Goal: Answer question/provide support: Share knowledge or assist other users

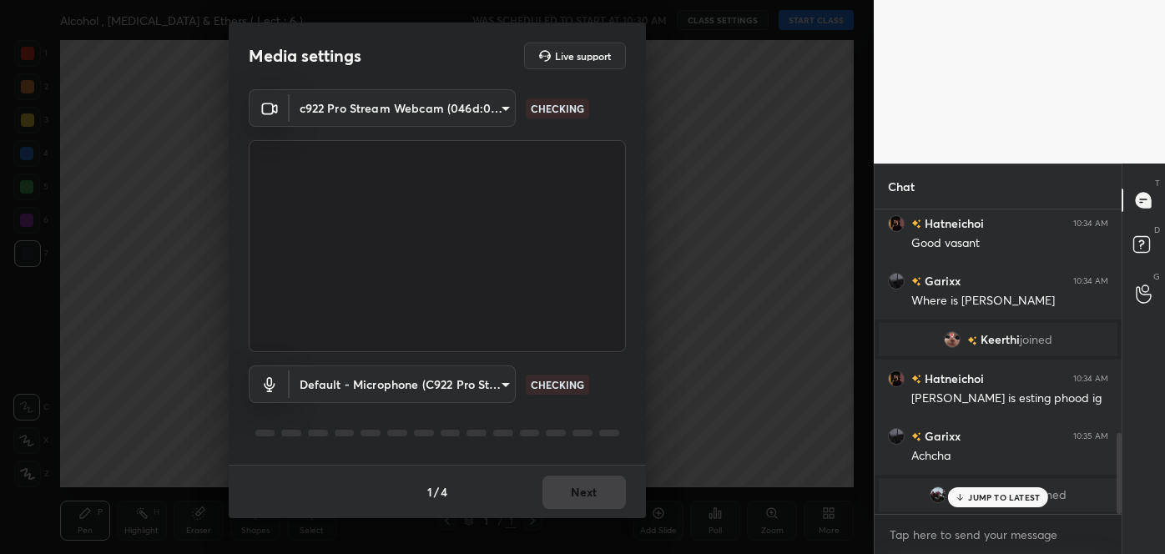
scroll to position [882, 0]
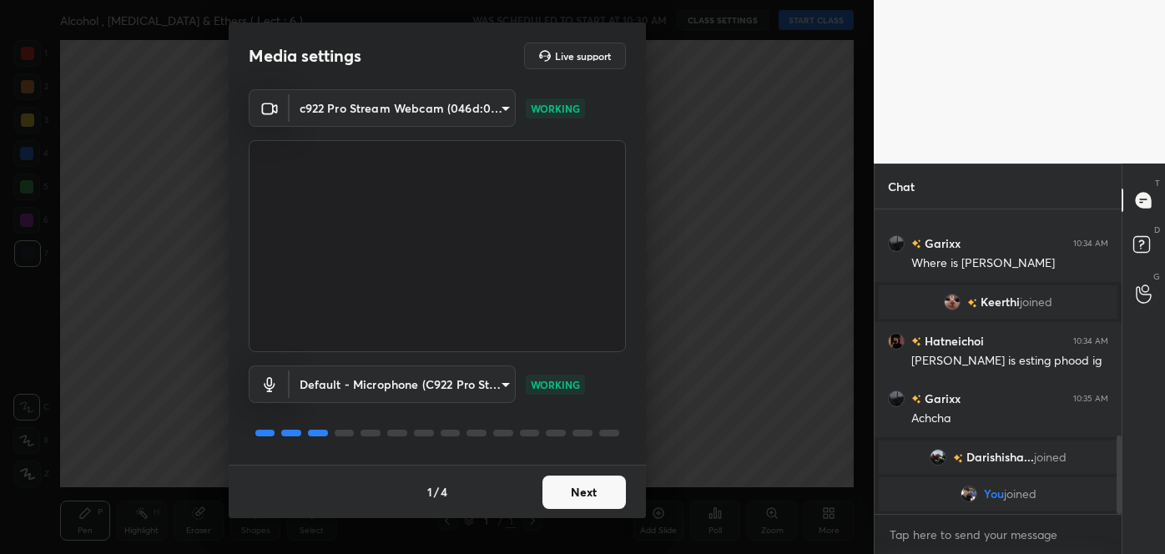
click at [584, 490] on button "Next" at bounding box center [584, 492] width 83 height 33
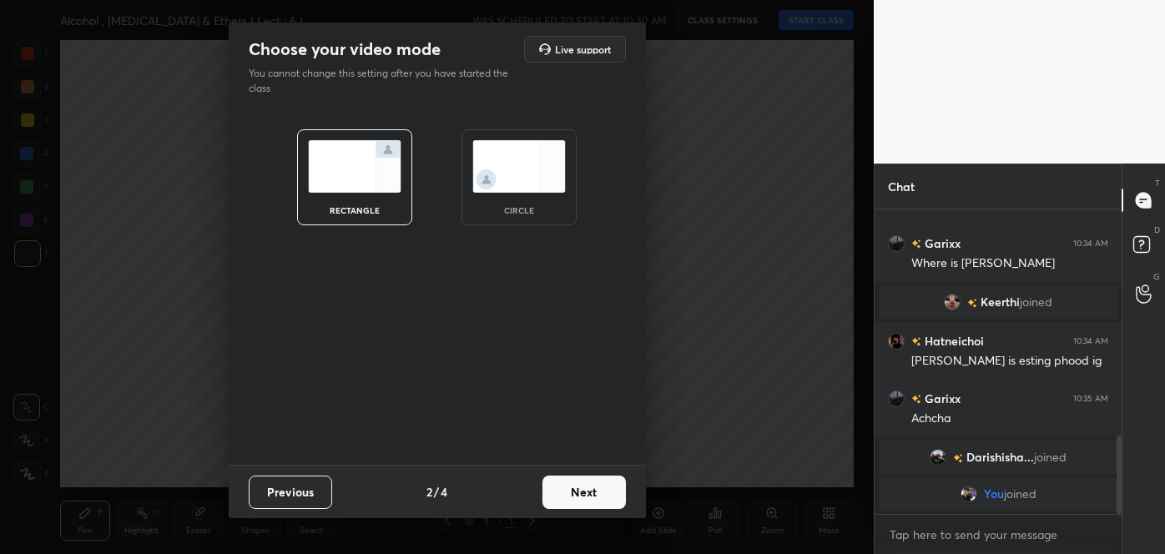
click at [584, 490] on button "Next" at bounding box center [584, 492] width 83 height 33
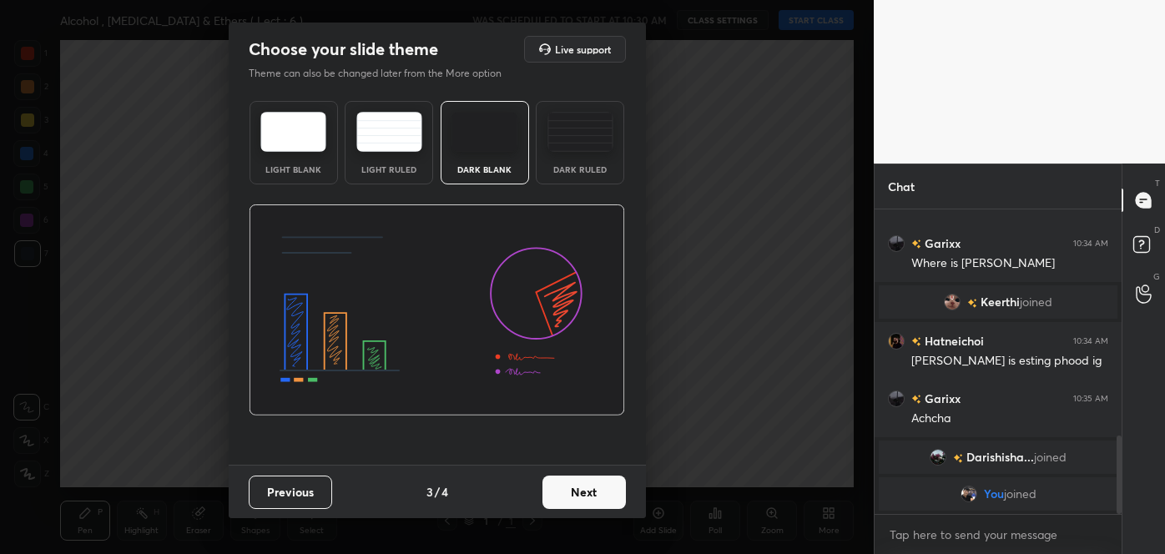
scroll to position [939, 0]
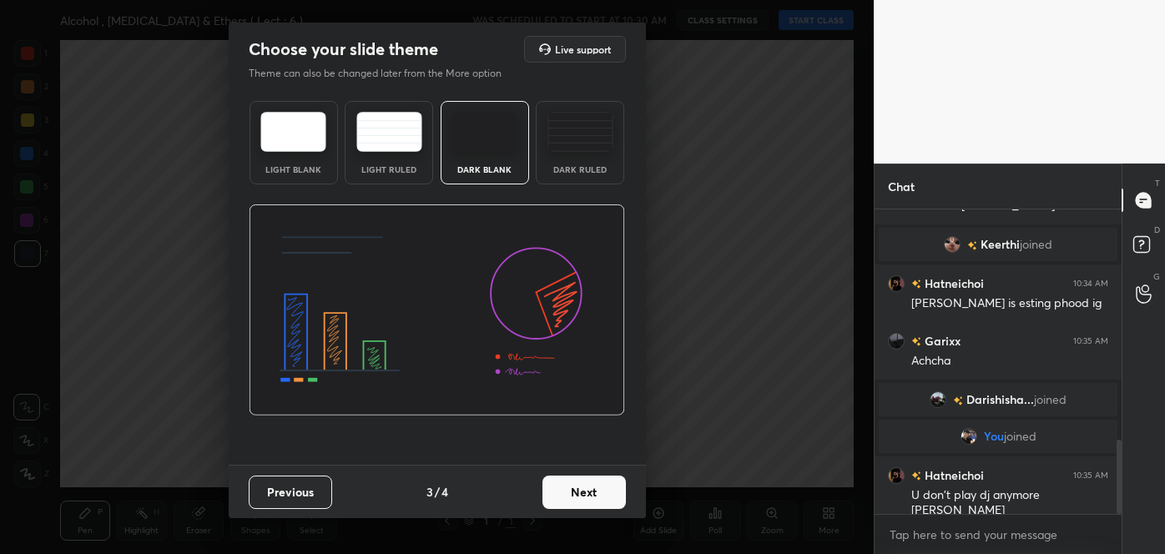
click at [584, 490] on button "Next" at bounding box center [584, 492] width 83 height 33
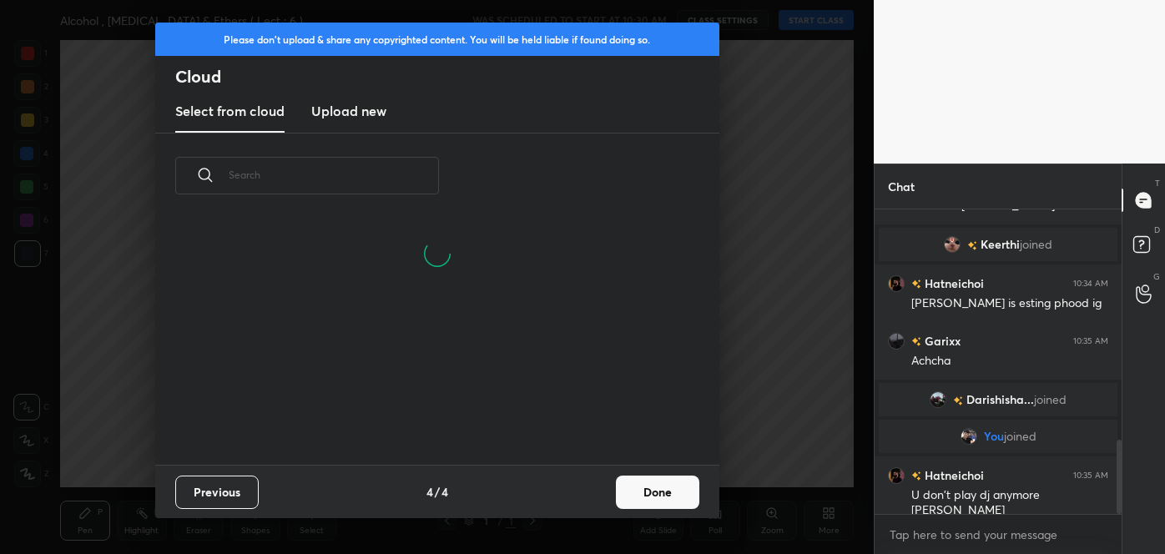
scroll to position [246, 536]
click at [671, 493] on button "Done" at bounding box center [657, 492] width 83 height 33
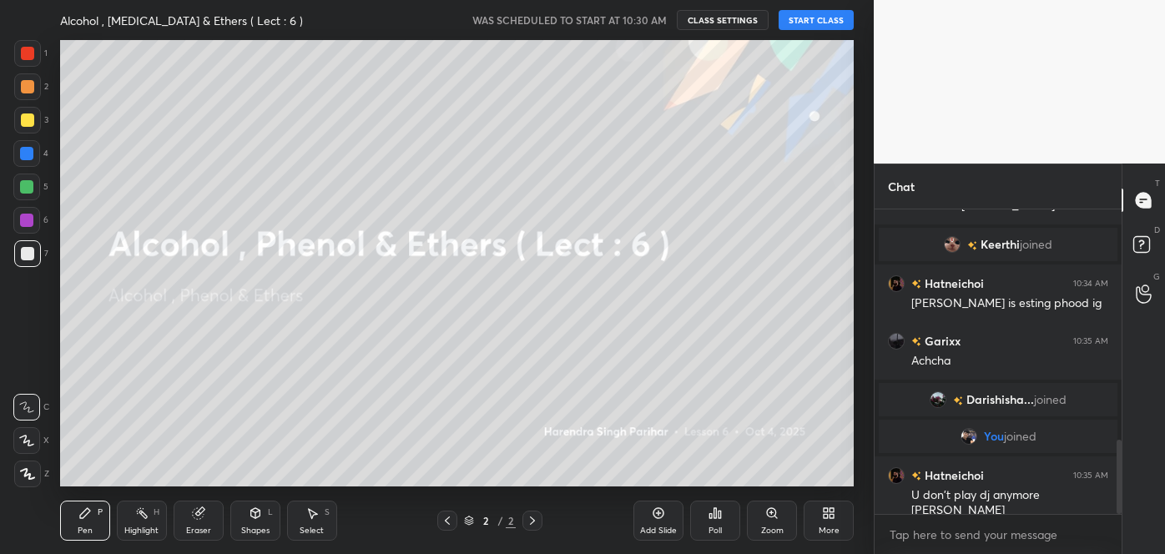
click at [831, 18] on button "START CLASS" at bounding box center [816, 20] width 75 height 20
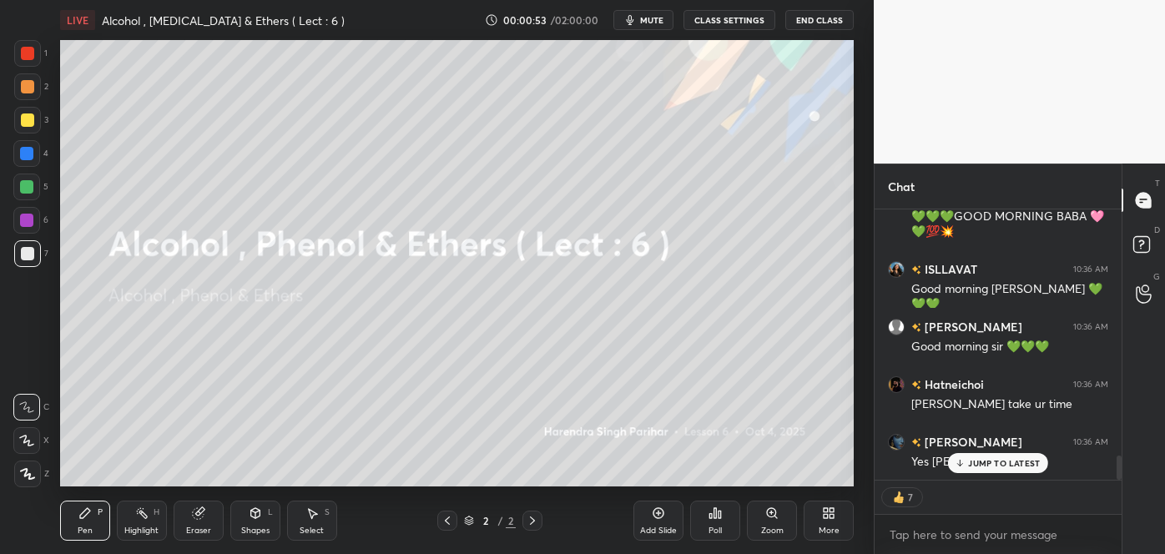
scroll to position [2745, 0]
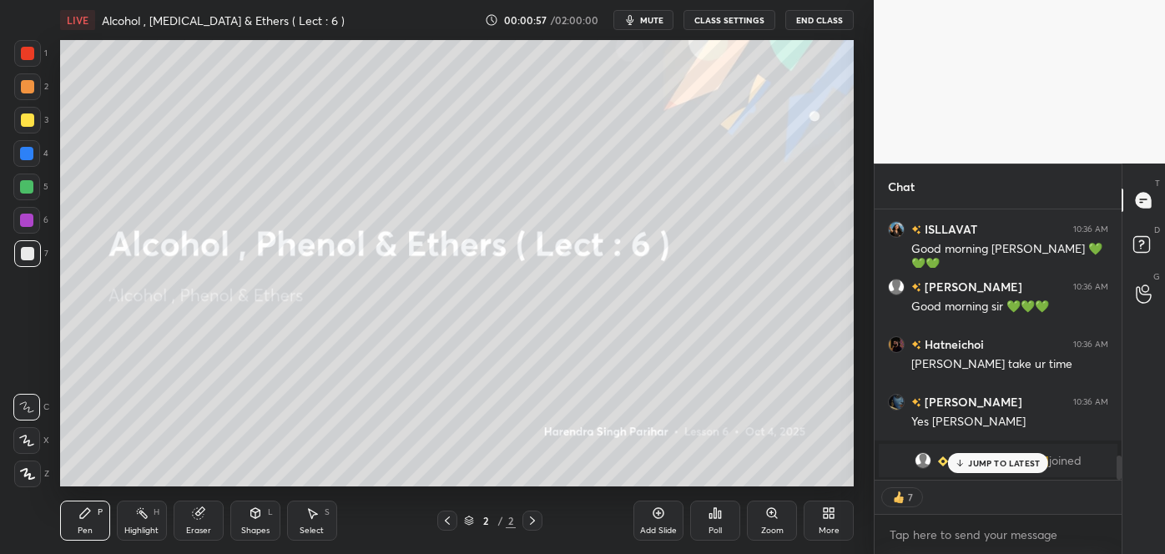
click at [663, 22] on span "mute" at bounding box center [651, 20] width 23 height 12
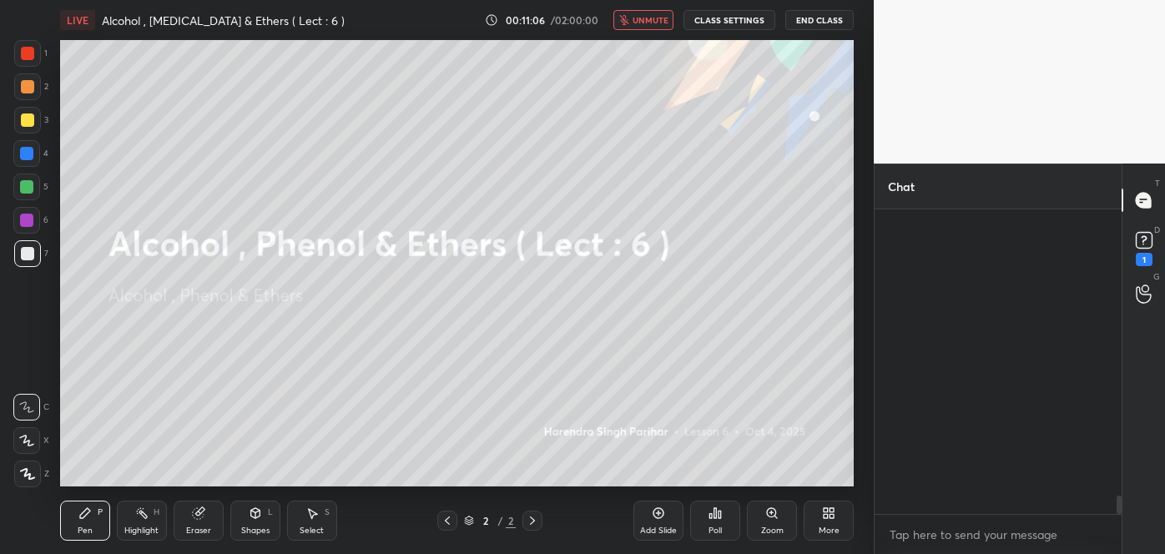
scroll to position [4850, 0]
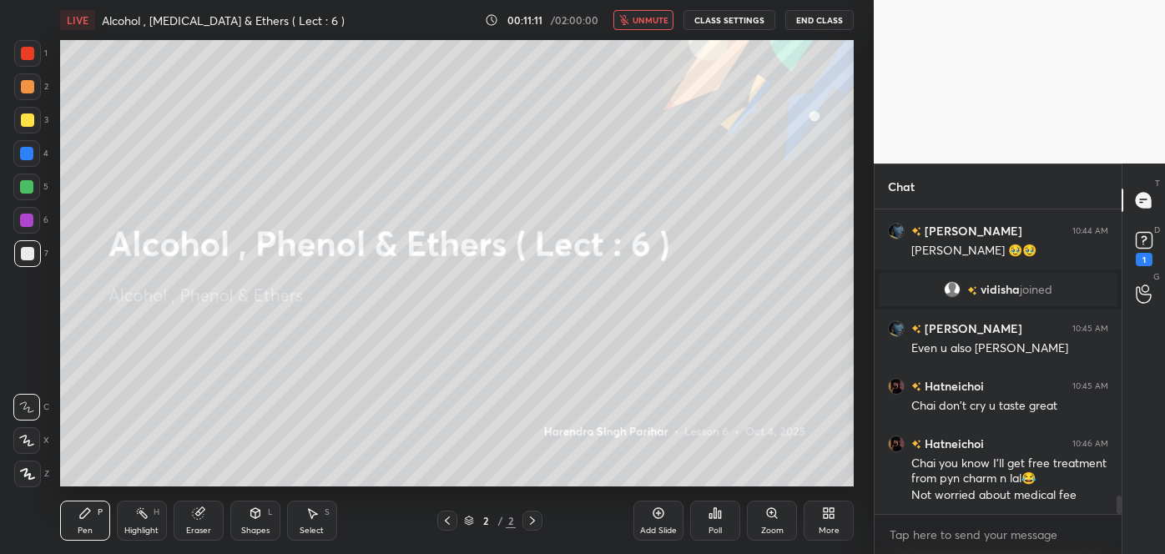
click at [651, 16] on span "unmute" at bounding box center [651, 20] width 36 height 12
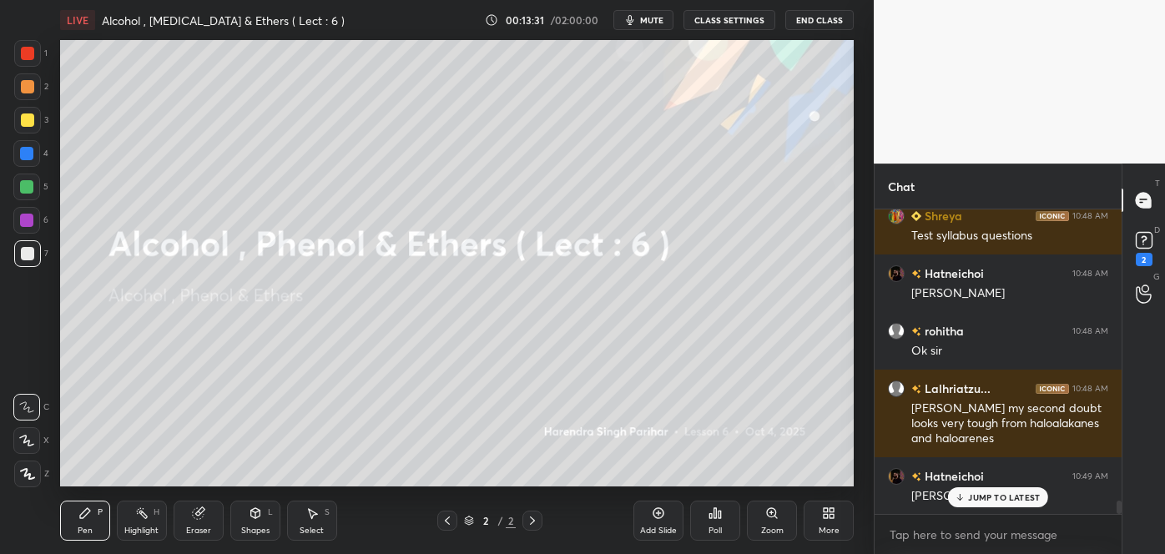
scroll to position [6788, 0]
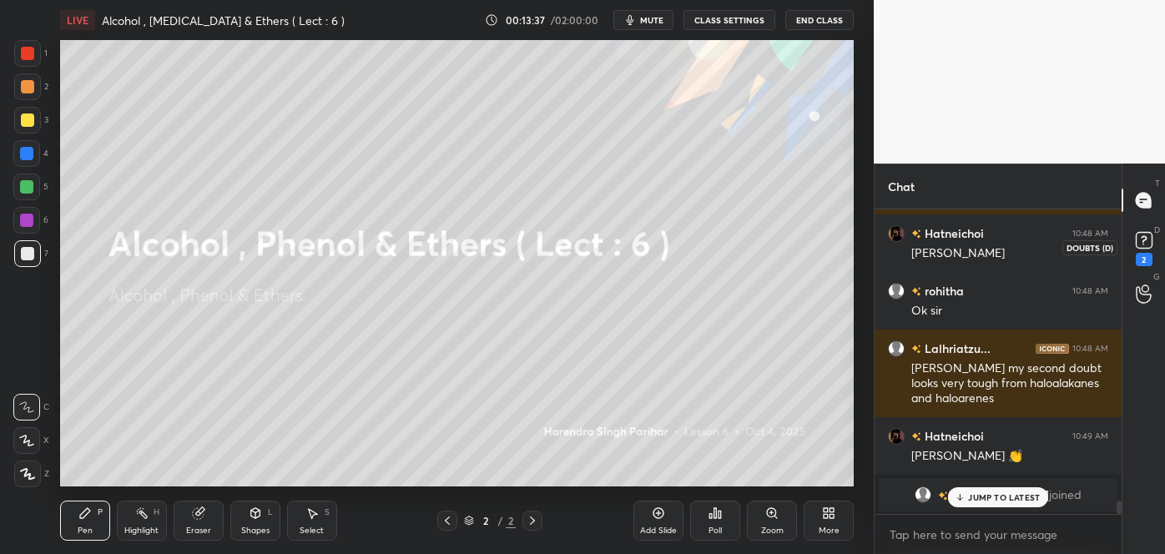
click at [1141, 245] on rect at bounding box center [1144, 241] width 16 height 16
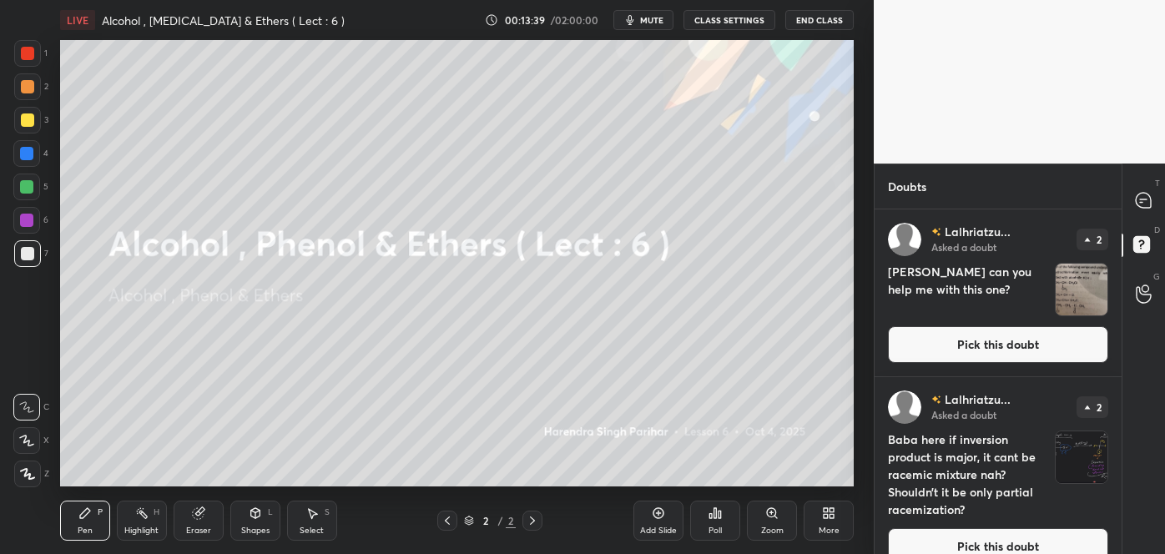
click at [978, 343] on button "Pick this doubt" at bounding box center [998, 344] width 220 height 37
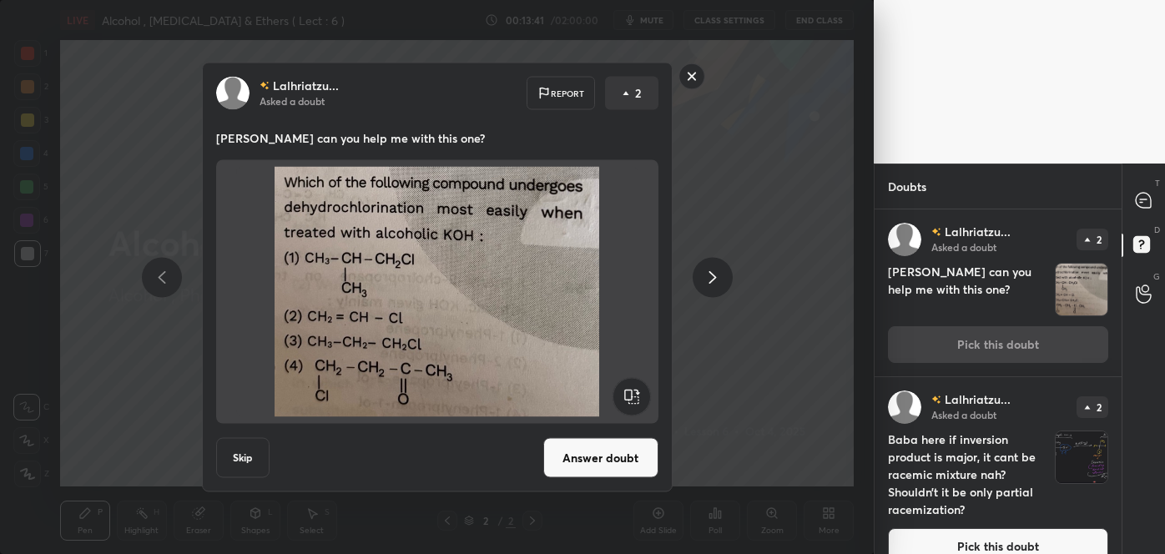
click at [615, 461] on button "Answer doubt" at bounding box center [600, 458] width 115 height 40
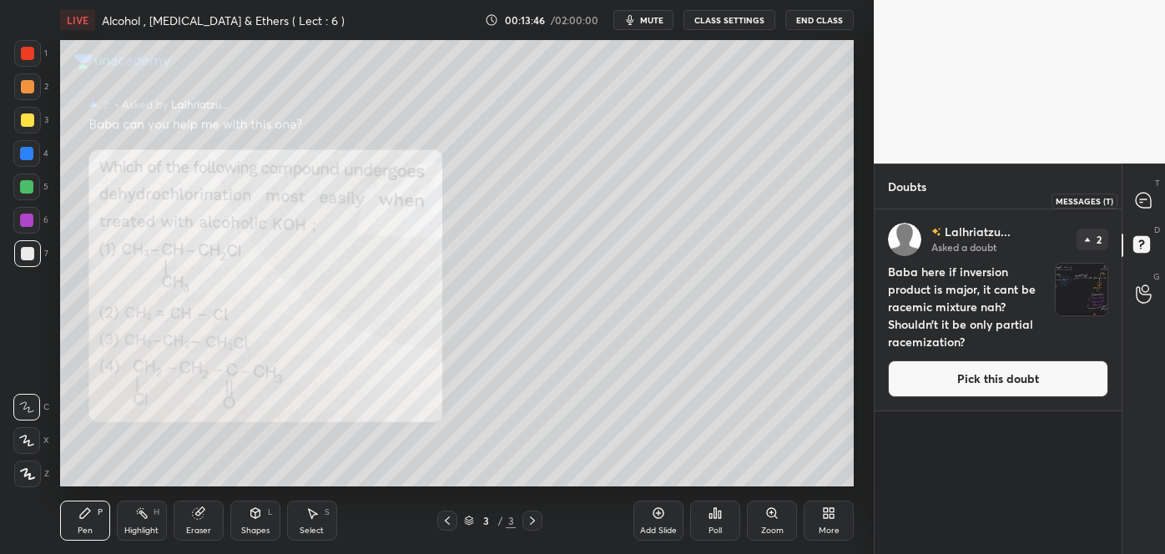
click at [1140, 193] on icon at bounding box center [1143, 200] width 15 height 15
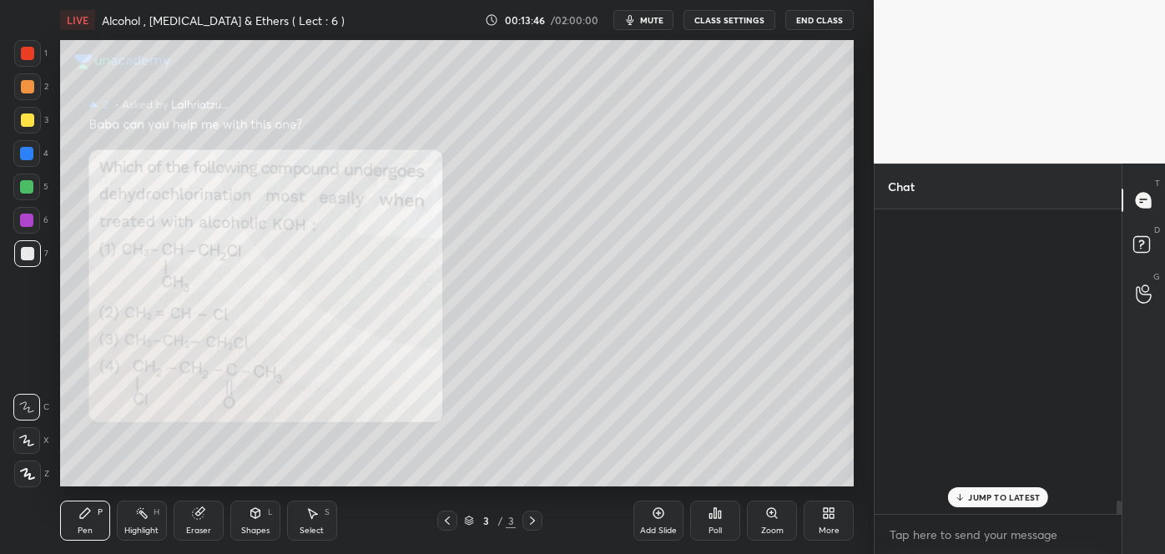
scroll to position [300, 242]
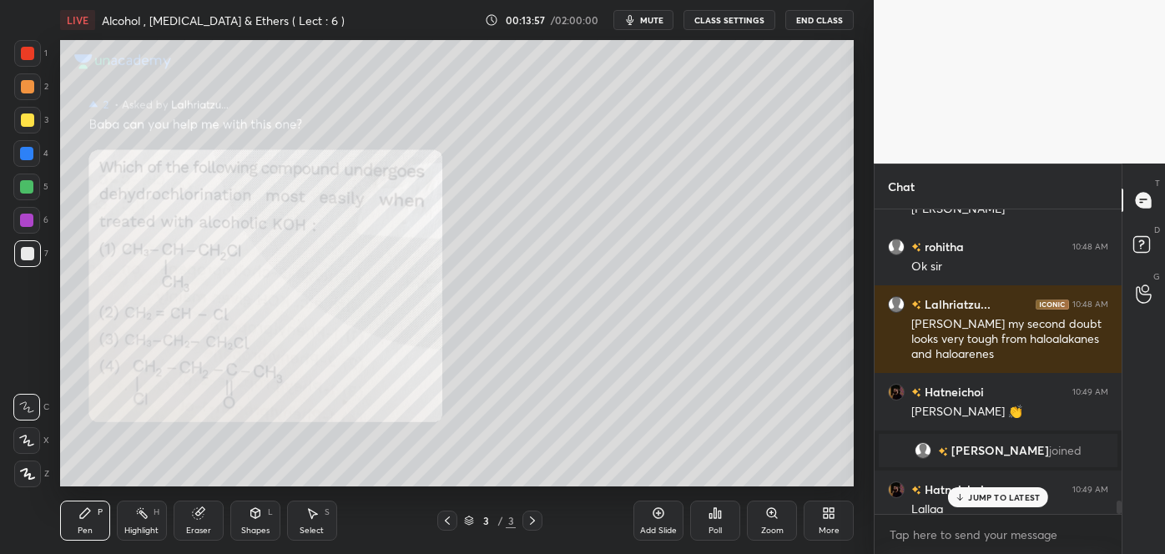
click at [659, 12] on button "mute" at bounding box center [644, 20] width 60 height 20
click at [655, 17] on span "unmute" at bounding box center [651, 20] width 36 height 12
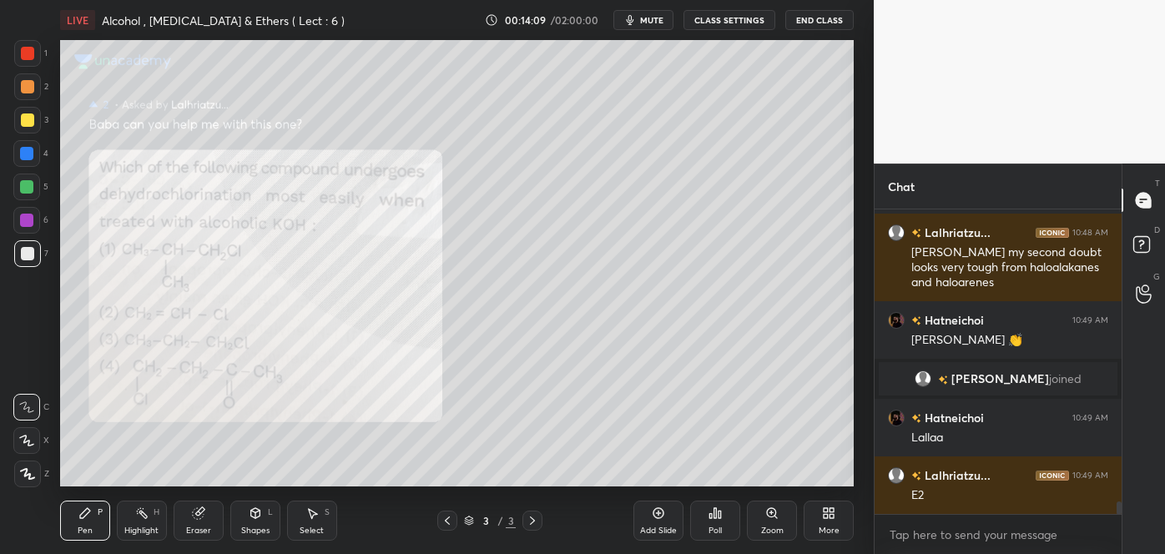
click at [26, 88] on div at bounding box center [27, 86] width 13 height 13
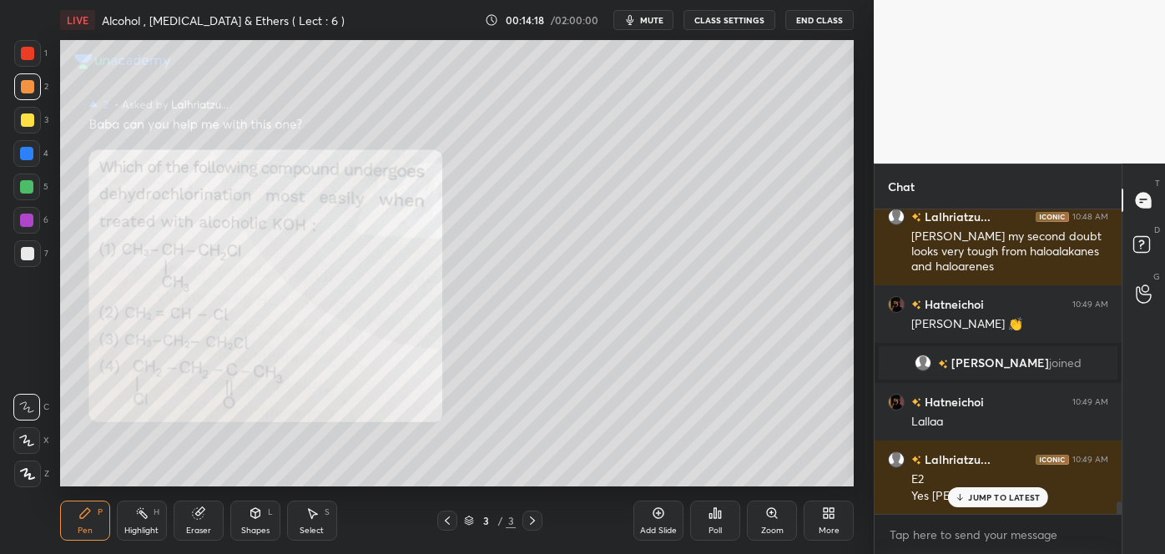
click at [28, 249] on div at bounding box center [27, 253] width 13 height 13
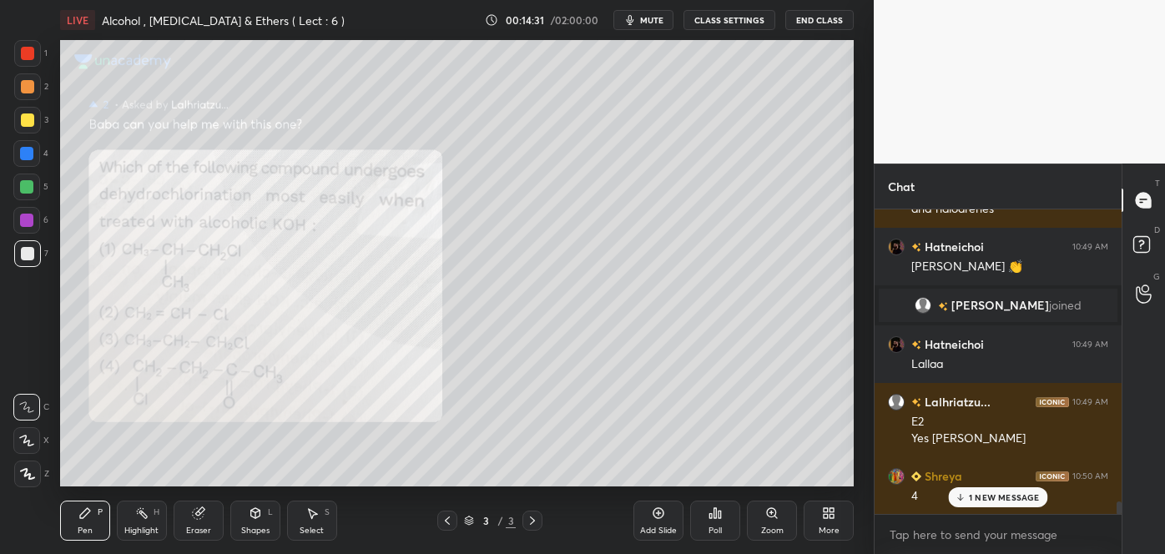
scroll to position [7191, 0]
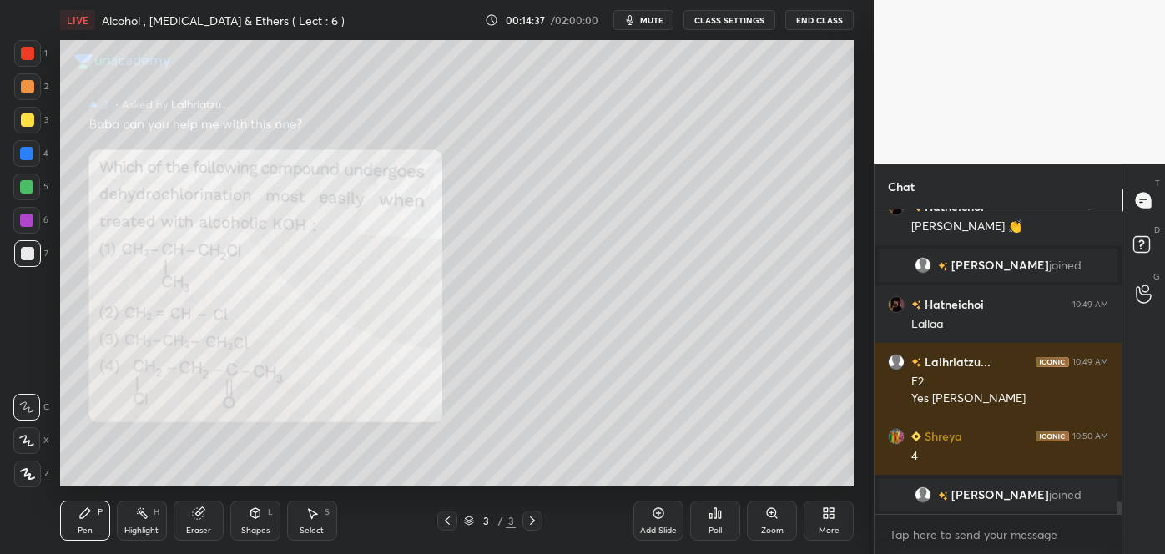
click at [26, 444] on icon at bounding box center [26, 441] width 15 height 12
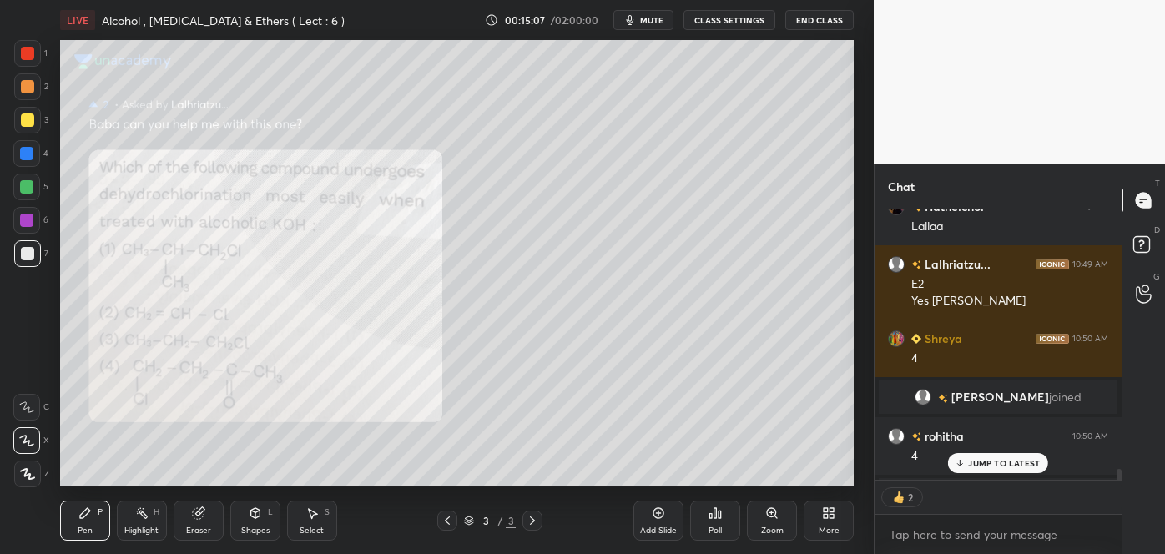
scroll to position [6, 4]
click at [21, 88] on div at bounding box center [27, 86] width 13 height 13
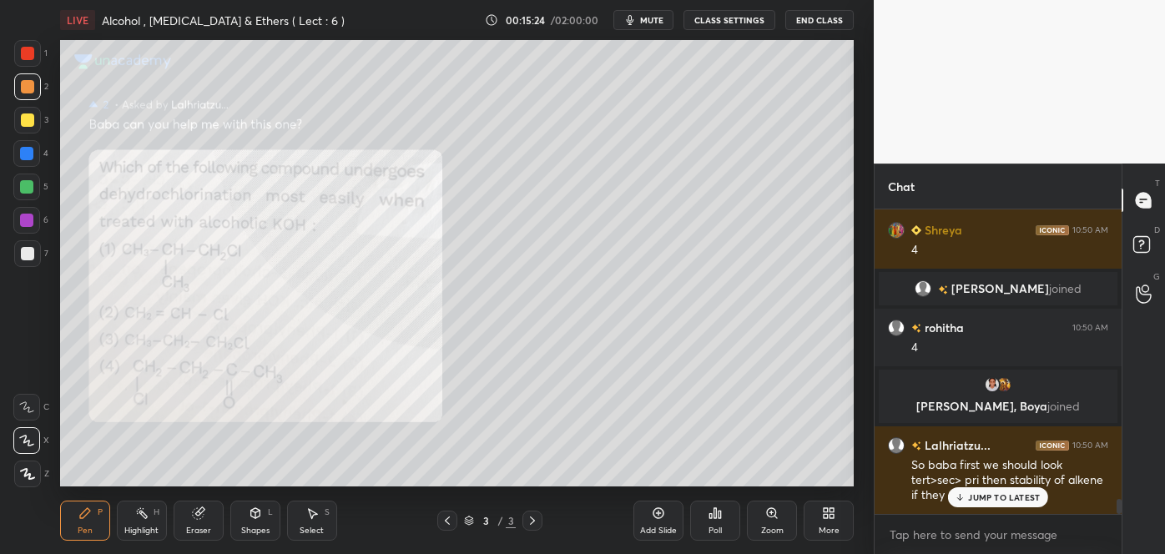
scroll to position [5993, 0]
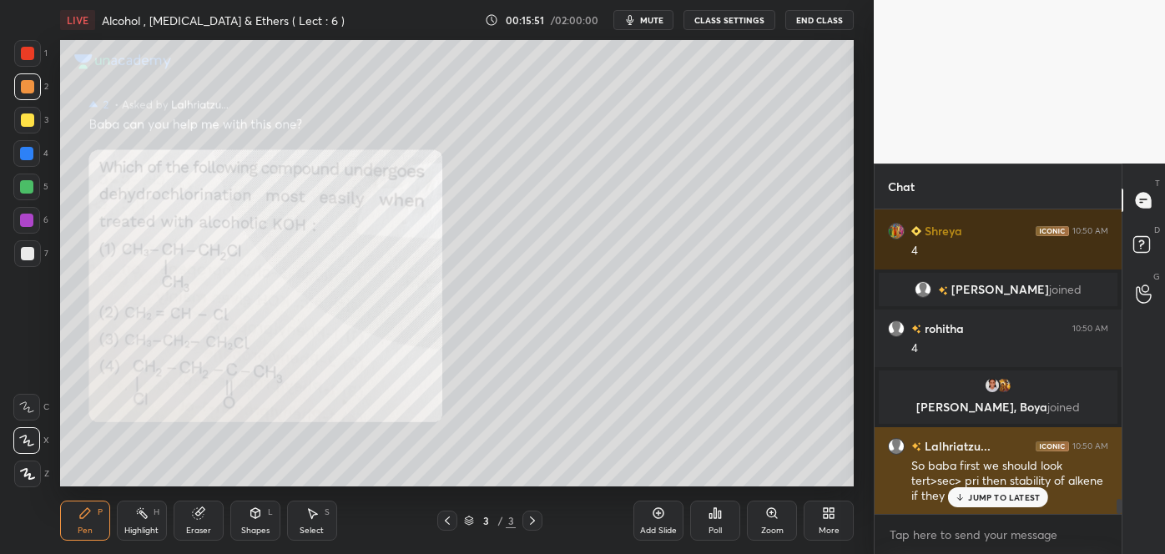
click at [965, 502] on icon at bounding box center [960, 498] width 11 height 10
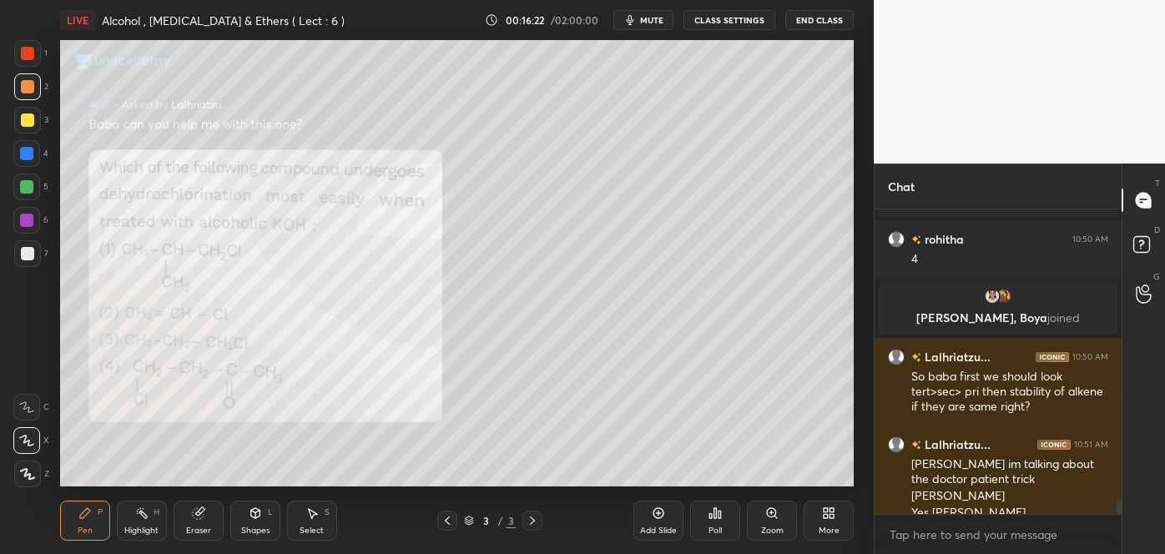
scroll to position [6099, 0]
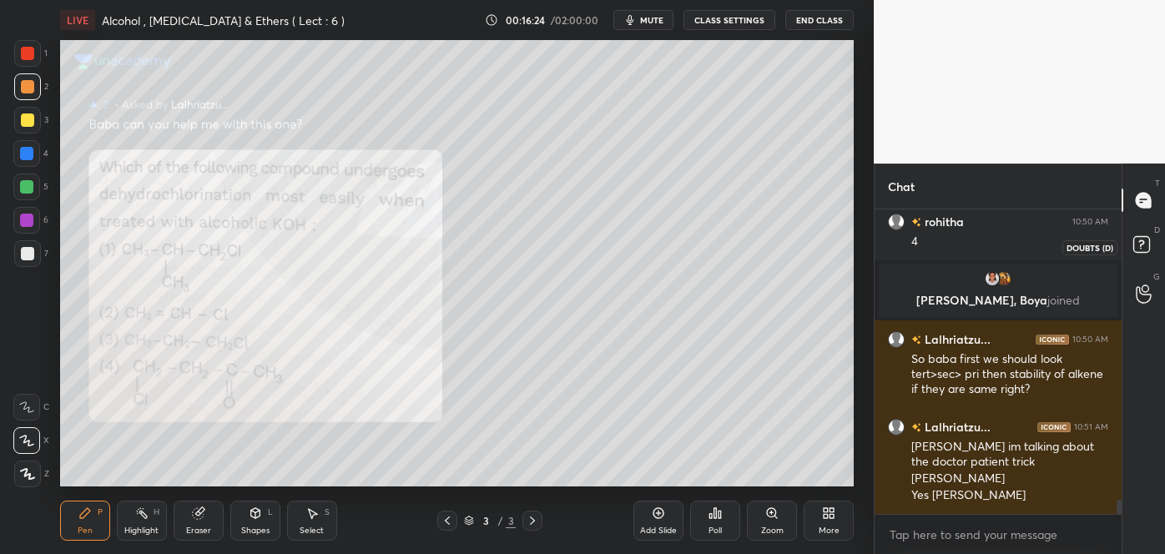
click at [1145, 240] on rect at bounding box center [1142, 245] width 16 height 16
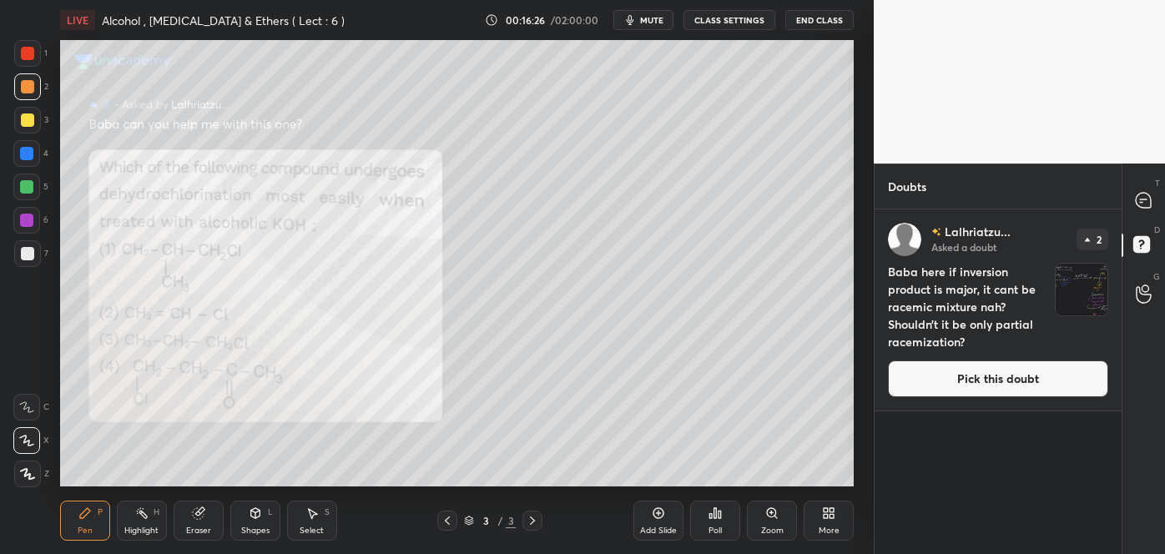
click at [983, 390] on button "Pick this doubt" at bounding box center [998, 379] width 220 height 37
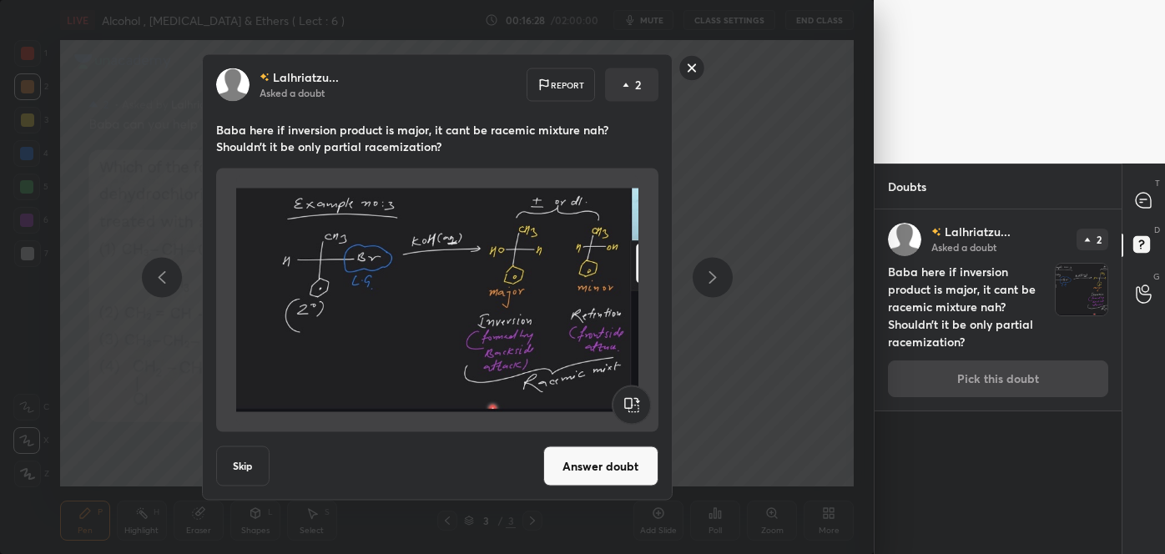
click at [619, 461] on button "Answer doubt" at bounding box center [600, 467] width 115 height 40
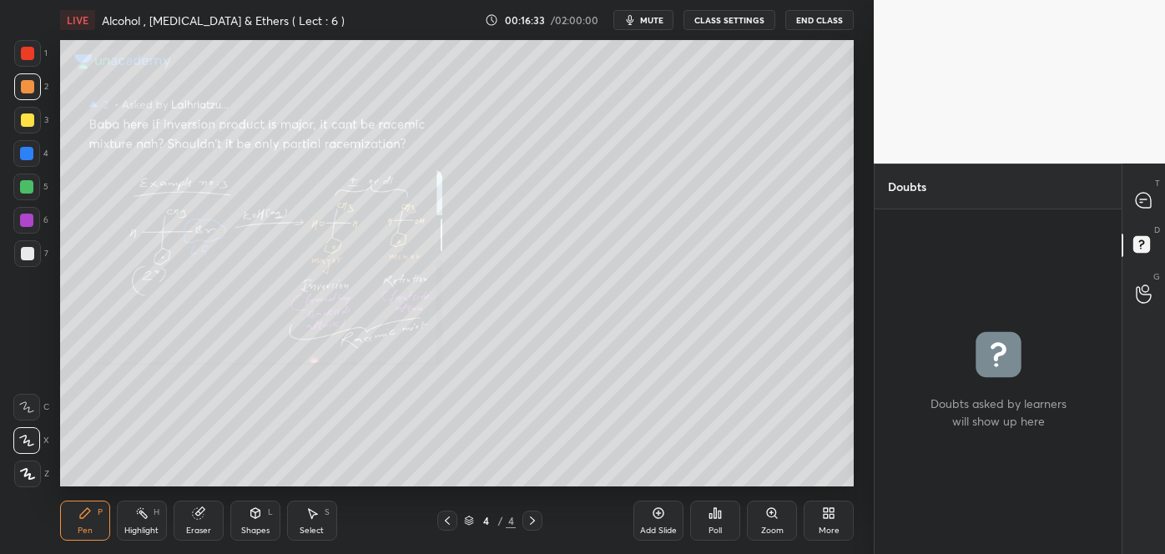
click at [776, 516] on icon at bounding box center [776, 517] width 3 height 3
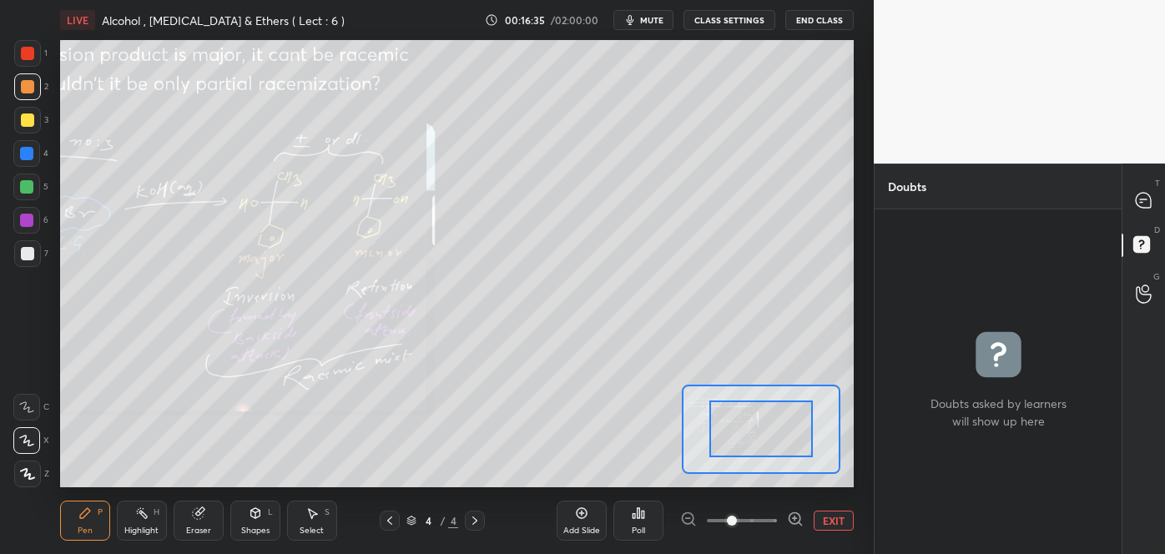
drag, startPoint x: 791, startPoint y: 513, endPoint x: 763, endPoint y: 425, distance: 92.7
click at [763, 425] on div "LIVE Alcohol , Phenol & Ethers ( Lect : 6 ) 00:16:35 / 02:00:00 mute CLASS SETT…" at bounding box center [456, 277] width 807 height 554
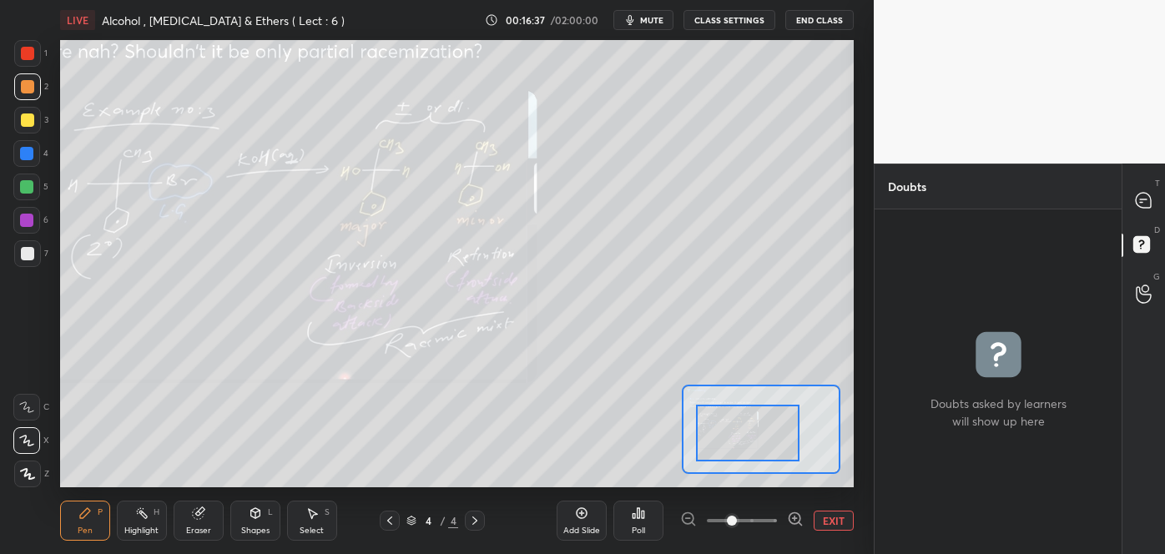
drag, startPoint x: 763, startPoint y: 425, endPoint x: 705, endPoint y: 438, distance: 59.1
click at [1140, 200] on icon at bounding box center [1143, 200] width 7 height 0
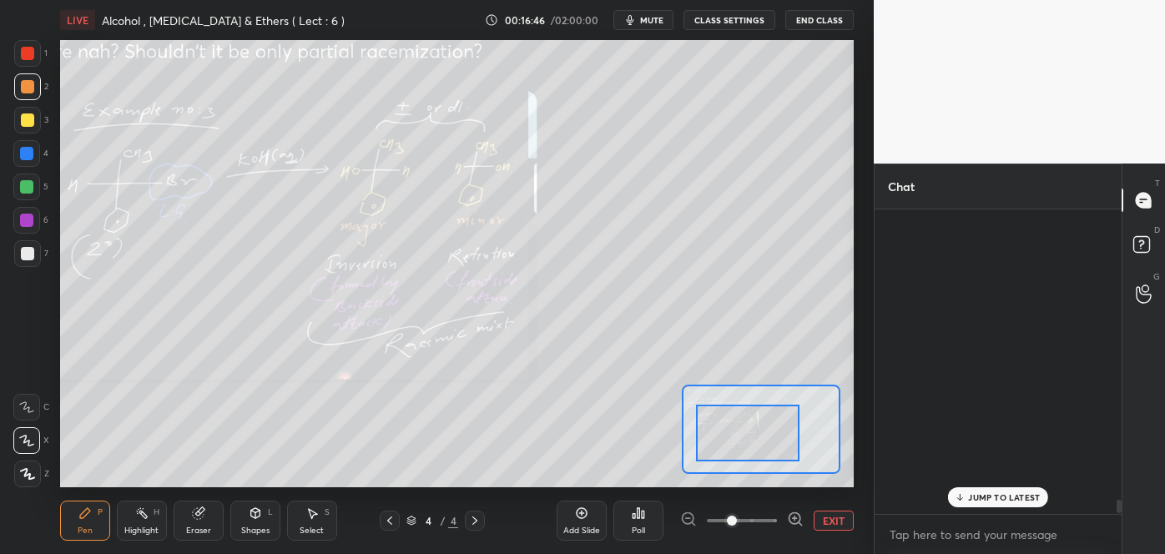
scroll to position [300, 242]
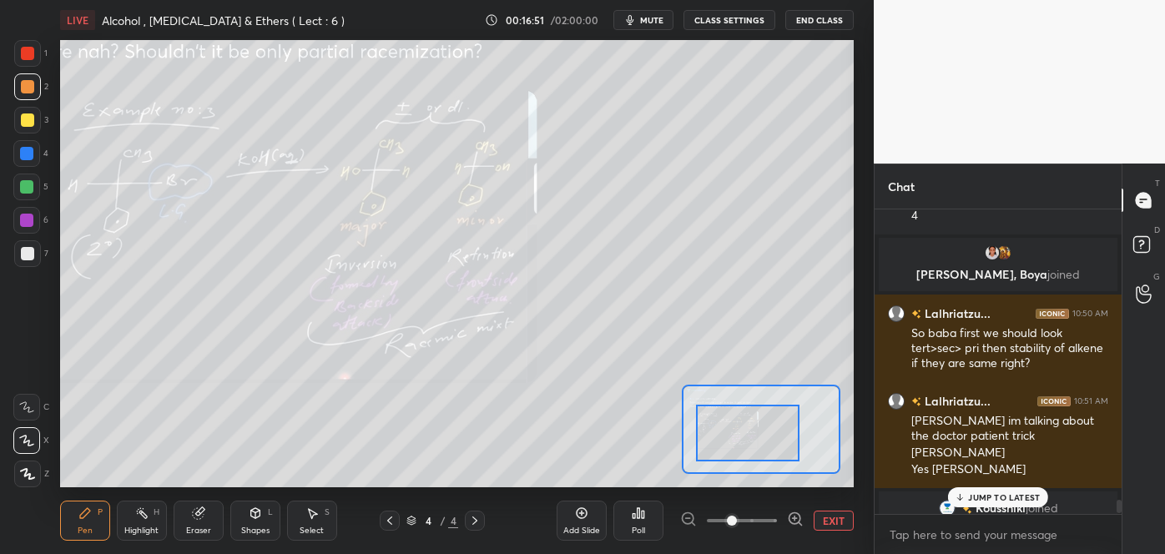
click at [23, 119] on div at bounding box center [27, 120] width 13 height 13
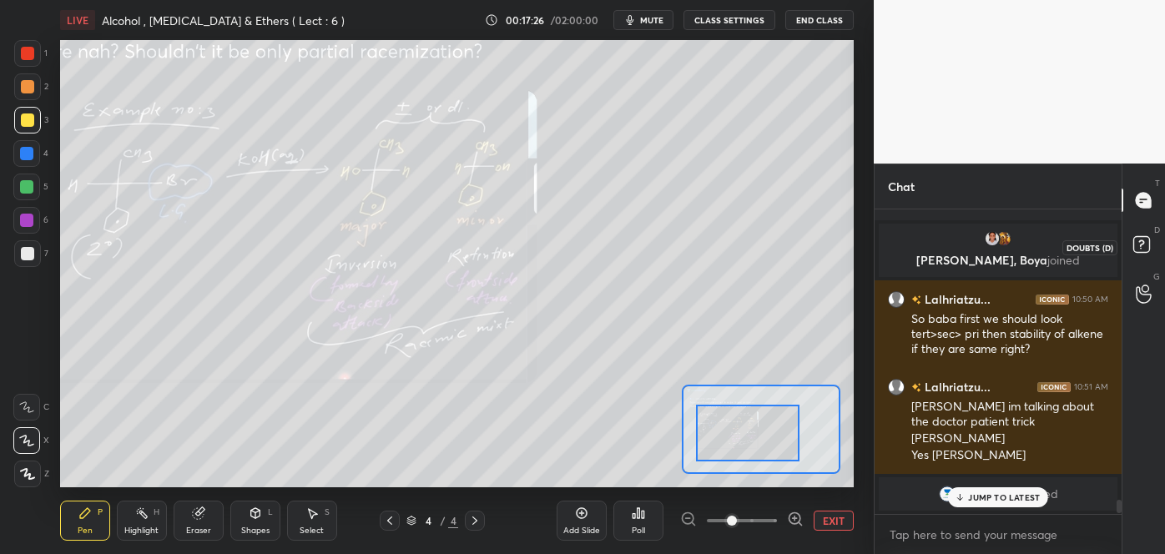
click at [1144, 245] on rect at bounding box center [1142, 245] width 16 height 16
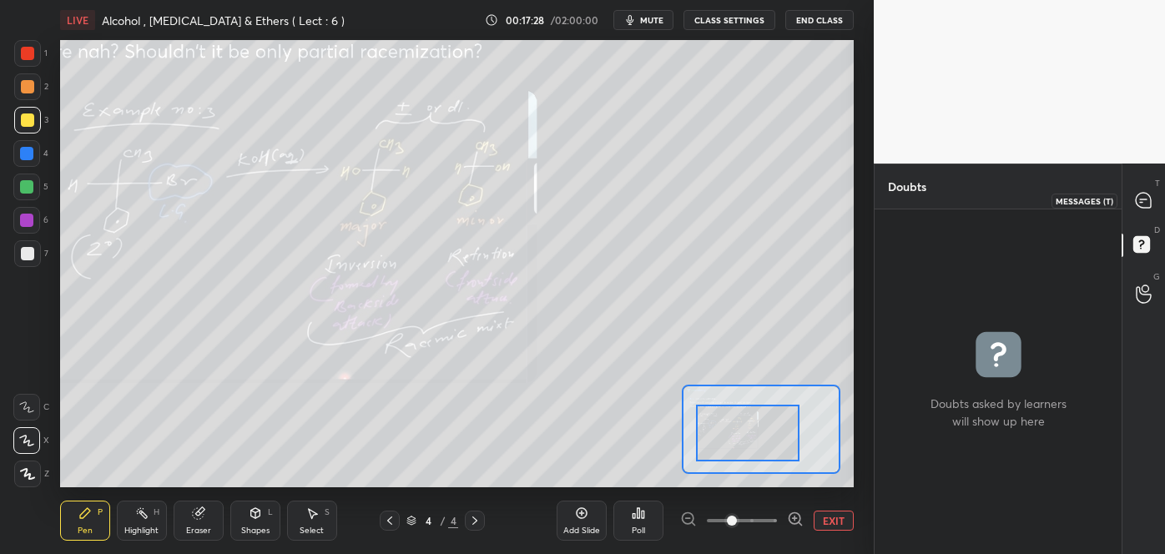
click at [1145, 201] on icon at bounding box center [1143, 200] width 15 height 15
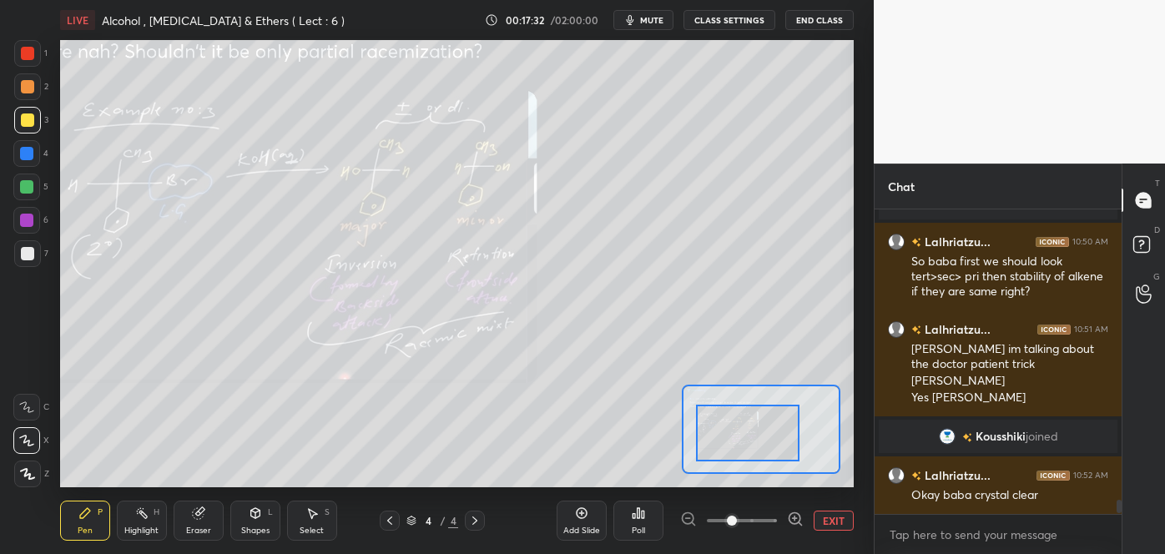
scroll to position [6456, 0]
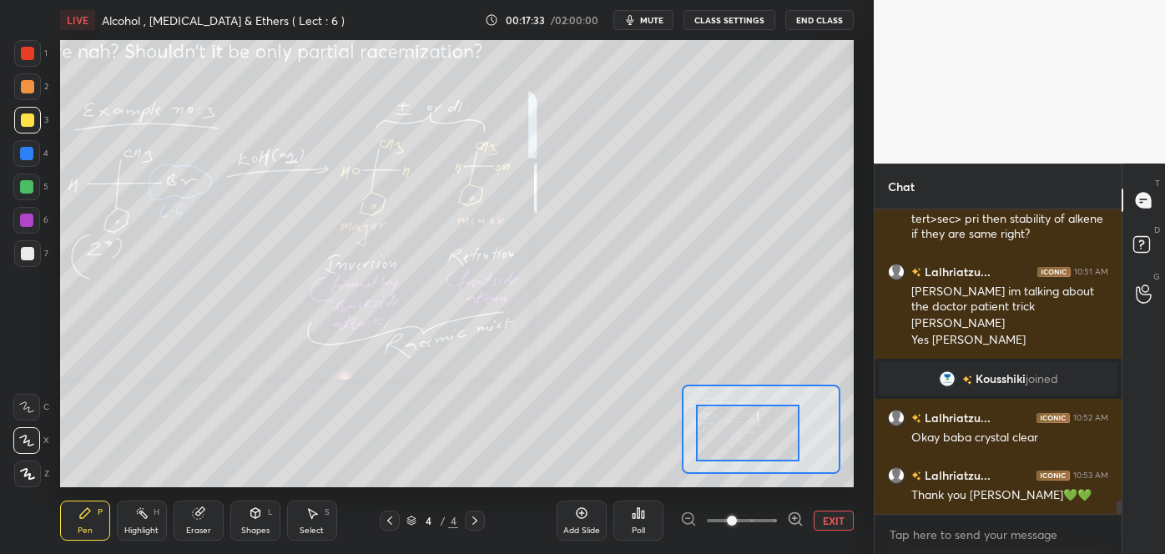
click at [392, 521] on icon at bounding box center [389, 520] width 13 height 13
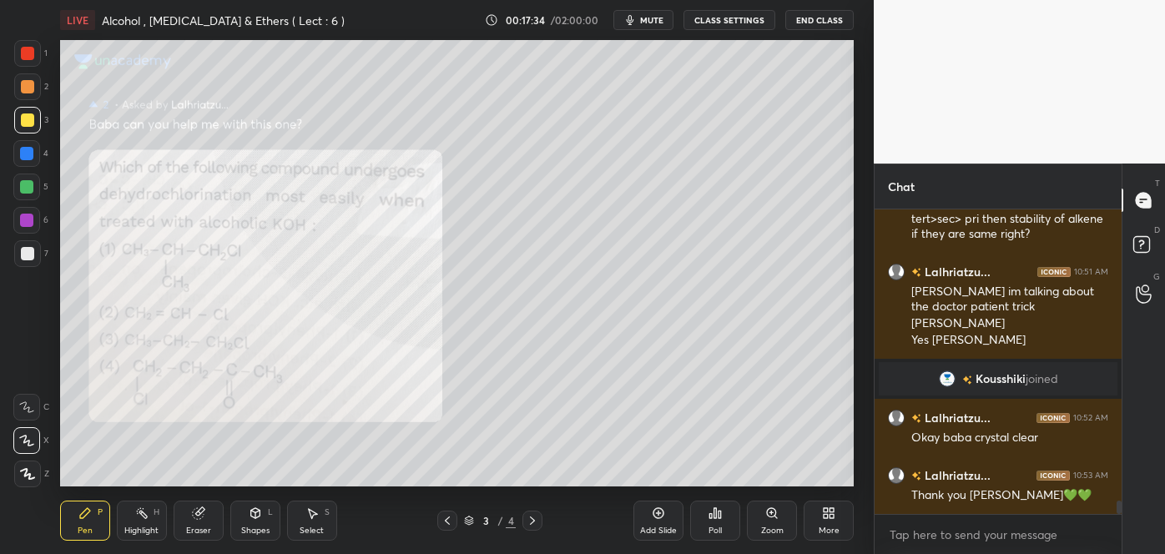
click at [392, 521] on div "3 / 4" at bounding box center [490, 521] width 287 height 20
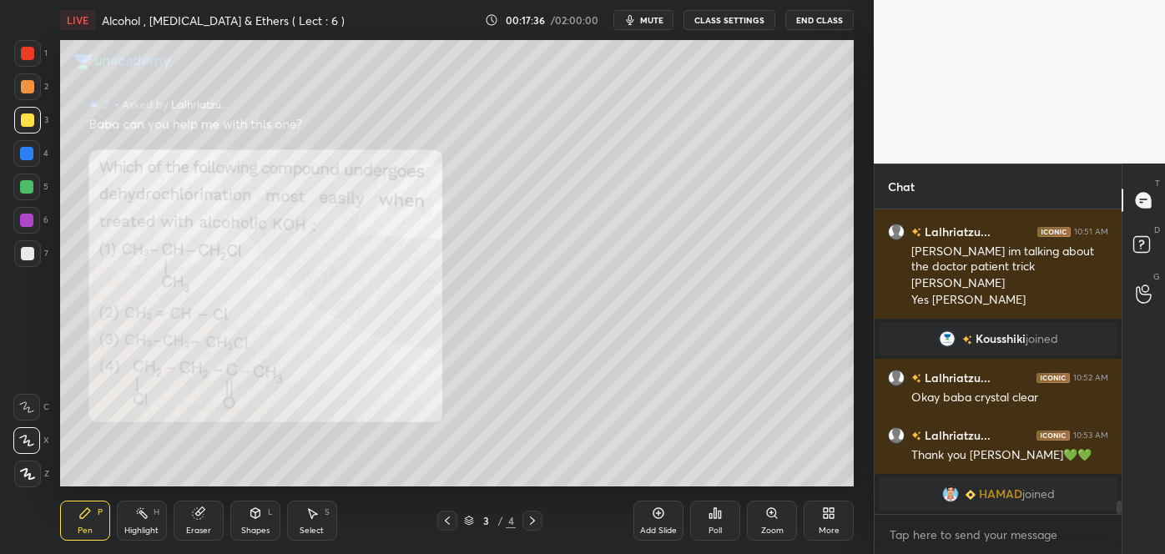
click at [447, 521] on icon at bounding box center [447, 520] width 13 height 13
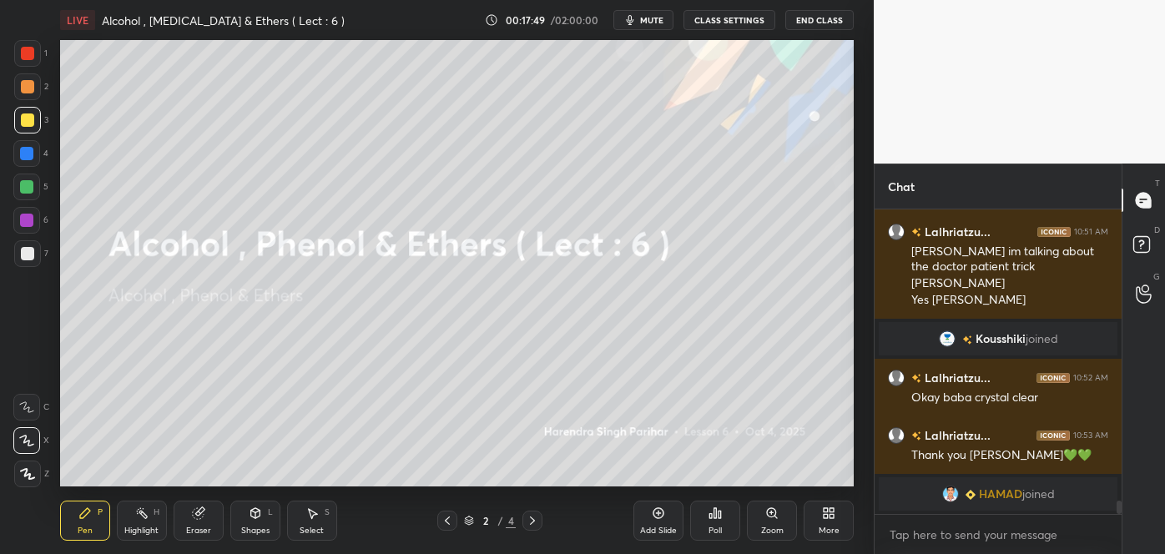
click at [661, 512] on icon at bounding box center [658, 513] width 13 height 13
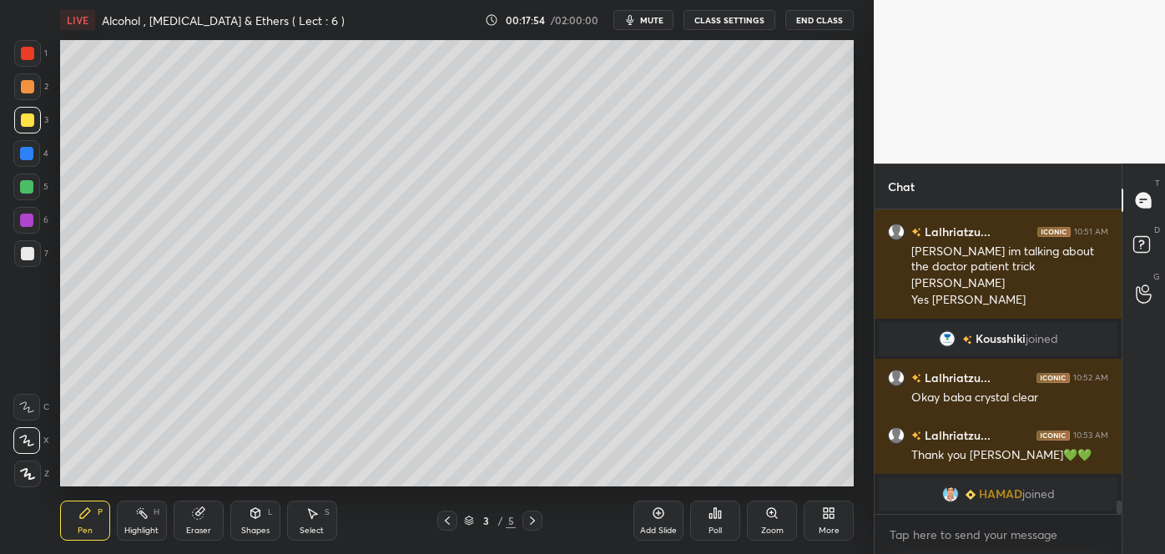
scroll to position [6215, 0]
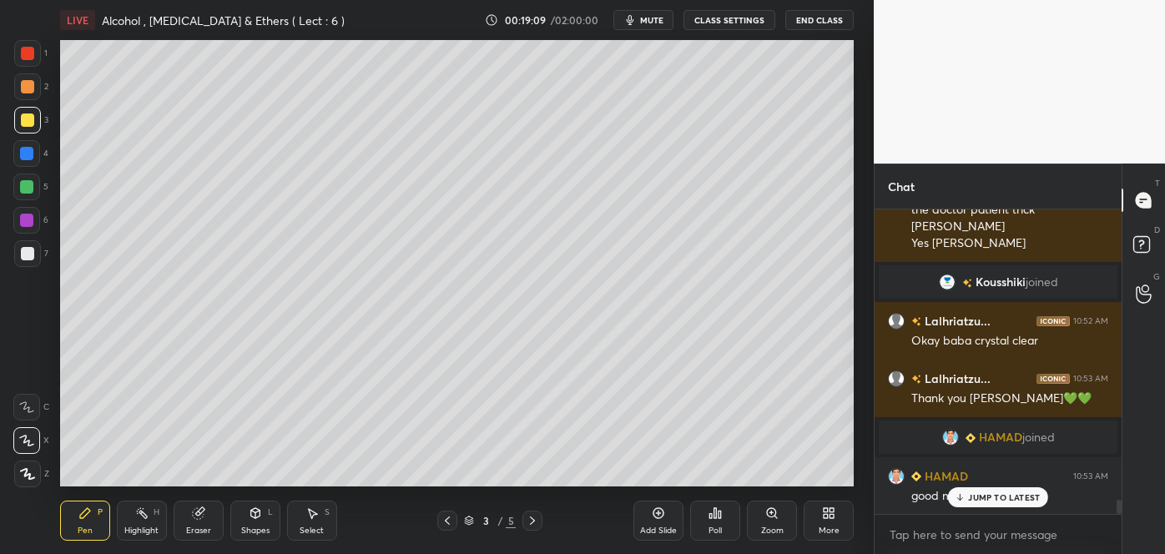
click at [28, 255] on div at bounding box center [27, 253] width 13 height 13
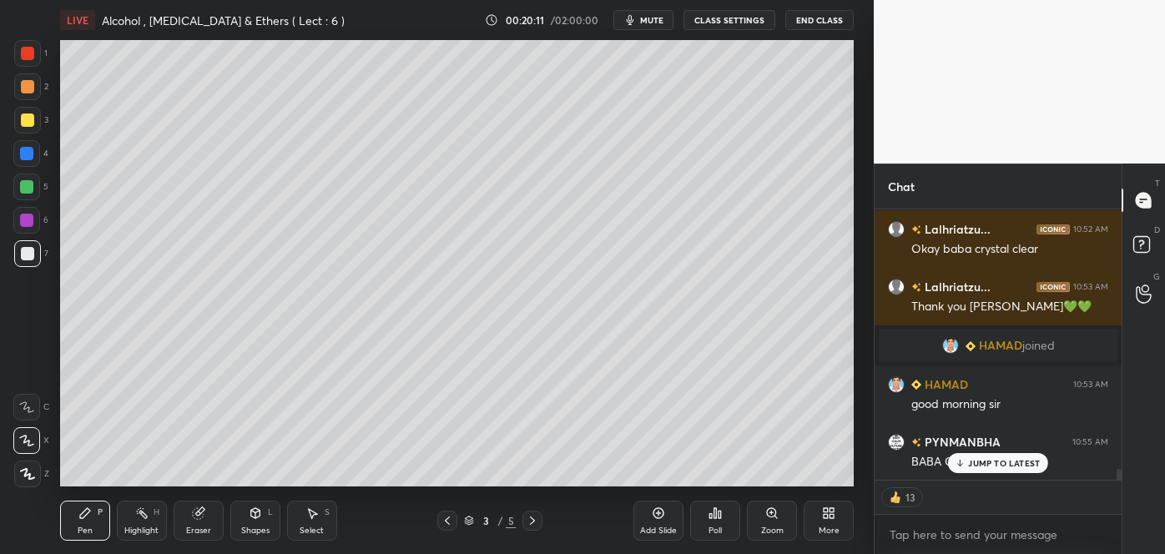
scroll to position [6273, 0]
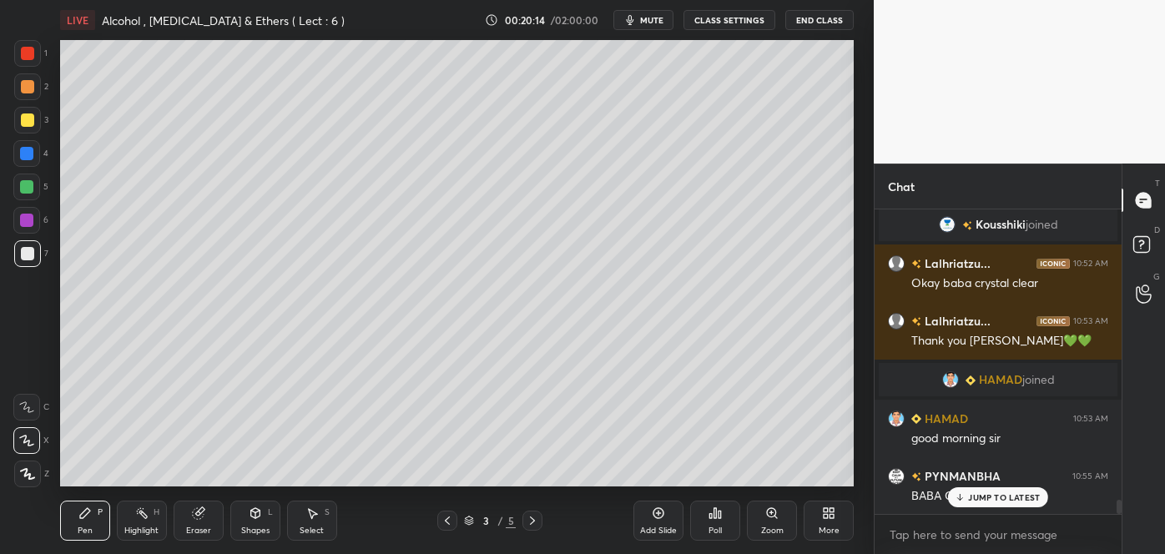
click at [952, 494] on div "JUMP TO LATEST" at bounding box center [998, 498] width 100 height 20
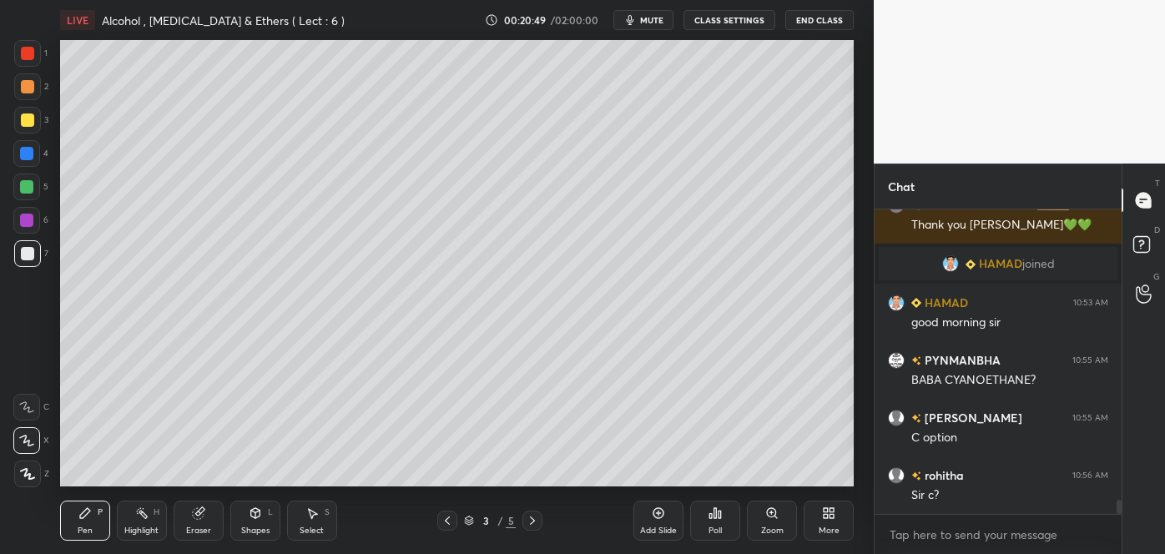
scroll to position [6447, 0]
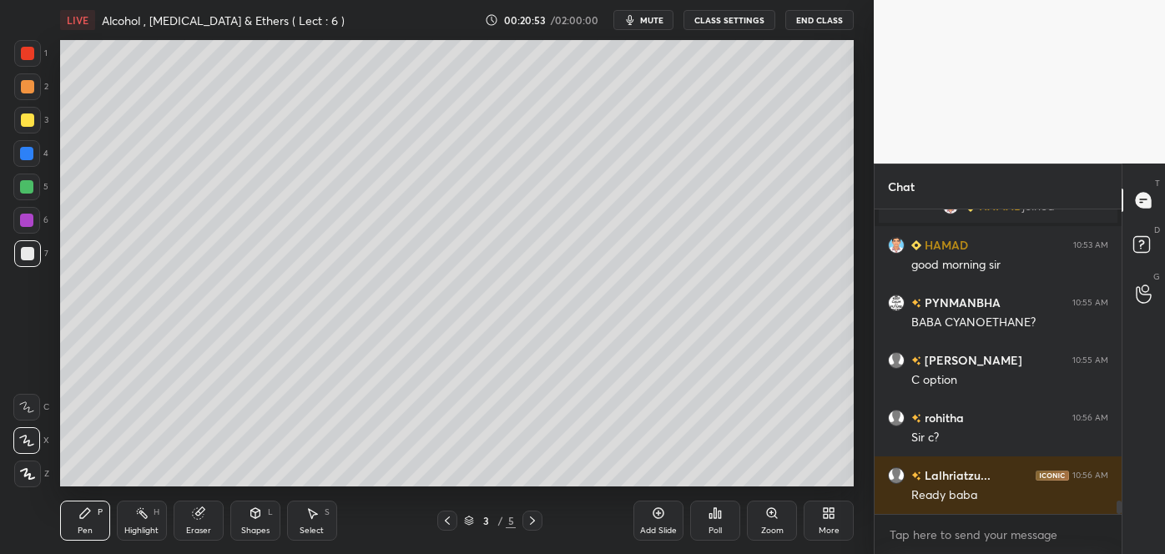
click at [719, 523] on div "Poll" at bounding box center [715, 521] width 50 height 40
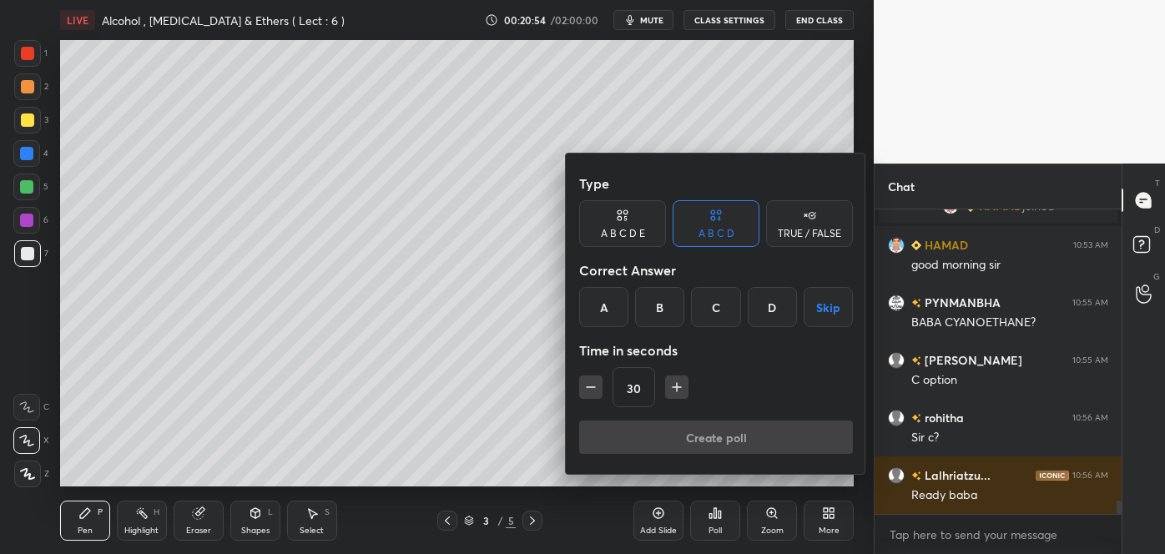
click at [608, 304] on div "A" at bounding box center [603, 307] width 49 height 40
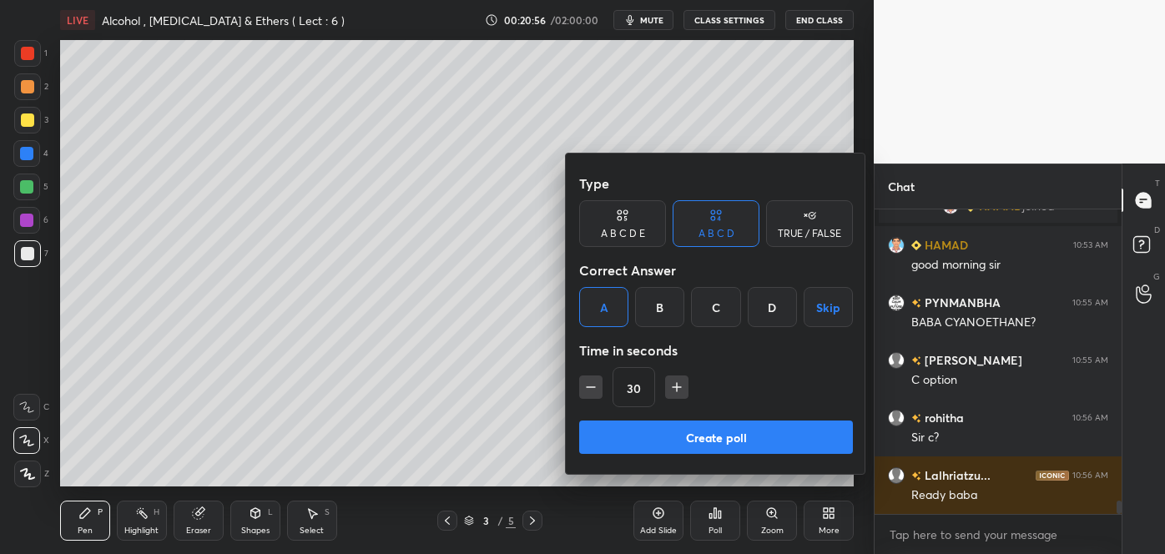
click at [663, 427] on button "Create poll" at bounding box center [716, 437] width 274 height 33
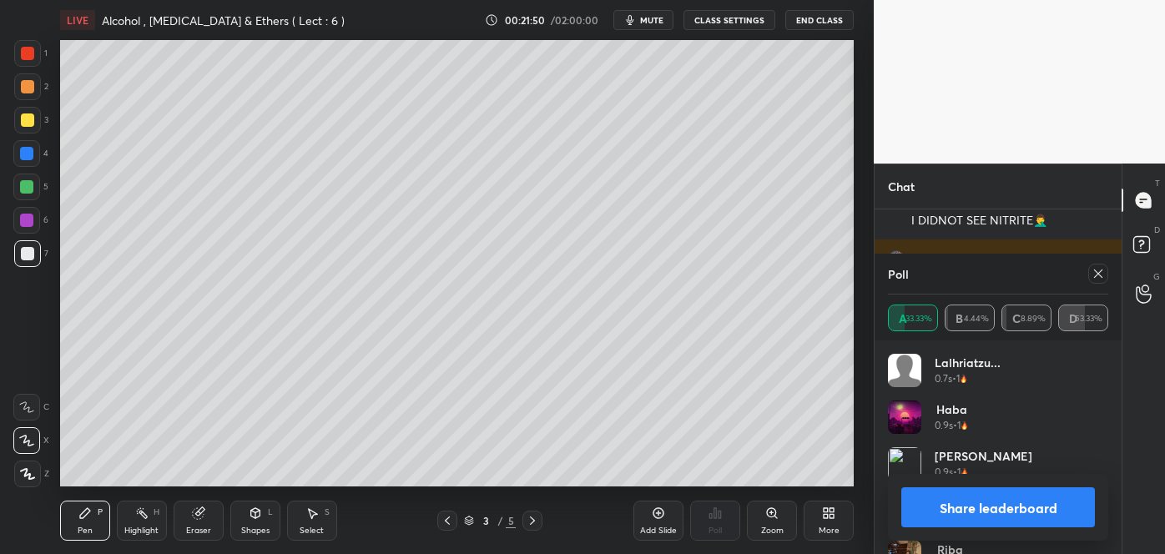
scroll to position [6952, 0]
click at [941, 497] on div "1 2 3 4 5 6 7 C X Z C X Z E E Erase all H H LIVE Alcohol , Phenol & Ethers ( Le…" at bounding box center [582, 277] width 1165 height 554
click at [941, 497] on button "Share leaderboard" at bounding box center [999, 508] width 194 height 40
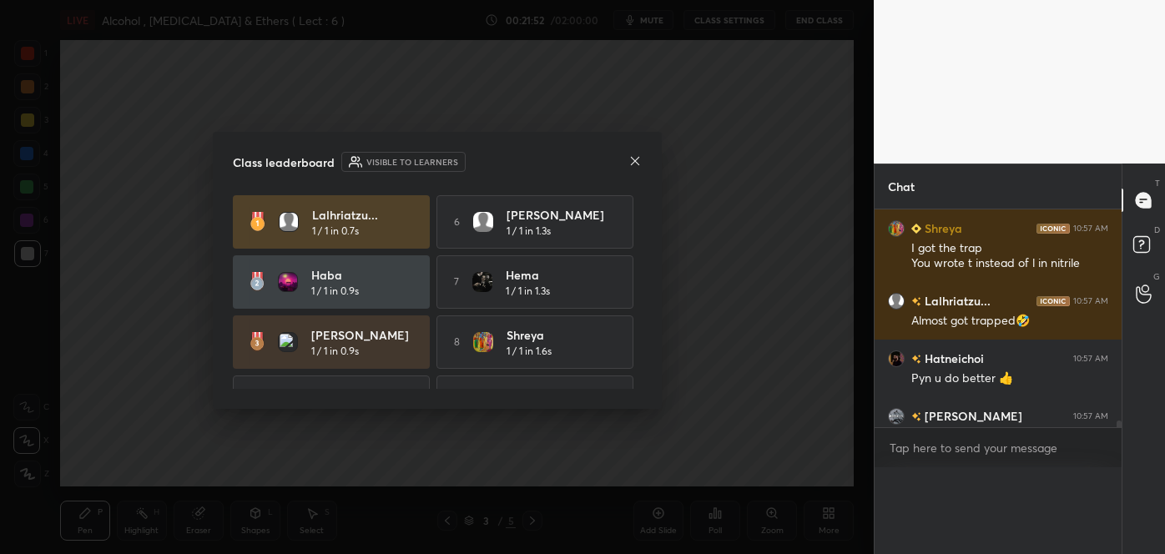
scroll to position [311, 242]
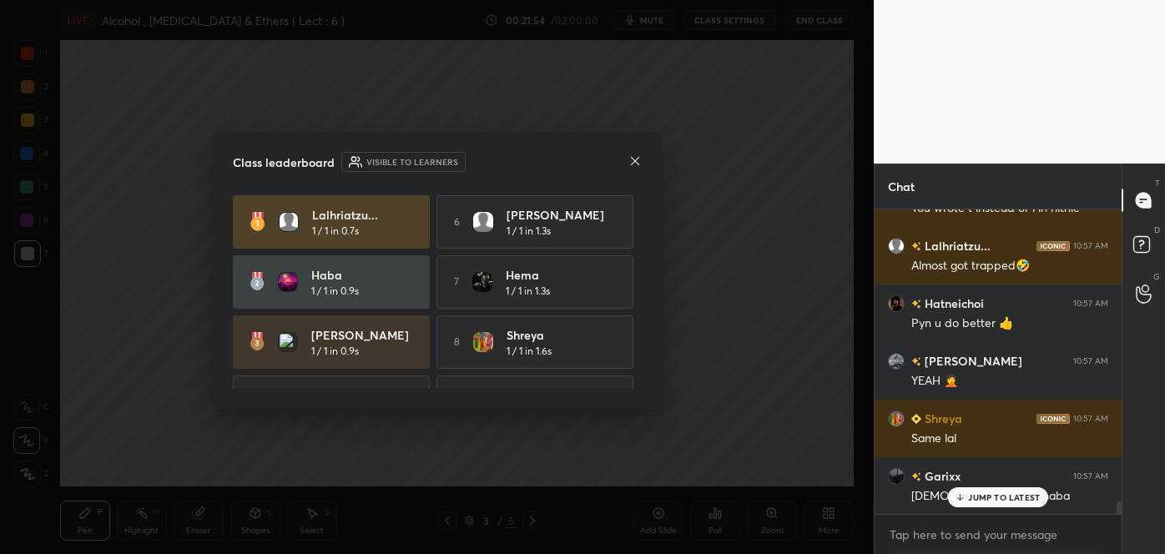
click at [641, 160] on icon at bounding box center [635, 160] width 13 height 13
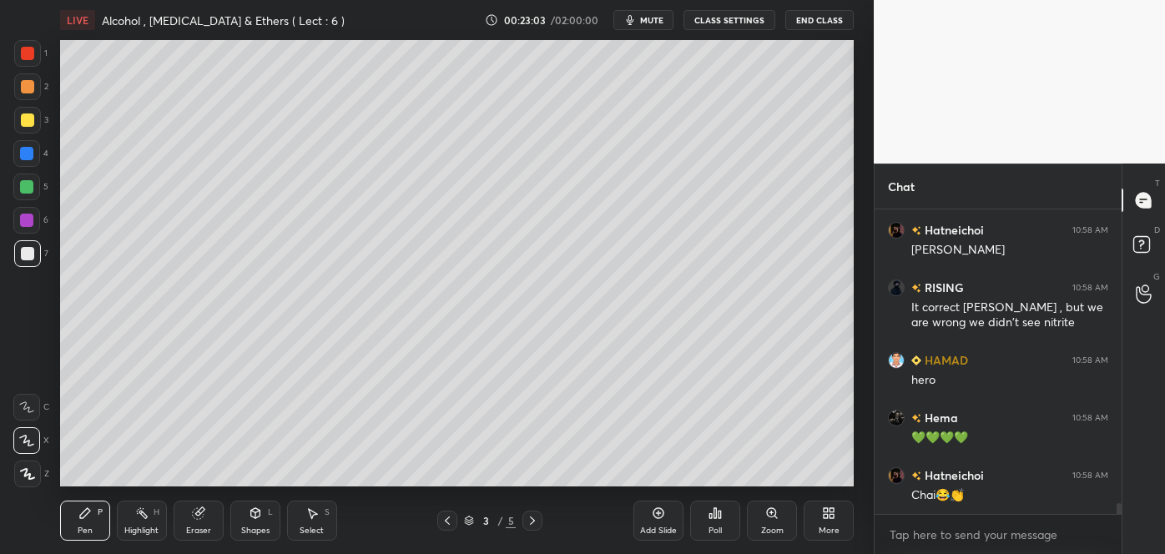
scroll to position [8004, 0]
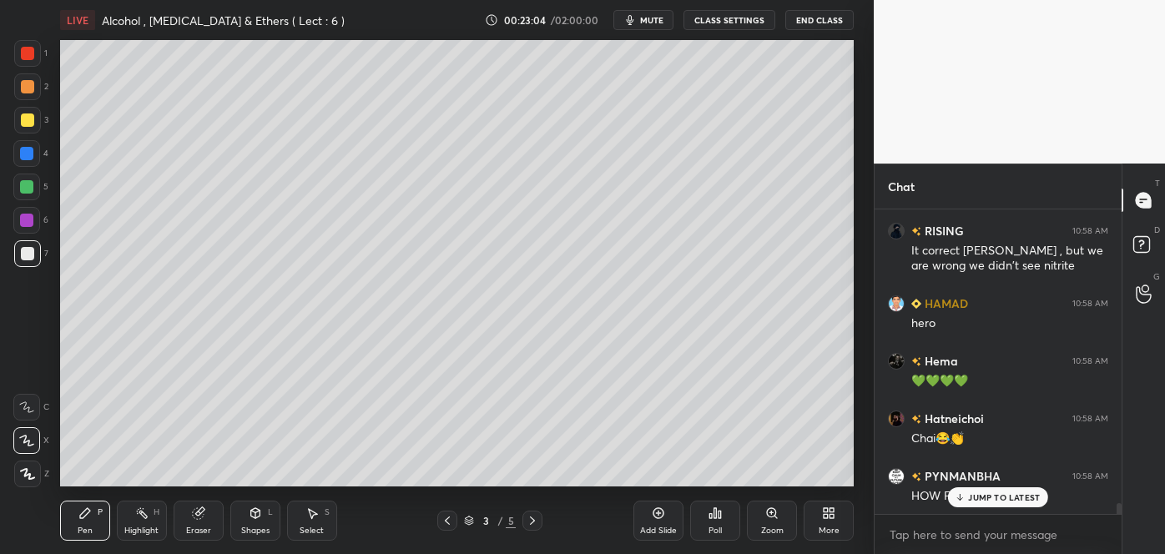
click at [28, 188] on div at bounding box center [26, 186] width 13 height 13
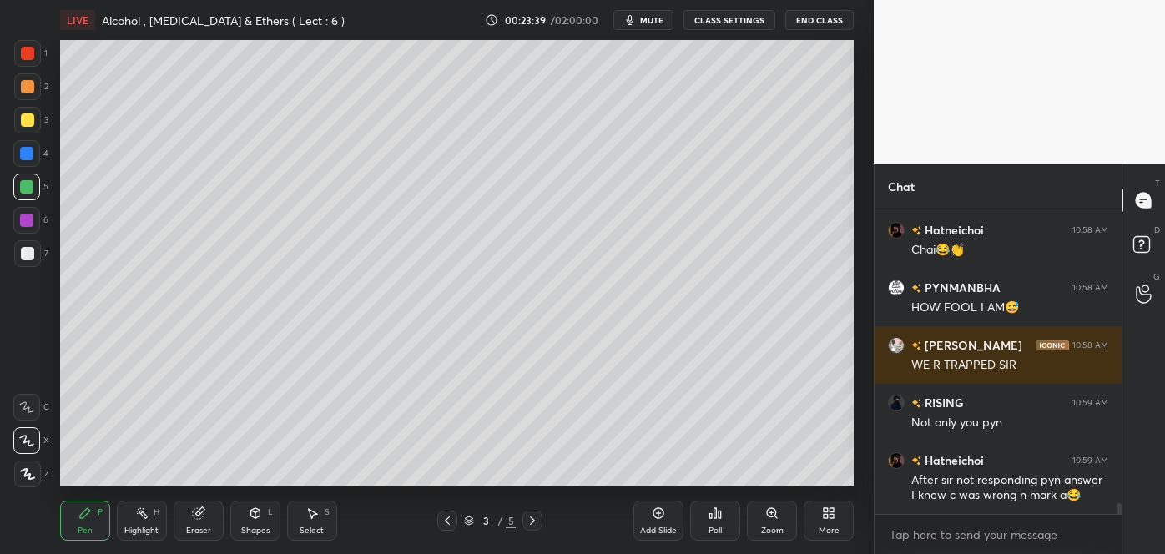
scroll to position [8250, 0]
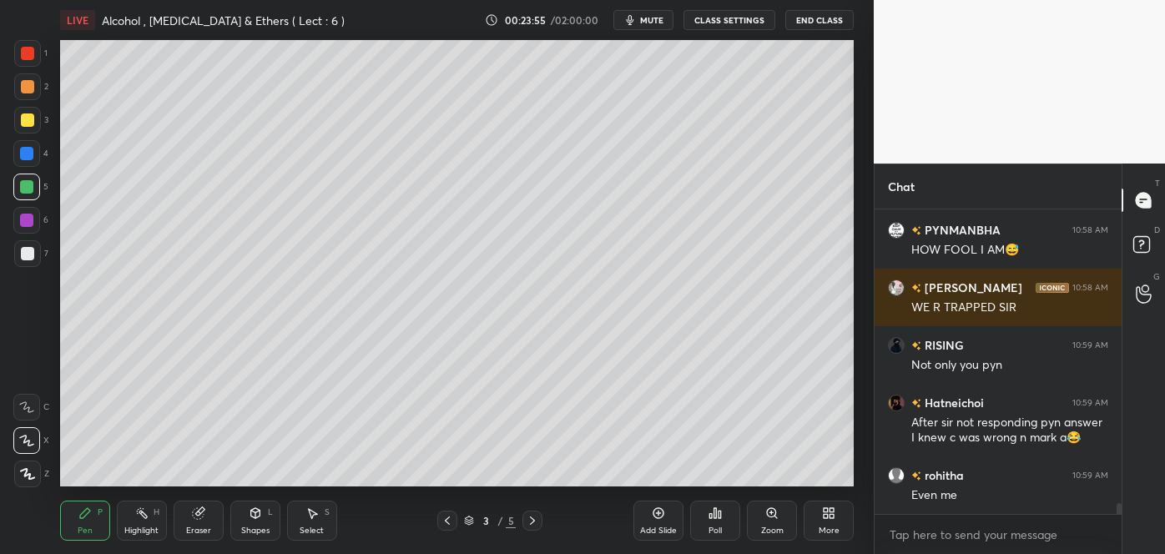
click at [665, 527] on div "Add Slide" at bounding box center [658, 531] width 37 height 8
click at [25, 252] on div at bounding box center [27, 253] width 13 height 13
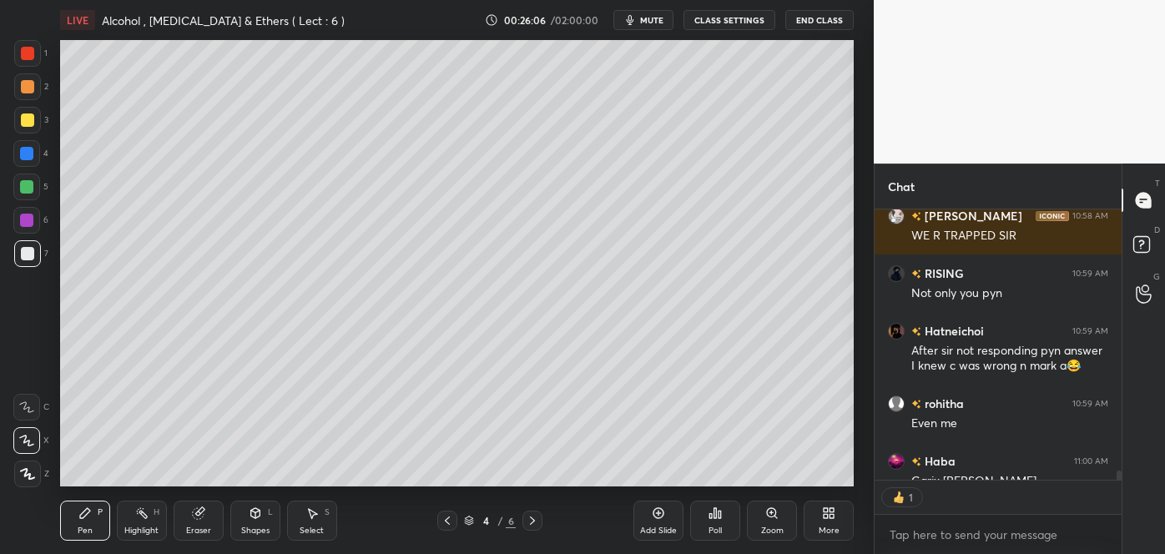
scroll to position [265, 242]
click at [716, 523] on div "Poll" at bounding box center [715, 521] width 50 height 40
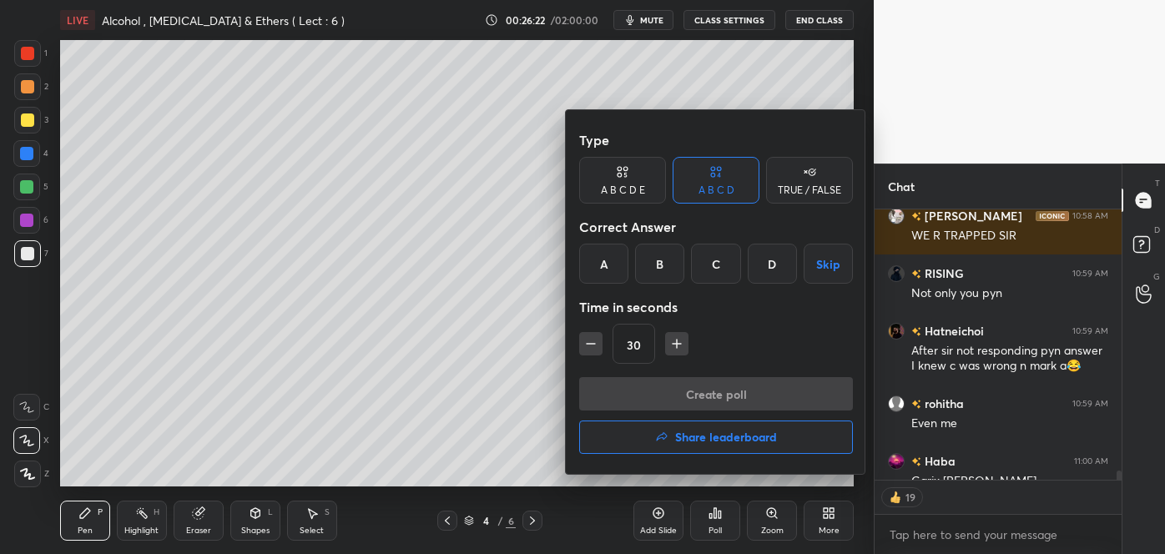
click at [616, 179] on icon at bounding box center [622, 172] width 13 height 17
click at [779, 261] on div "E" at bounding box center [786, 264] width 40 height 40
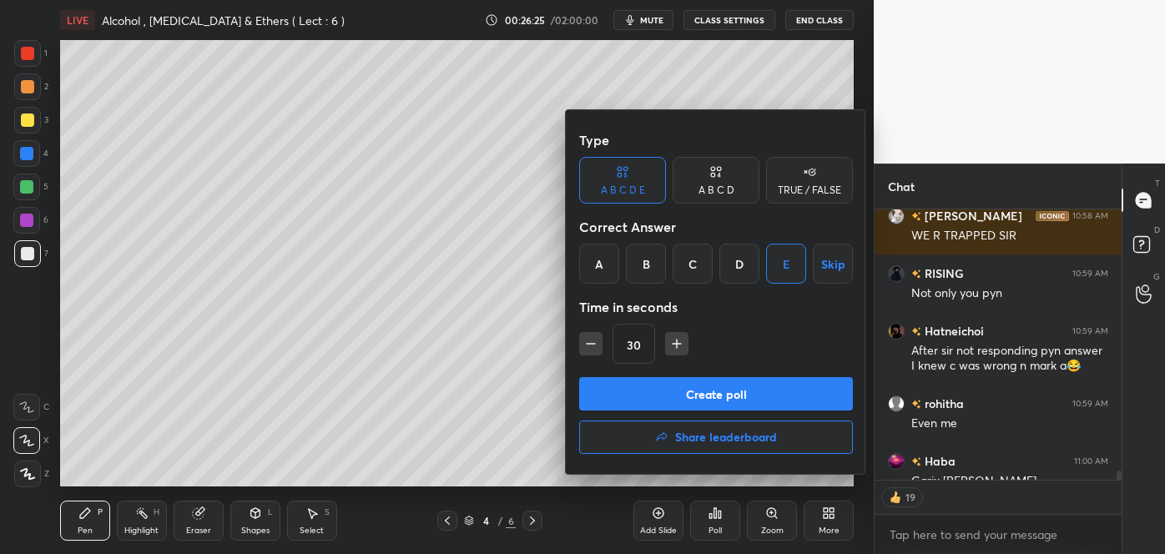
click at [730, 387] on button "Create poll" at bounding box center [716, 393] width 274 height 33
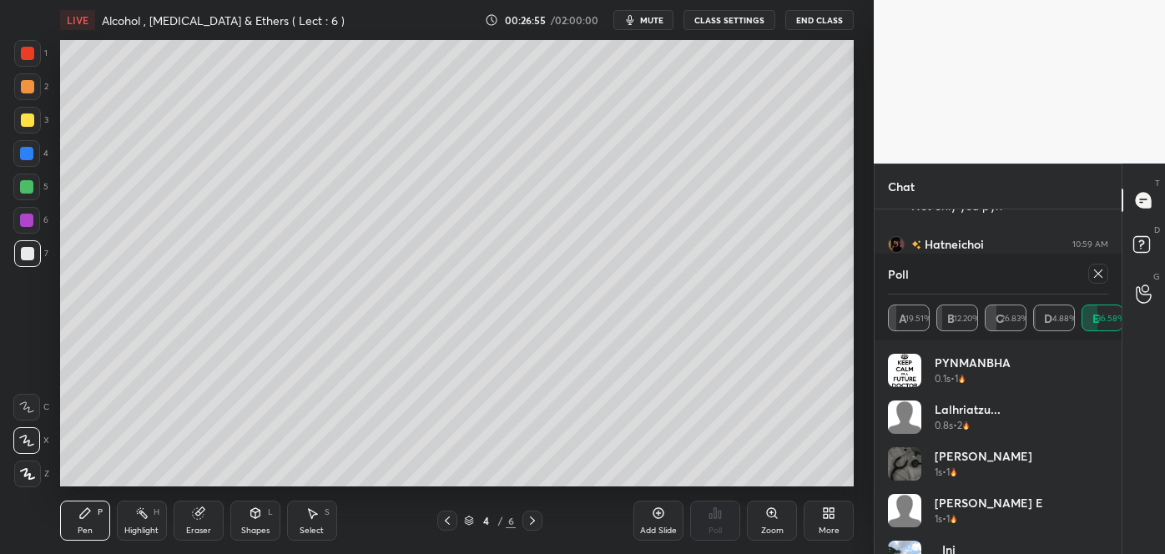
scroll to position [8466, 0]
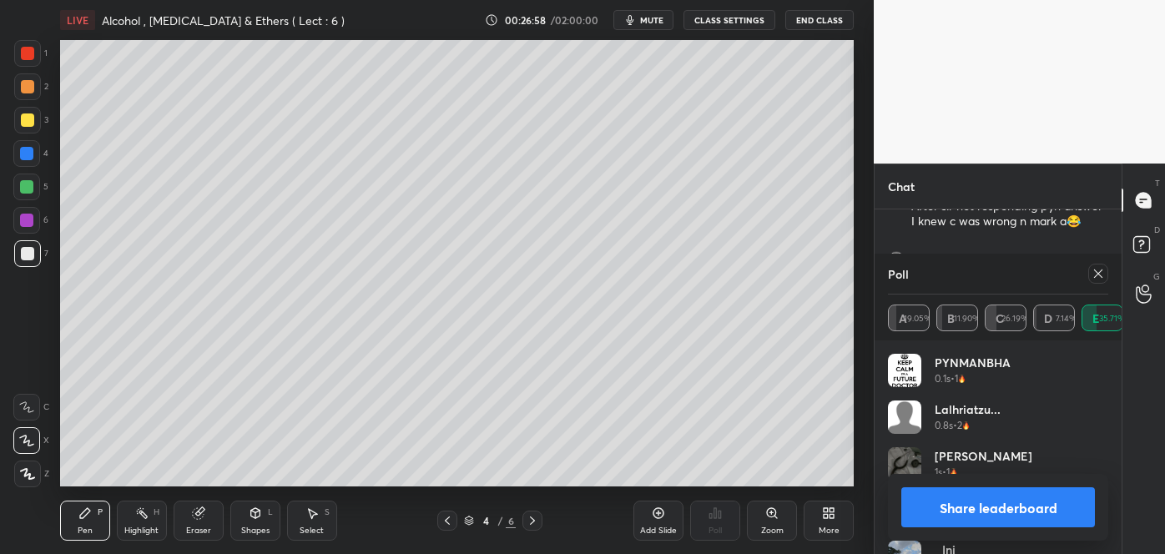
click at [977, 506] on button "Share leaderboard" at bounding box center [999, 508] width 194 height 40
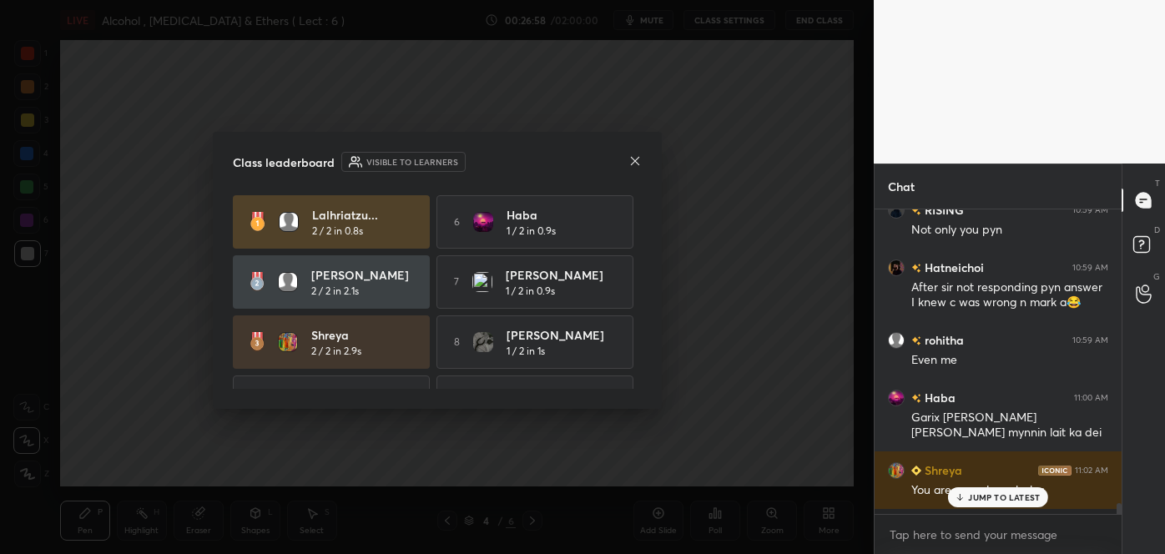
scroll to position [8382, 0]
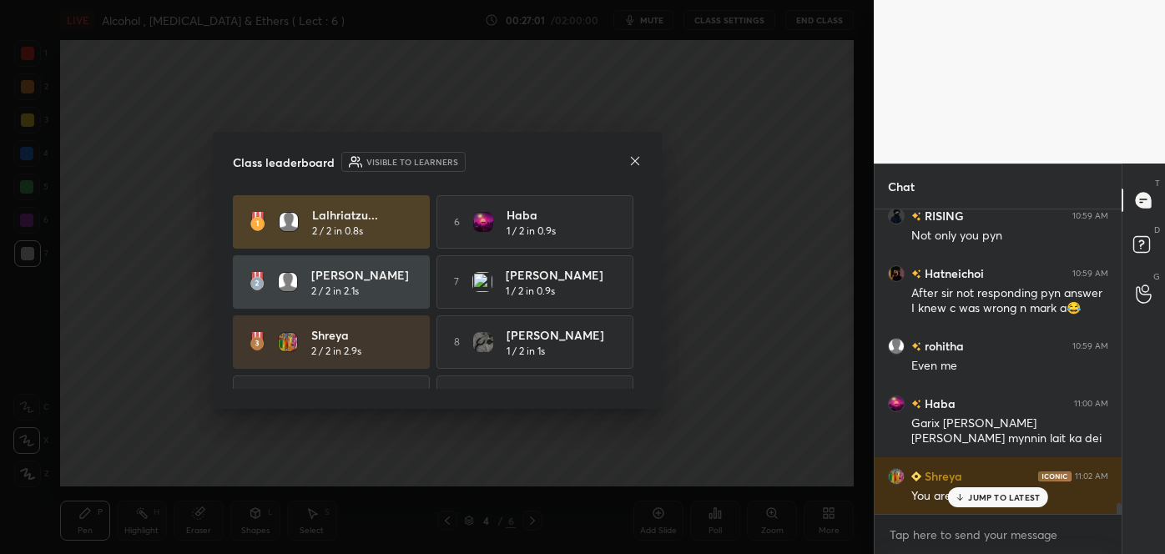
click at [632, 160] on icon at bounding box center [635, 160] width 13 height 13
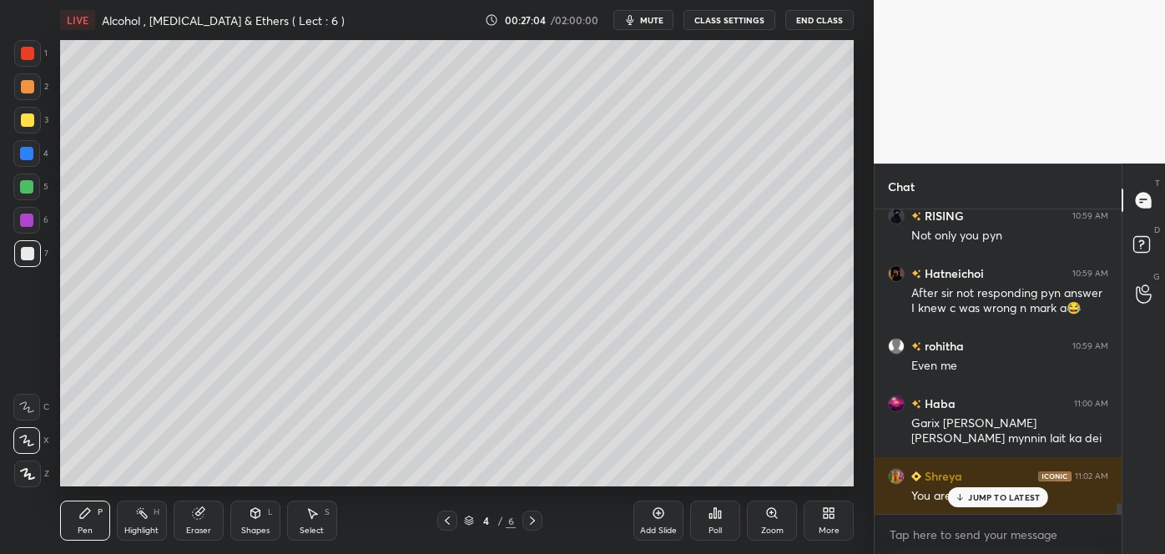
click at [955, 494] on div "JUMP TO LATEST" at bounding box center [998, 498] width 100 height 20
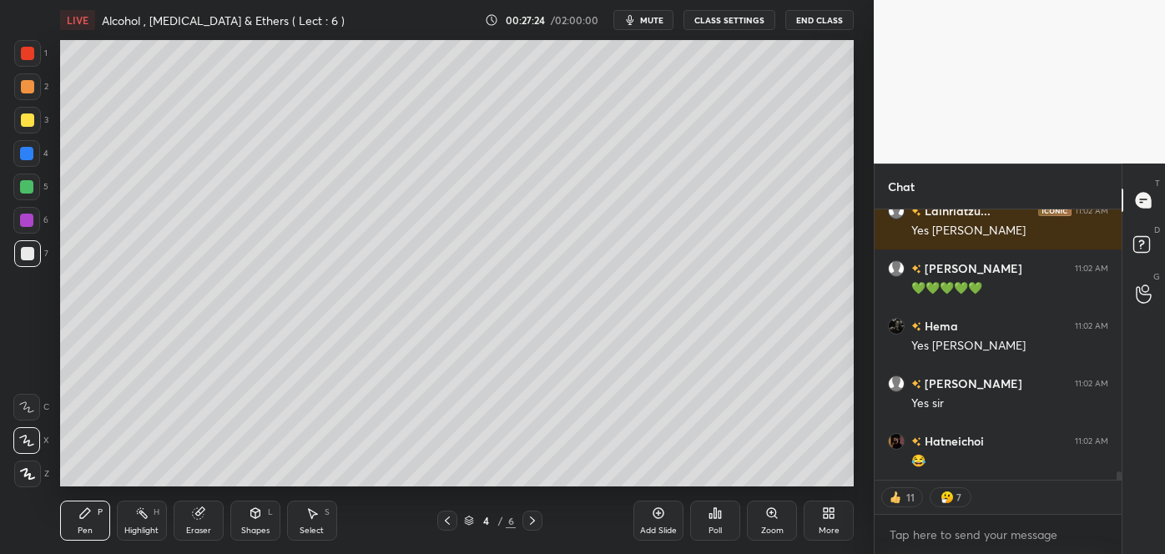
click at [28, 123] on div at bounding box center [27, 120] width 13 height 13
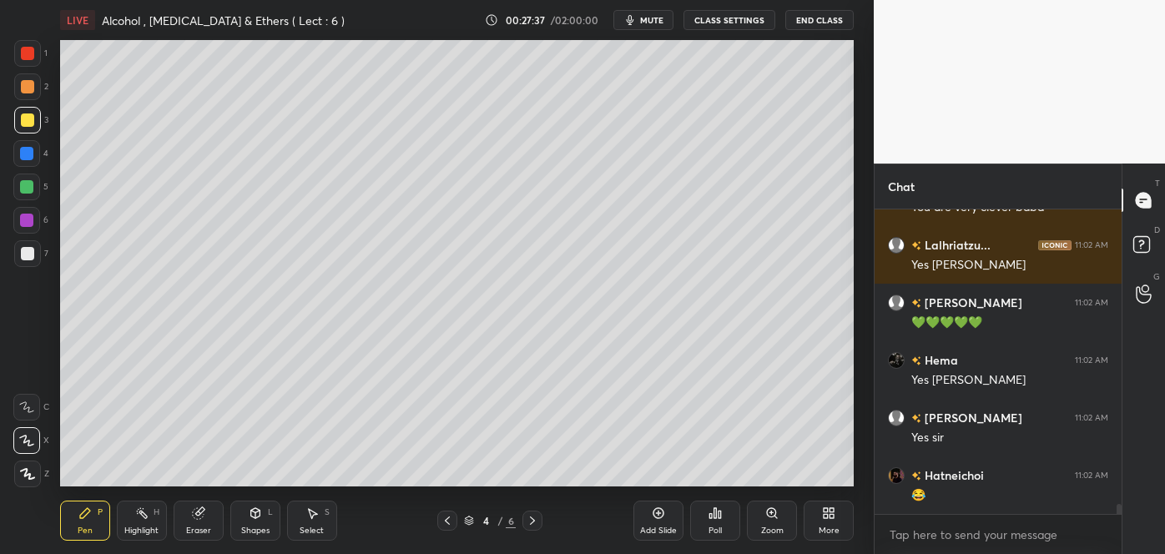
scroll to position [5, 4]
click at [26, 186] on div at bounding box center [26, 186] width 13 height 13
click at [28, 117] on div at bounding box center [27, 120] width 13 height 13
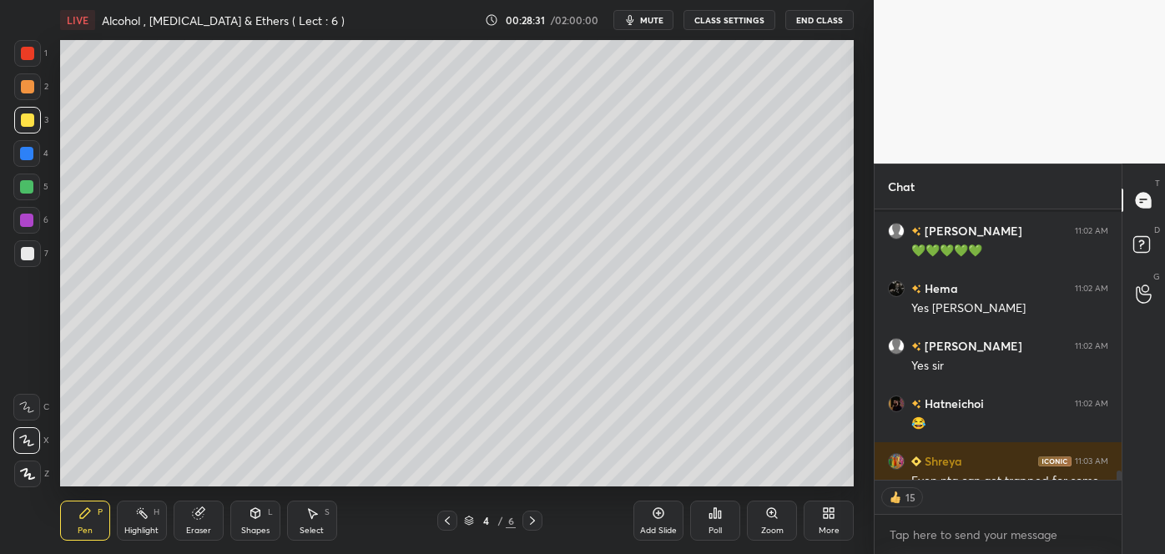
scroll to position [8832, 0]
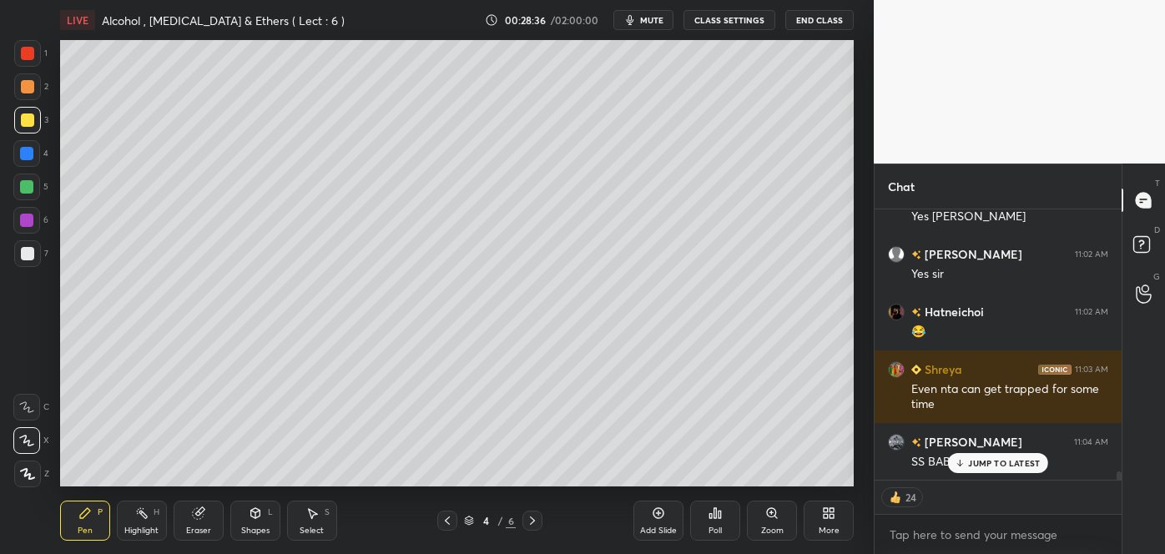
click at [661, 512] on icon at bounding box center [658, 513] width 13 height 13
click at [26, 259] on div at bounding box center [27, 253] width 13 height 13
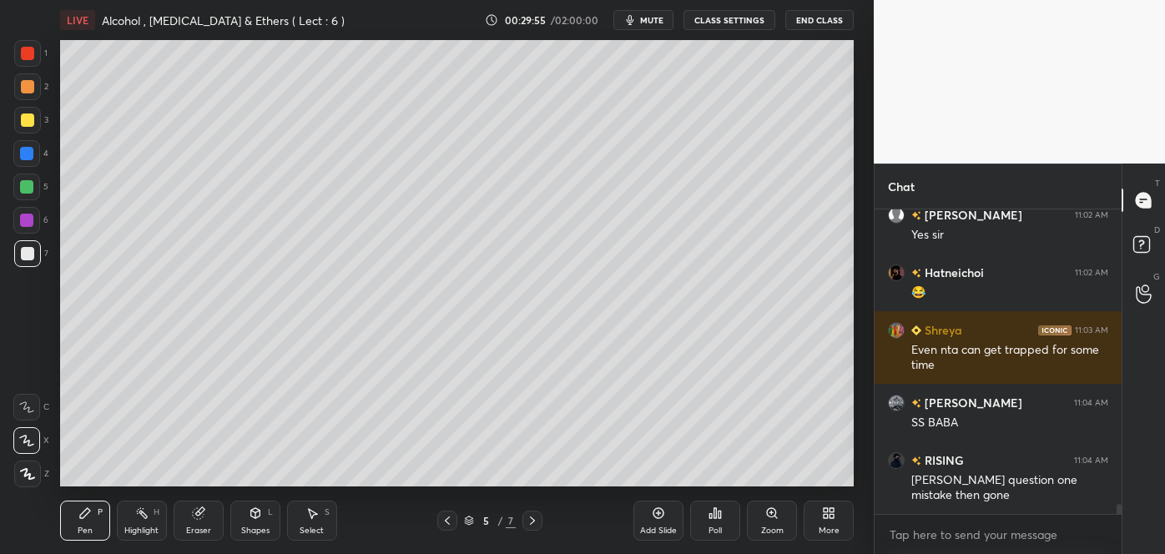
scroll to position [5, 4]
click at [859, 270] on div "Setting up your live class Poll for secs No correct answer Start poll" at bounding box center [456, 263] width 807 height 447
click at [719, 527] on div "Poll" at bounding box center [715, 531] width 13 height 8
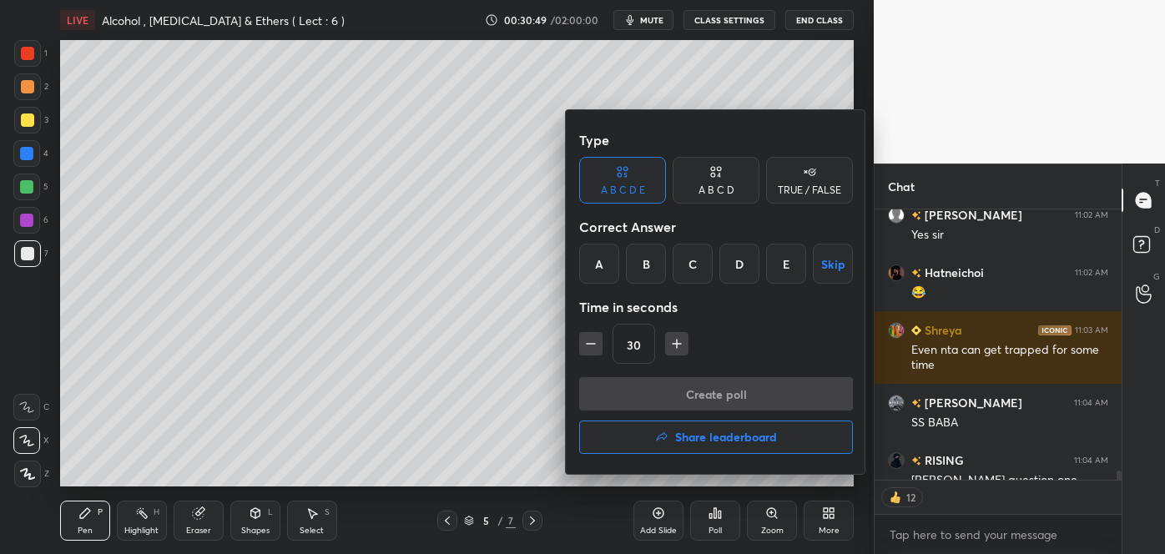
click at [784, 261] on div "E" at bounding box center [786, 264] width 40 height 40
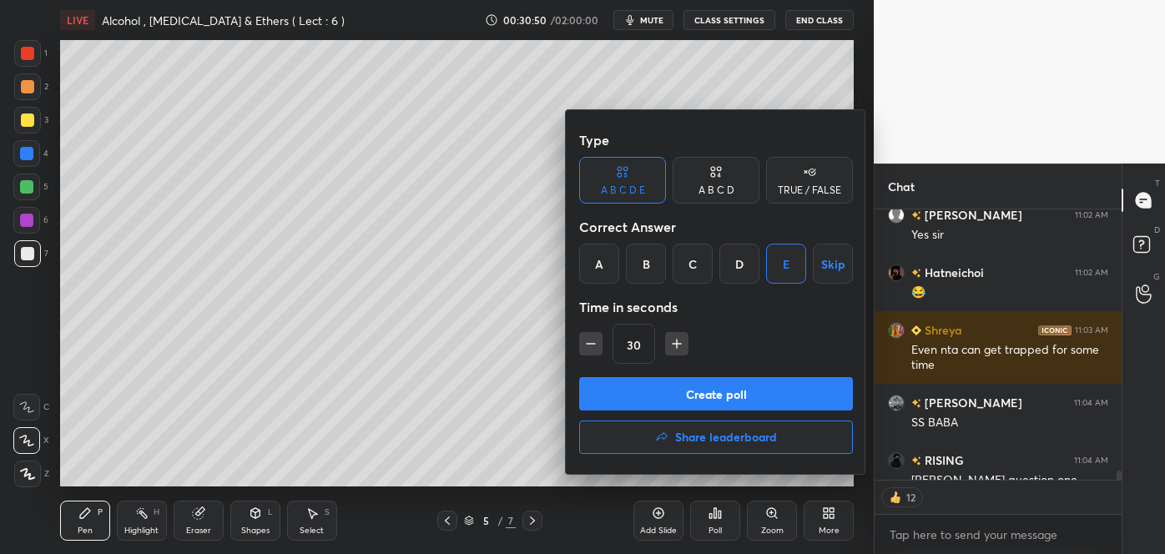
click at [697, 394] on button "Create poll" at bounding box center [716, 393] width 274 height 33
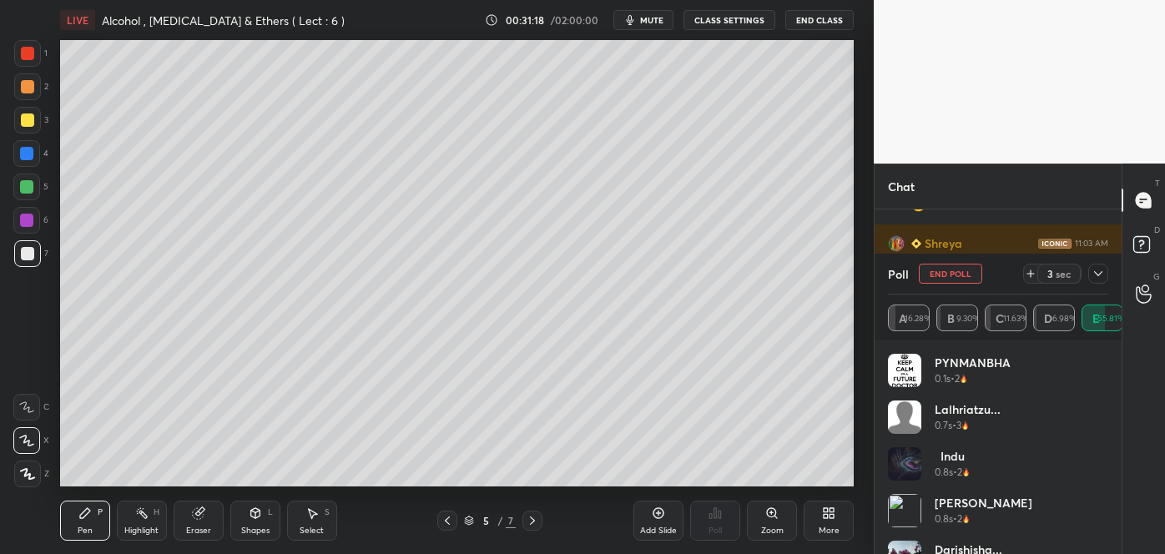
scroll to position [213, 242]
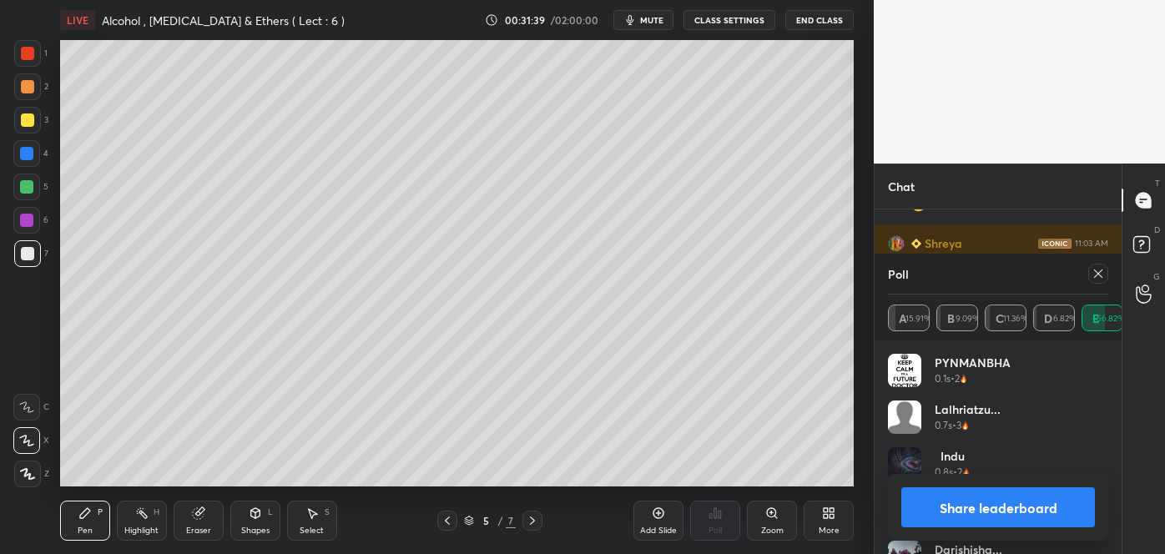
click at [970, 501] on button "Share leaderboard" at bounding box center [999, 508] width 194 height 40
type textarea "x"
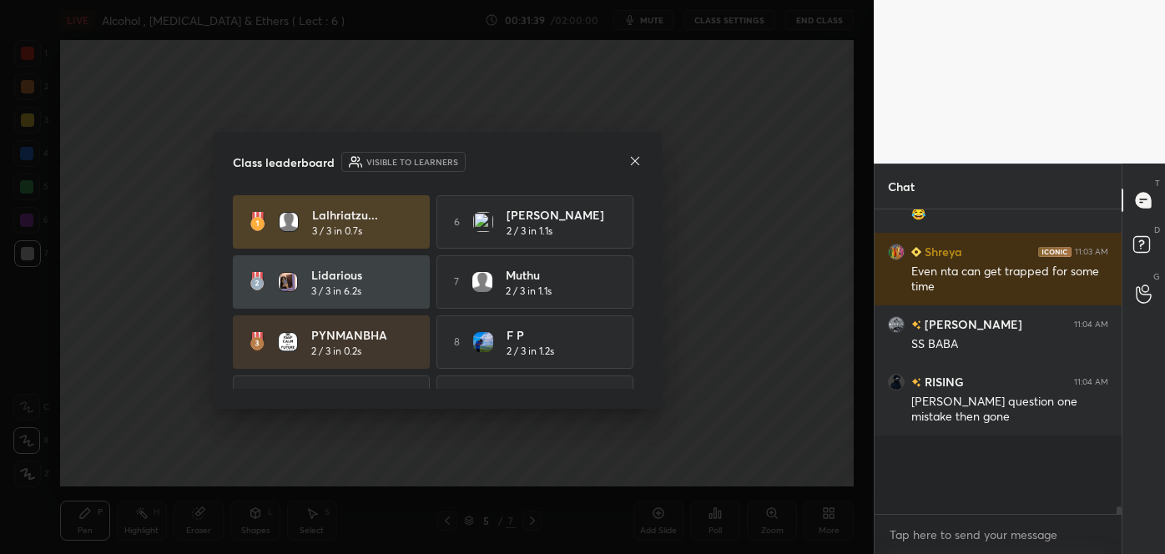
scroll to position [5, 4]
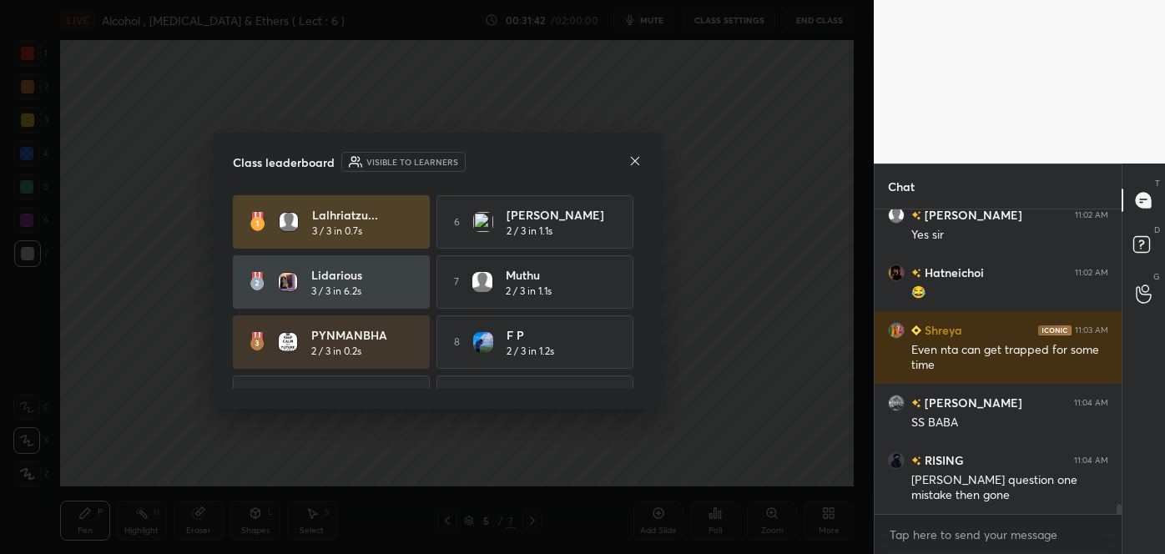
click at [634, 163] on icon at bounding box center [635, 160] width 13 height 13
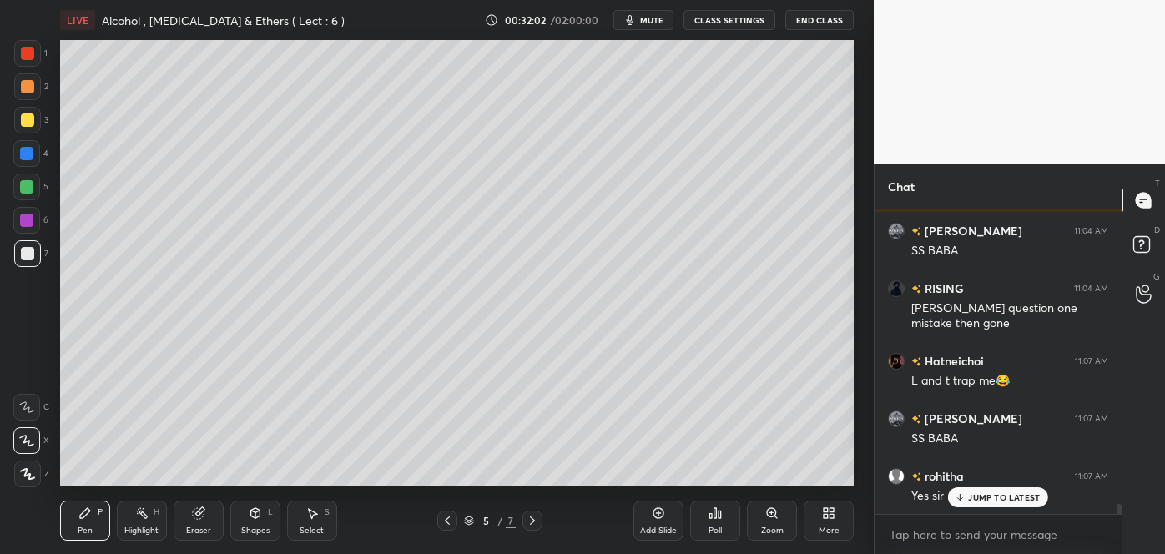
scroll to position [9101, 0]
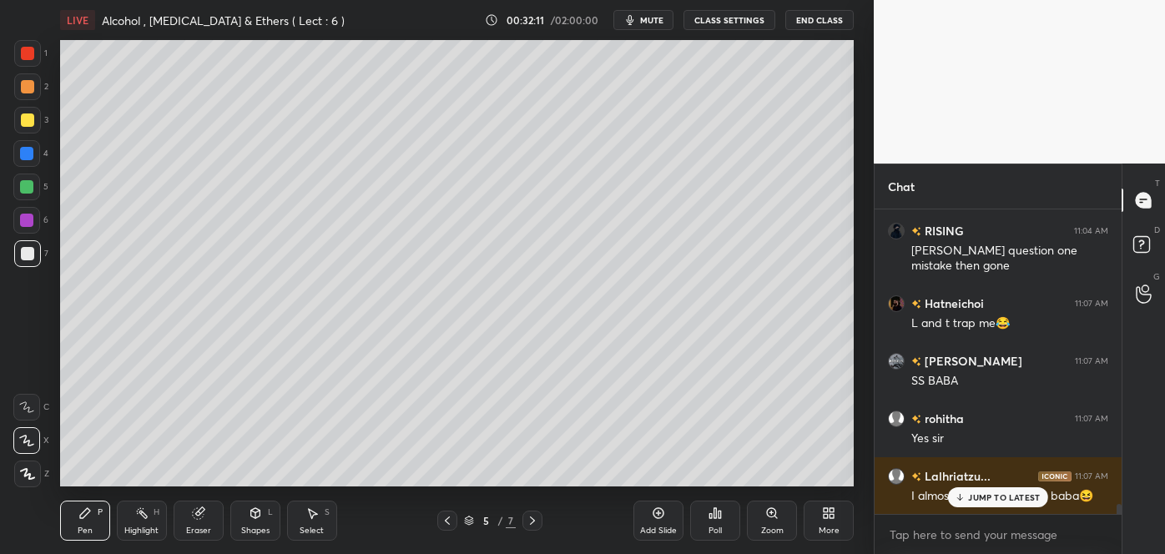
click at [978, 497] on p "JUMP TO LATEST" at bounding box center [1004, 498] width 72 height 10
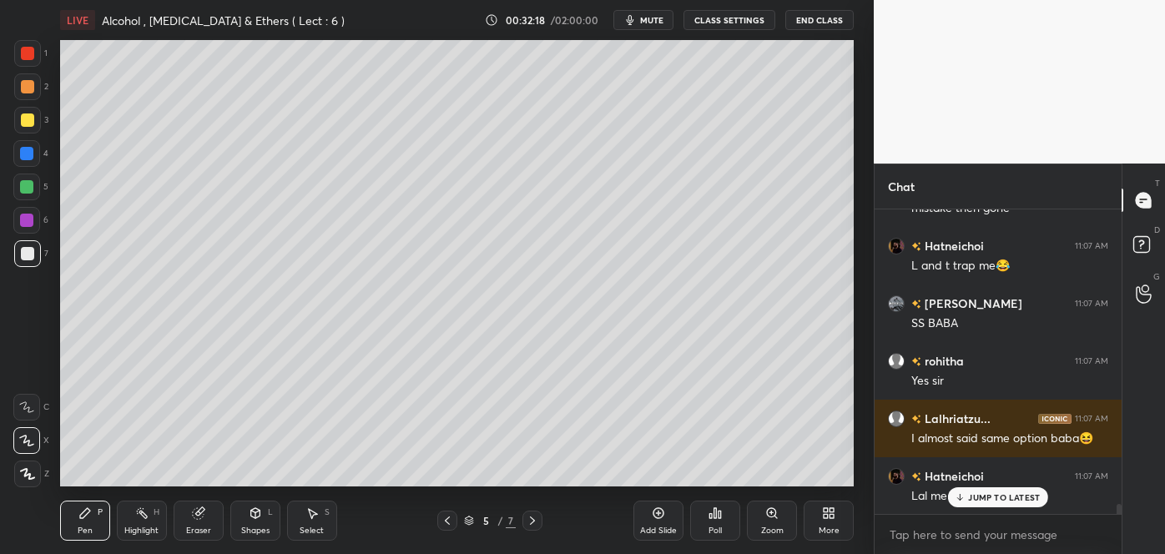
click at [28, 124] on div at bounding box center [27, 120] width 13 height 13
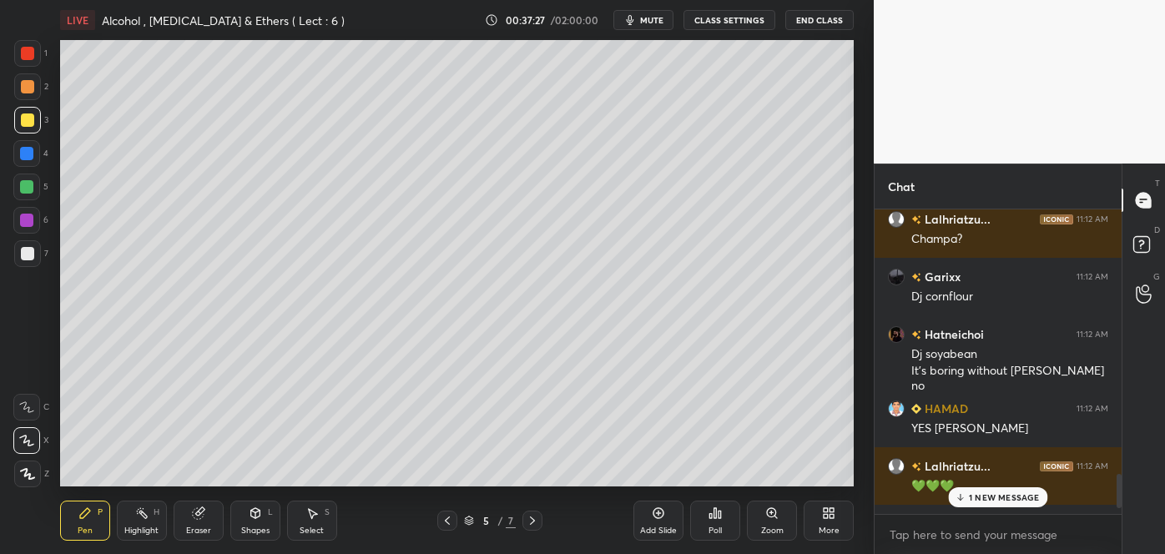
scroll to position [2433, 0]
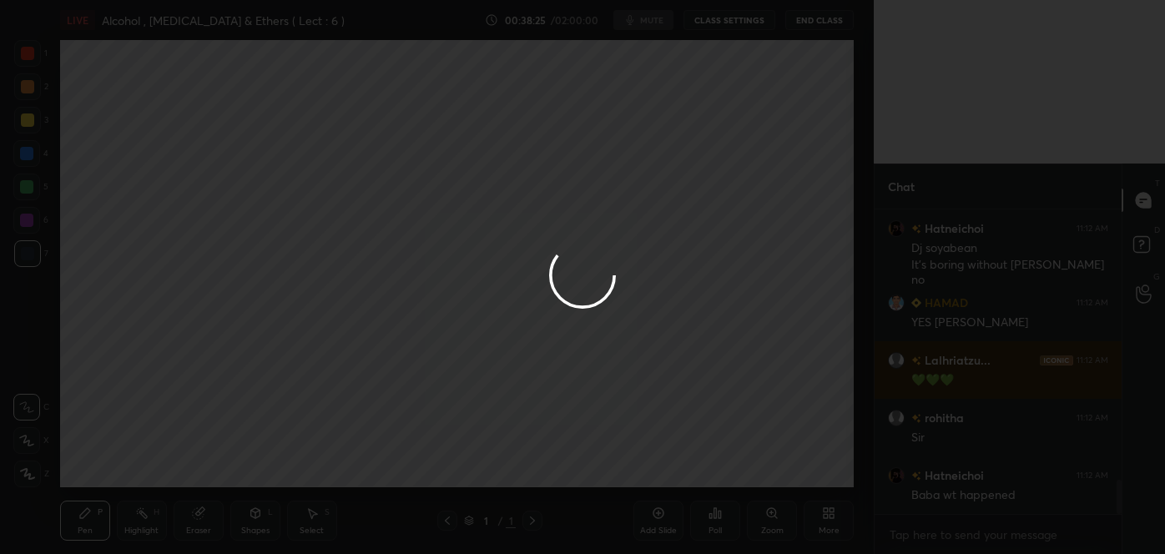
click at [807, 302] on div at bounding box center [582, 277] width 1165 height 554
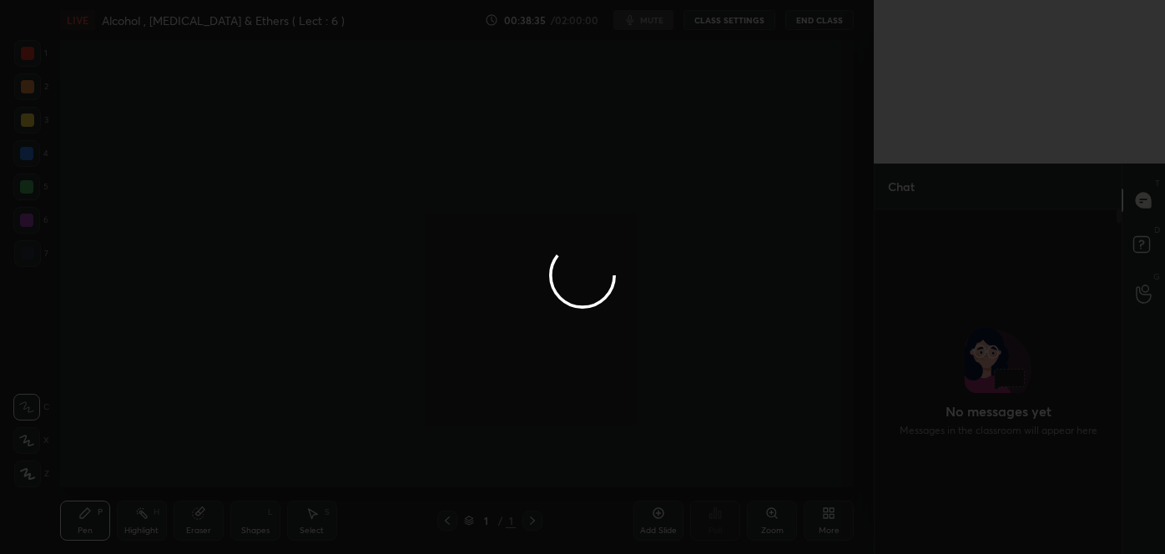
scroll to position [340, 242]
click at [235, 85] on div at bounding box center [582, 277] width 1165 height 554
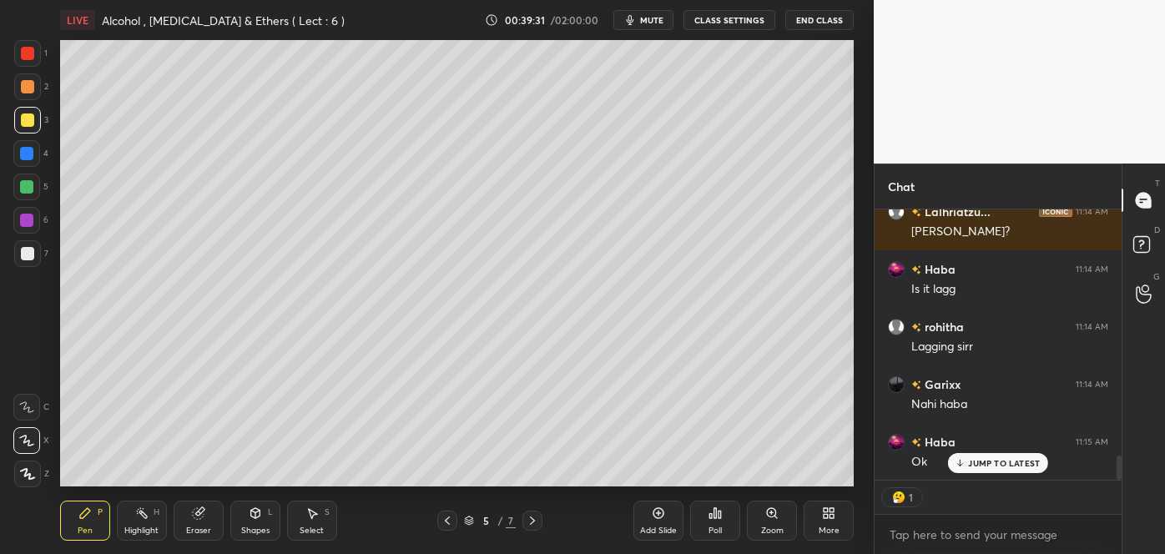
scroll to position [2785, 0]
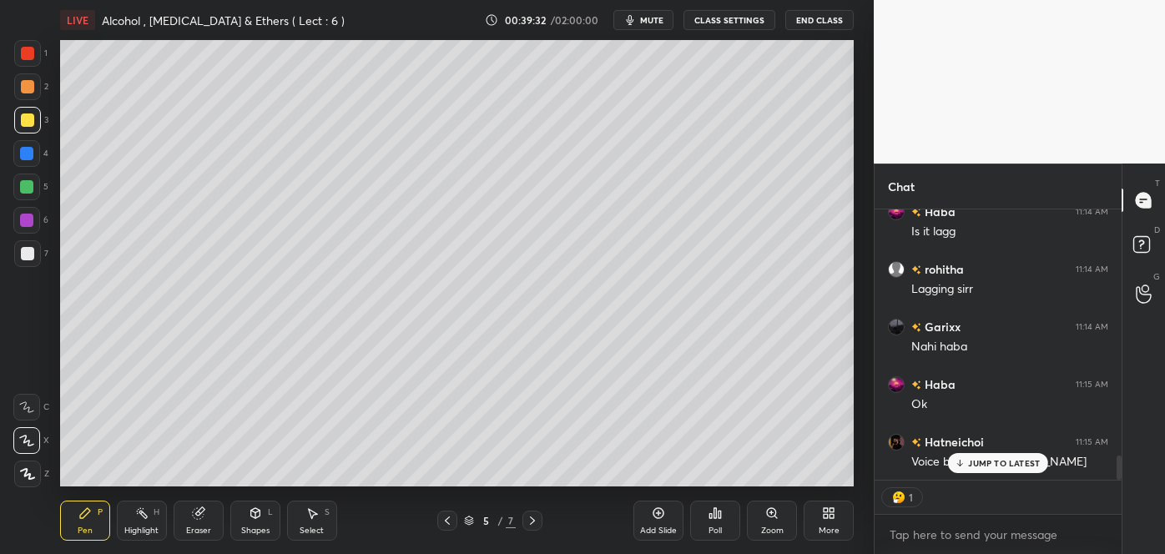
type textarea "x"
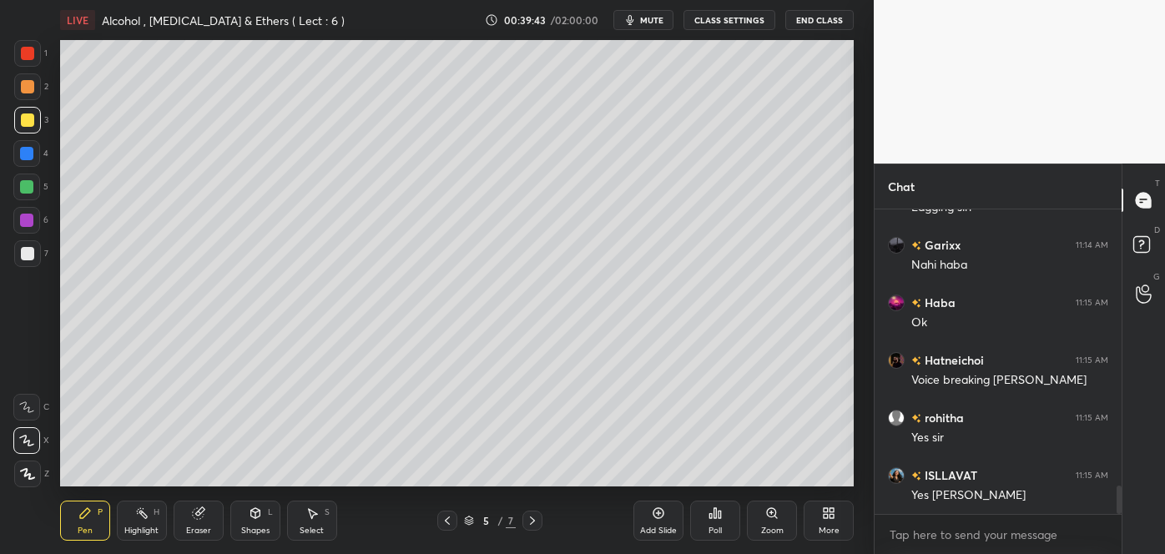
scroll to position [2924, 0]
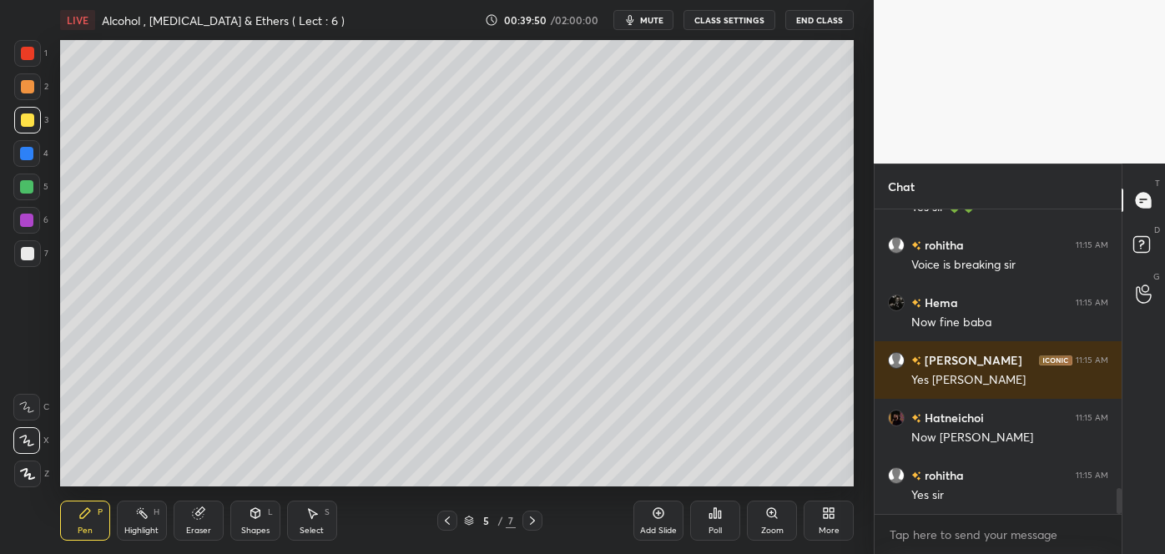
click at [663, 517] on icon at bounding box center [659, 513] width 11 height 11
click at [31, 254] on div at bounding box center [27, 253] width 13 height 13
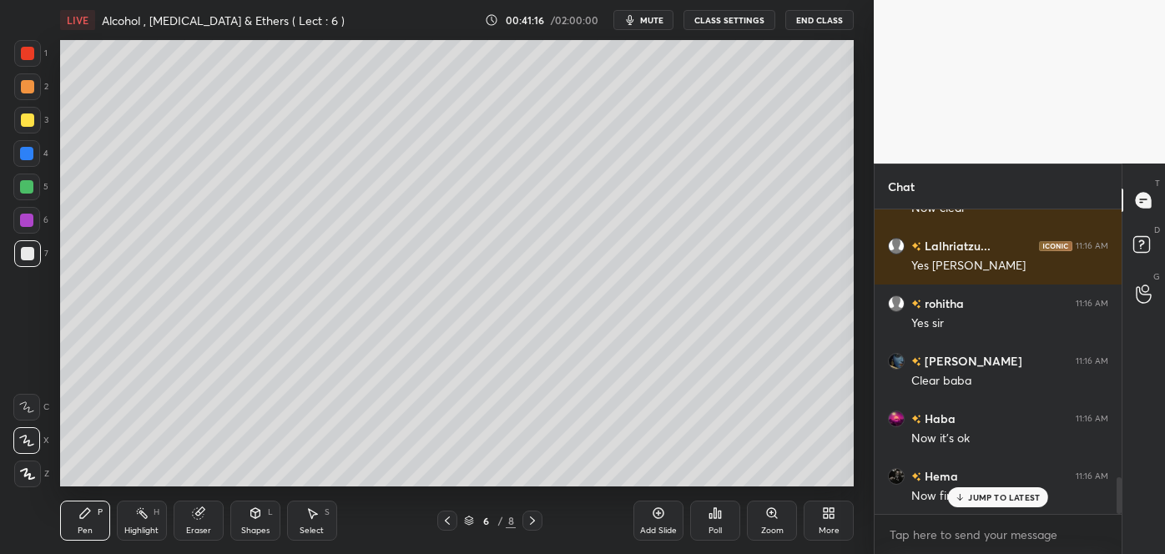
scroll to position [2302, 0]
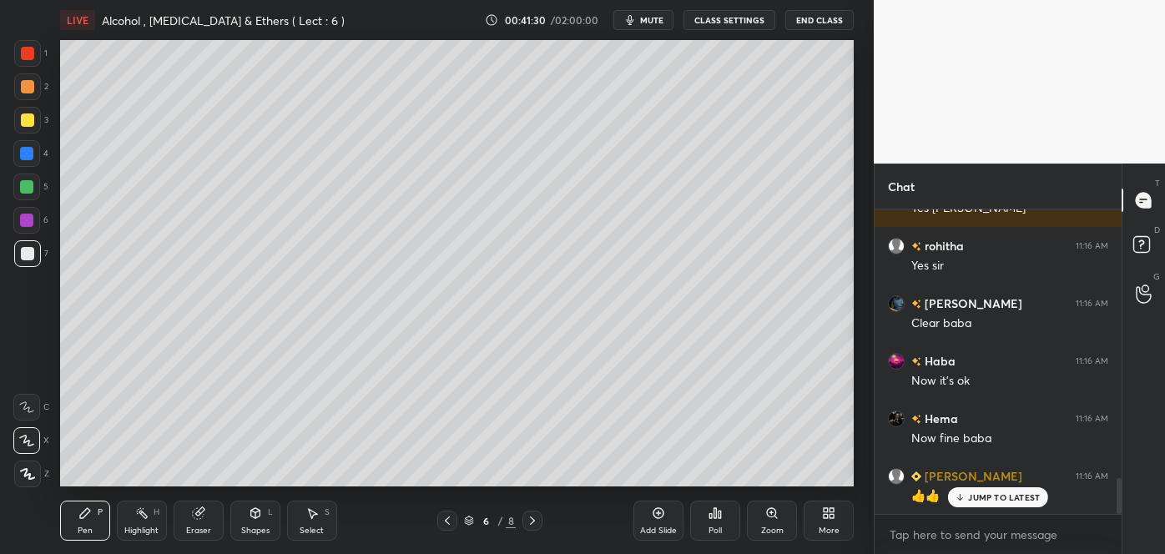
click at [24, 119] on div at bounding box center [27, 120] width 13 height 13
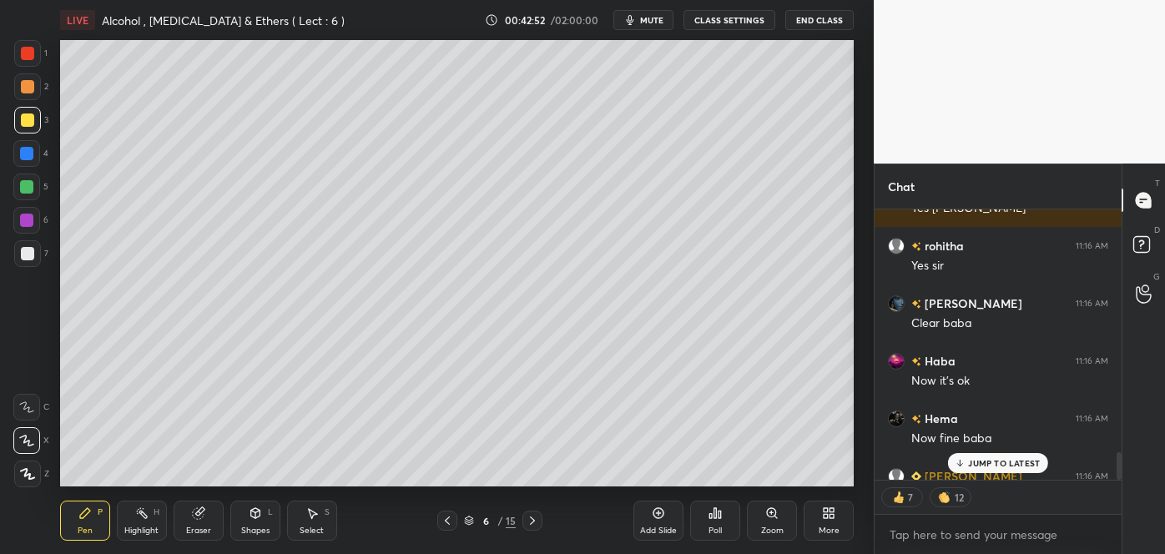
scroll to position [2394, 0]
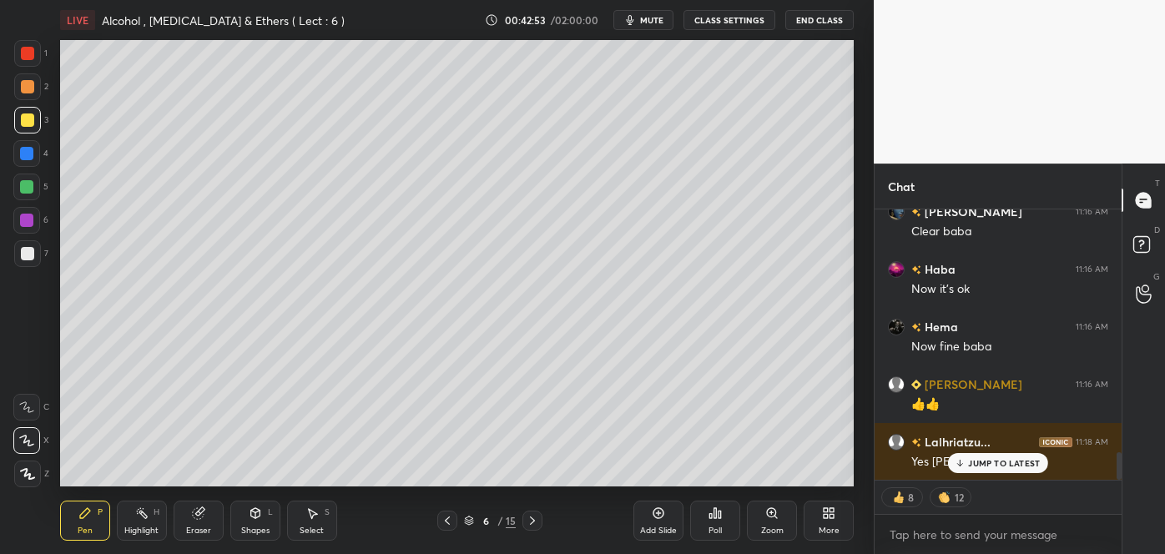
click at [716, 521] on div "Poll" at bounding box center [715, 521] width 50 height 40
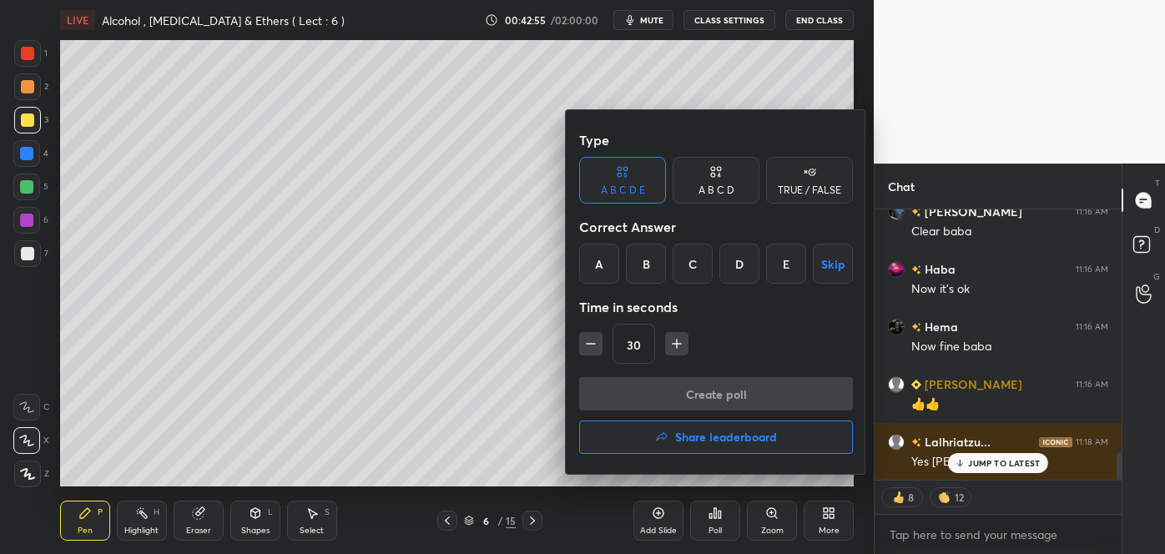
click at [690, 258] on div "C" at bounding box center [693, 264] width 40 height 40
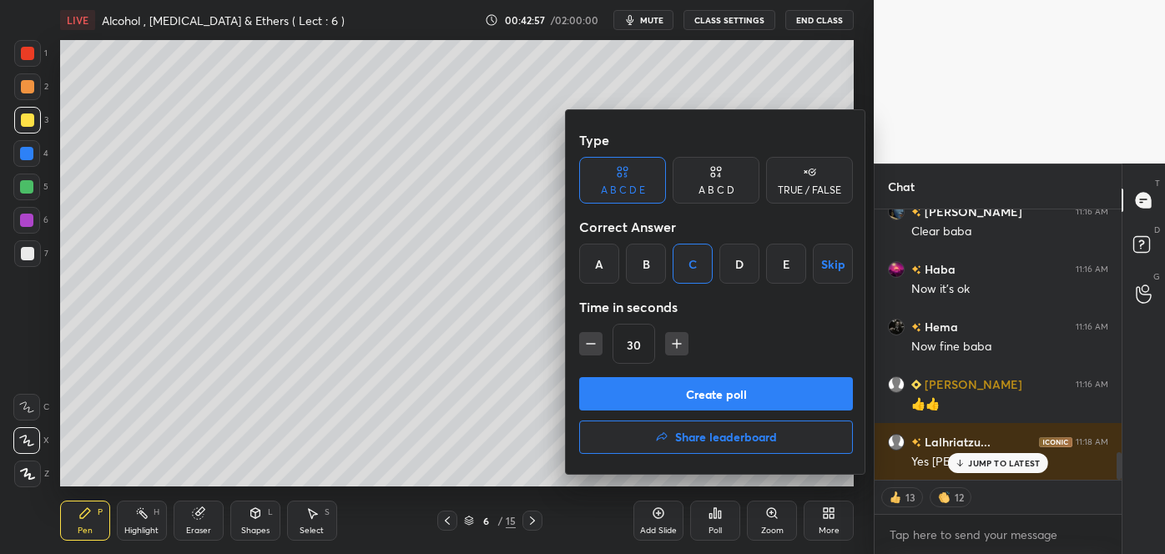
click at [681, 390] on button "Create poll" at bounding box center [716, 393] width 274 height 33
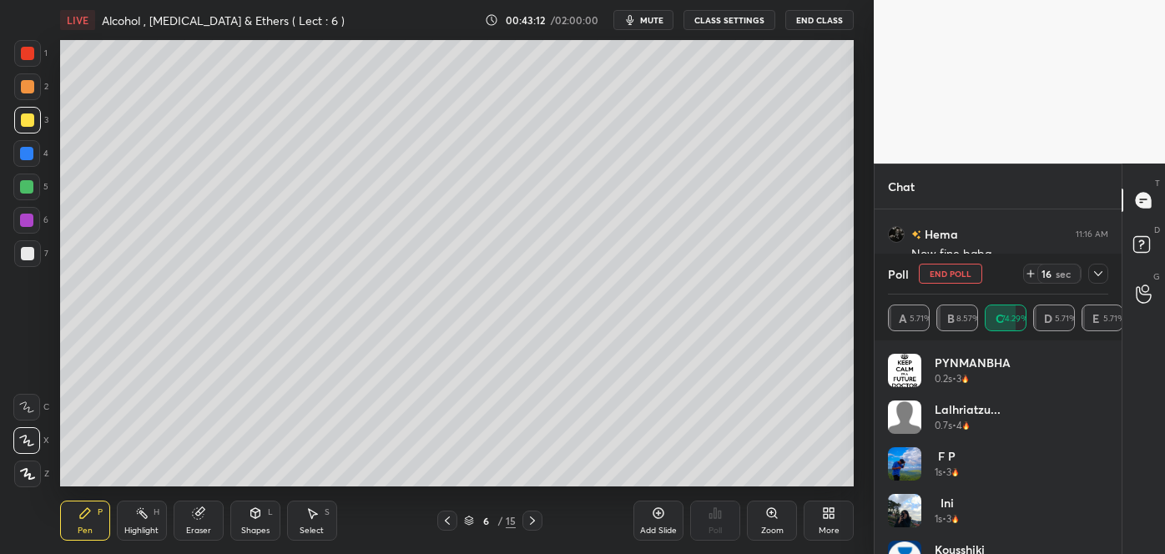
scroll to position [2486, 0]
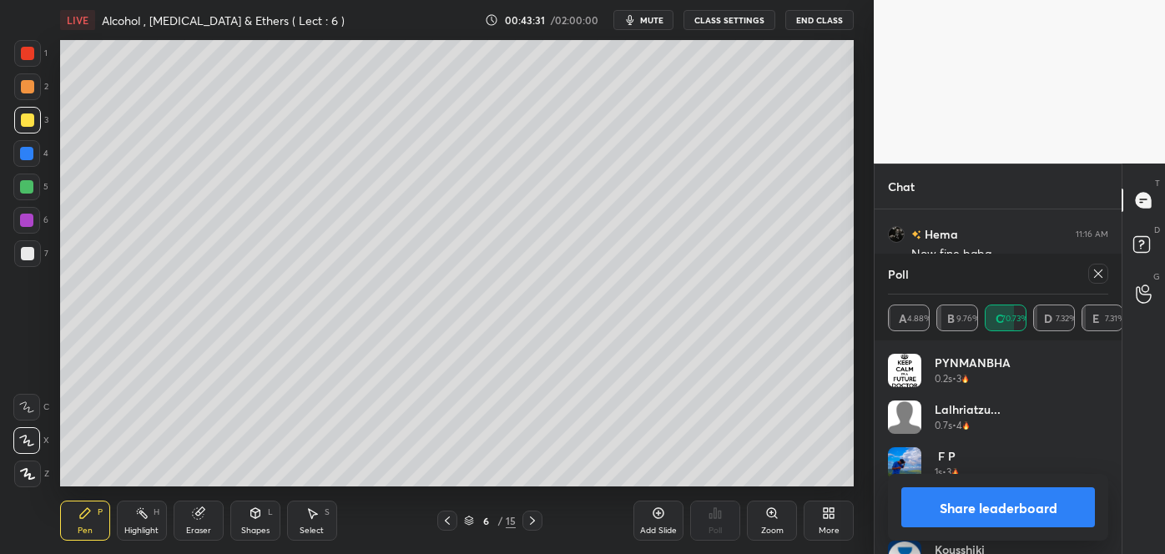
click at [996, 499] on button "Share leaderboard" at bounding box center [999, 508] width 194 height 40
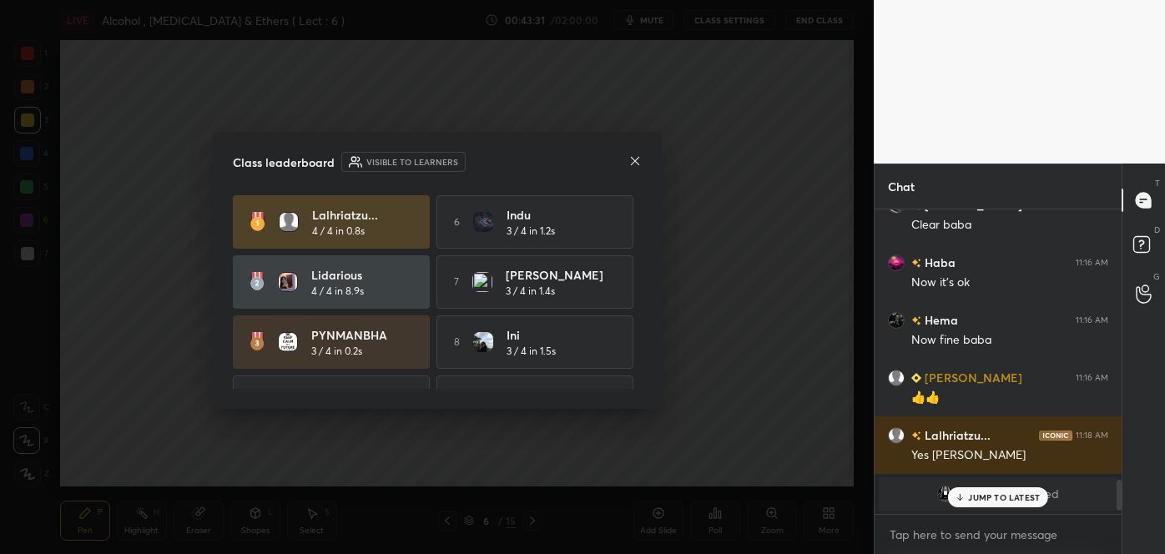
scroll to position [0, 0]
click at [638, 154] on icon at bounding box center [635, 160] width 13 height 13
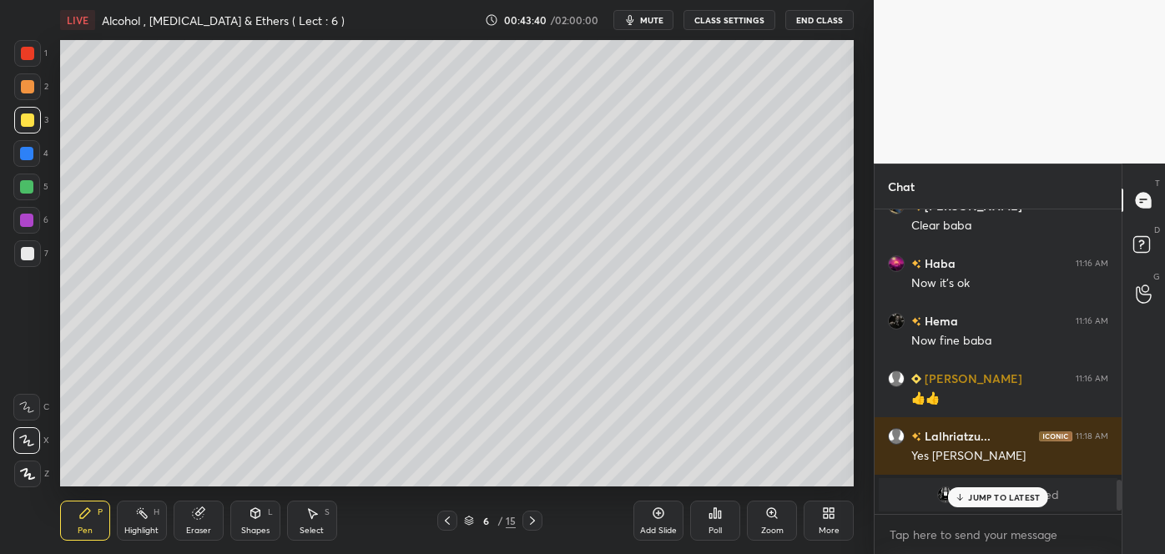
click at [33, 184] on div at bounding box center [26, 186] width 13 height 13
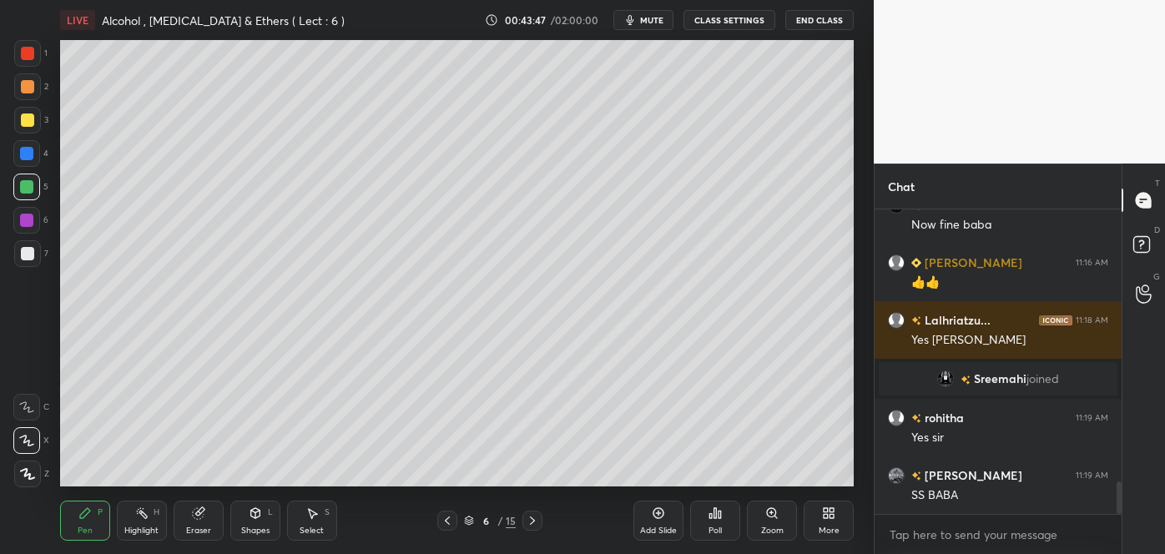
click at [658, 527] on div "Add Slide" at bounding box center [658, 531] width 37 height 8
click at [27, 255] on div at bounding box center [27, 253] width 13 height 13
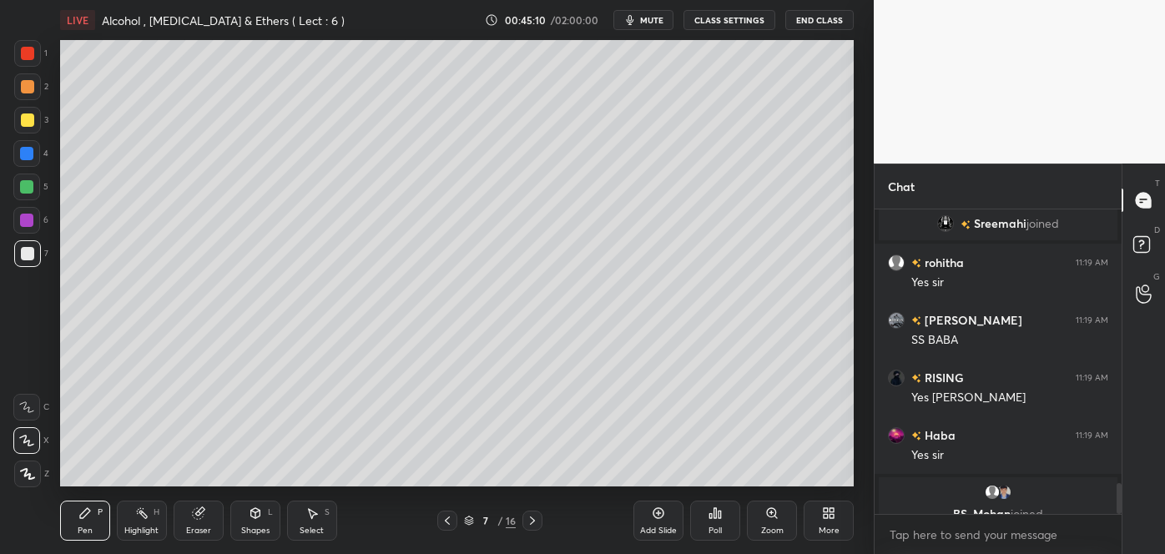
scroll to position [2691, 0]
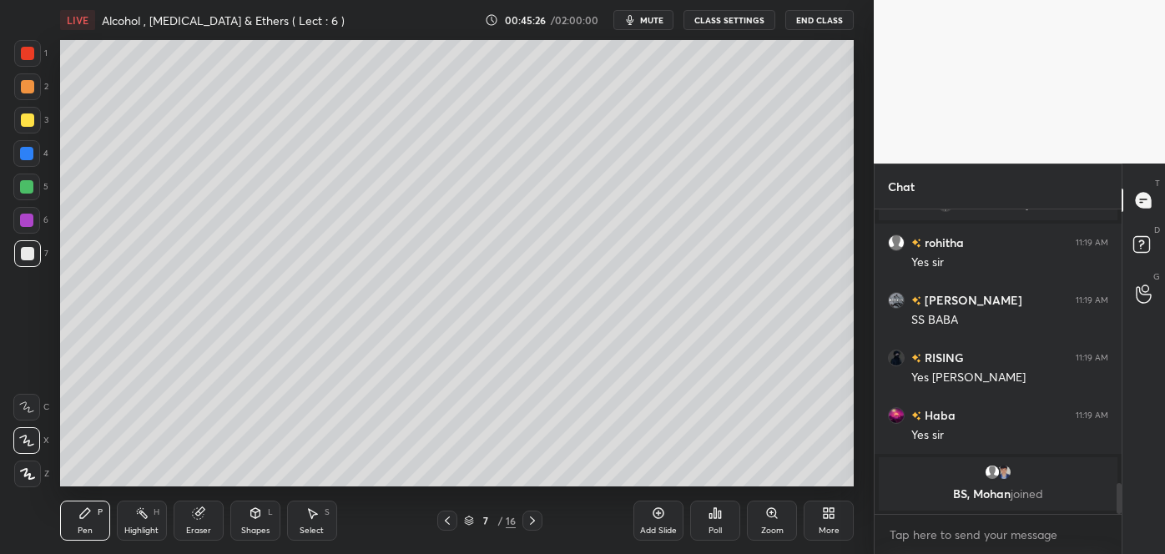
click at [25, 124] on div at bounding box center [27, 120] width 13 height 13
click at [26, 252] on div at bounding box center [27, 253] width 13 height 13
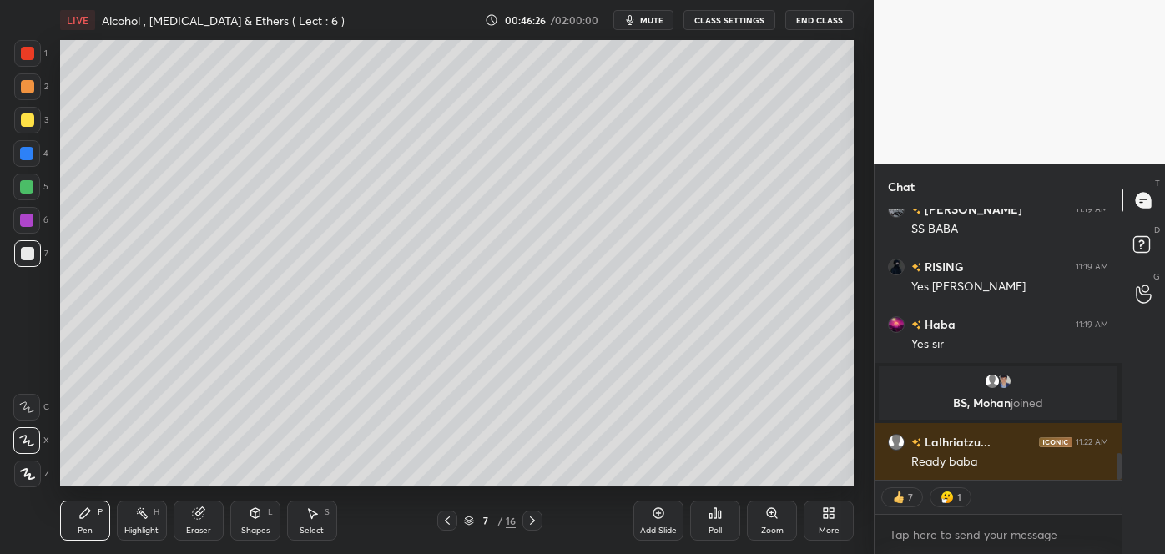
scroll to position [2570, 0]
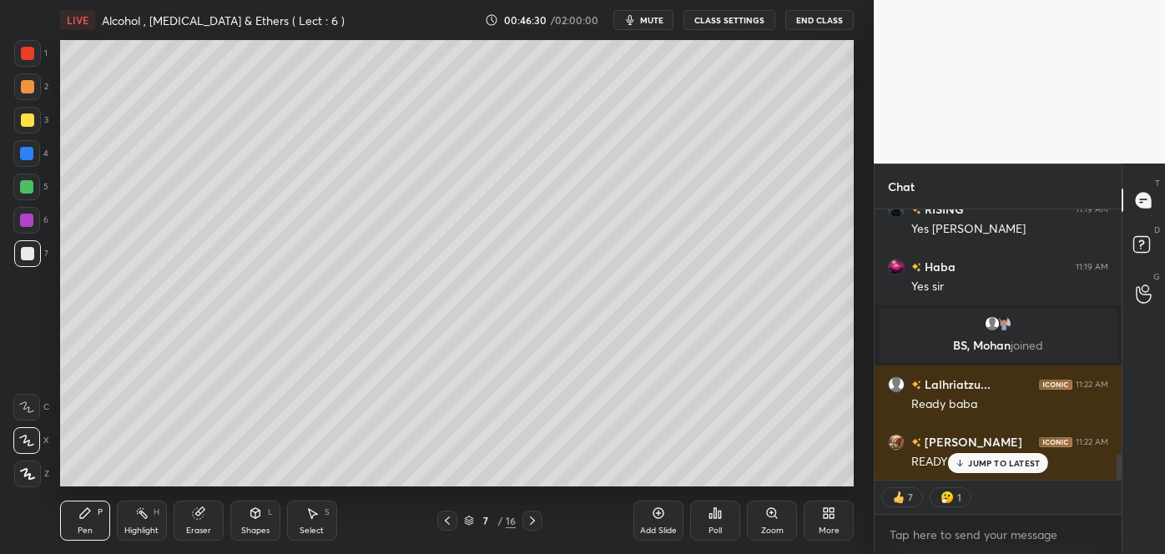
type textarea "x"
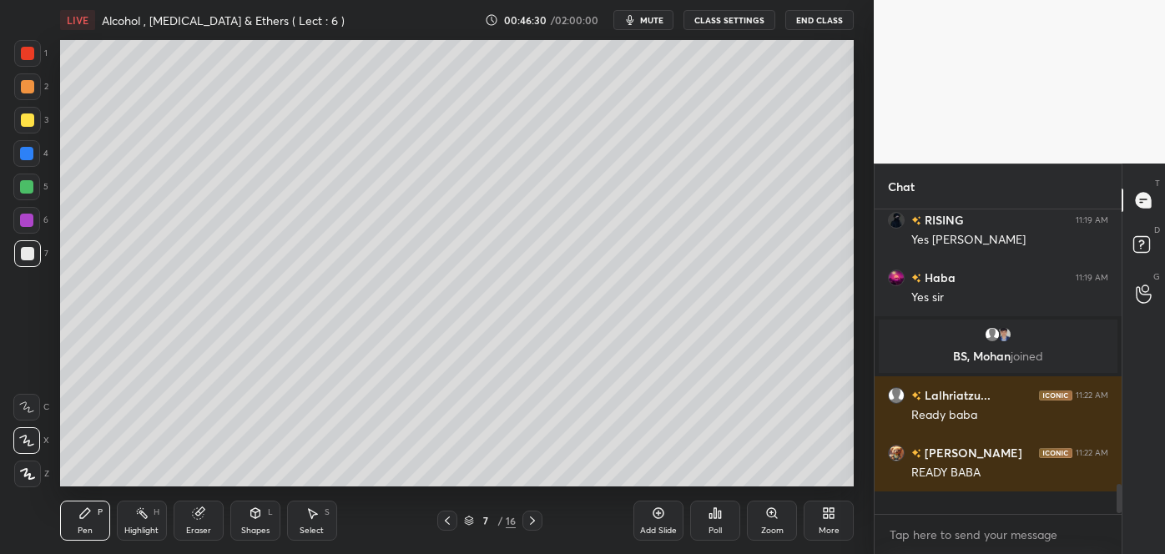
scroll to position [2535, 0]
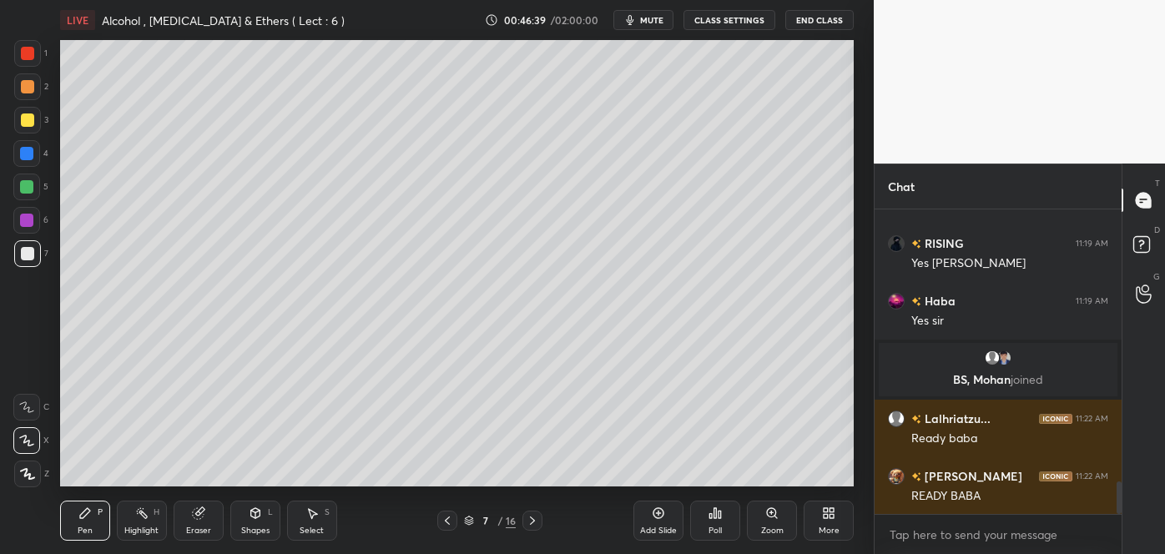
click at [712, 527] on div "Poll" at bounding box center [715, 531] width 13 height 8
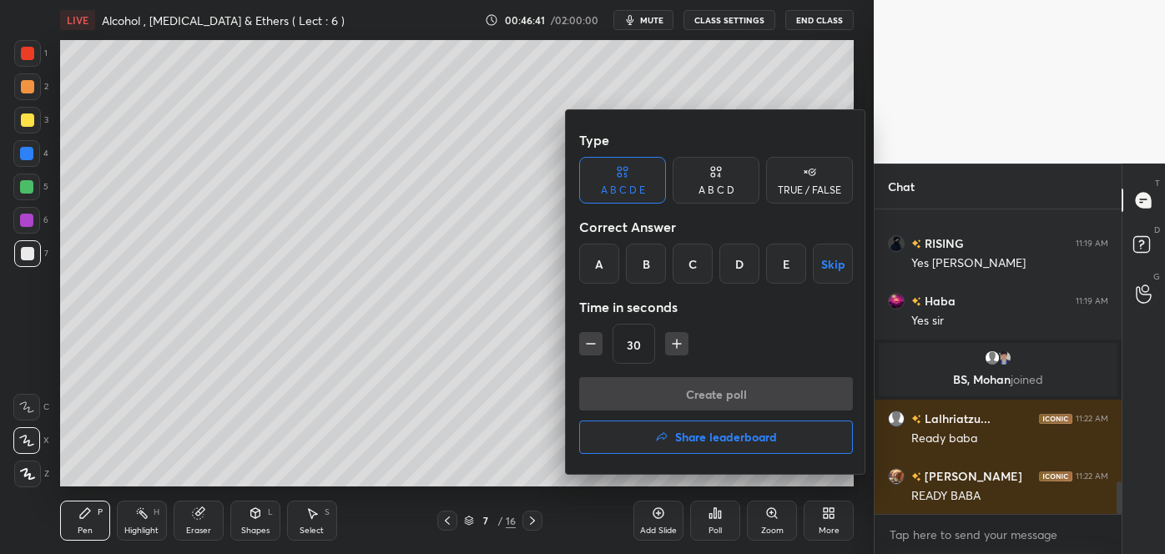
click at [675, 344] on icon "button" at bounding box center [677, 344] width 8 height 0
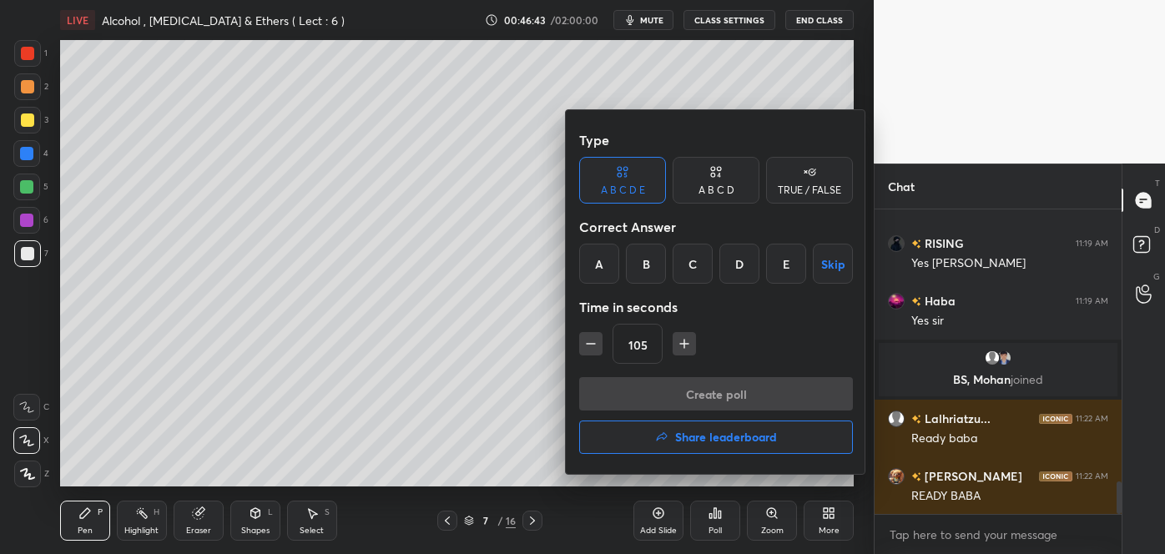
click at [676, 343] on icon "button" at bounding box center [684, 344] width 17 height 17
type input "165"
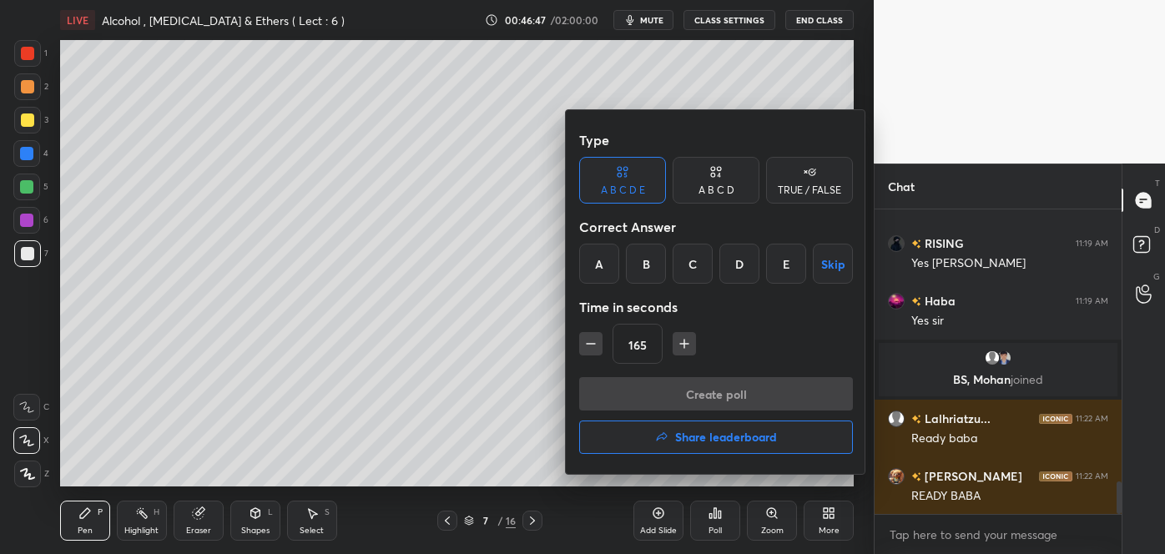
click at [730, 185] on div "A B C D" at bounding box center [717, 190] width 36 height 10
click at [663, 265] on div "B" at bounding box center [659, 264] width 49 height 40
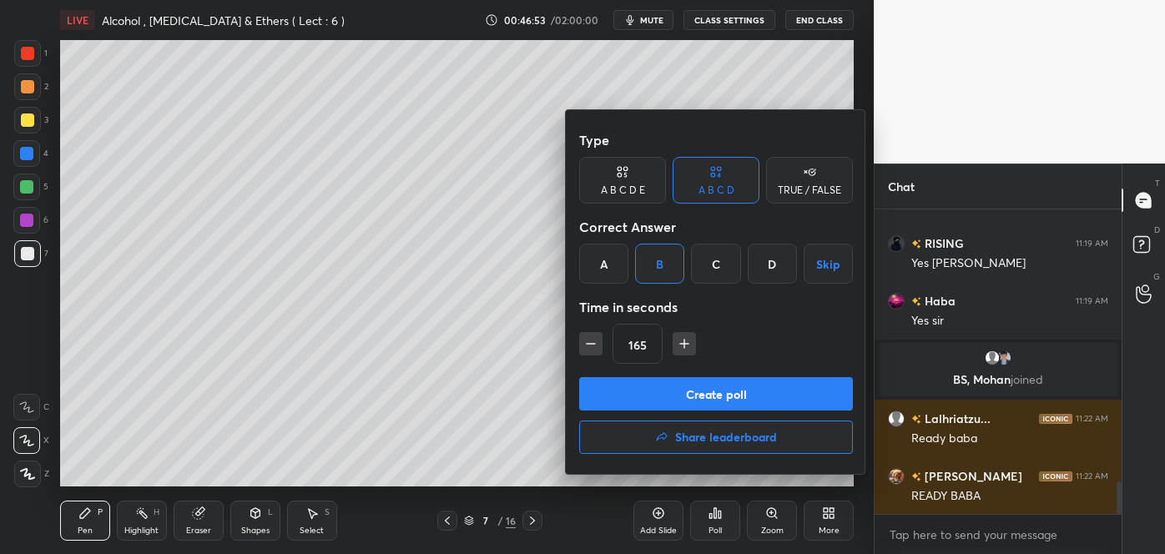
click at [656, 13] on div at bounding box center [582, 277] width 1165 height 554
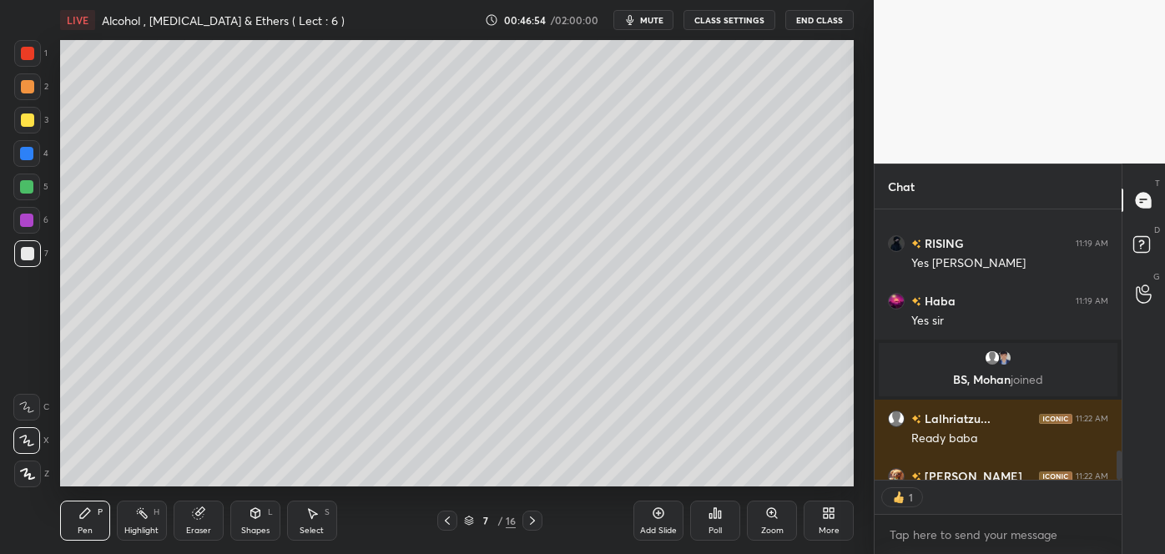
click at [658, 19] on span "mute" at bounding box center [651, 20] width 23 height 12
click at [715, 521] on div "Poll" at bounding box center [715, 521] width 50 height 40
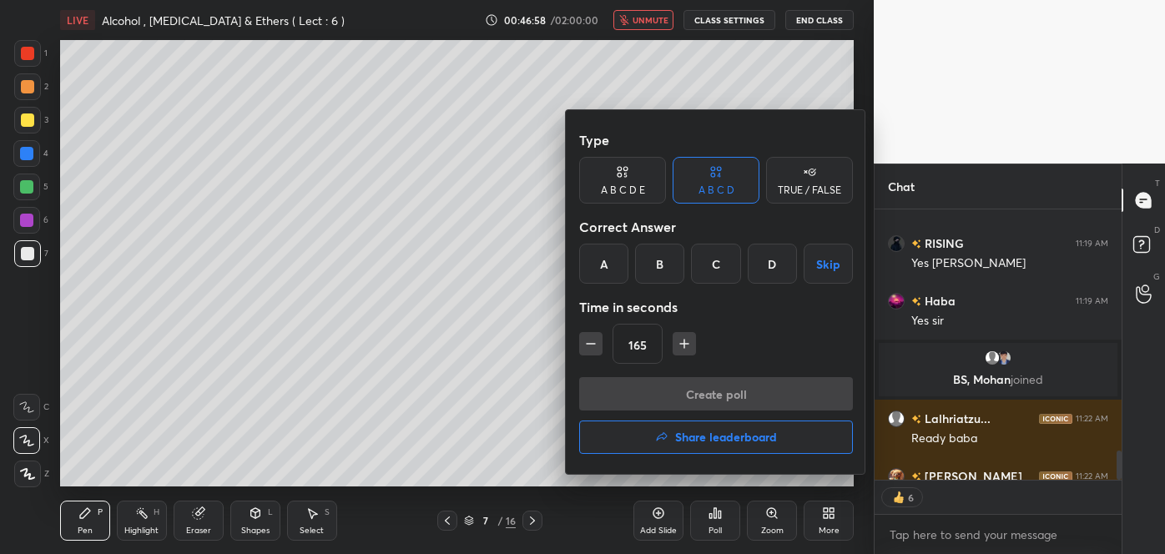
click at [672, 256] on div "B" at bounding box center [659, 264] width 49 height 40
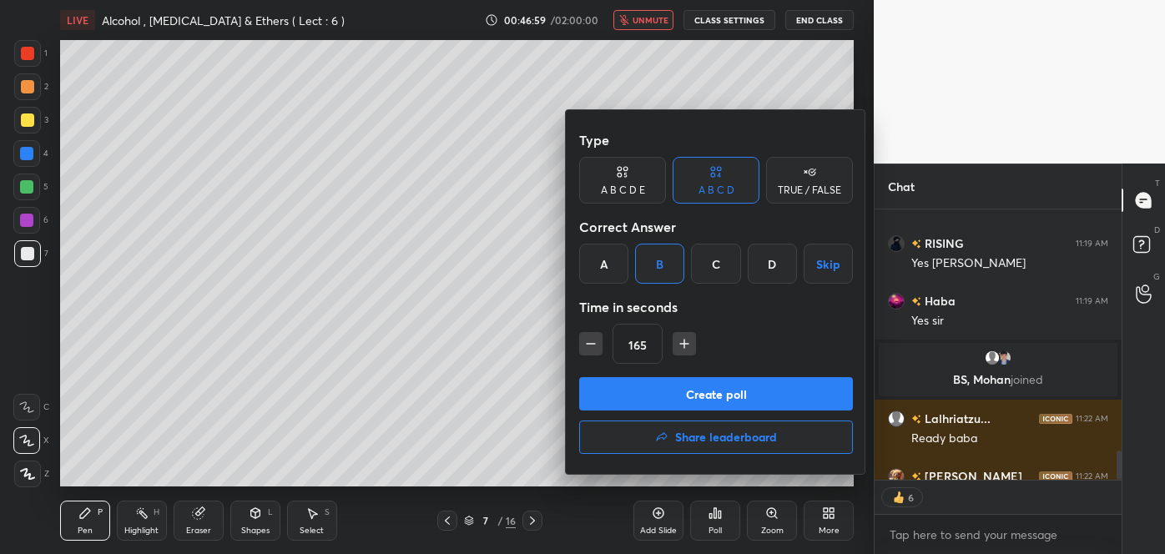
click at [676, 383] on button "Create poll" at bounding box center [716, 393] width 274 height 33
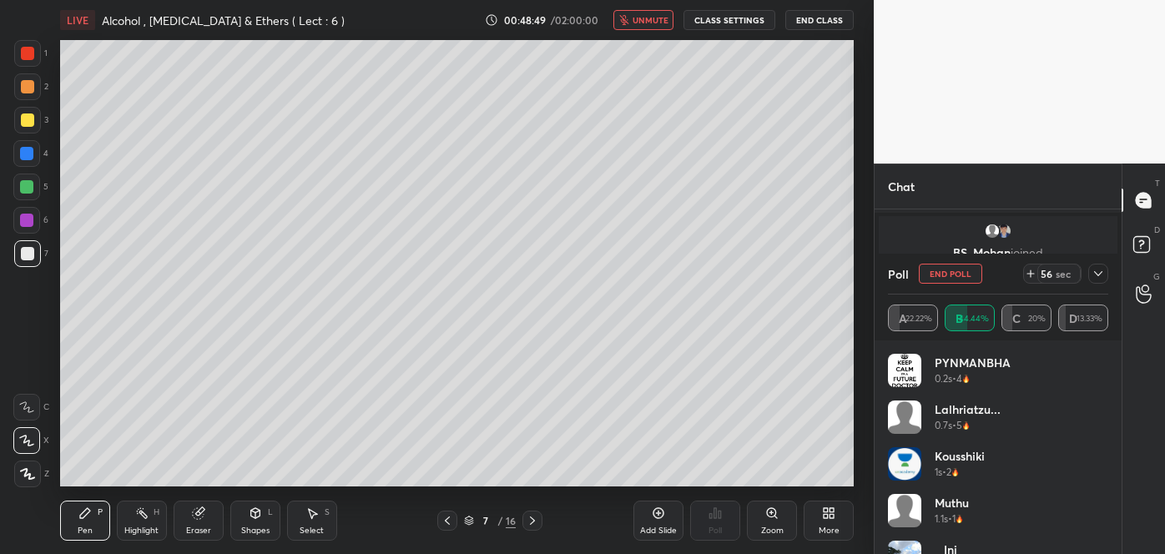
click at [645, 20] on span "unmute" at bounding box center [651, 20] width 36 height 12
click at [1095, 269] on icon at bounding box center [1098, 273] width 13 height 13
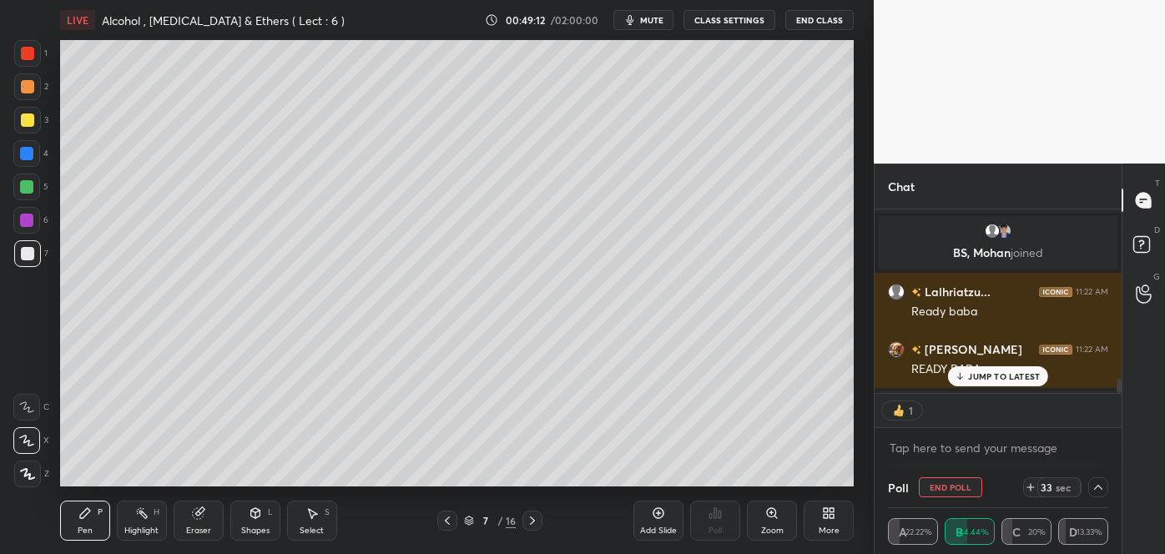
scroll to position [6, 4]
click at [1030, 488] on icon at bounding box center [1031, 488] width 7 height 0
click at [1095, 486] on icon at bounding box center [1098, 487] width 13 height 13
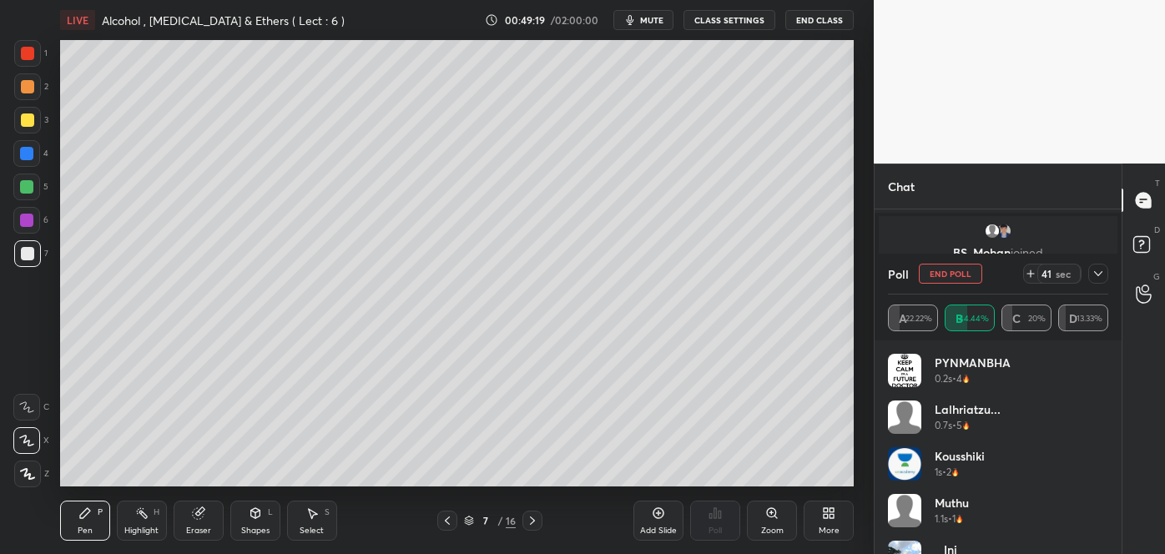
scroll to position [2754, 0]
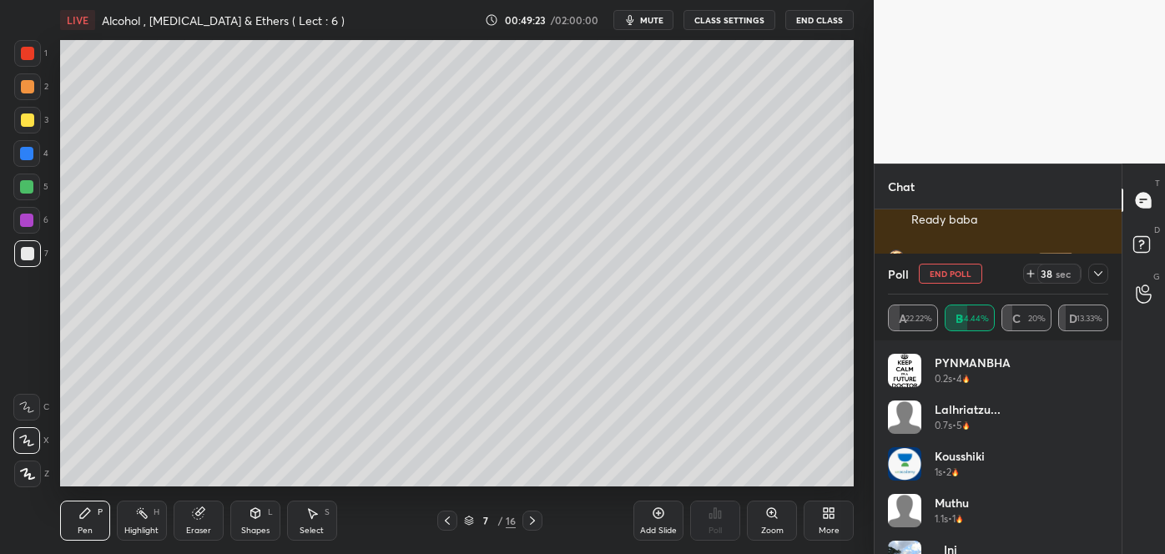
click at [948, 276] on button "End Poll" at bounding box center [950, 274] width 63 height 20
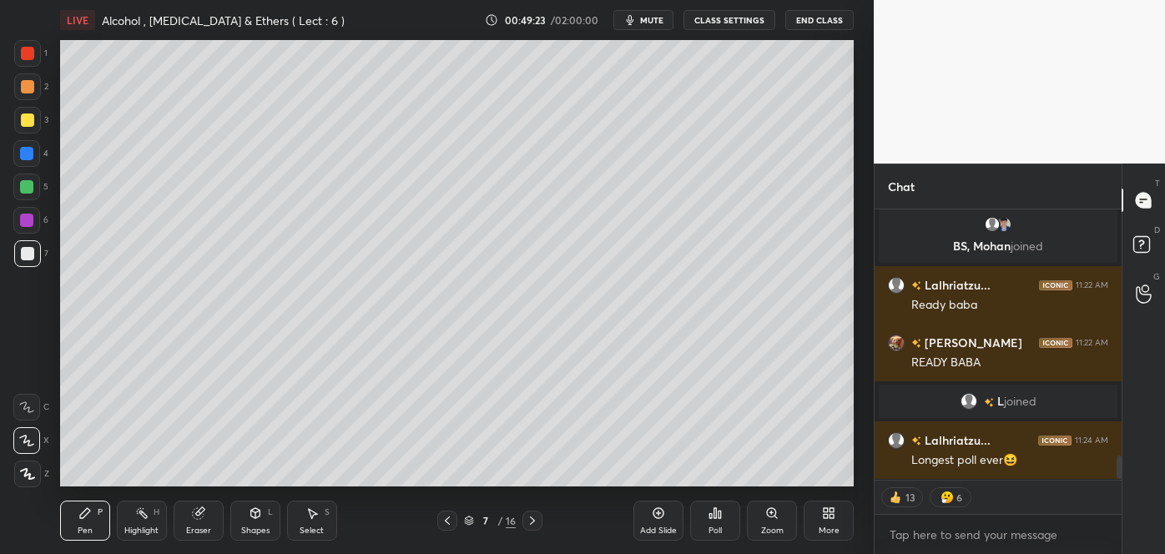
scroll to position [2667, 0]
click at [1000, 464] on p "JUMP TO LATEST" at bounding box center [1004, 463] width 72 height 10
click at [28, 127] on div at bounding box center [27, 120] width 13 height 13
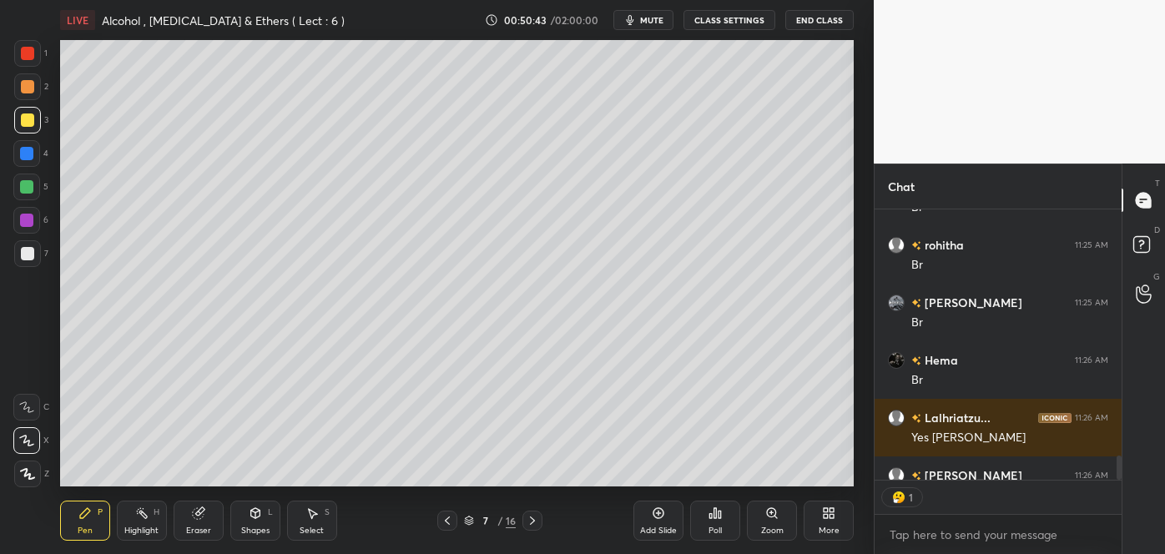
scroll to position [6, 4]
click at [25, 190] on div at bounding box center [26, 186] width 13 height 13
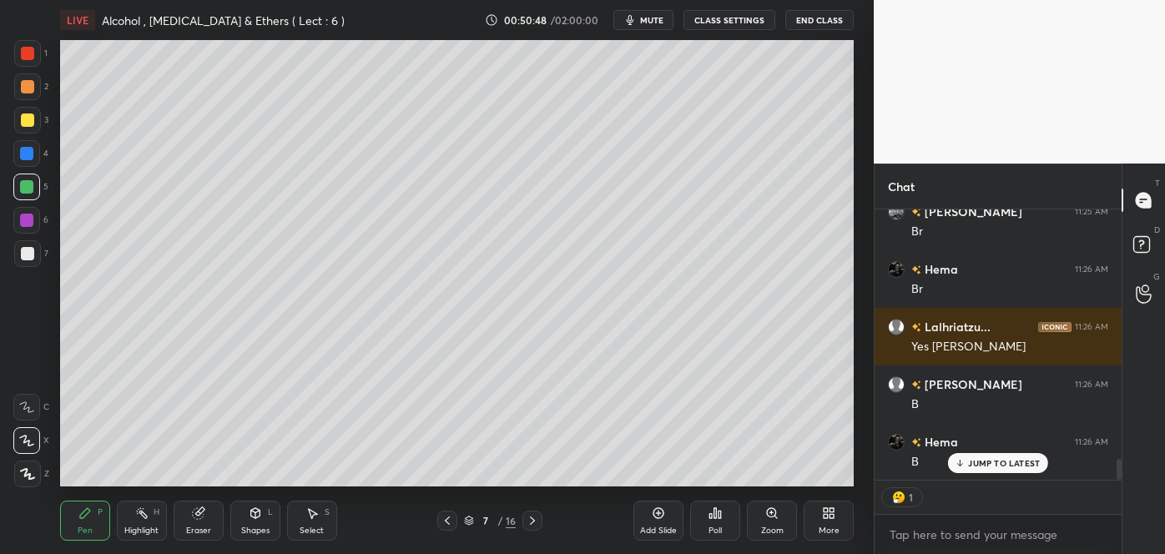
scroll to position [3301, 0]
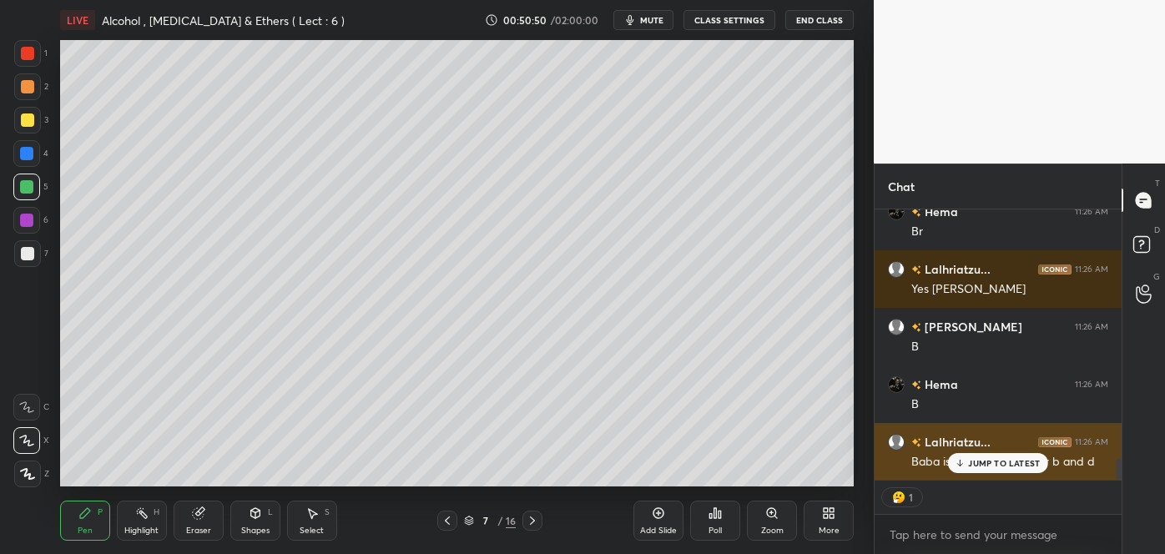
click at [960, 465] on icon at bounding box center [960, 465] width 5 height 3
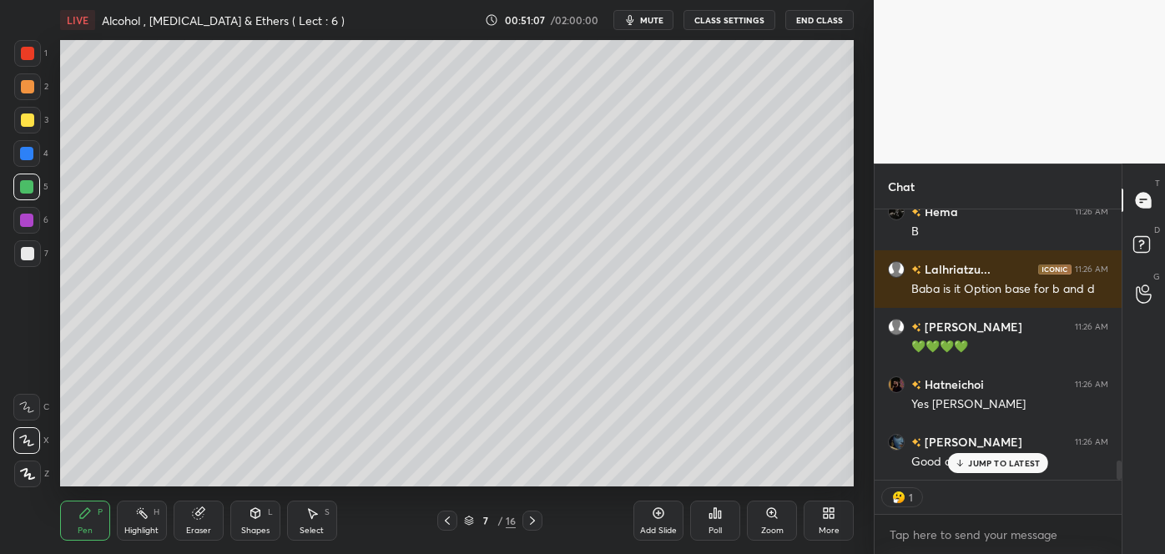
scroll to position [3589, 0]
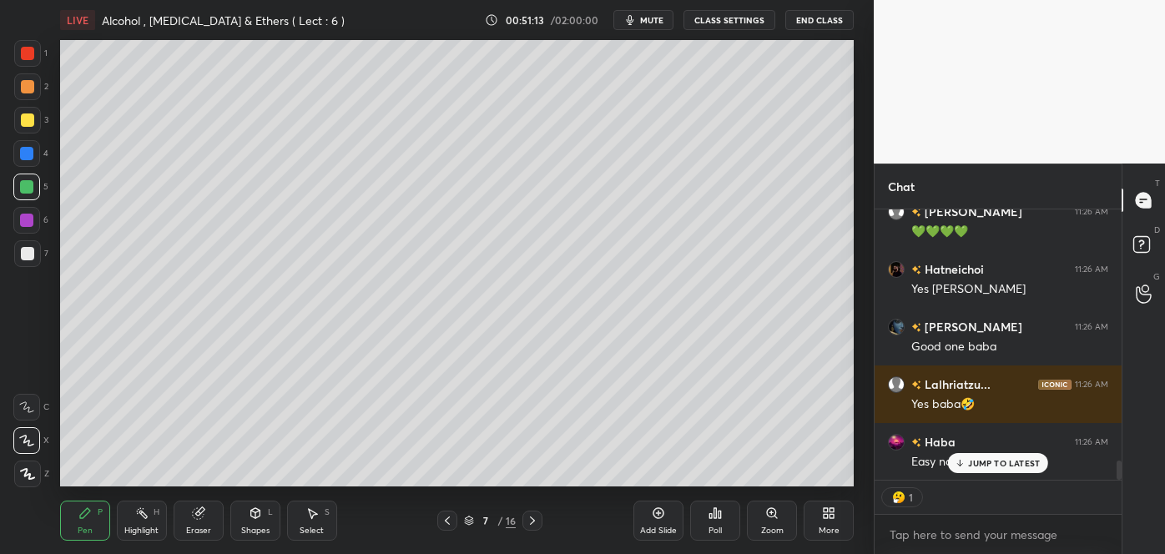
click at [652, 513] on icon at bounding box center [658, 513] width 13 height 13
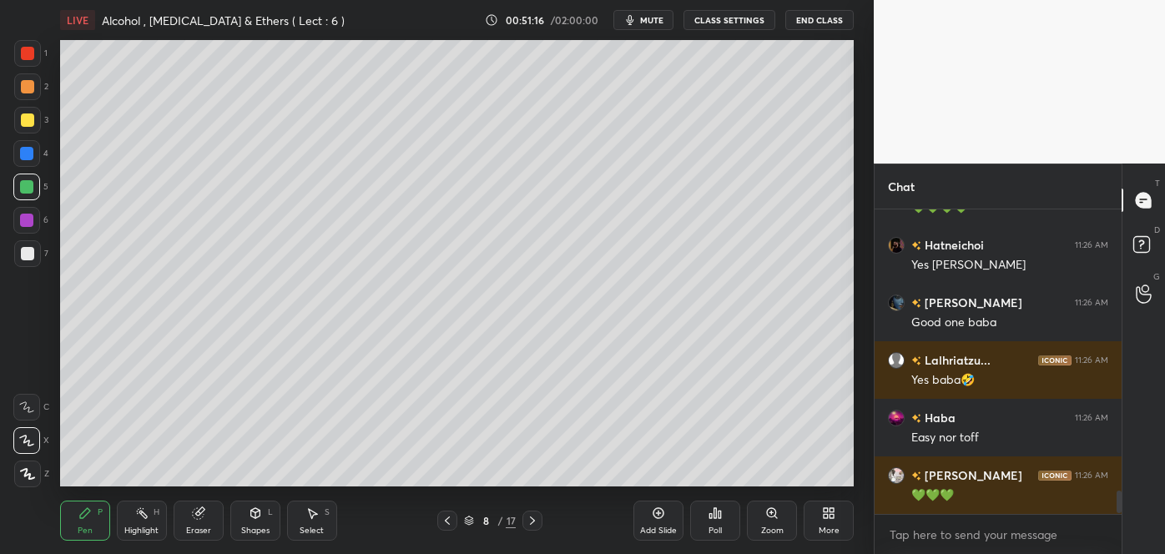
scroll to position [3613, 0]
click at [27, 253] on div at bounding box center [27, 253] width 13 height 13
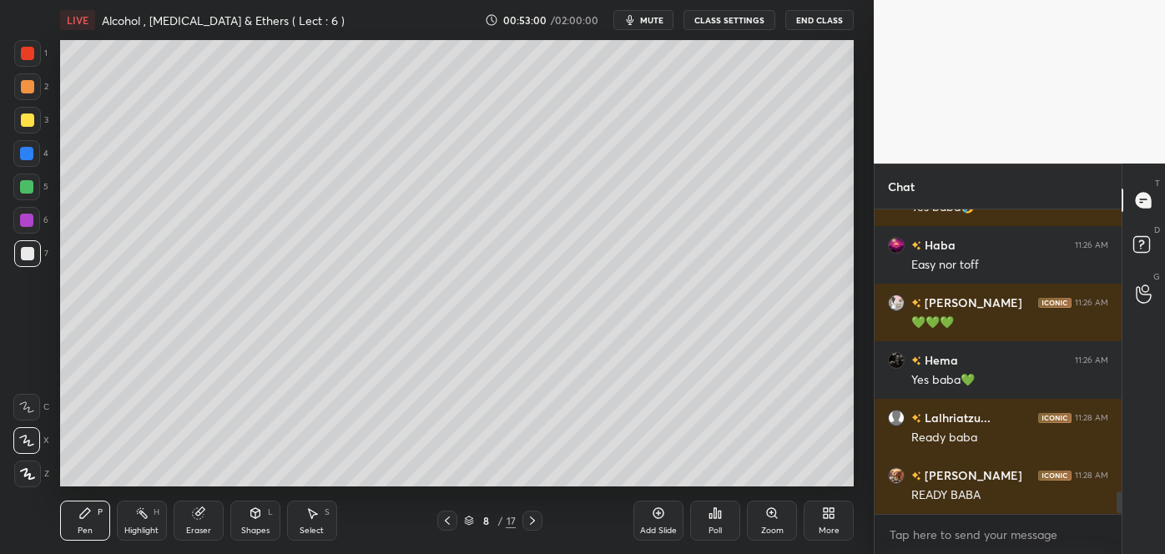
scroll to position [300, 242]
click at [712, 522] on div "Poll" at bounding box center [715, 521] width 50 height 40
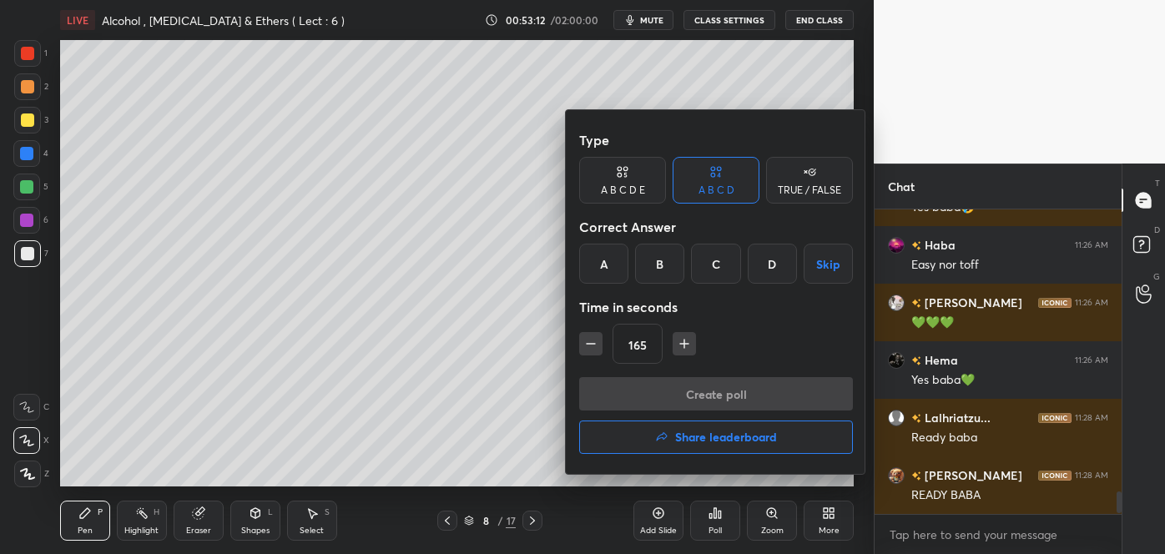
click at [665, 276] on div "B" at bounding box center [659, 264] width 49 height 40
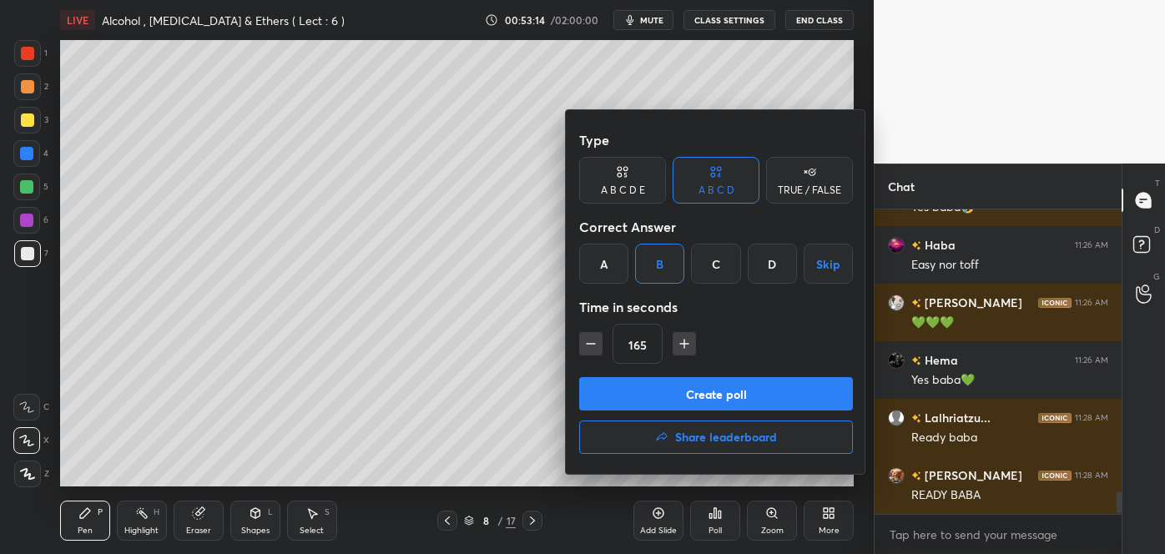
click at [696, 403] on button "Create poll" at bounding box center [716, 393] width 274 height 33
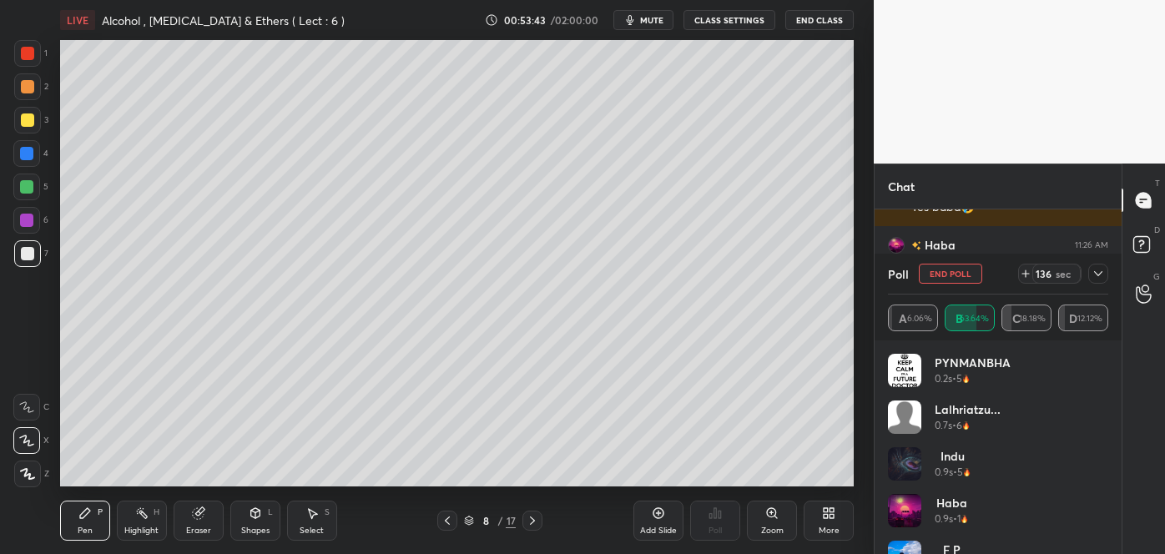
scroll to position [6, 4]
click at [950, 270] on button "End Poll" at bounding box center [950, 274] width 63 height 20
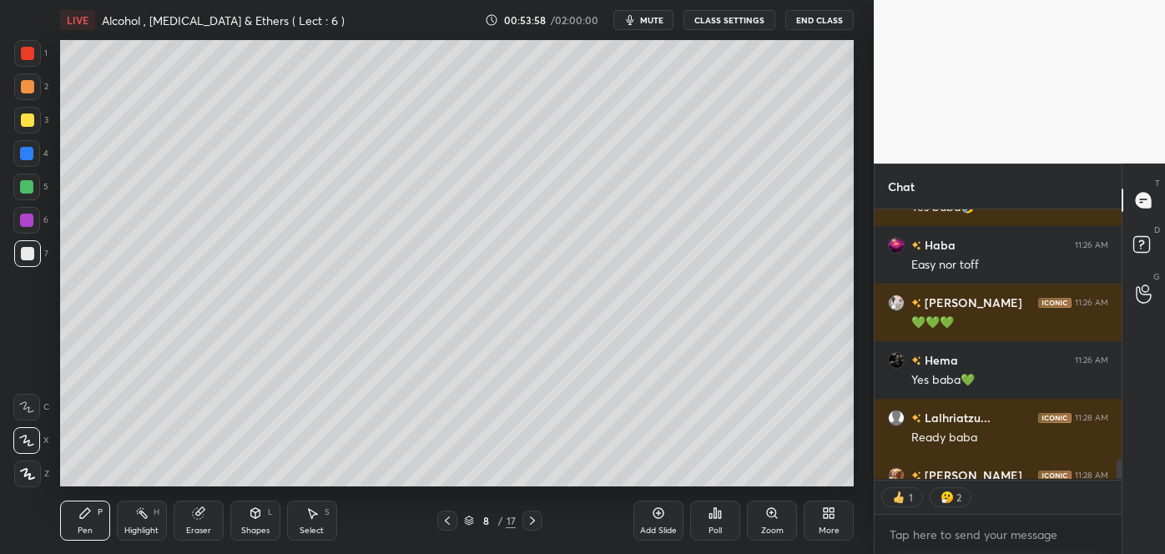
scroll to position [340, 242]
type textarea "x"
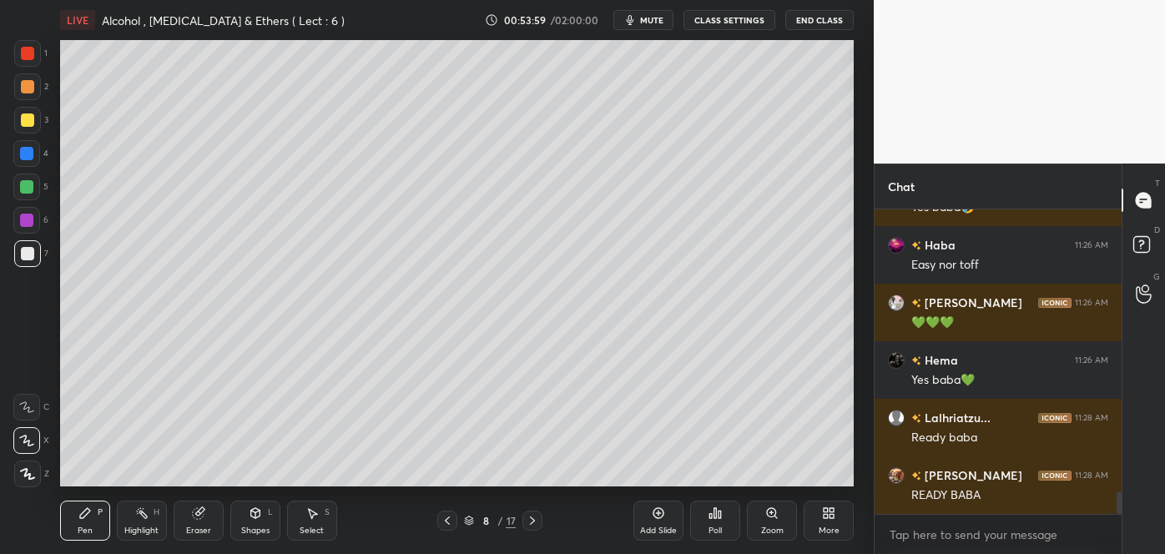
scroll to position [300, 242]
click at [710, 528] on div "Poll" at bounding box center [715, 531] width 13 height 8
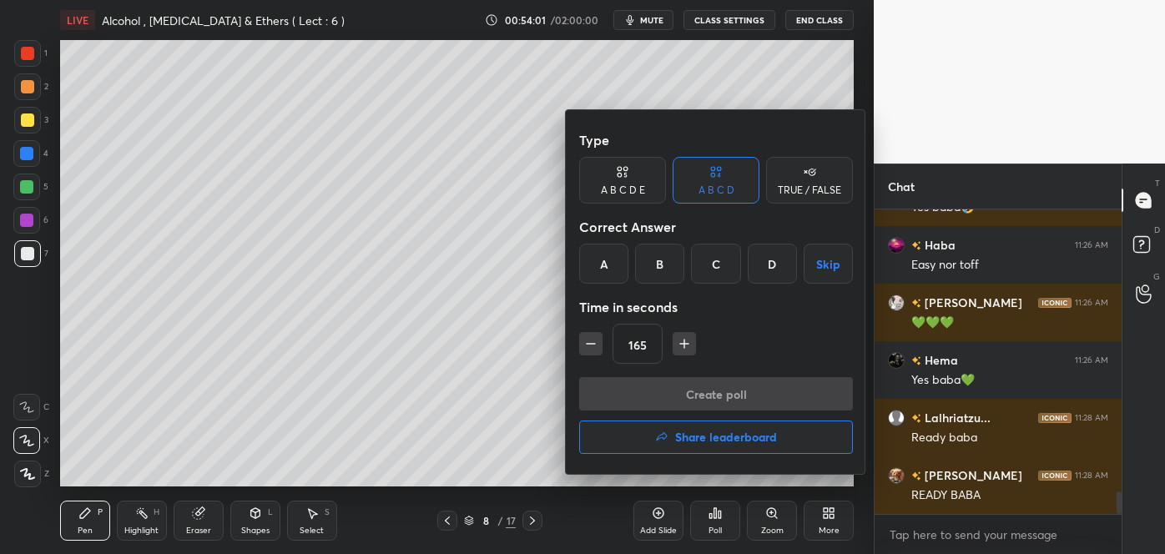
click at [596, 339] on icon "button" at bounding box center [591, 344] width 17 height 17
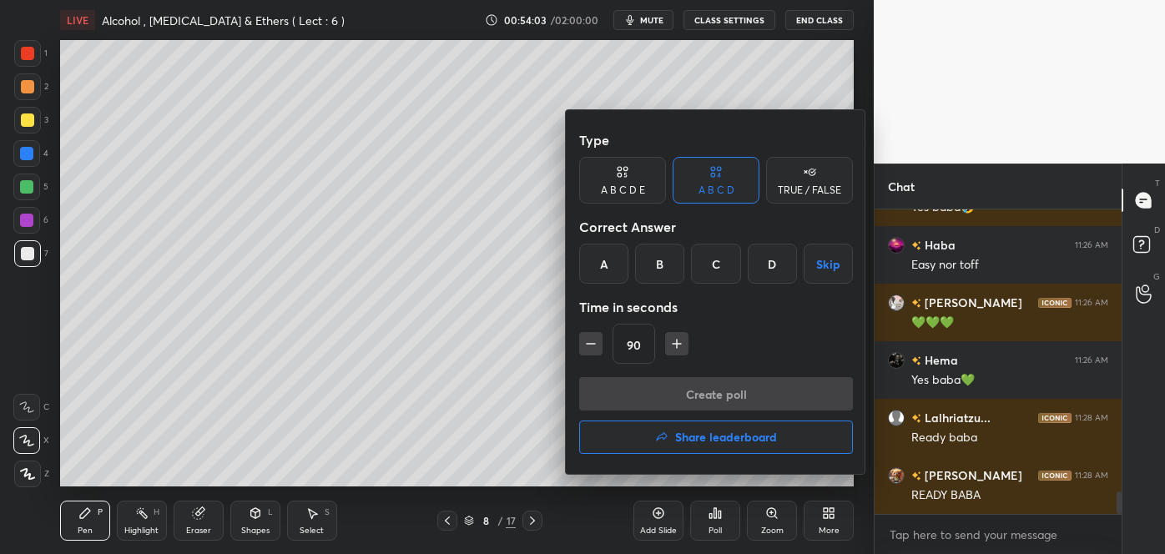
click at [596, 339] on icon "button" at bounding box center [591, 344] width 17 height 17
type input "30"
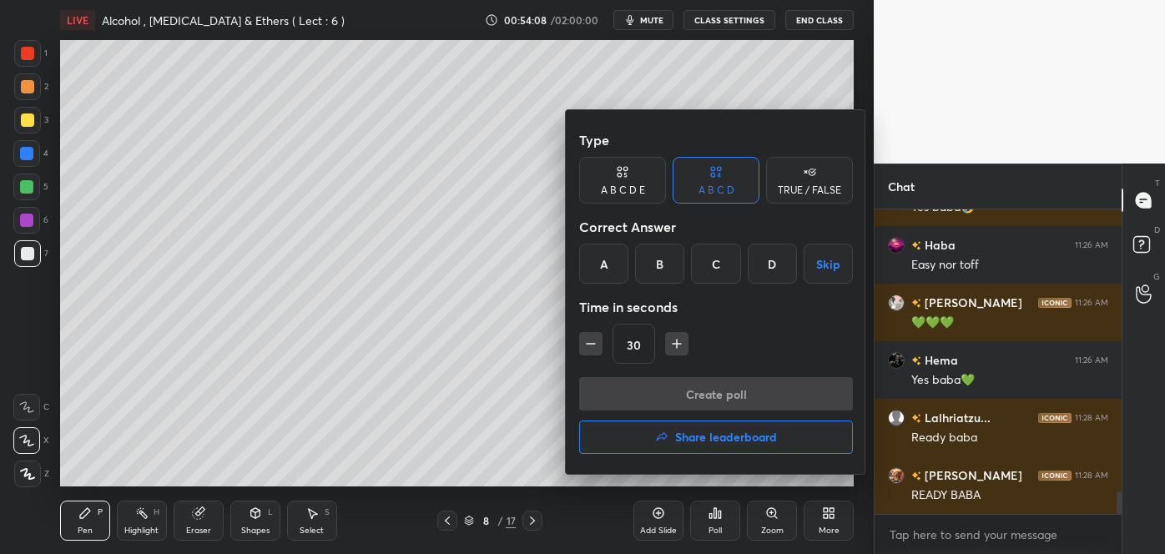
click at [639, 433] on button "Share leaderboard" at bounding box center [716, 437] width 274 height 33
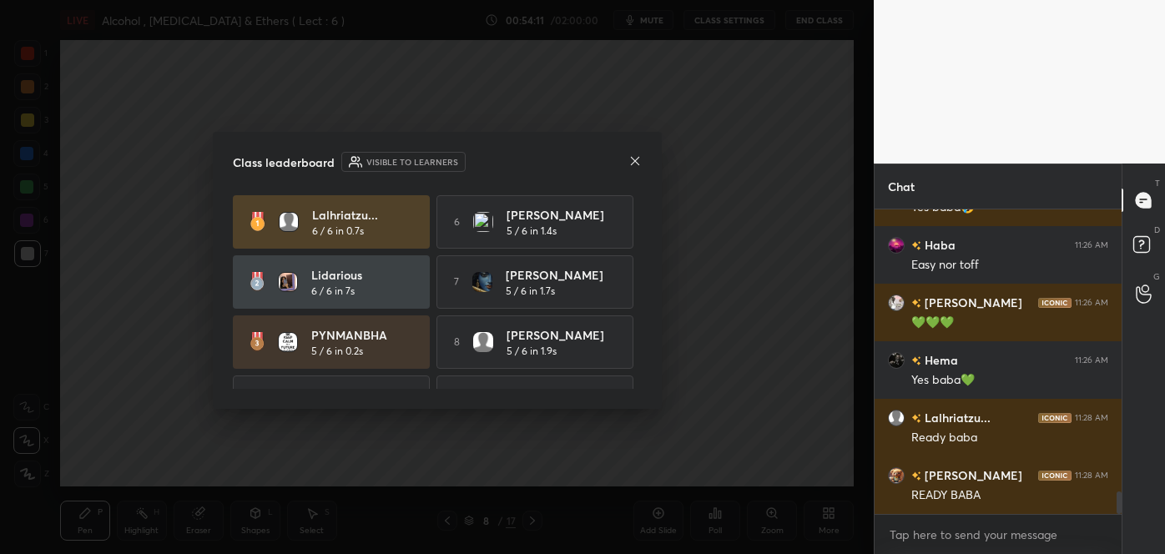
click at [633, 163] on icon at bounding box center [635, 160] width 13 height 13
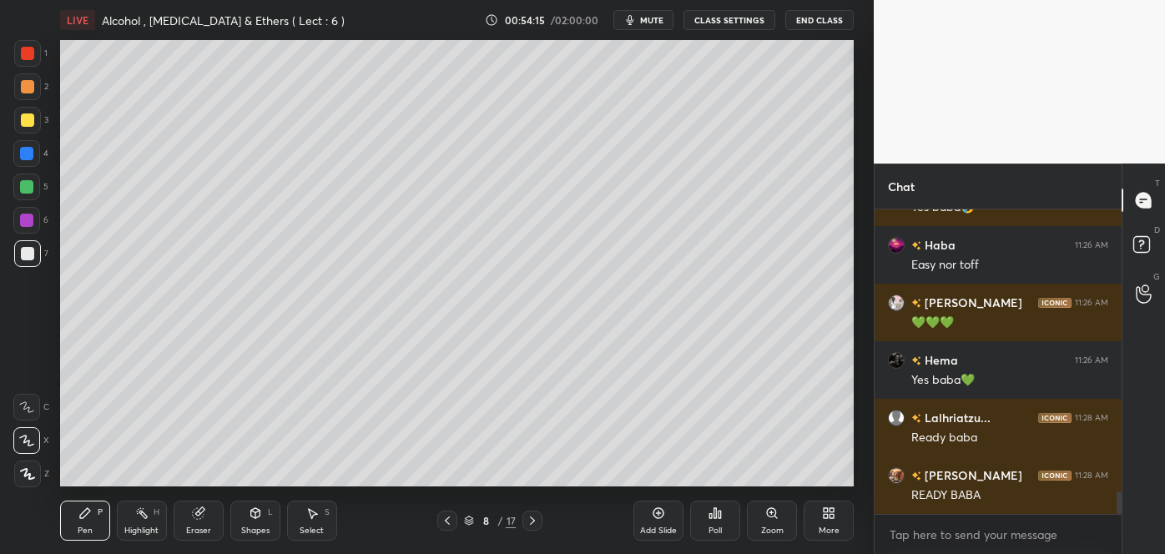
click at [25, 120] on div at bounding box center [27, 120] width 13 height 13
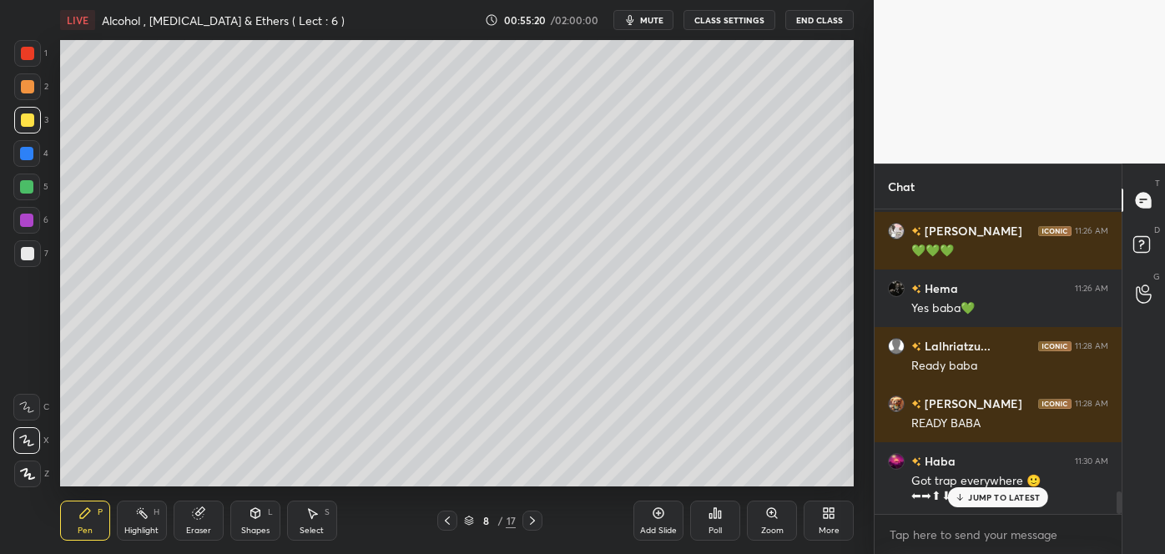
click at [964, 503] on div "JUMP TO LATEST" at bounding box center [998, 498] width 100 height 20
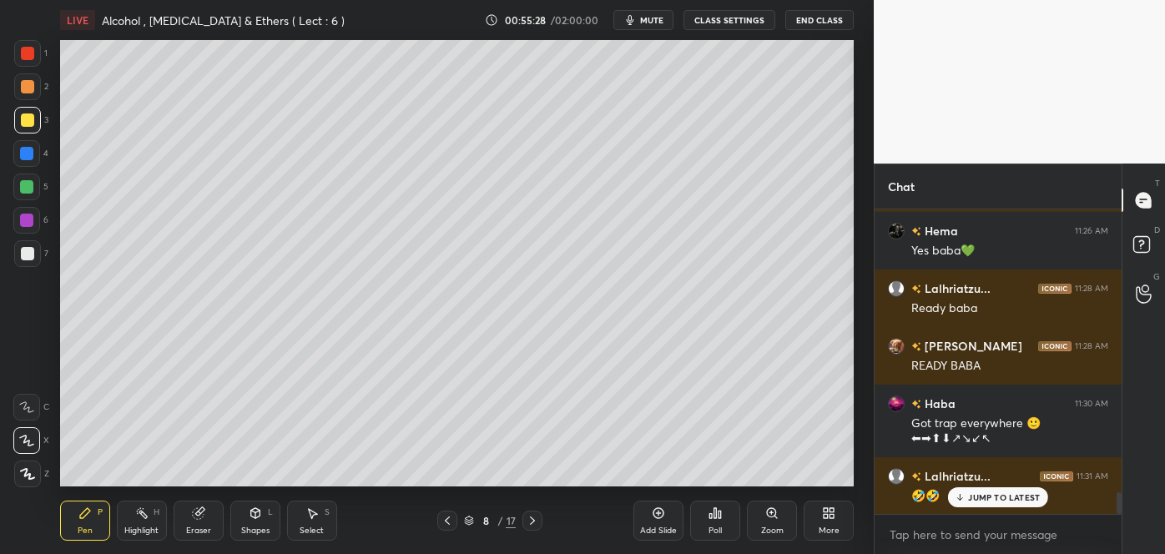
click at [656, 25] on span "mute" at bounding box center [651, 20] width 23 height 12
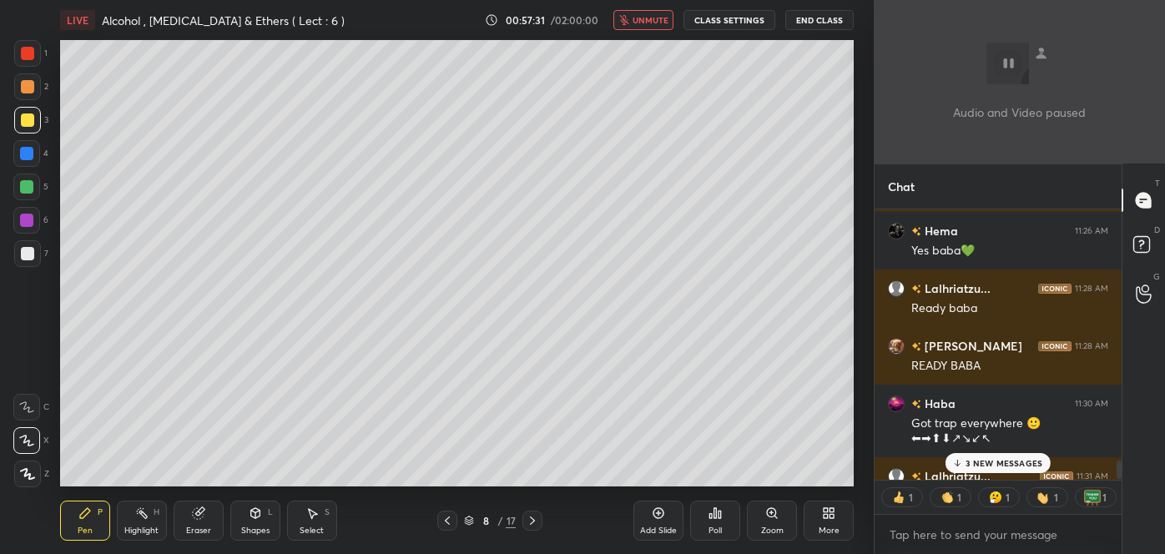
type textarea "x"
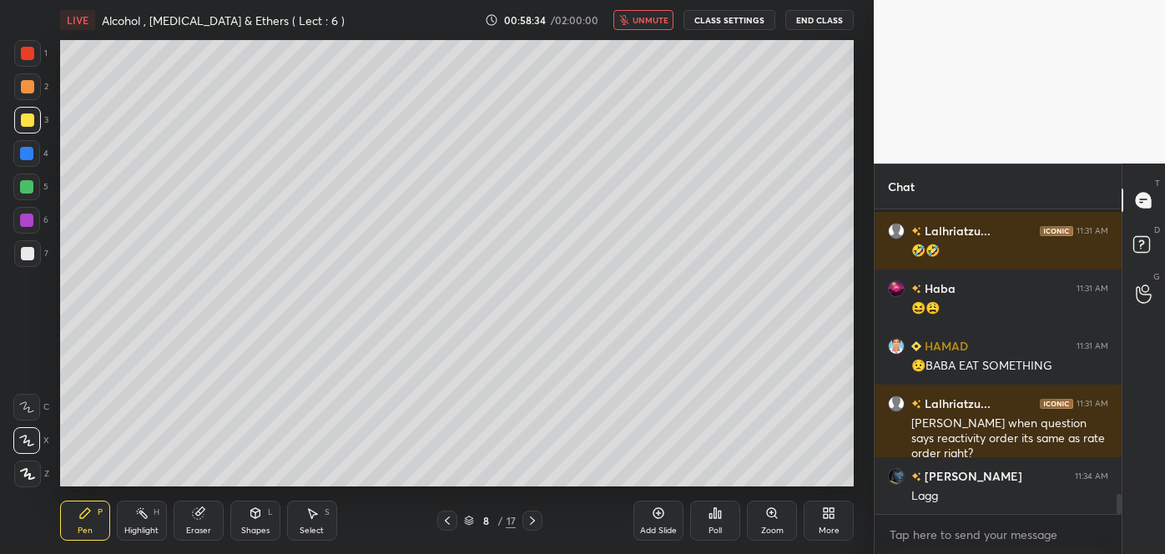
scroll to position [4234, 0]
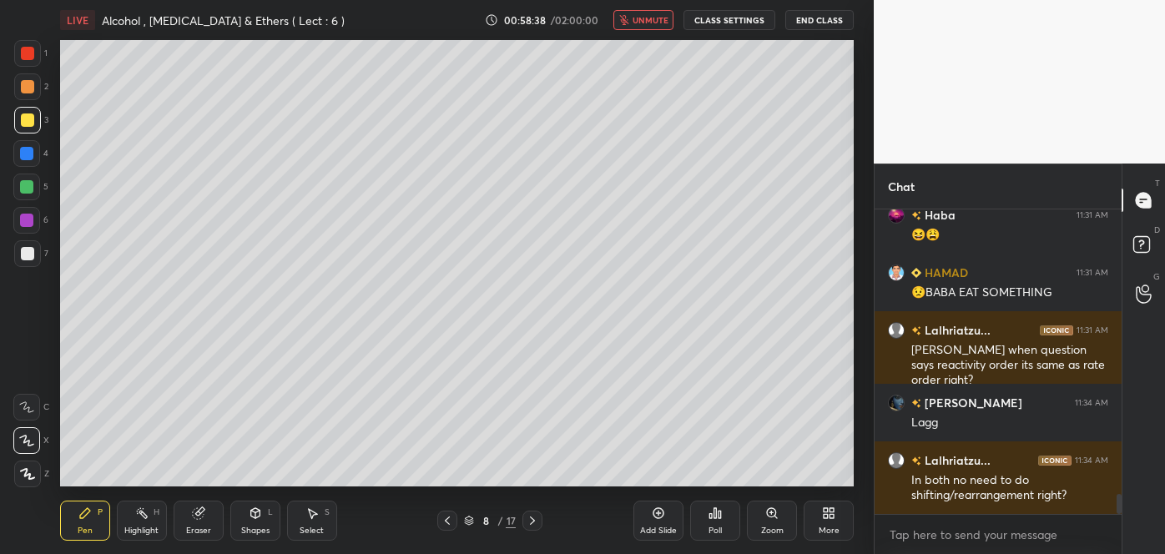
click at [629, 15] on icon "button" at bounding box center [624, 20] width 10 height 10
click at [645, 16] on span "mute" at bounding box center [651, 20] width 23 height 12
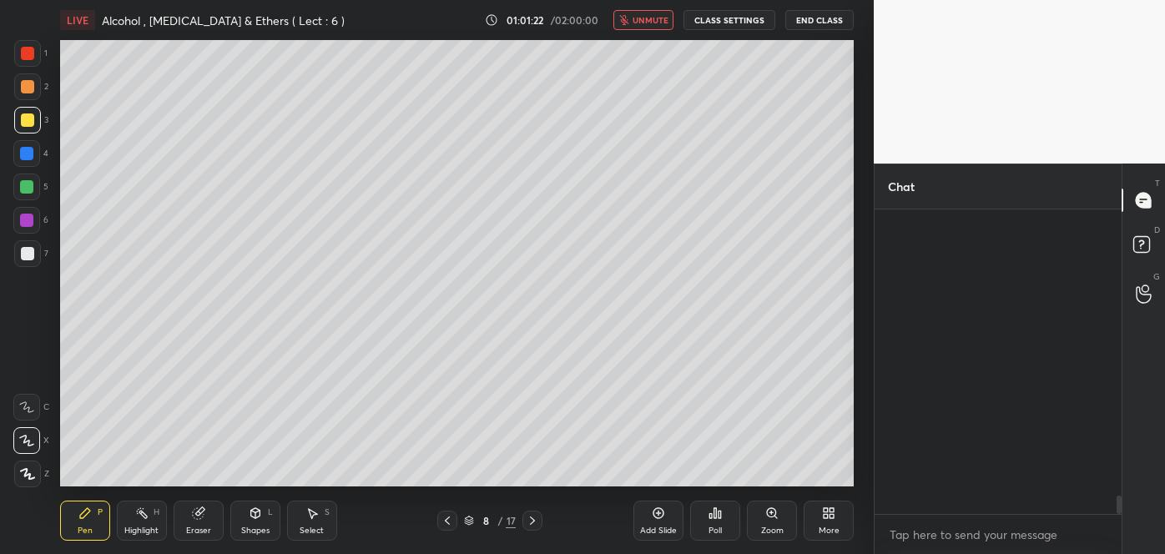
scroll to position [4842, 0]
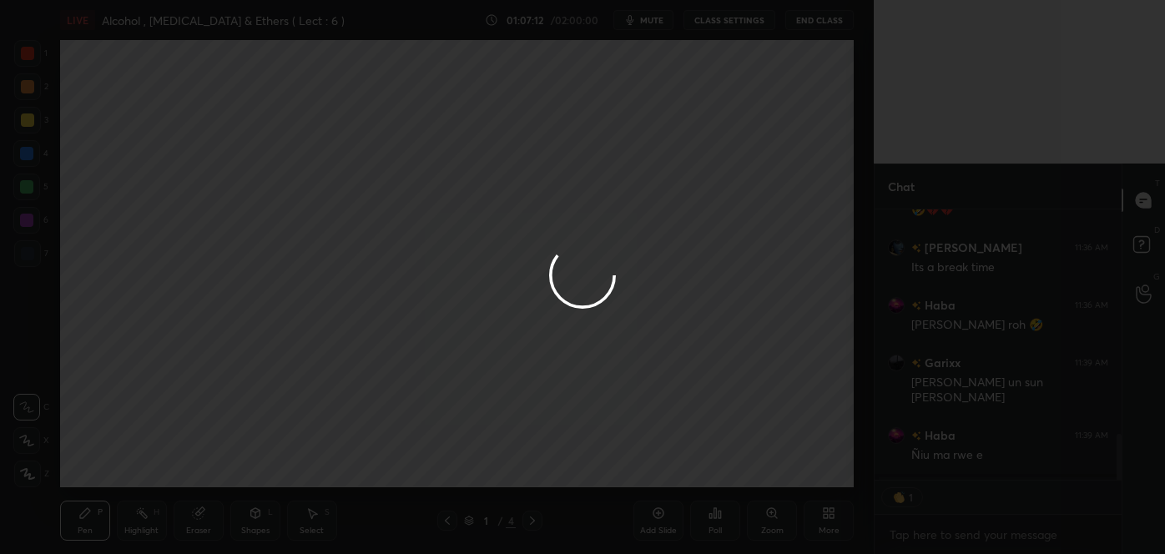
scroll to position [6, 4]
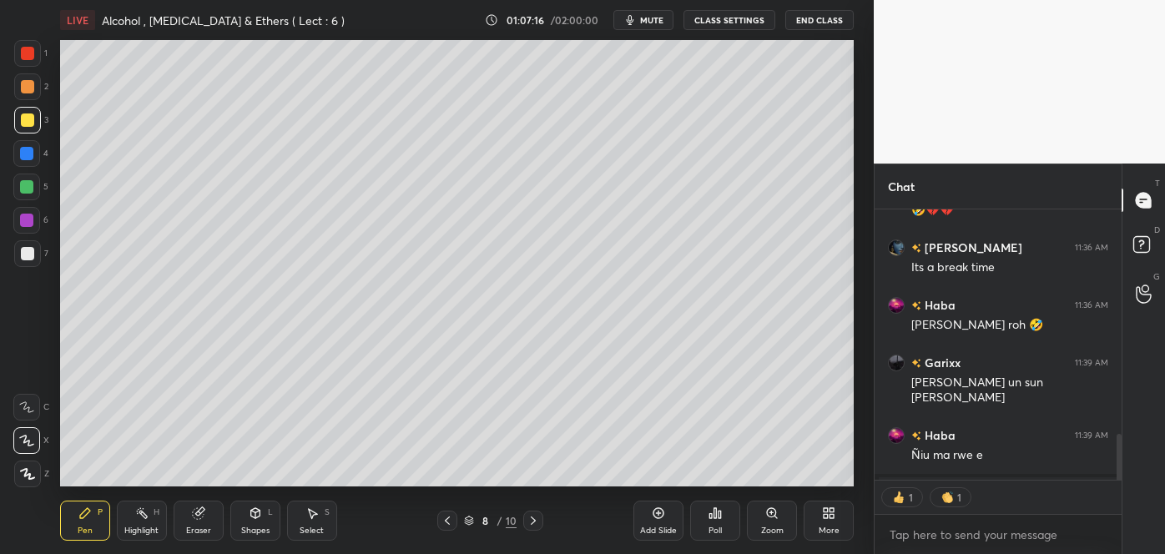
click at [656, 15] on span "mute" at bounding box center [651, 20] width 23 height 12
type textarea "x"
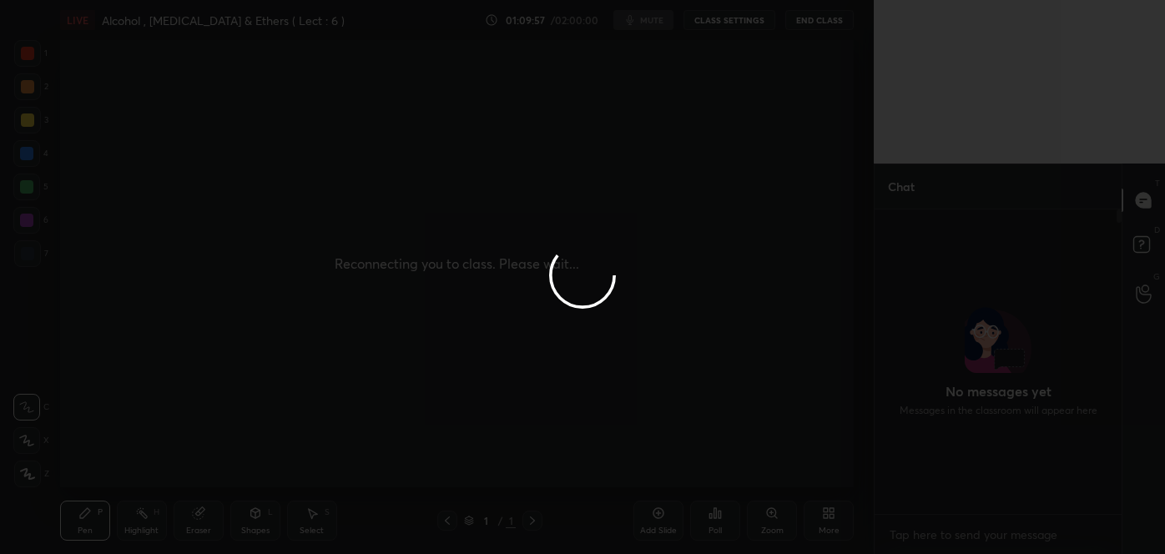
scroll to position [83037, 82676]
click at [799, 405] on div at bounding box center [582, 277] width 1165 height 554
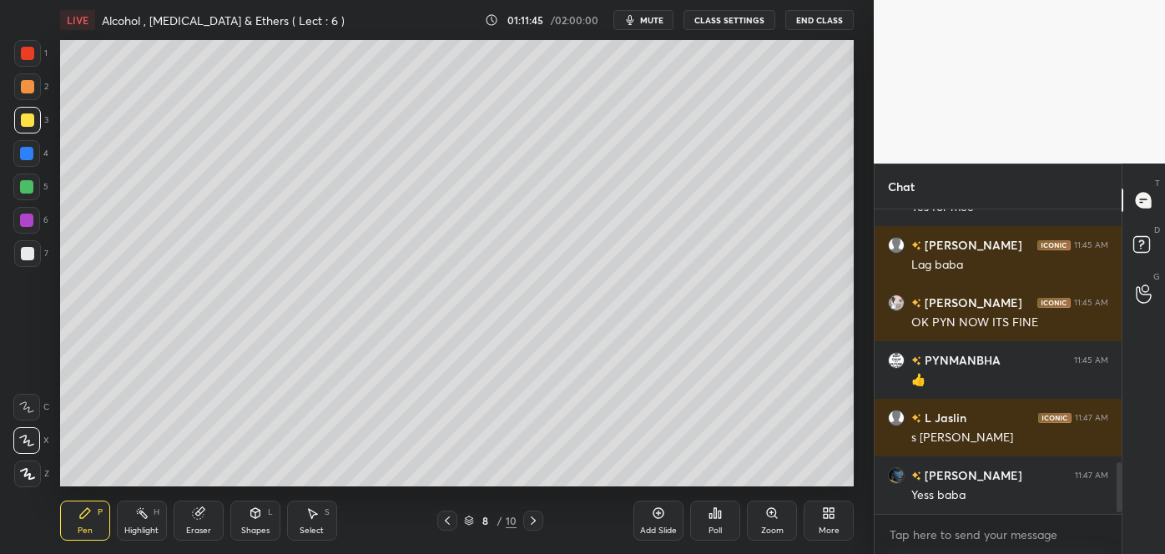
scroll to position [1570, 0]
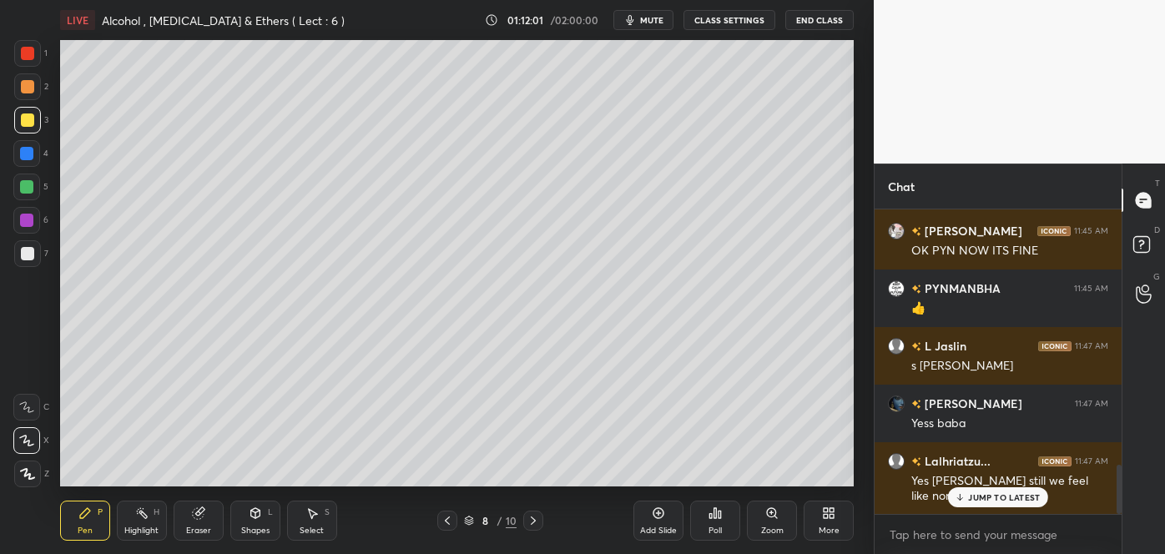
click at [656, 20] on span "mute" at bounding box center [651, 20] width 23 height 12
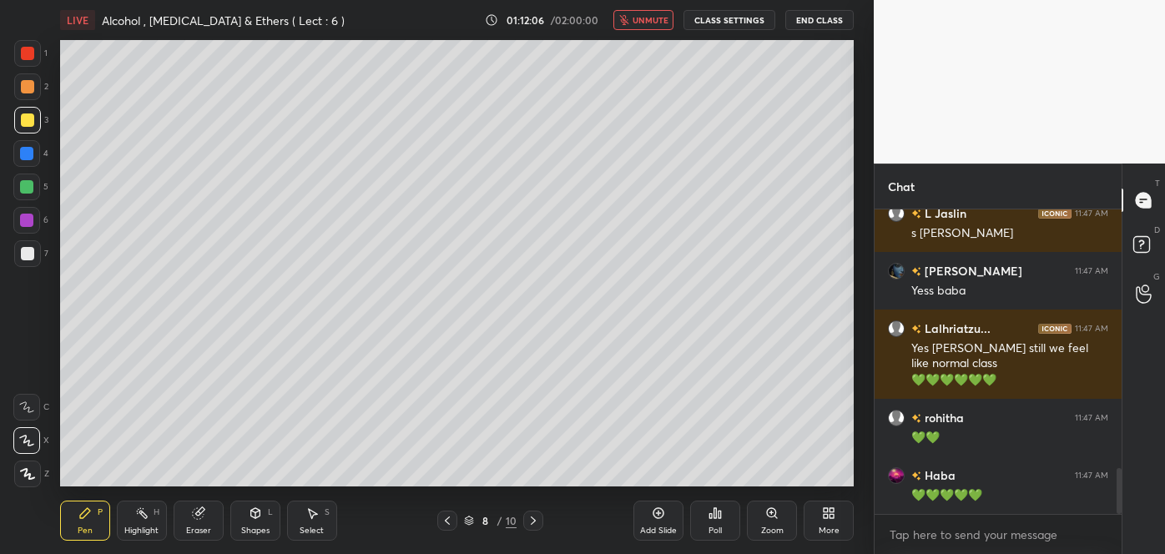
scroll to position [1759, 0]
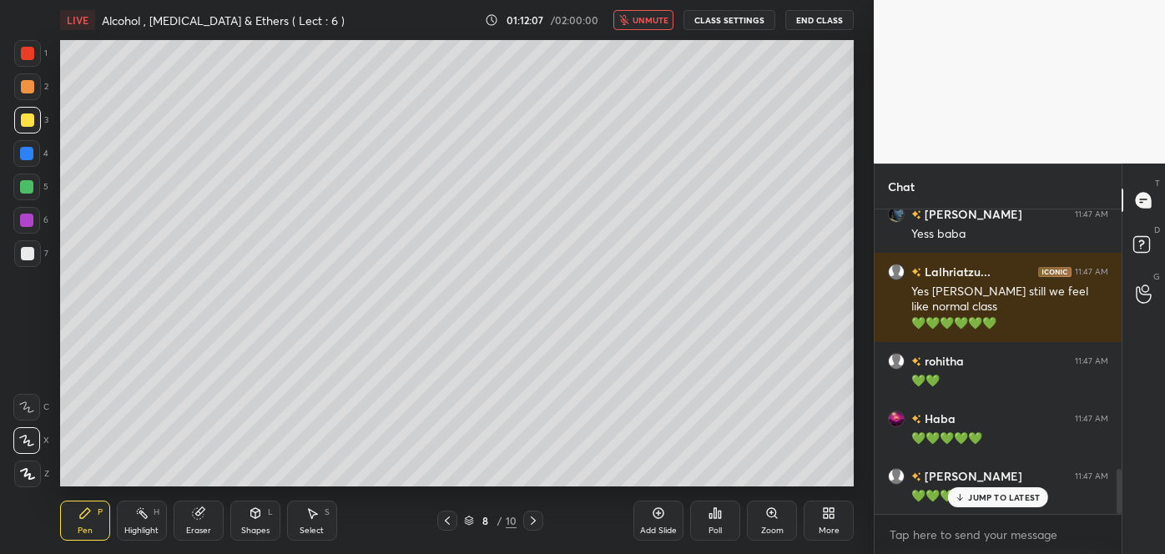
click at [668, 530] on div "Add Slide" at bounding box center [658, 531] width 37 height 8
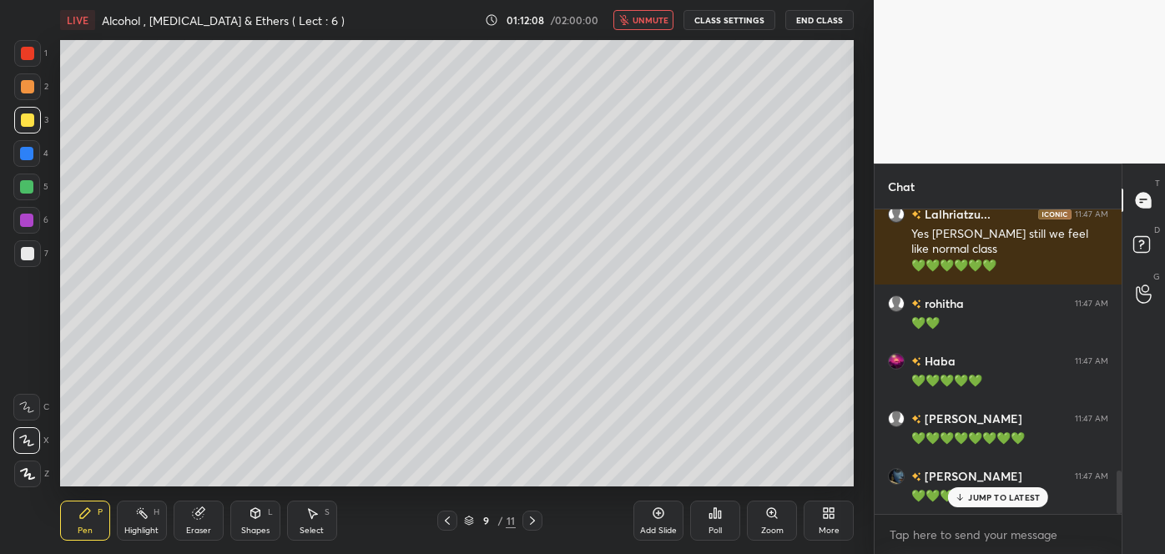
click at [29, 255] on div at bounding box center [27, 253] width 13 height 13
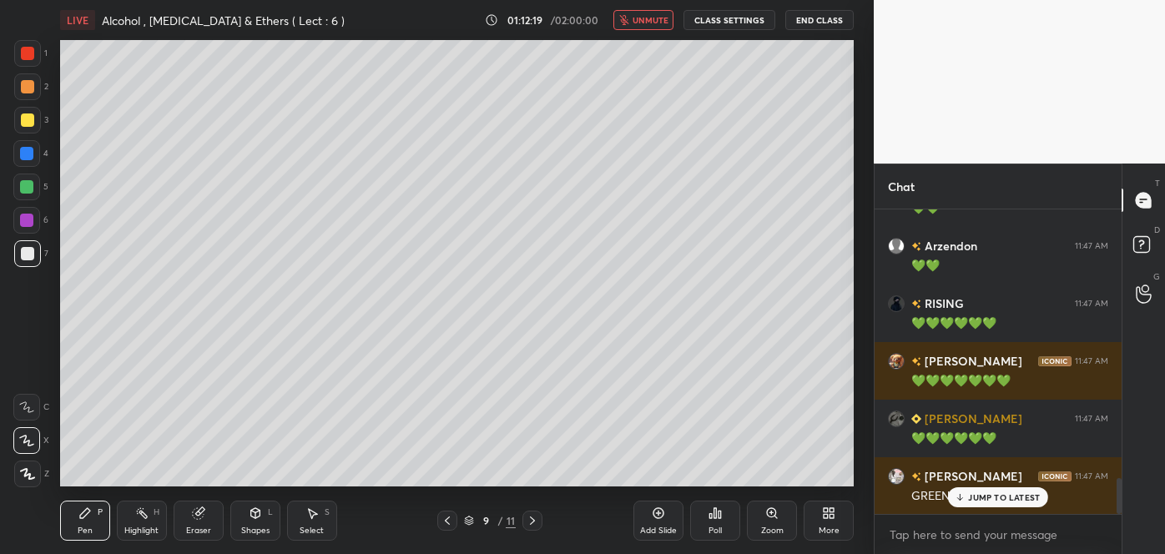
scroll to position [2335, 0]
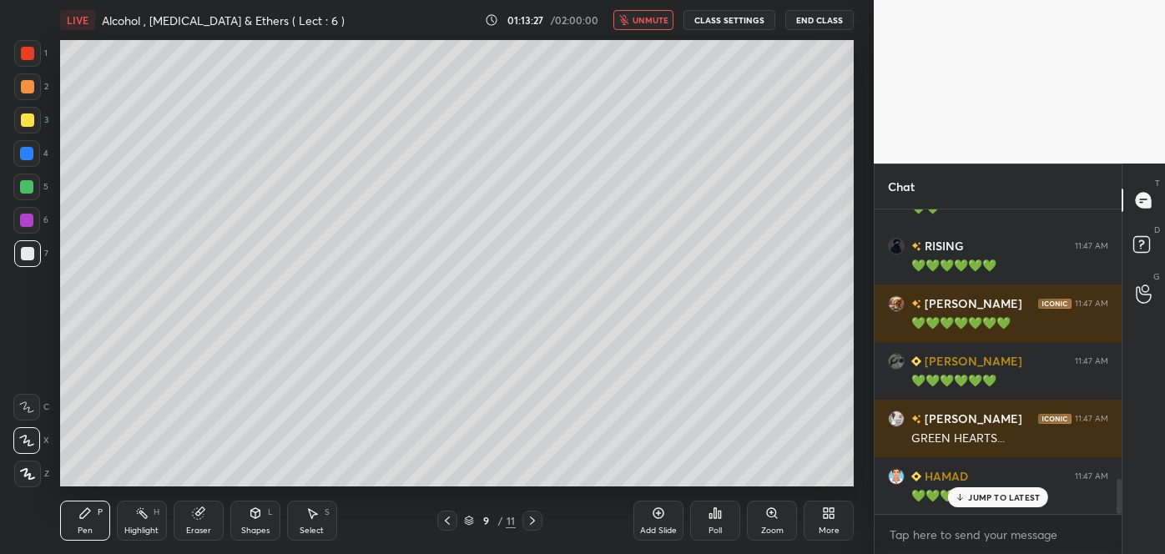
click at [651, 25] on span "unmute" at bounding box center [651, 20] width 36 height 12
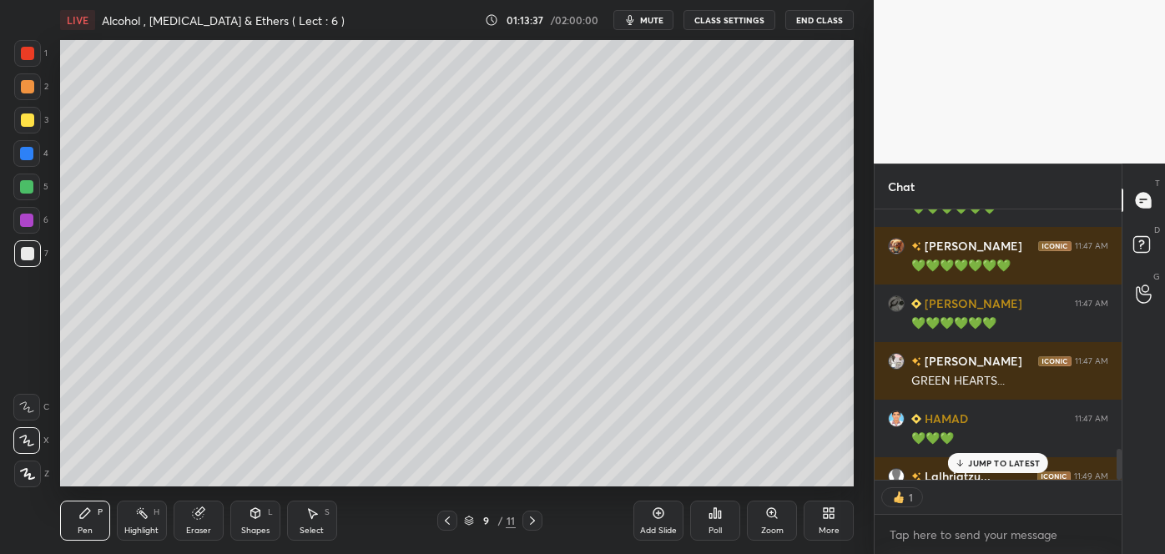
scroll to position [265, 242]
click at [655, 22] on span "mute" at bounding box center [651, 20] width 23 height 12
click at [717, 529] on div "Poll" at bounding box center [715, 531] width 13 height 8
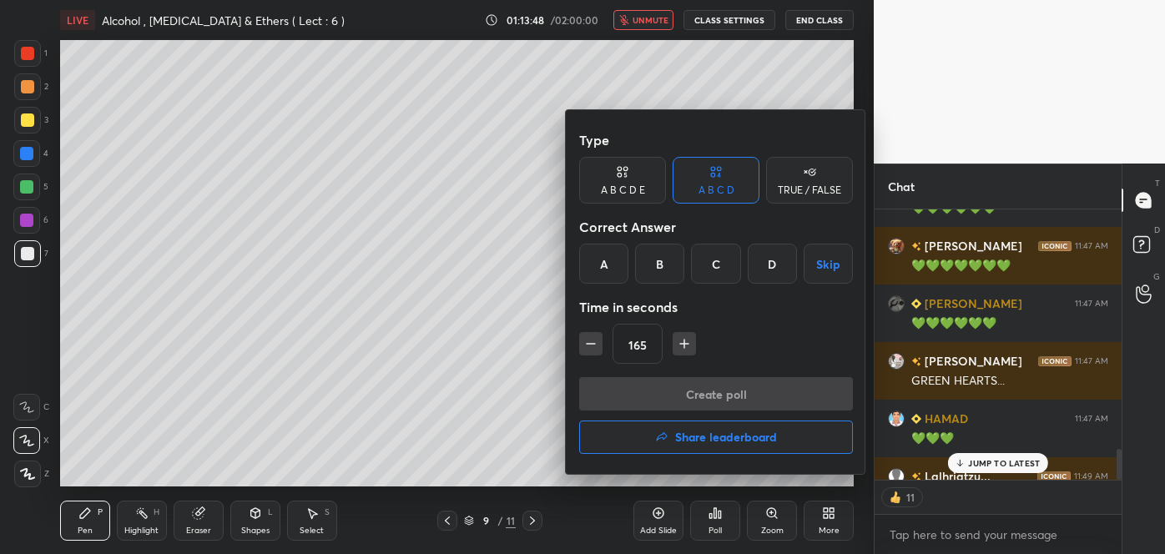
click at [664, 265] on div "B" at bounding box center [659, 264] width 49 height 40
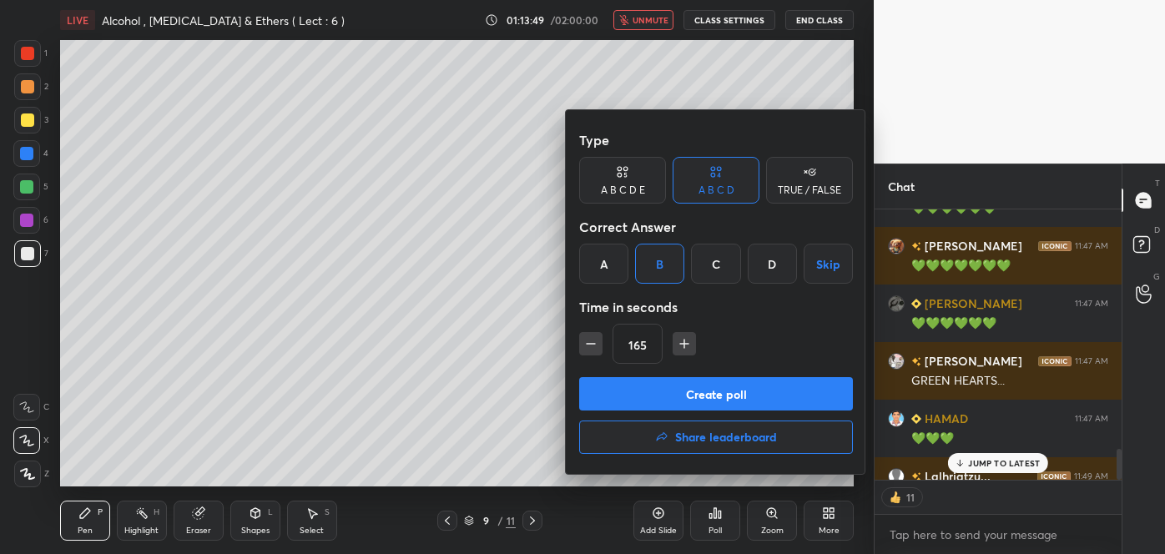
click at [677, 392] on button "Create poll" at bounding box center [716, 393] width 274 height 33
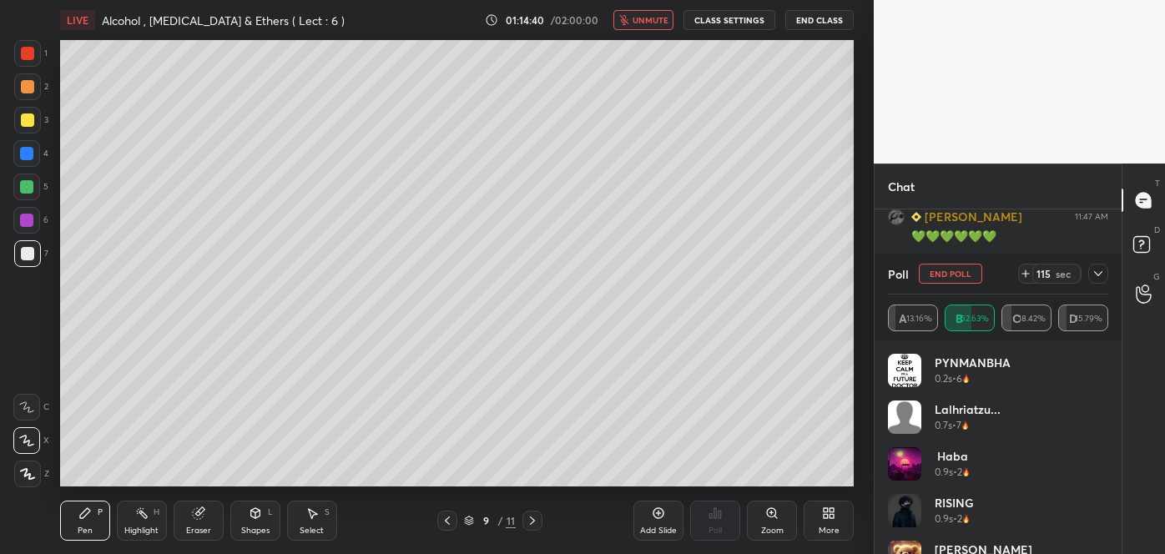
scroll to position [6, 4]
click at [943, 270] on button "End Poll" at bounding box center [950, 274] width 63 height 20
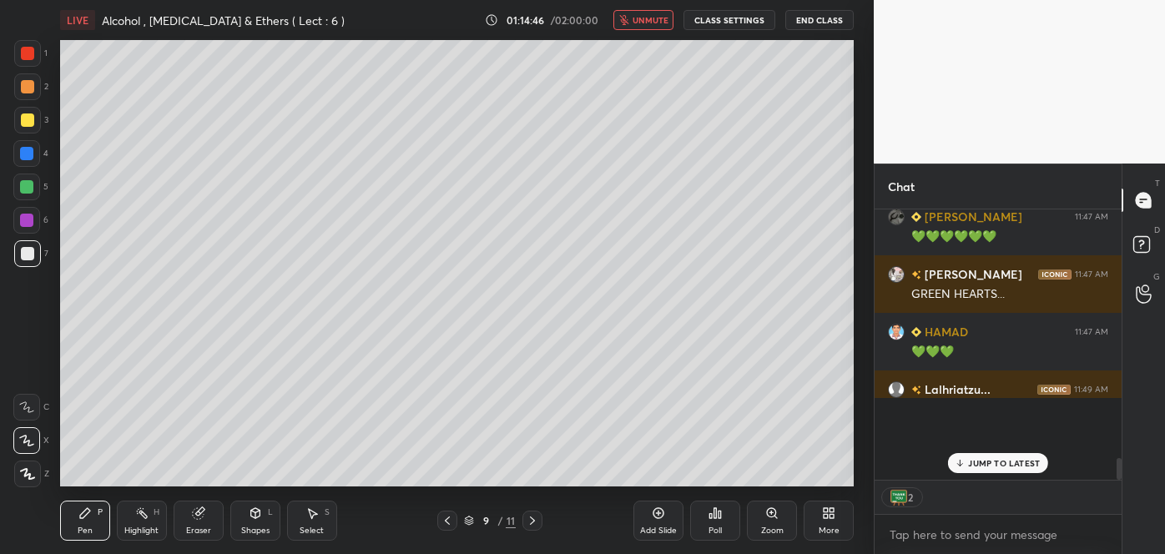
scroll to position [325, 242]
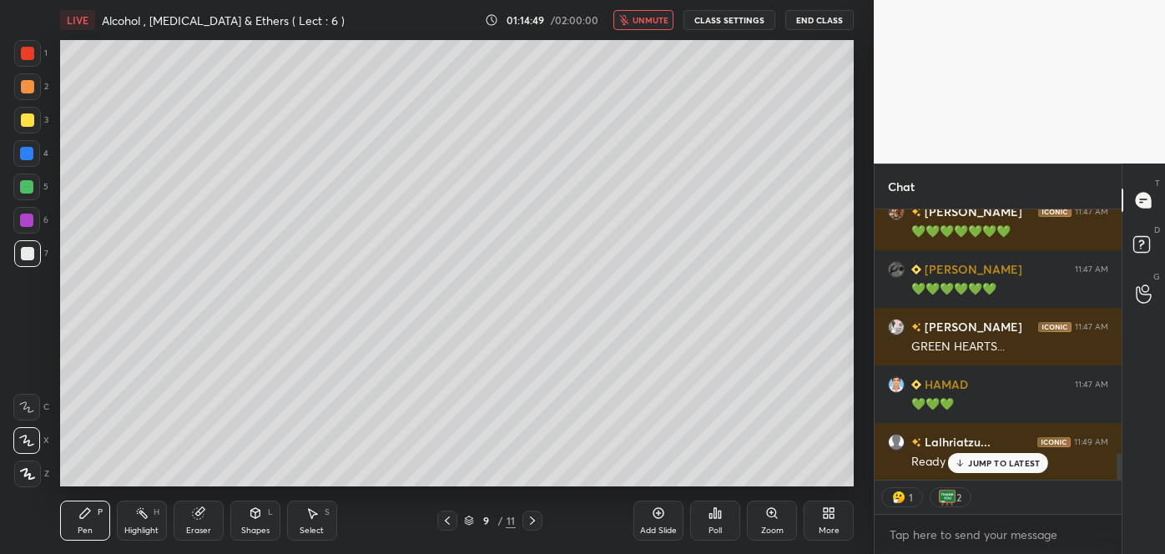
click at [656, 14] on span "unmute" at bounding box center [651, 20] width 36 height 12
type textarea "x"
click at [719, 517] on icon at bounding box center [720, 515] width 3 height 8
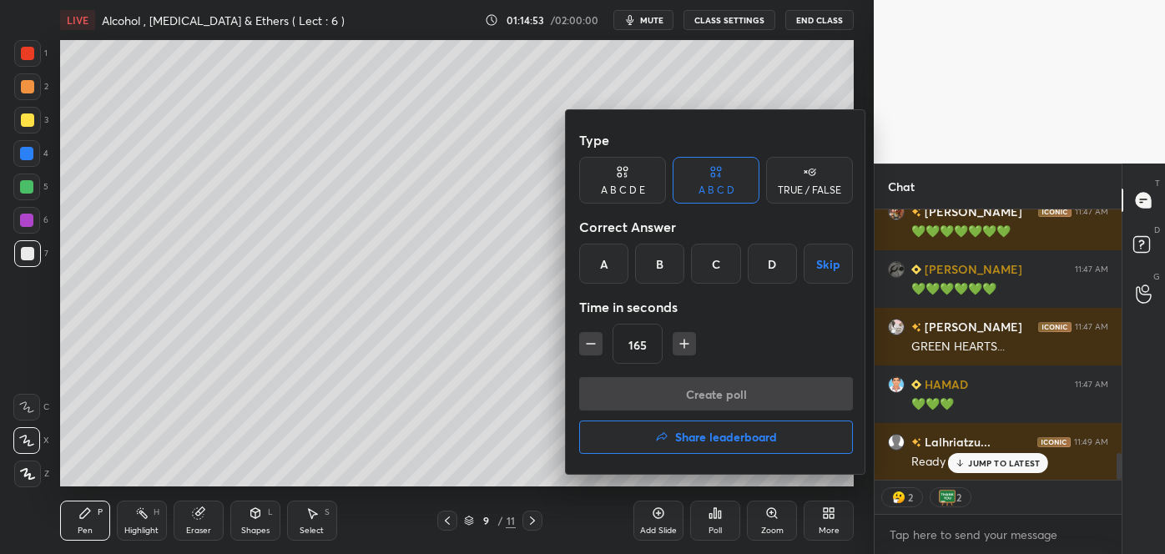
click at [592, 350] on icon "button" at bounding box center [591, 344] width 17 height 17
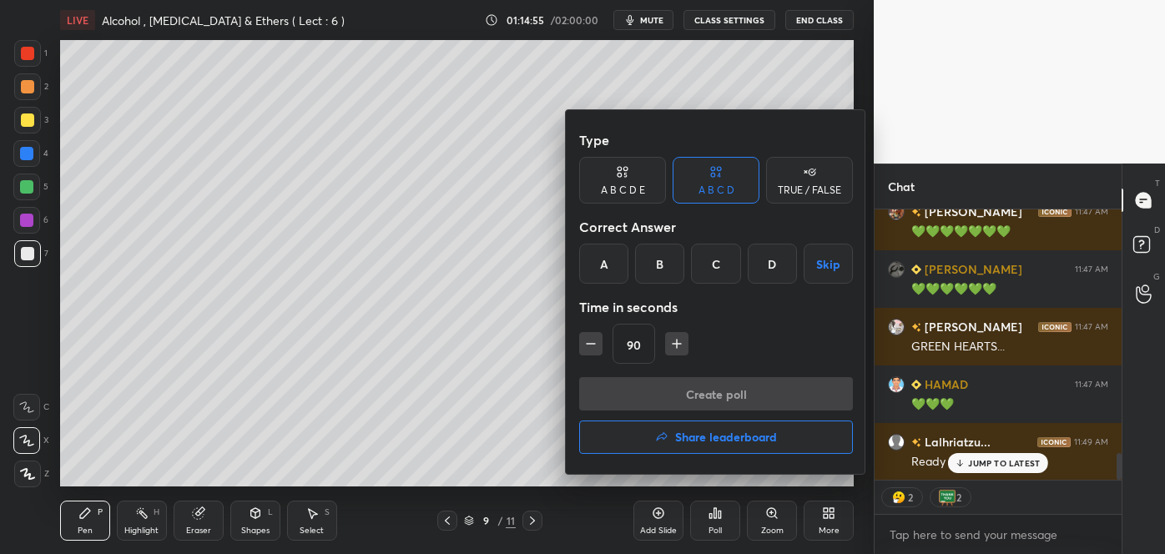
click at [592, 350] on icon "button" at bounding box center [591, 344] width 17 height 17
type input "45"
type textarea "x"
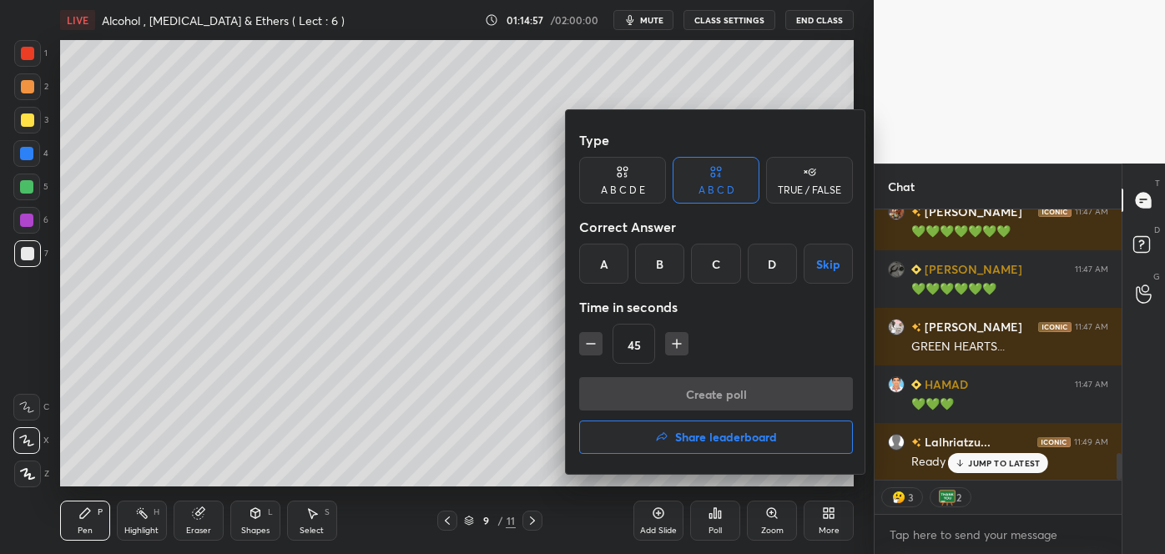
click at [592, 350] on icon "button" at bounding box center [591, 344] width 17 height 17
type input "30"
click at [512, 432] on div at bounding box center [582, 277] width 1165 height 554
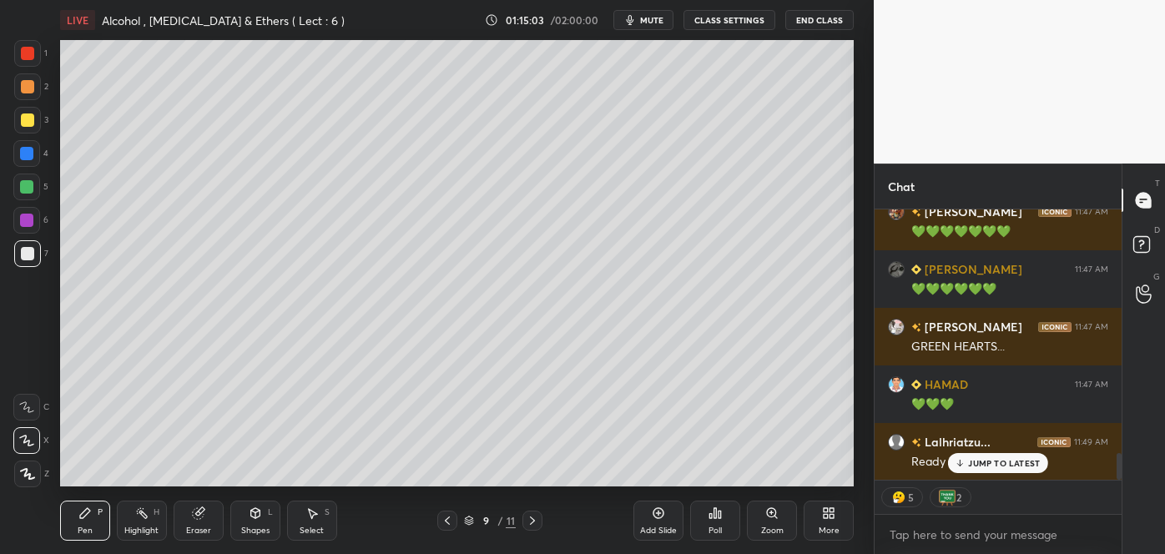
click at [28, 119] on div at bounding box center [27, 120] width 13 height 13
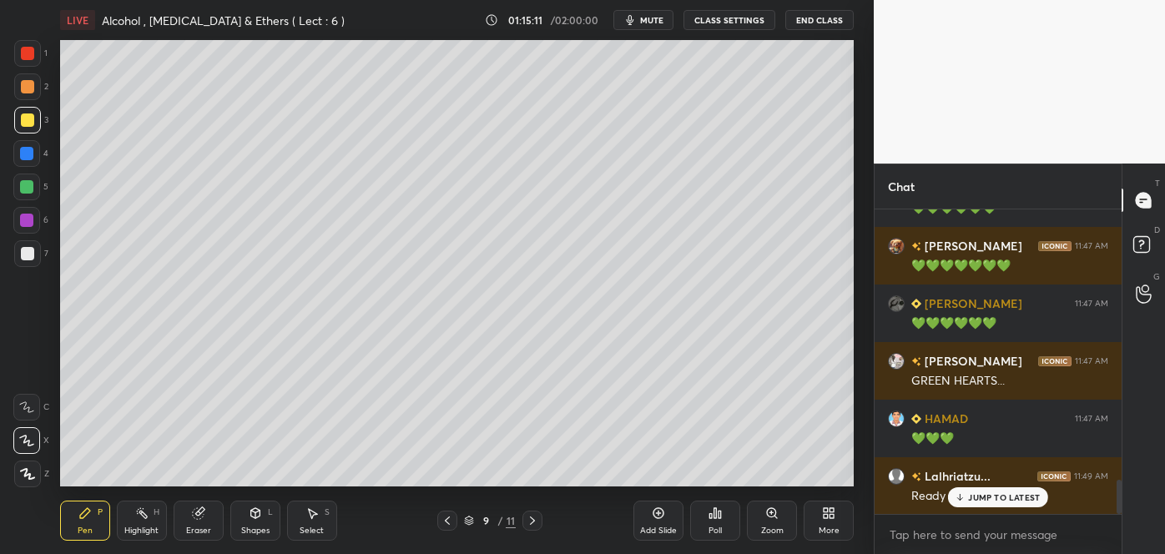
scroll to position [2451, 0]
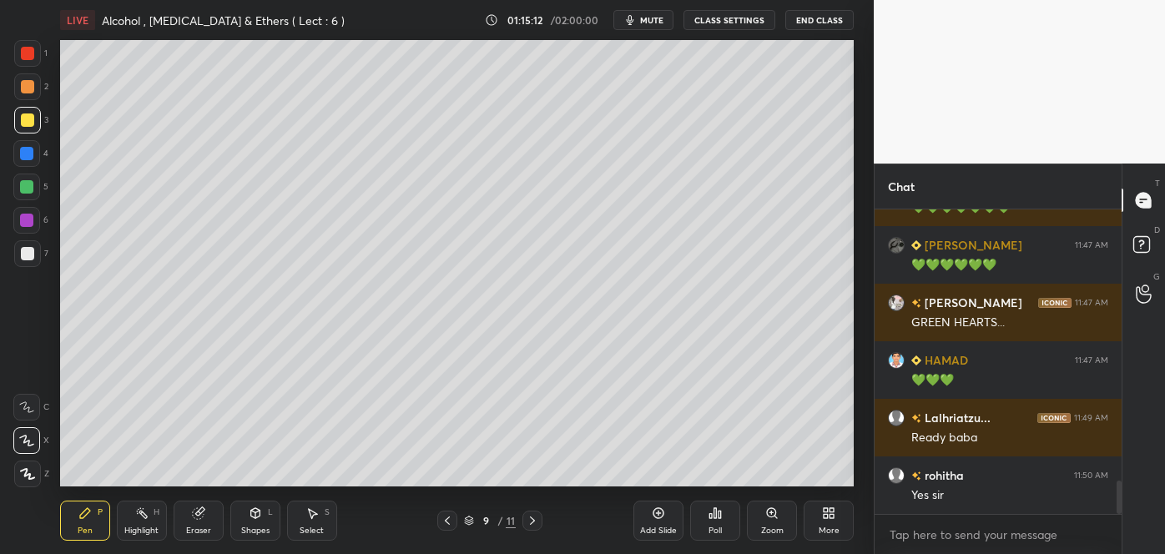
click at [661, 517] on icon at bounding box center [658, 513] width 13 height 13
click at [27, 254] on div at bounding box center [27, 253] width 13 height 13
click at [712, 527] on div "Poll" at bounding box center [715, 531] width 13 height 8
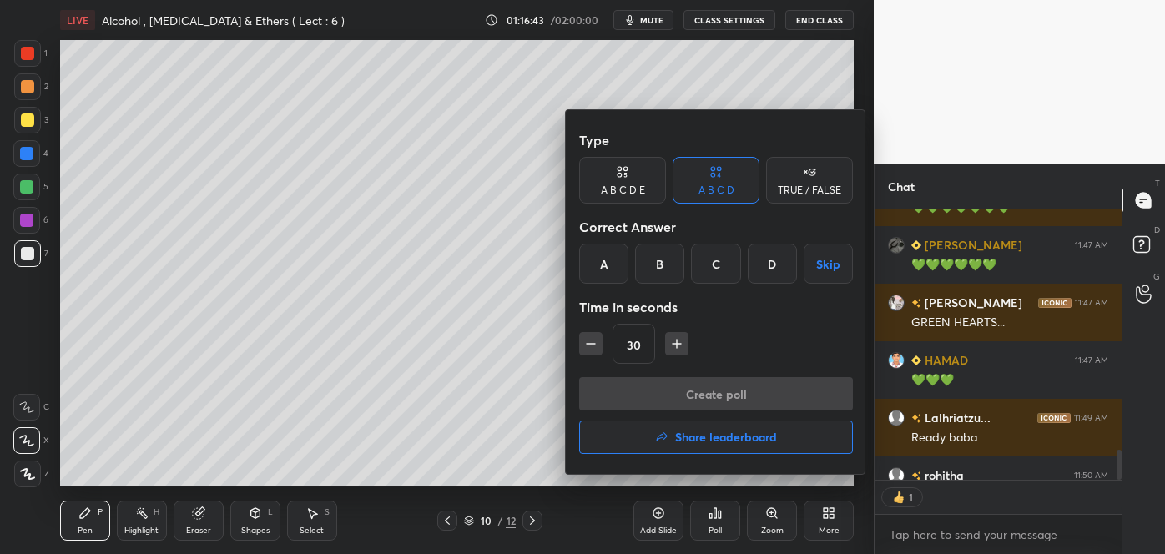
scroll to position [6, 4]
click at [601, 264] on div "A" at bounding box center [603, 264] width 49 height 40
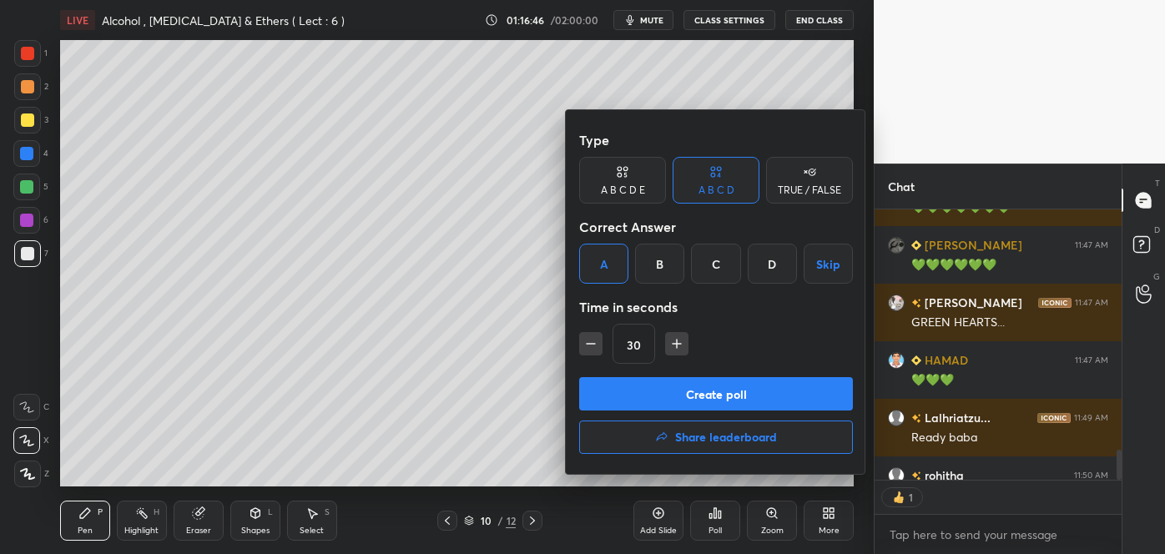
click at [654, 385] on button "Create poll" at bounding box center [716, 393] width 274 height 33
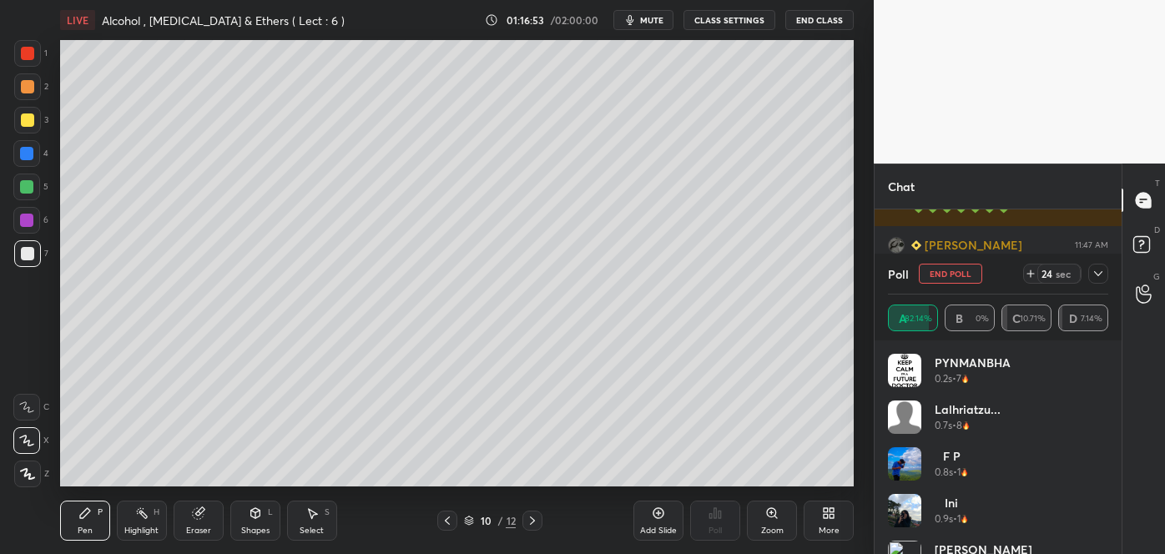
scroll to position [2538, 0]
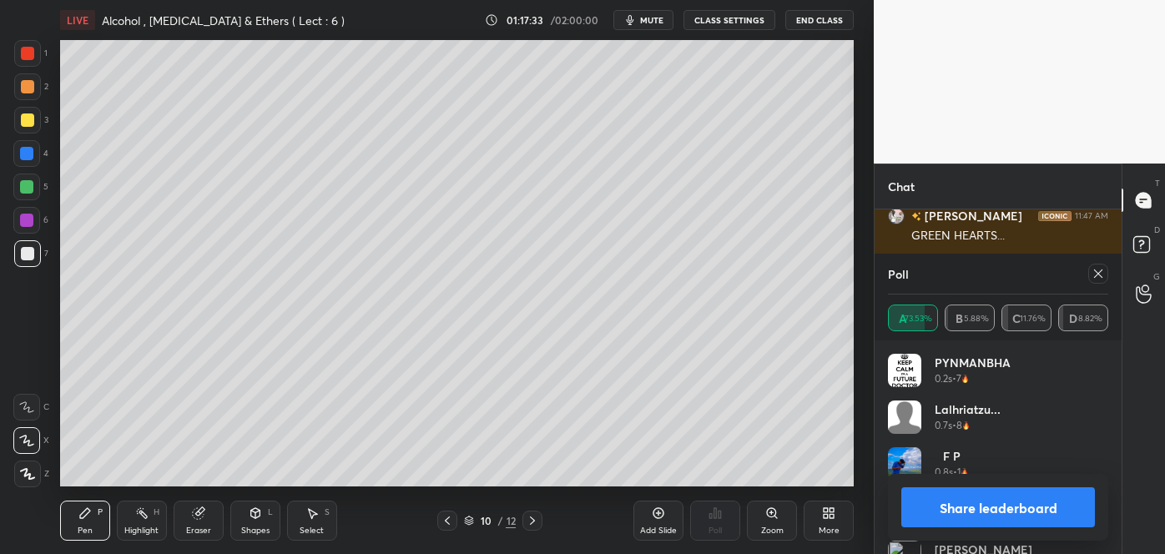
click at [934, 513] on button "Share leaderboard" at bounding box center [999, 508] width 194 height 40
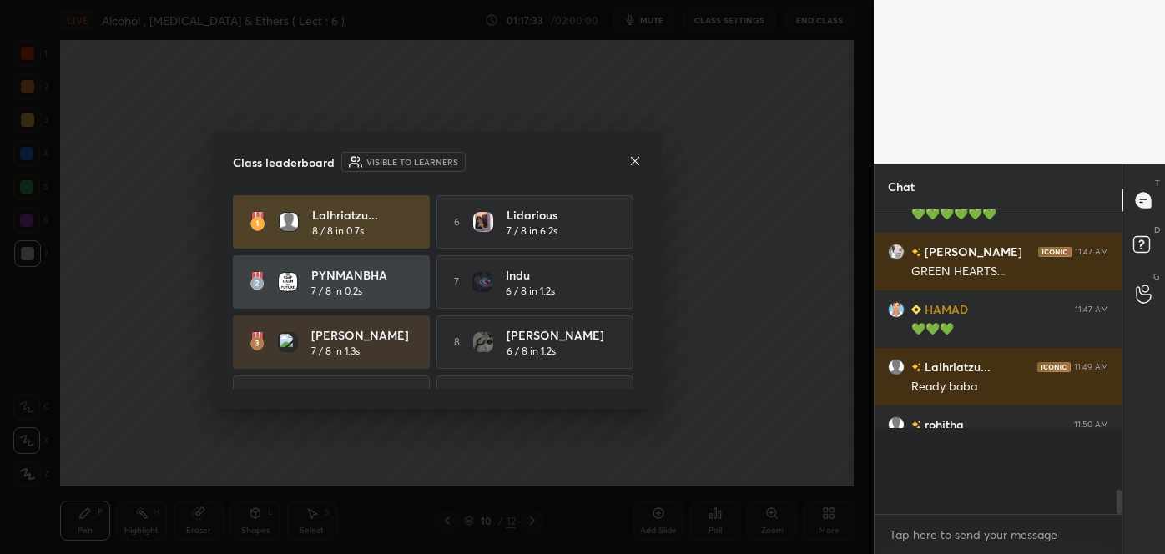
scroll to position [2453, 0]
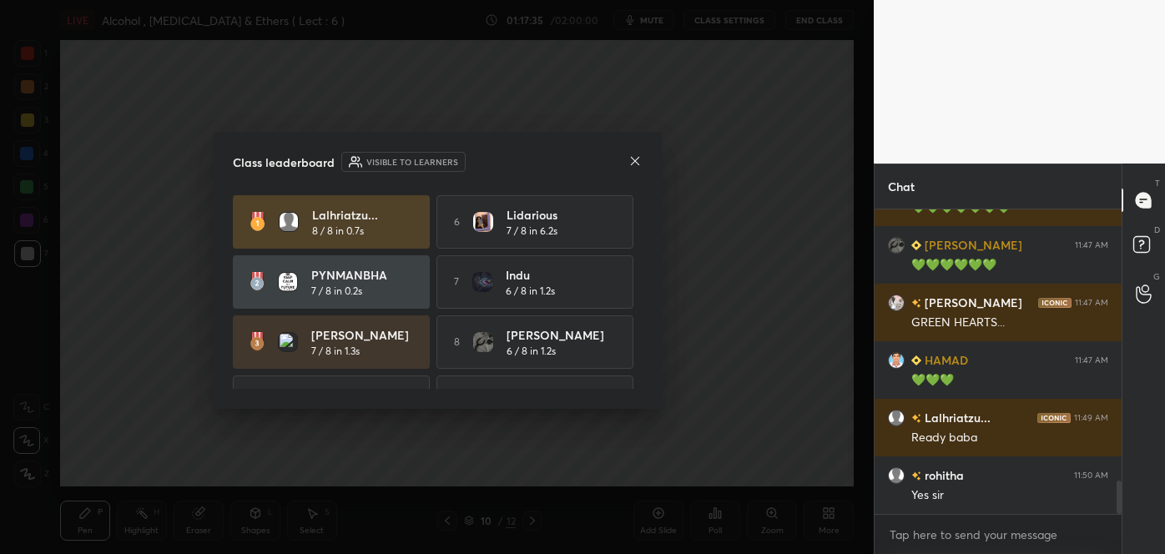
click at [629, 157] on icon at bounding box center [635, 160] width 13 height 13
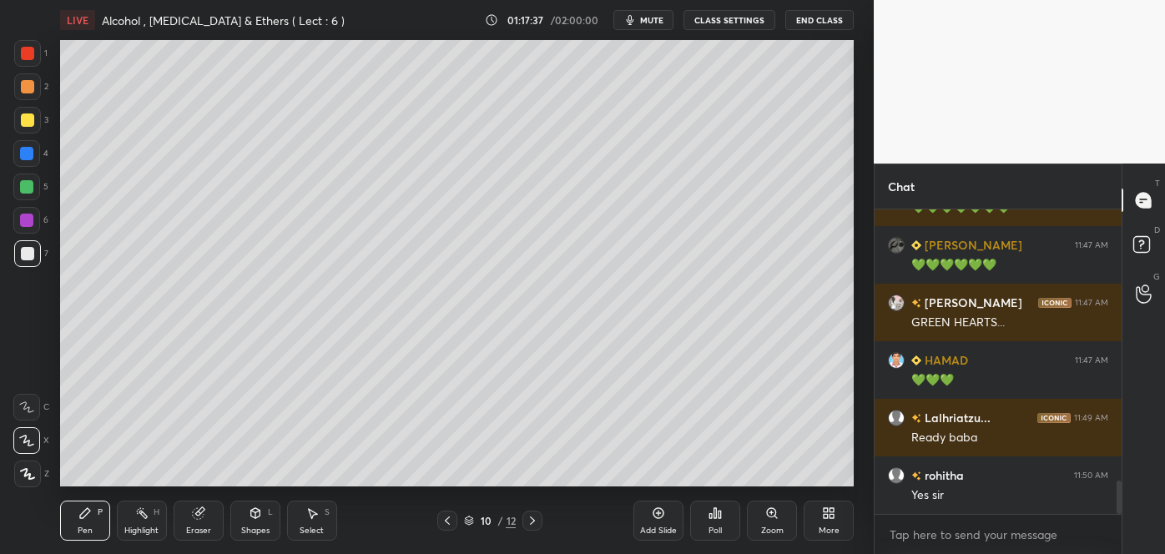
click at [28, 185] on div at bounding box center [26, 186] width 13 height 13
click at [666, 521] on div "Add Slide" at bounding box center [659, 521] width 50 height 40
click at [28, 252] on div at bounding box center [27, 253] width 13 height 13
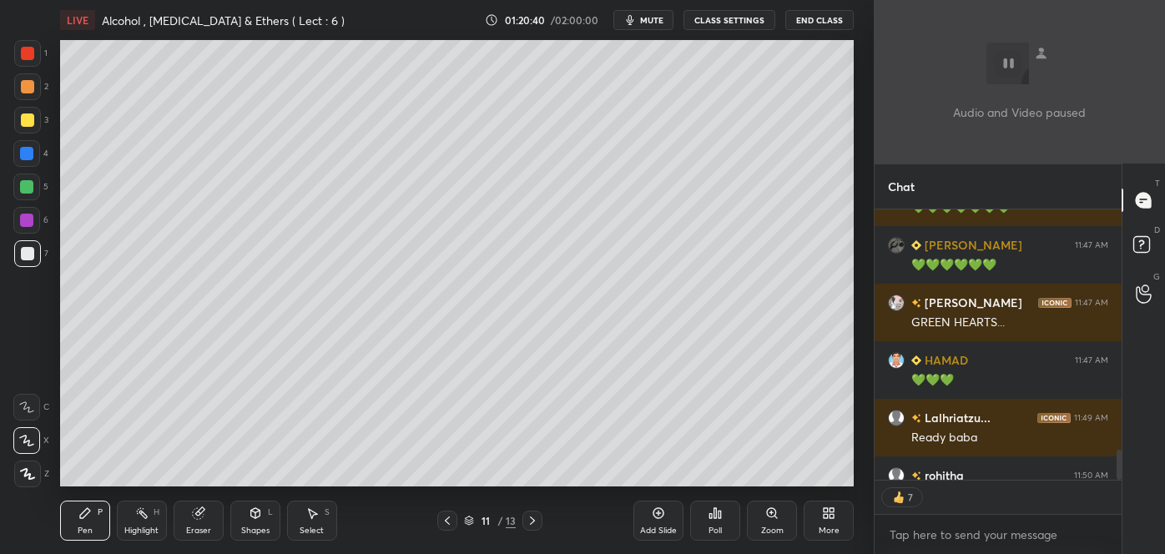
scroll to position [6, 4]
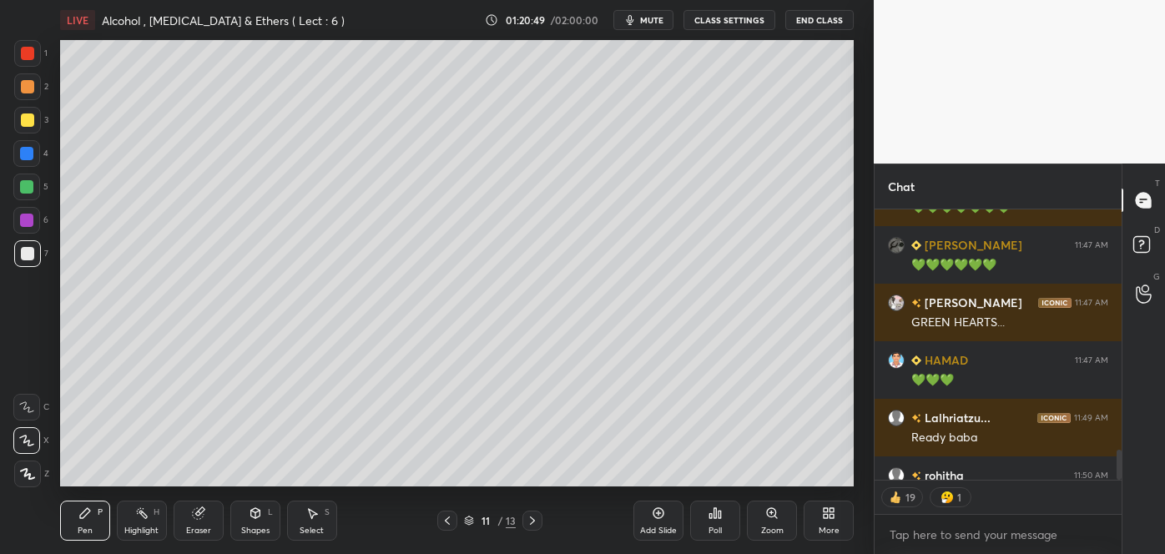
click at [708, 523] on div "Poll" at bounding box center [715, 521] width 50 height 40
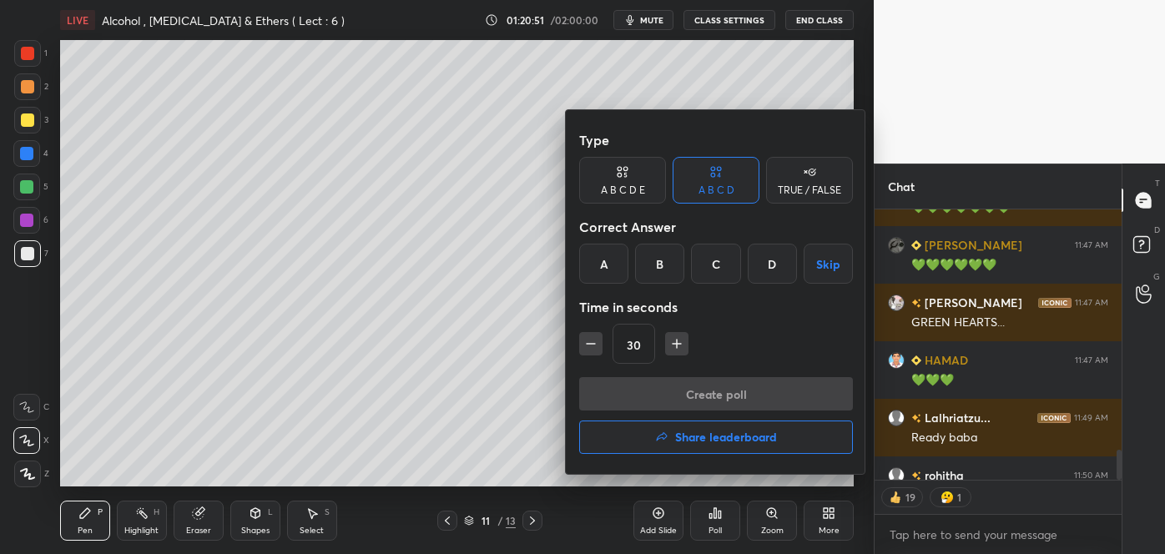
click at [670, 264] on div "B" at bounding box center [659, 264] width 49 height 40
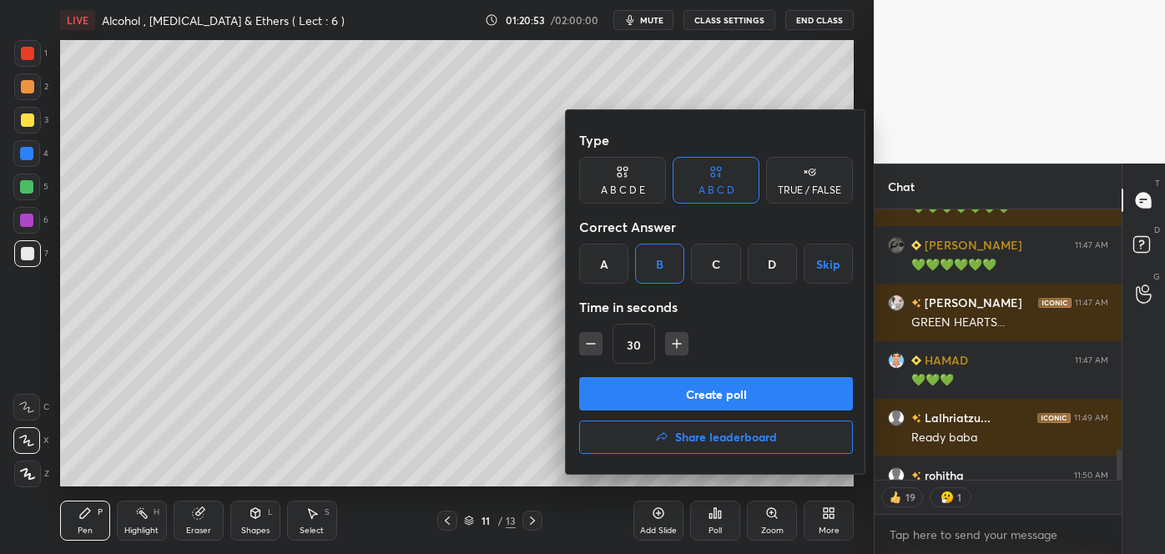
click at [696, 386] on button "Create poll" at bounding box center [716, 393] width 274 height 33
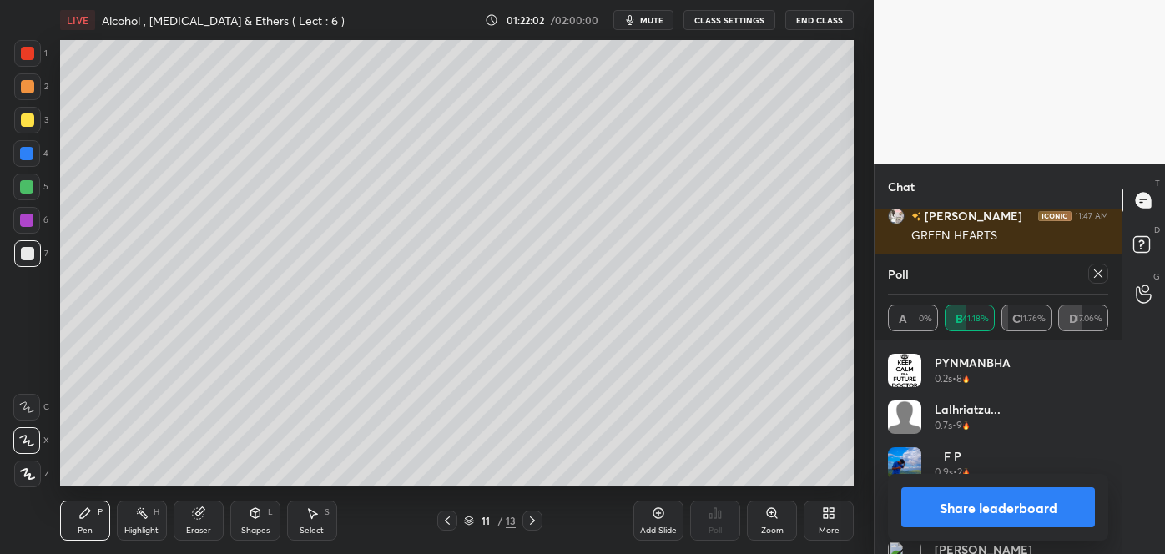
click at [1094, 276] on icon at bounding box center [1098, 273] width 13 height 13
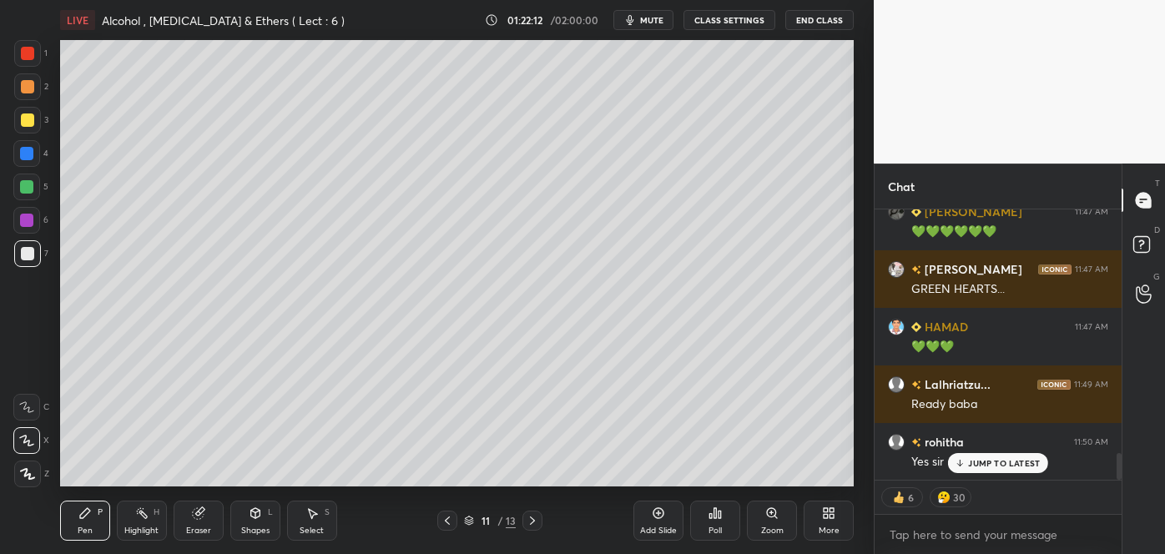
click at [33, 120] on div at bounding box center [27, 120] width 13 height 13
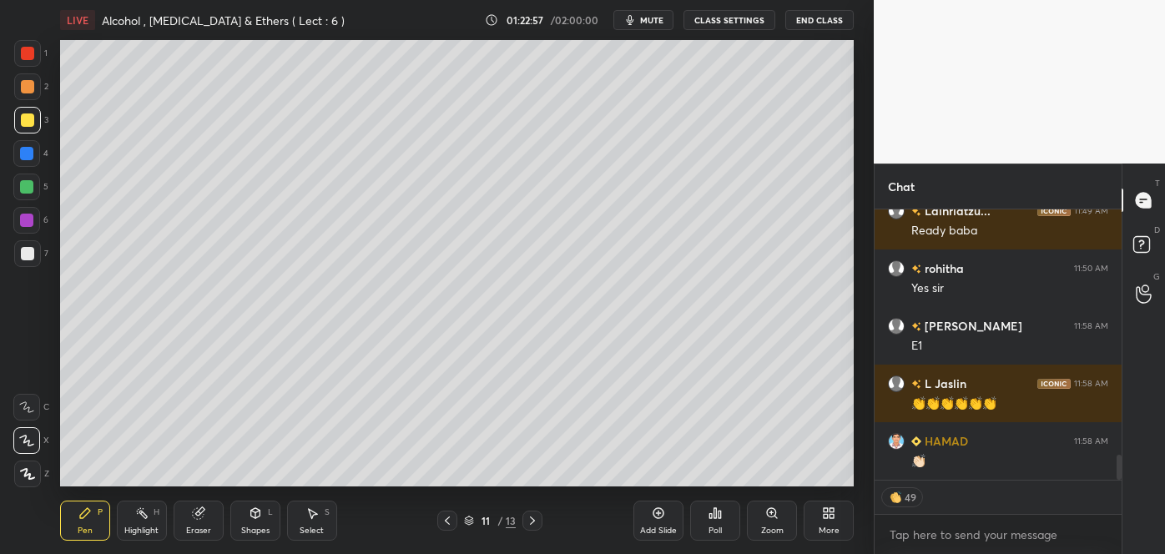
scroll to position [2715, 0]
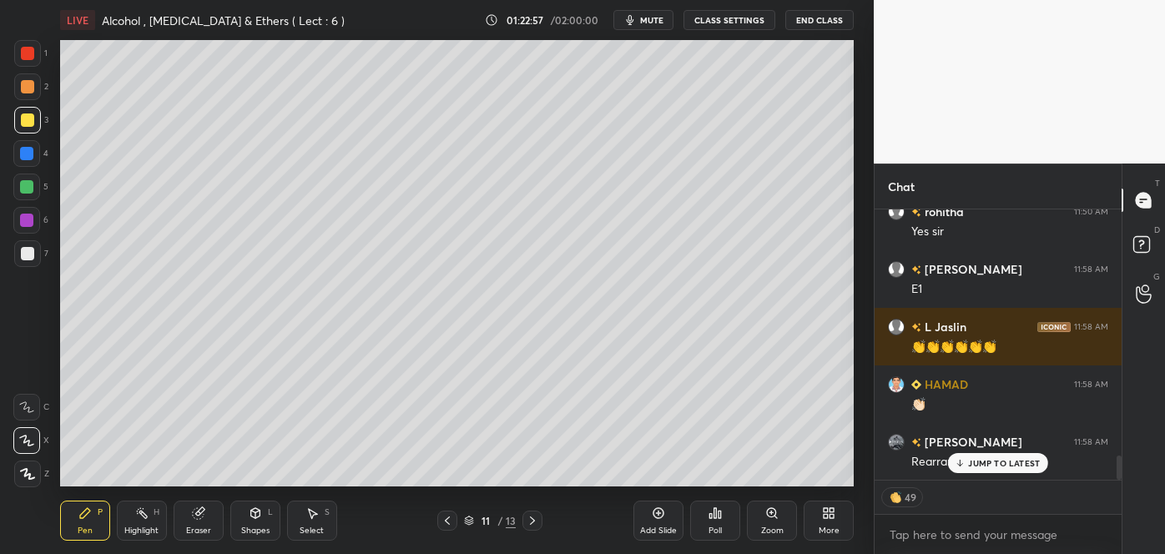
click at [28, 154] on div at bounding box center [26, 153] width 13 height 13
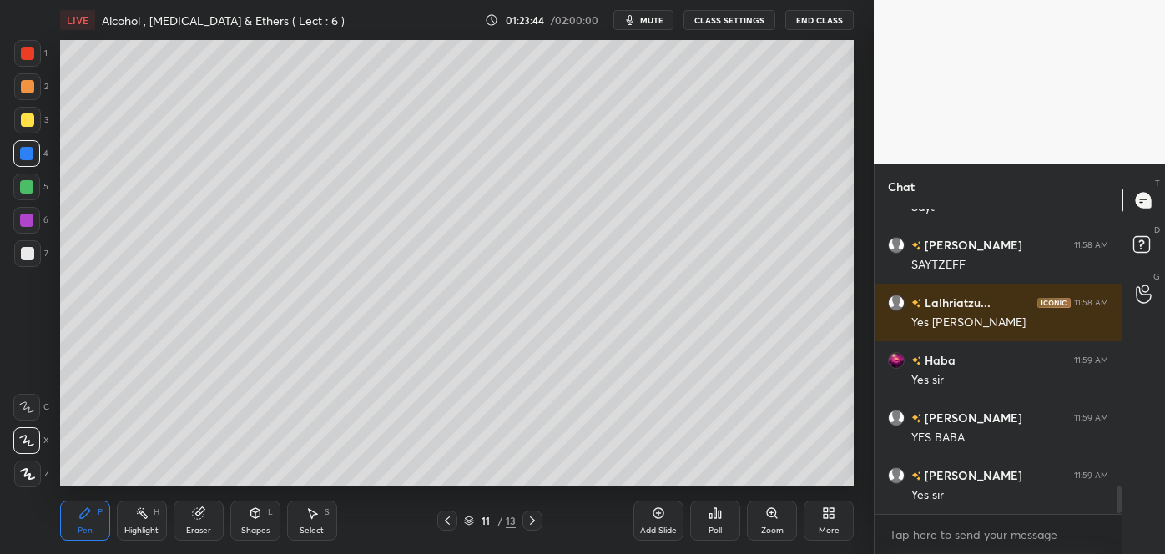
scroll to position [3085, 0]
click at [657, 527] on div "Add Slide" at bounding box center [658, 531] width 37 height 8
click at [33, 251] on div at bounding box center [27, 253] width 27 height 27
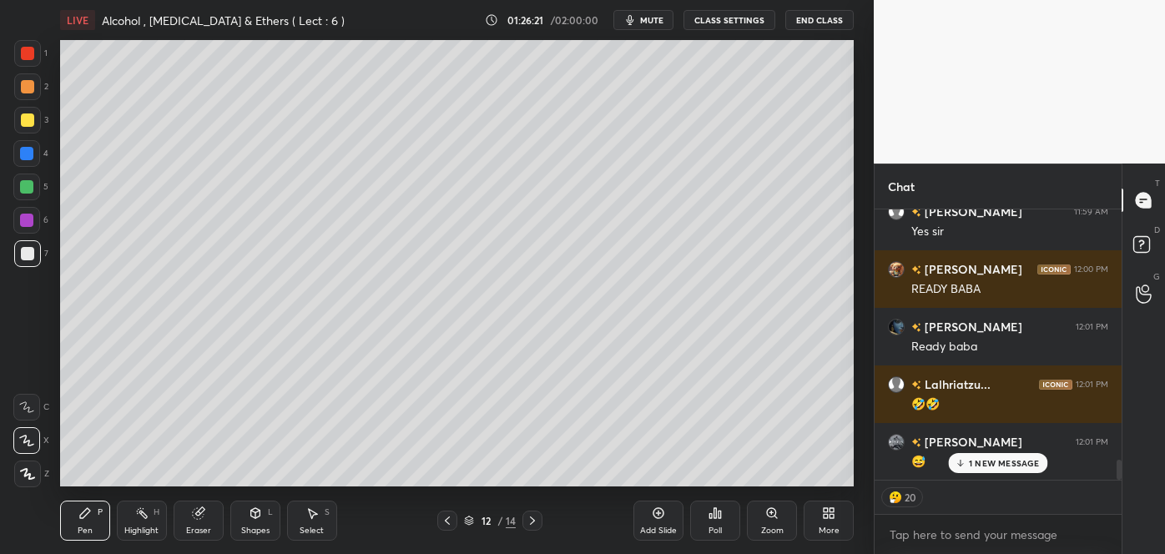
scroll to position [3406, 0]
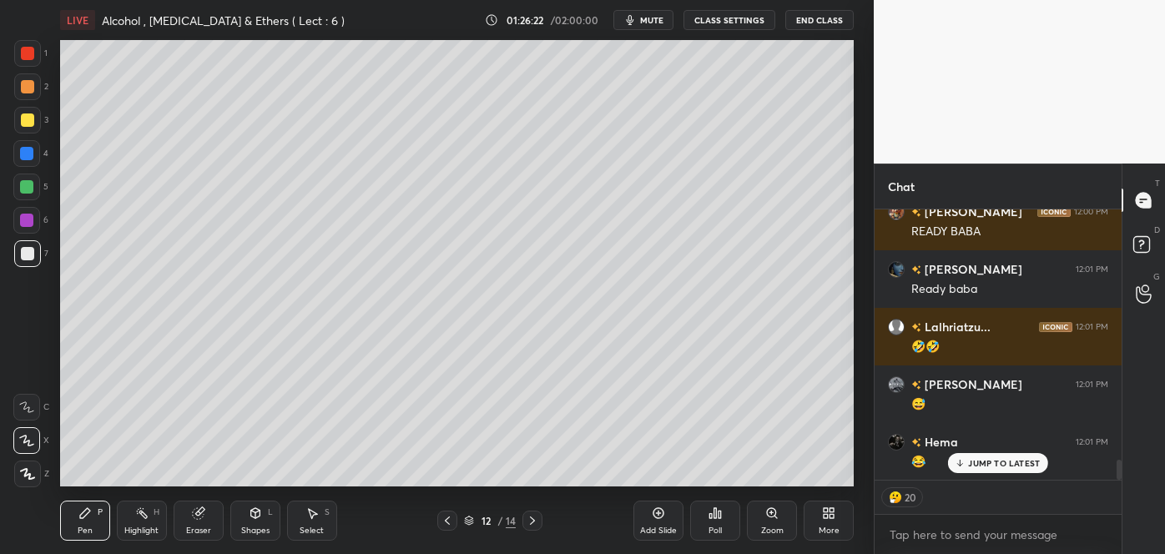
click at [710, 528] on div "Poll" at bounding box center [715, 531] width 13 height 8
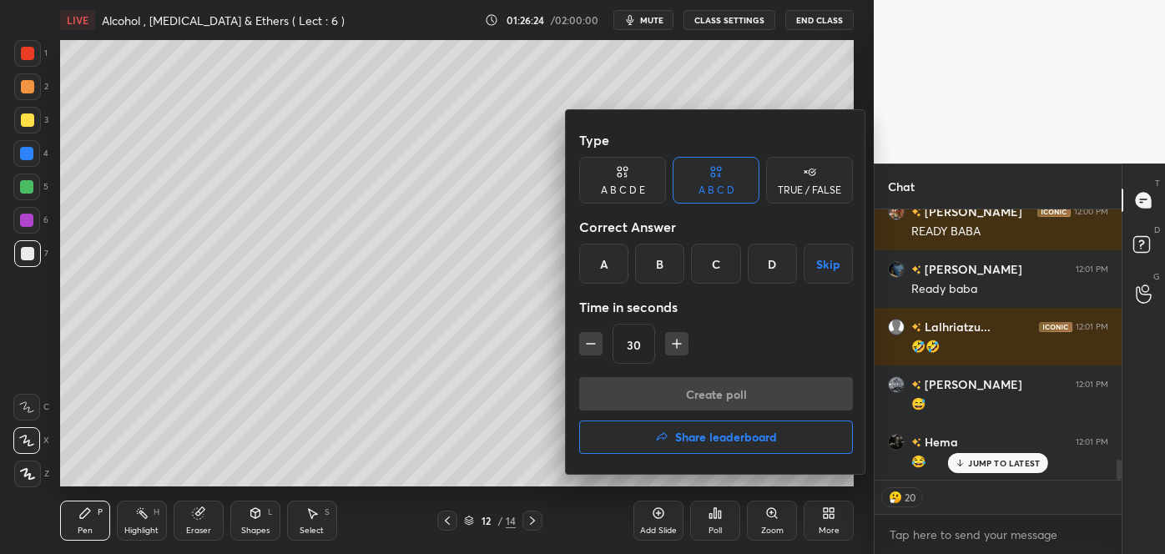
click at [729, 256] on div "C" at bounding box center [715, 264] width 49 height 40
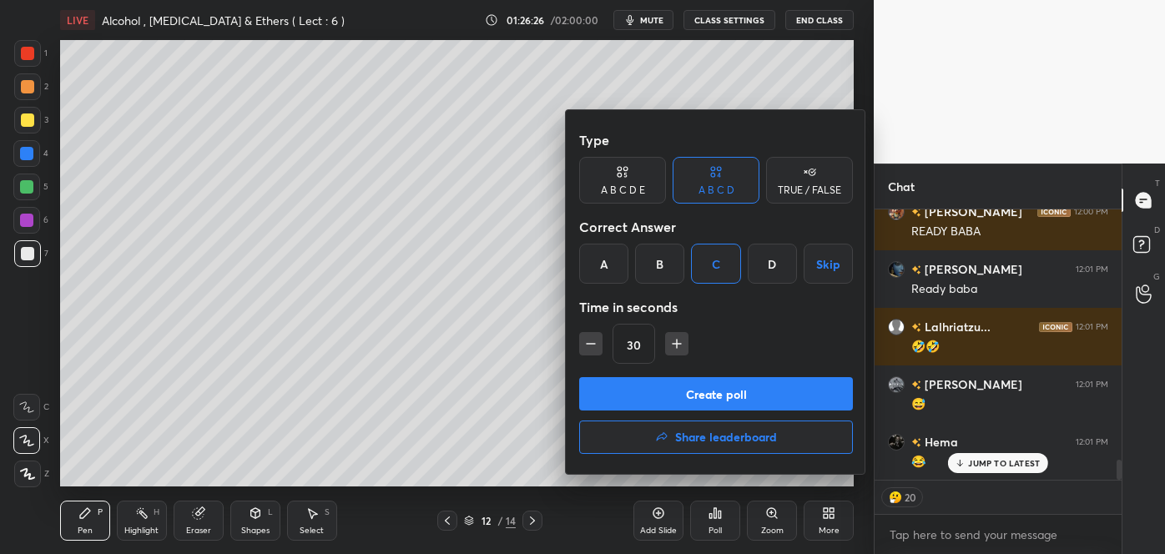
click at [702, 387] on button "Create poll" at bounding box center [716, 393] width 274 height 33
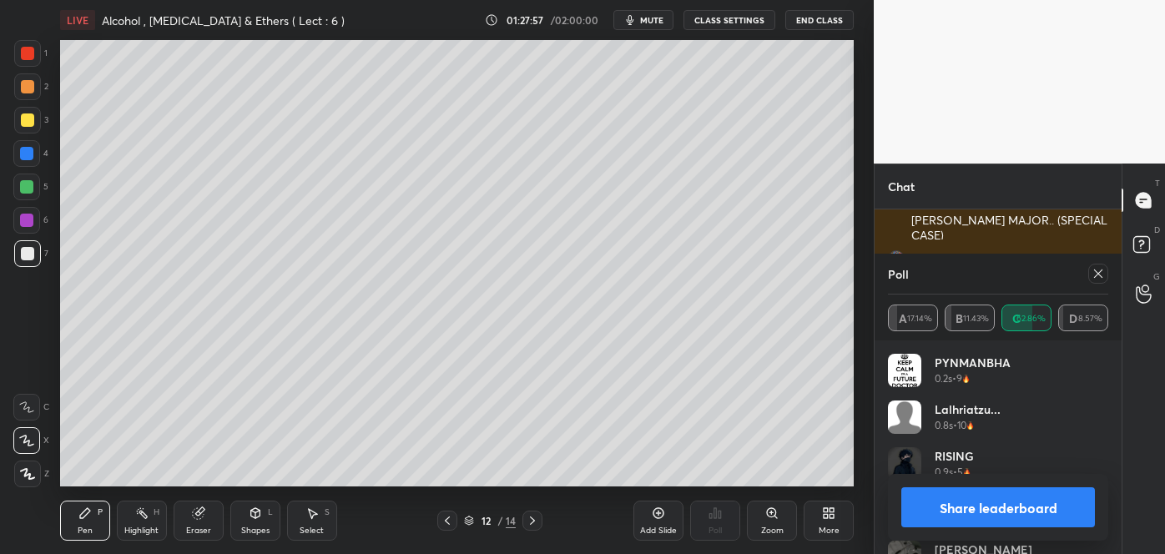
scroll to position [2856, 0]
click at [933, 498] on button "Share leaderboard" at bounding box center [999, 508] width 194 height 40
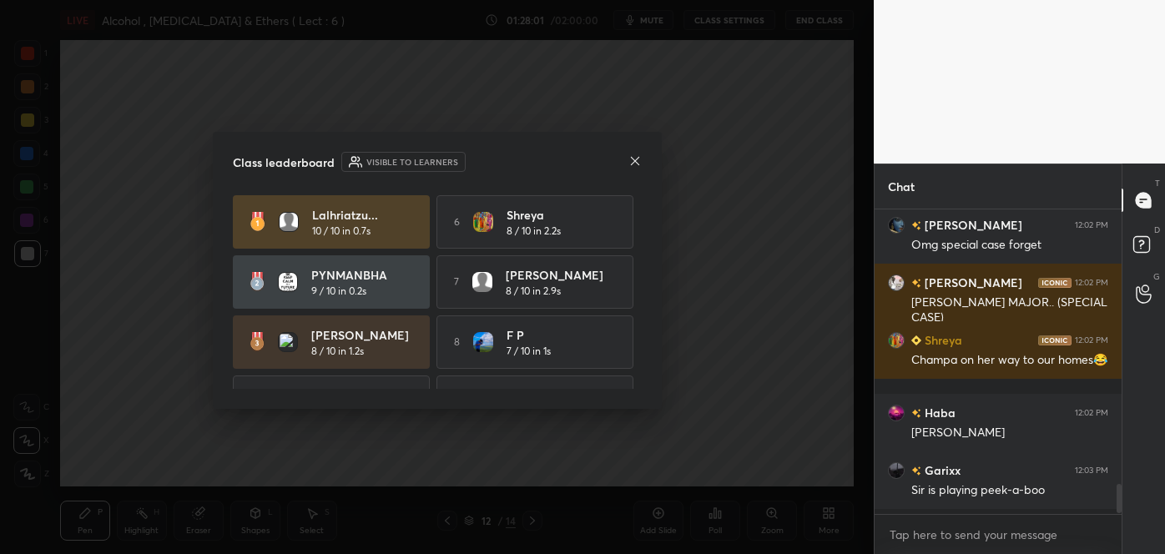
scroll to position [2772, 0]
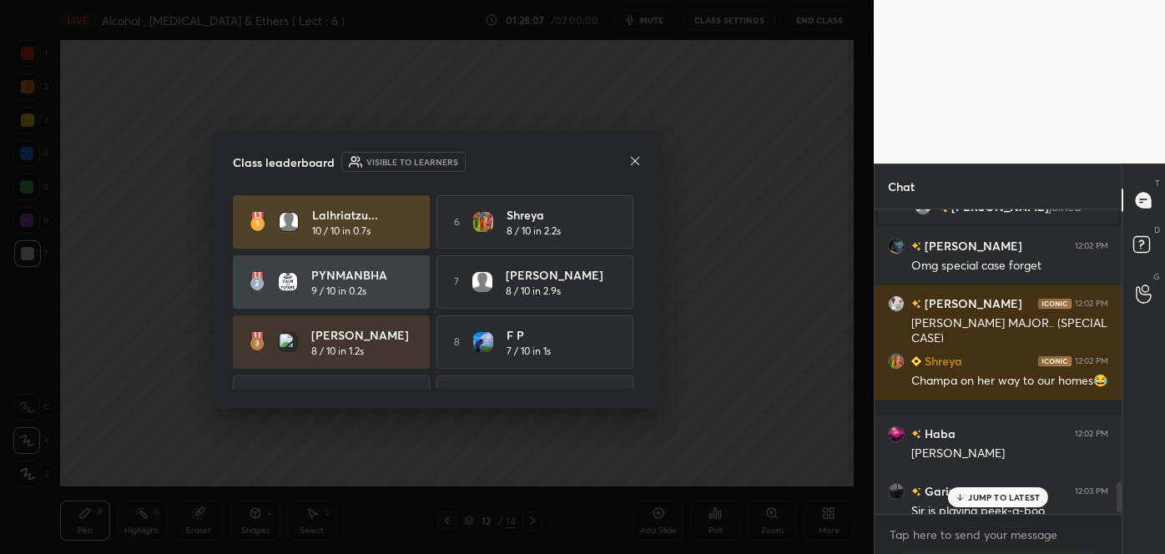
click at [971, 495] on p "JUMP TO LATEST" at bounding box center [1004, 498] width 72 height 10
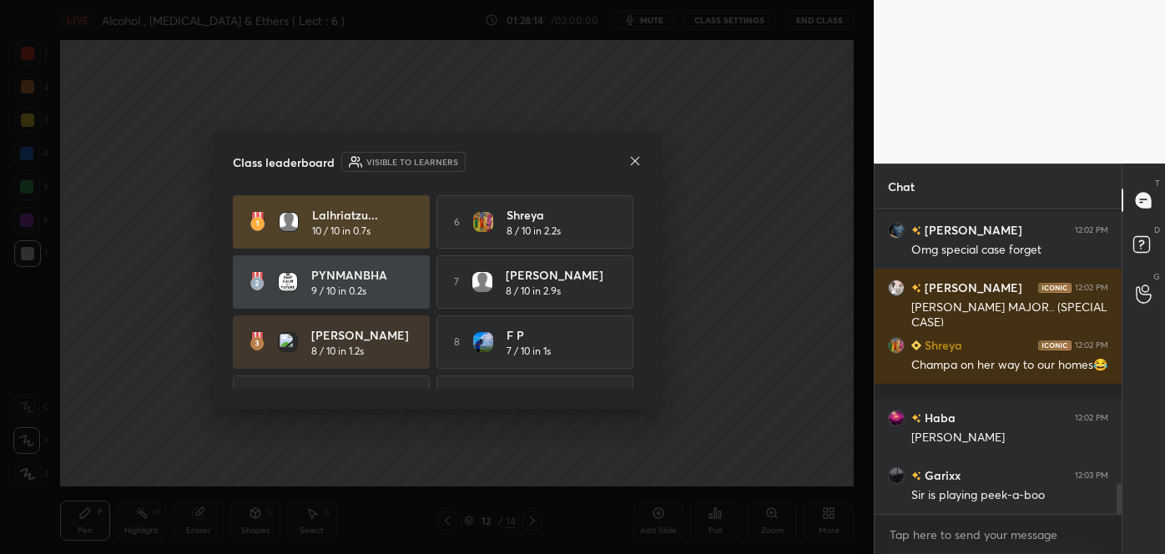
click at [634, 167] on div at bounding box center [635, 163] width 13 height 18
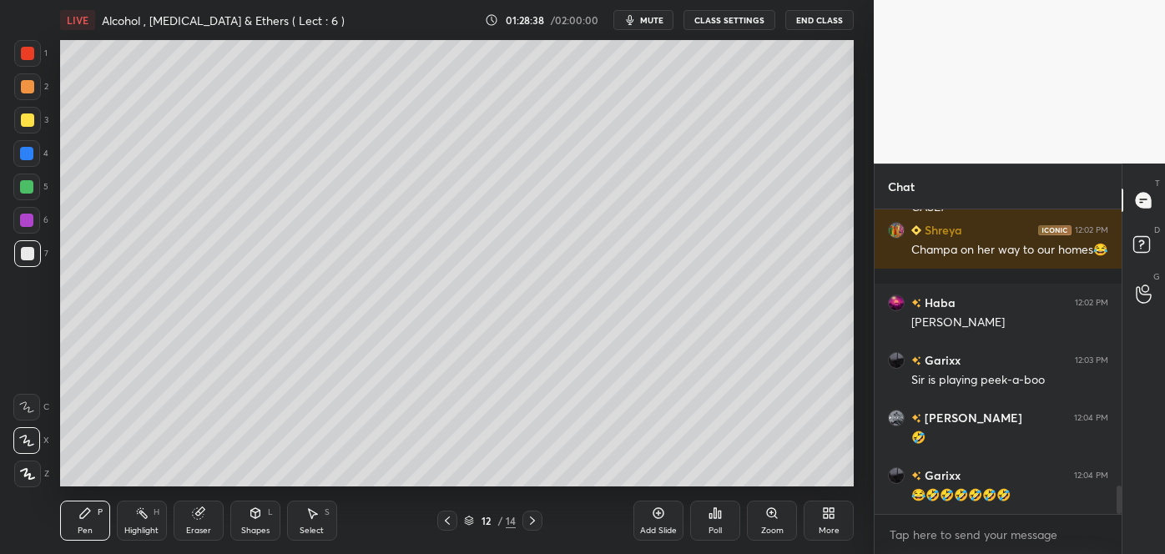
scroll to position [2958, 0]
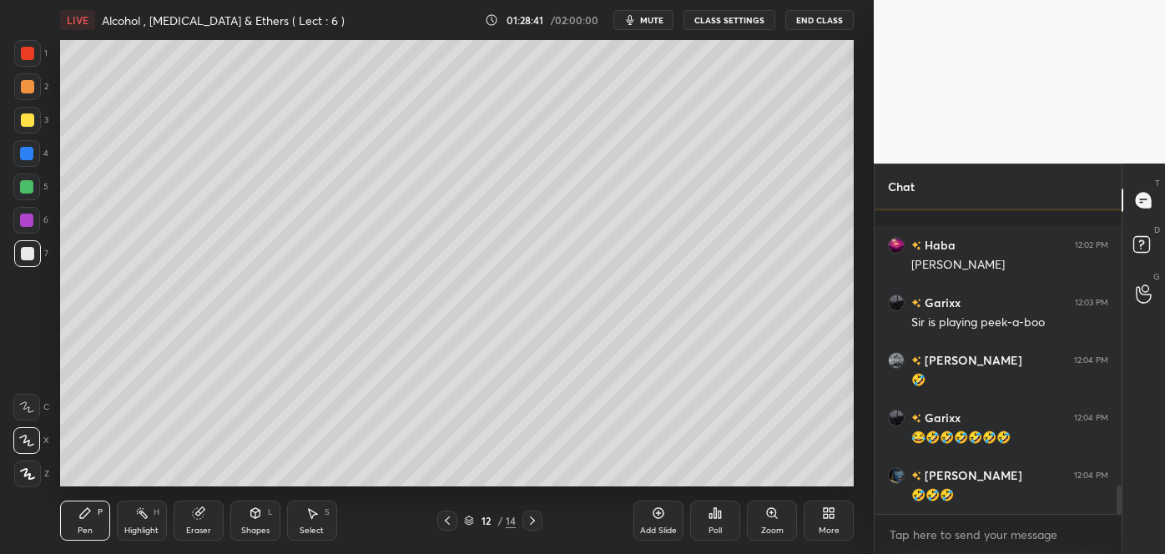
click at [27, 120] on div at bounding box center [27, 120] width 13 height 13
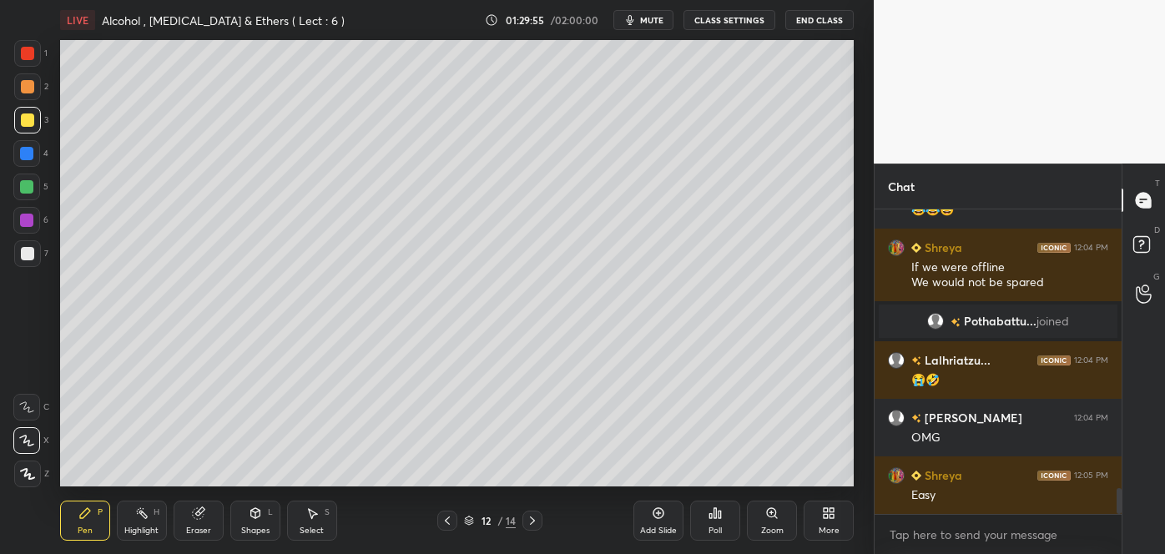
scroll to position [3321, 0]
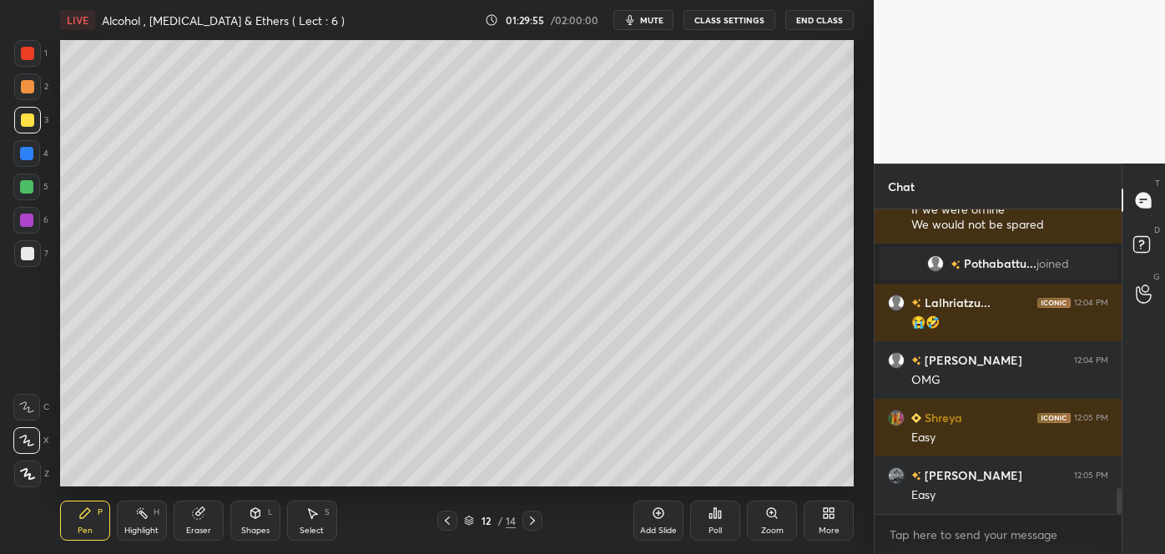
click at [656, 532] on div "Add Slide" at bounding box center [658, 531] width 37 height 8
click at [31, 254] on div at bounding box center [27, 253] width 13 height 13
click at [721, 516] on icon at bounding box center [720, 515] width 3 height 8
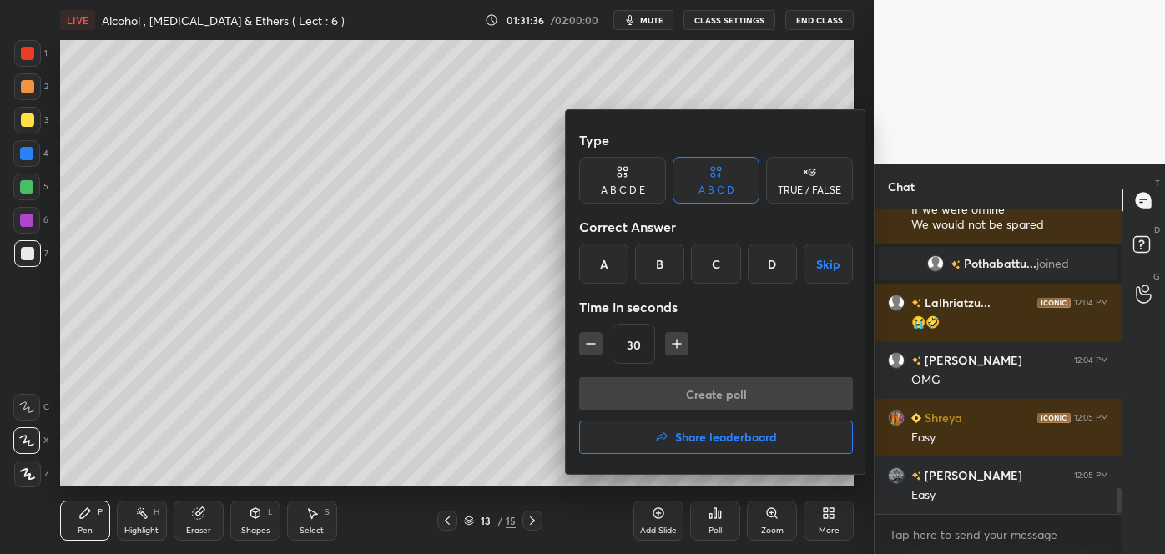
click at [770, 268] on div "D" at bounding box center [772, 264] width 49 height 40
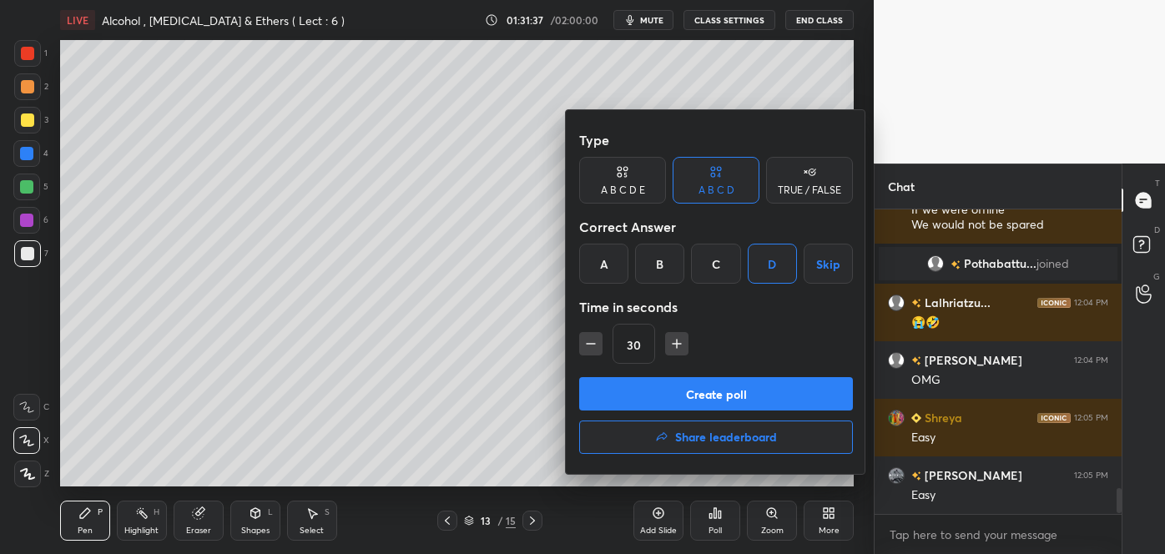
click at [725, 383] on button "Create poll" at bounding box center [716, 393] width 274 height 33
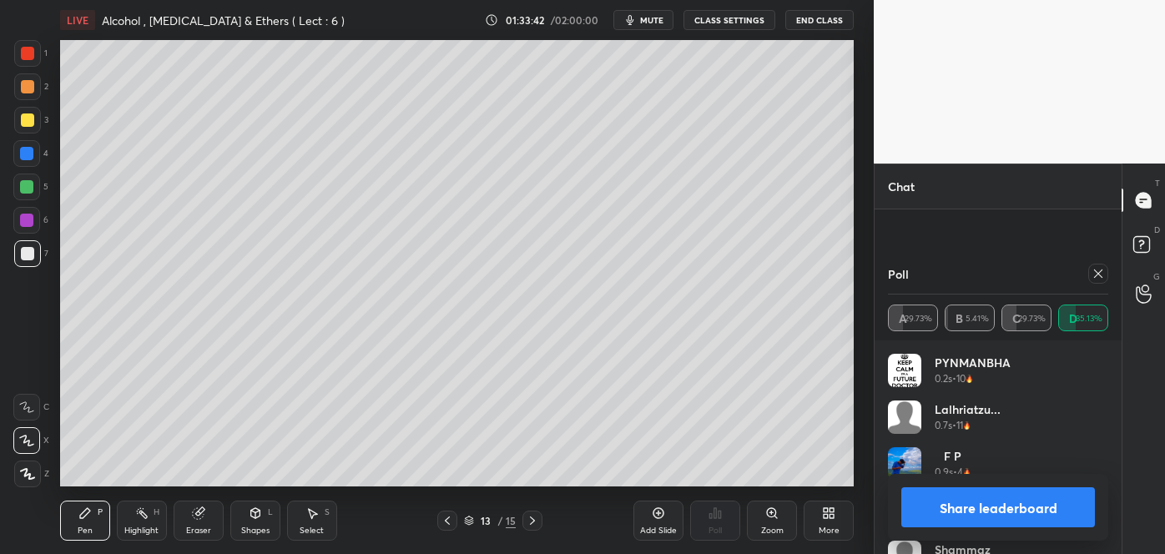
scroll to position [3753, 0]
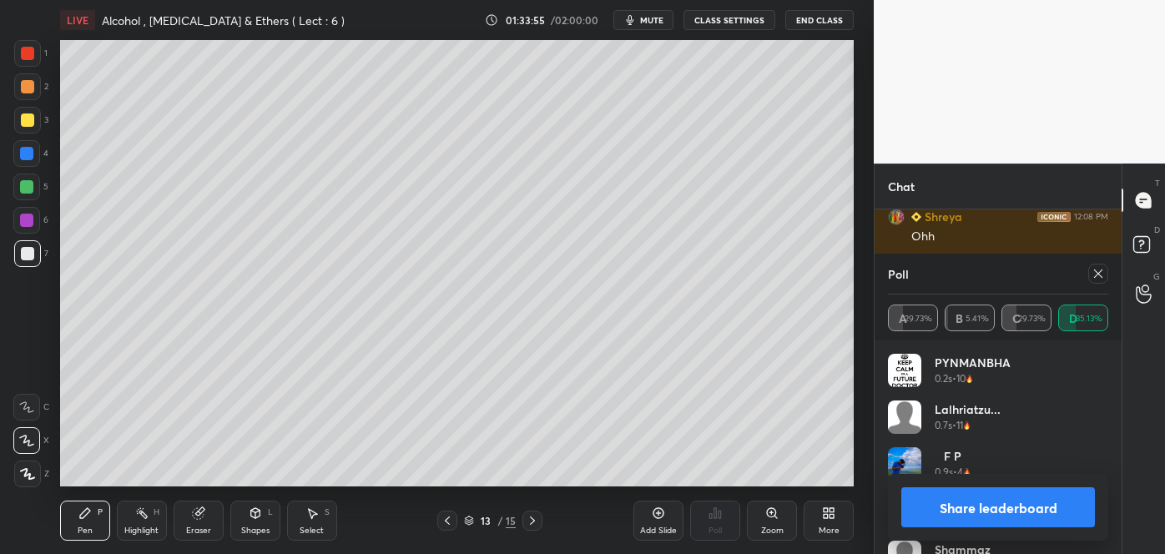
click at [975, 503] on button "Share leaderboard" at bounding box center [999, 508] width 194 height 40
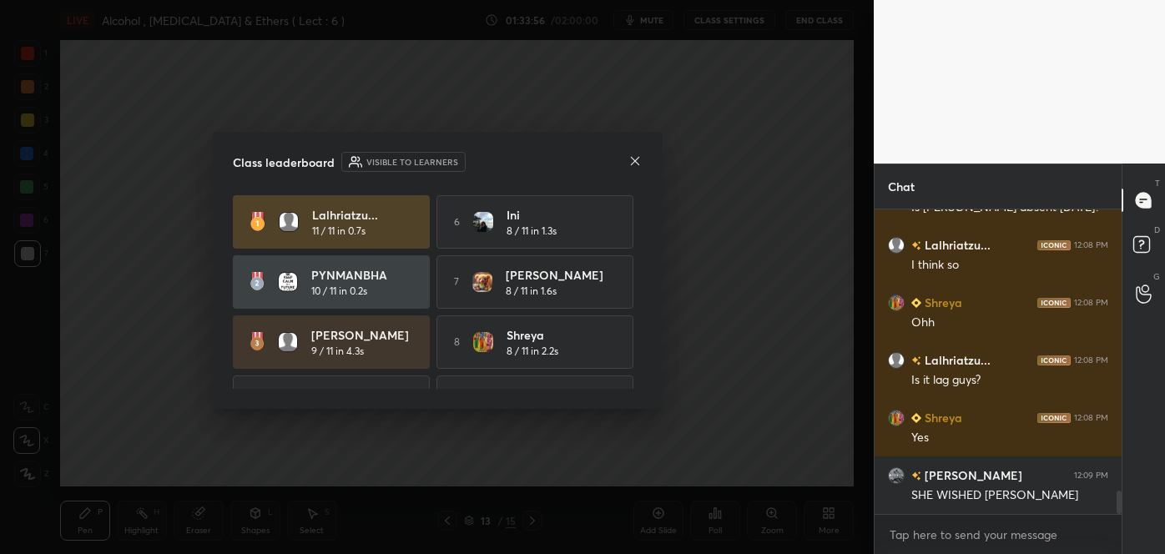
scroll to position [300, 242]
click at [633, 156] on icon at bounding box center [635, 160] width 13 height 13
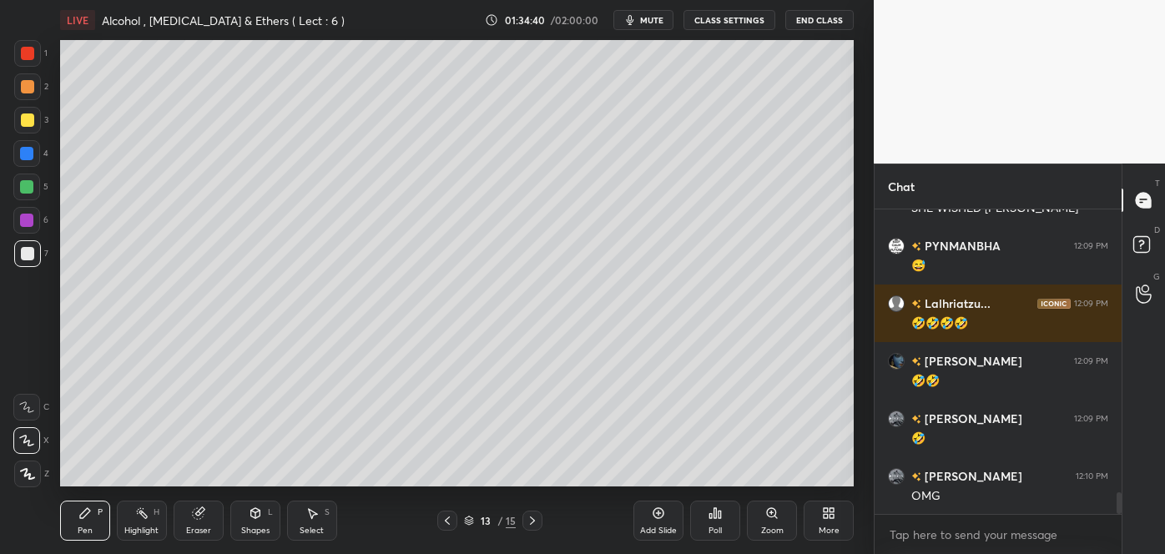
scroll to position [4027, 0]
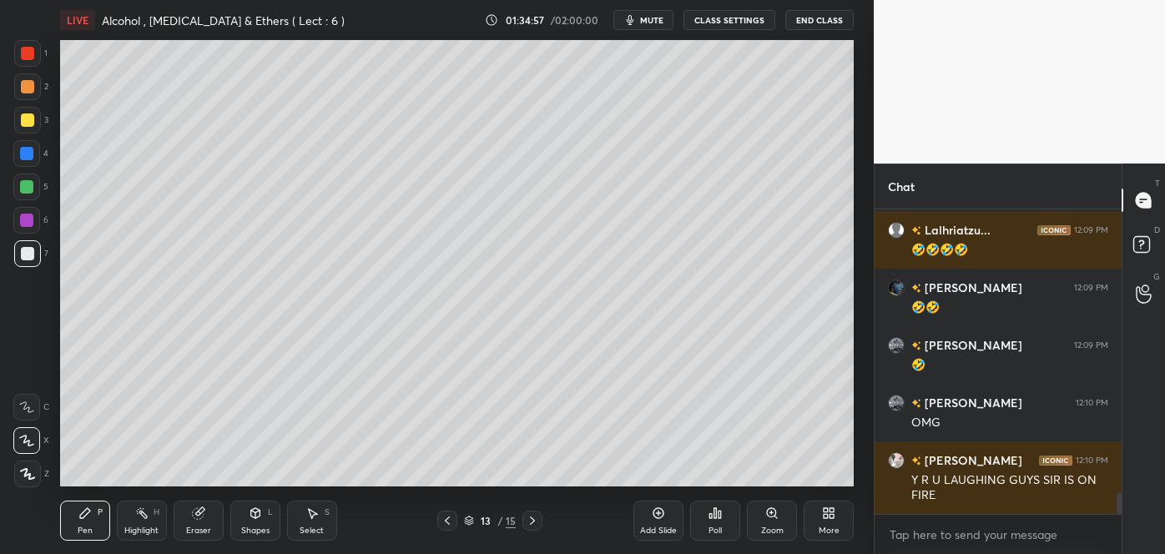
click at [35, 119] on div at bounding box center [27, 120] width 27 height 27
click at [37, 185] on div at bounding box center [26, 187] width 27 height 27
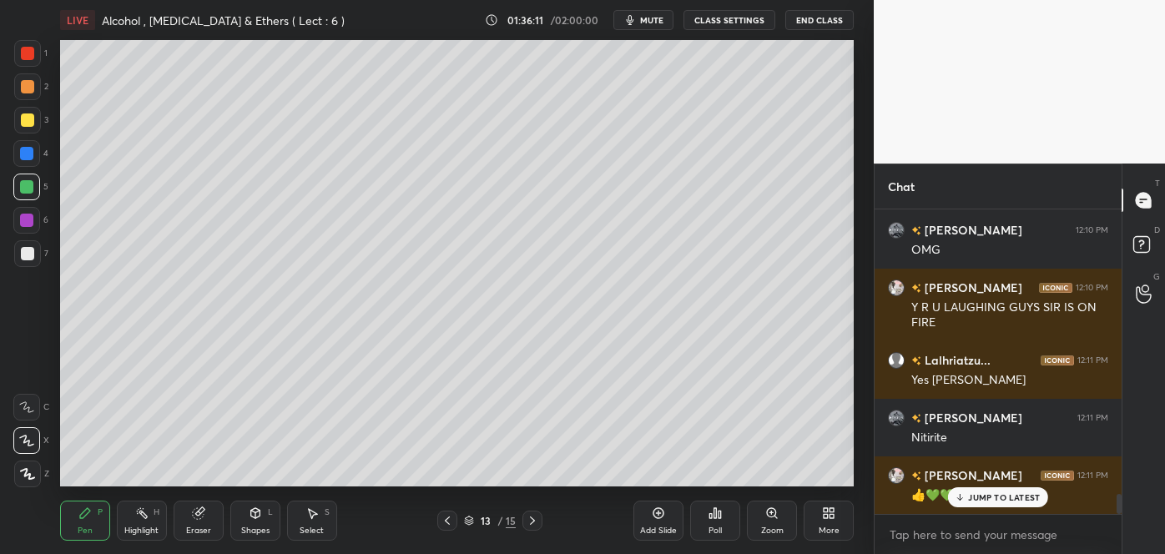
scroll to position [4257, 0]
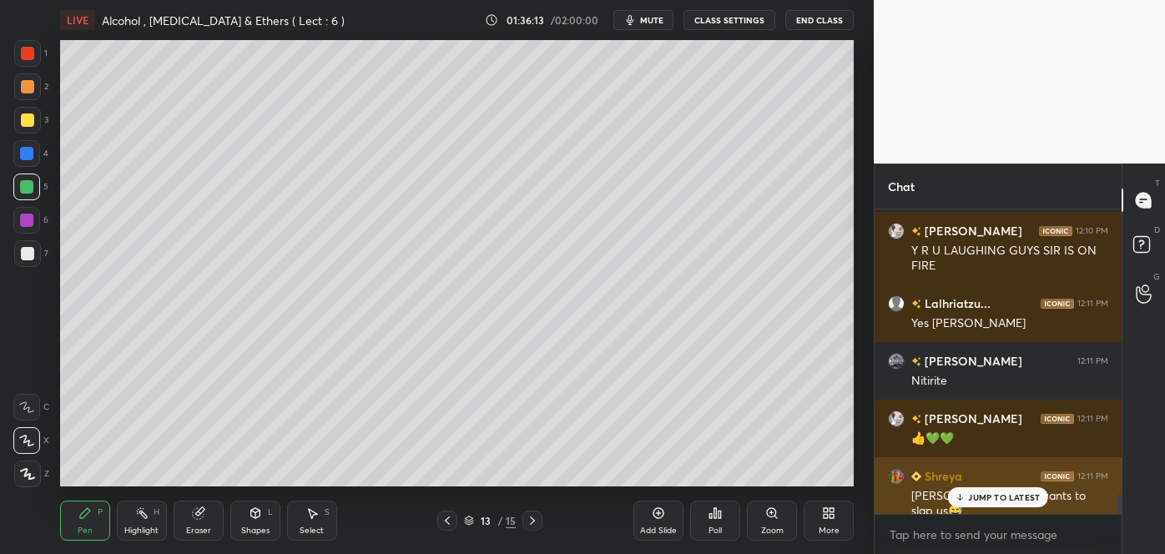
click at [973, 498] on p "JUMP TO LATEST" at bounding box center [1004, 498] width 72 height 10
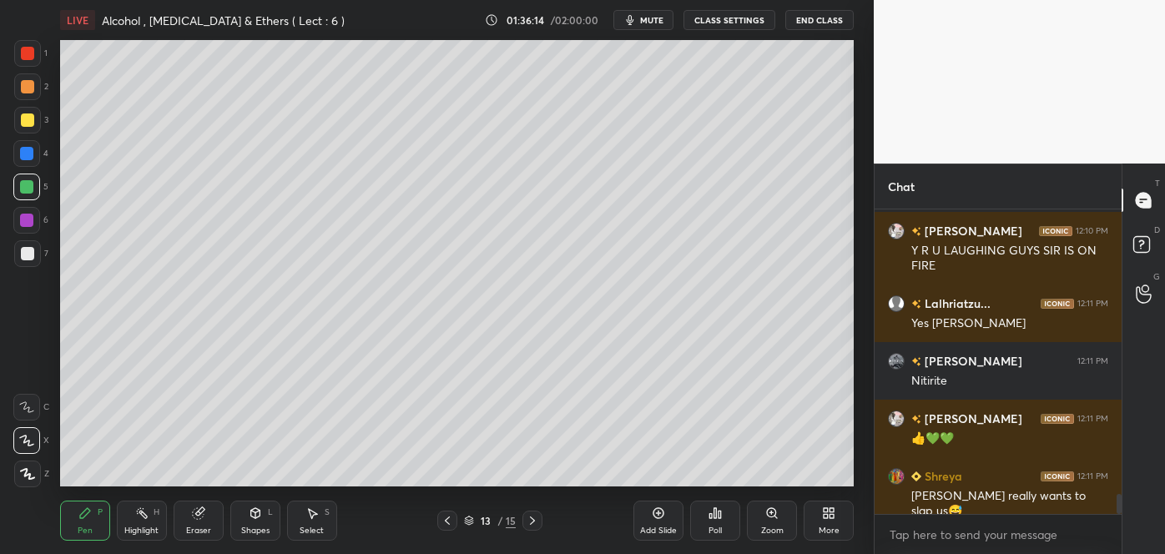
scroll to position [4330, 0]
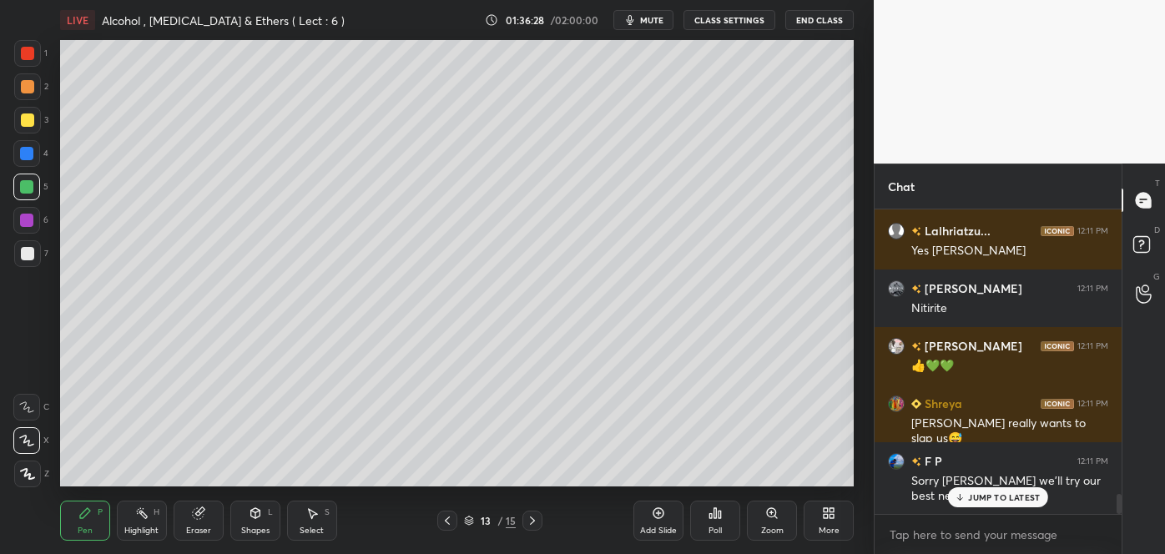
click at [654, 519] on icon at bounding box center [658, 513] width 13 height 13
click at [28, 252] on div at bounding box center [27, 253] width 13 height 13
click at [212, 520] on div "Eraser" at bounding box center [199, 521] width 50 height 40
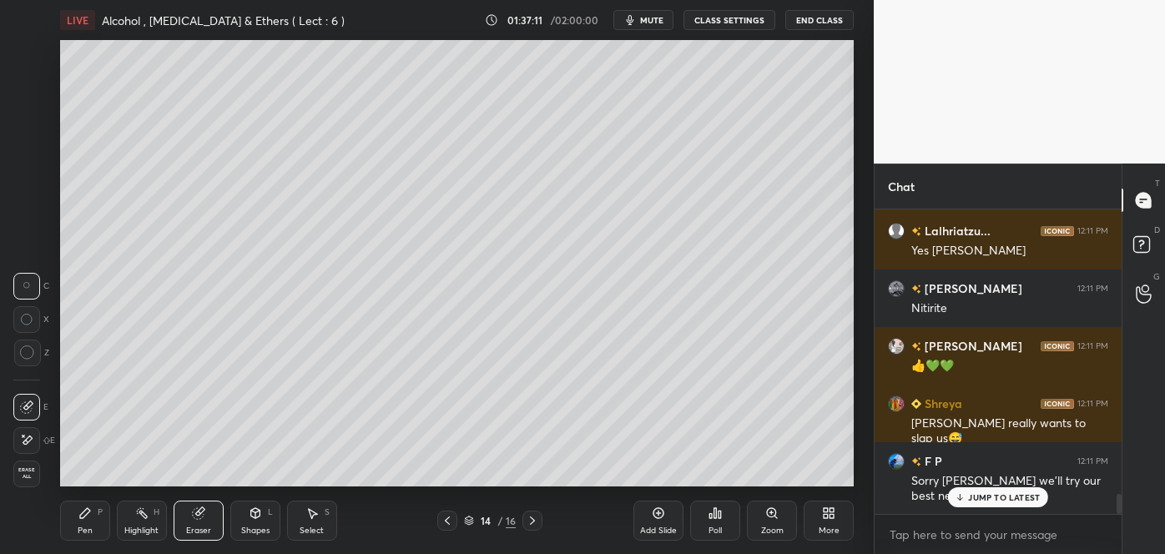
click at [99, 523] on div "Pen P" at bounding box center [85, 521] width 50 height 40
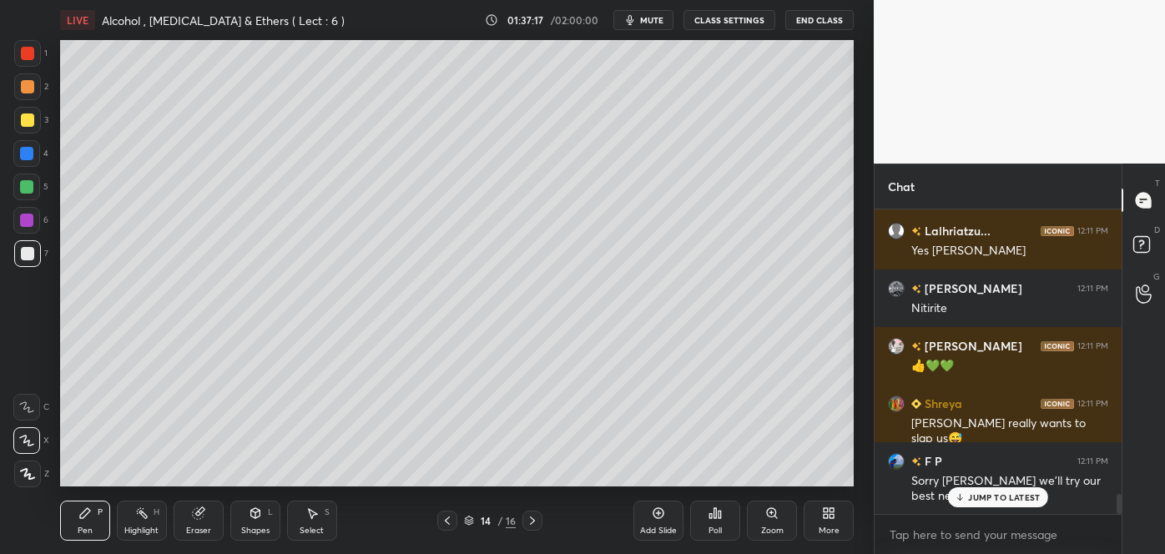
click at [33, 118] on div at bounding box center [27, 120] width 13 height 13
click at [28, 253] on div at bounding box center [27, 253] width 13 height 13
click at [205, 521] on div "Eraser" at bounding box center [199, 521] width 50 height 40
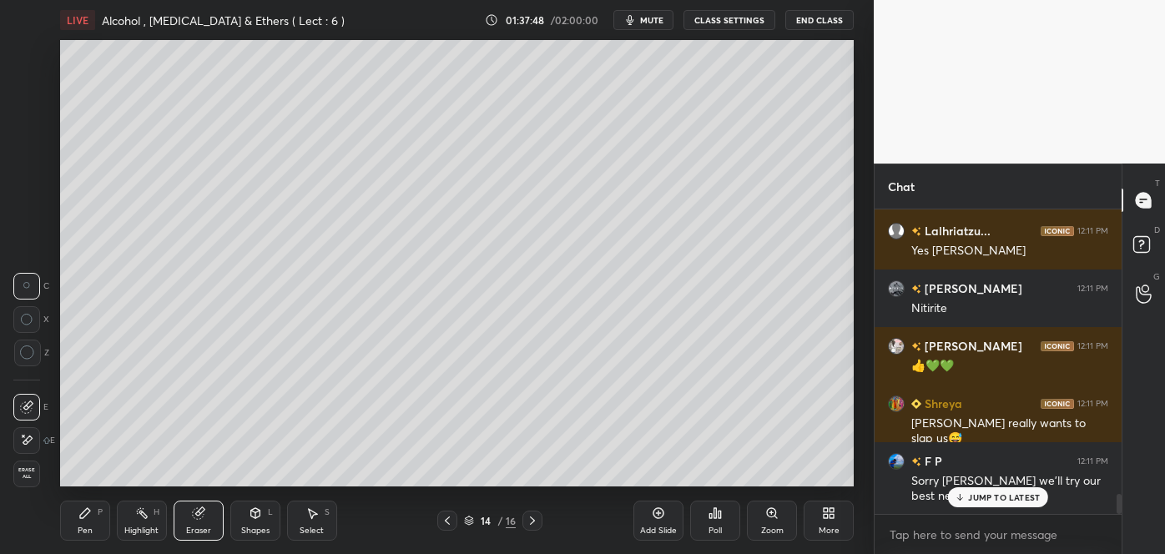
click at [91, 521] on div "Pen P" at bounding box center [85, 521] width 50 height 40
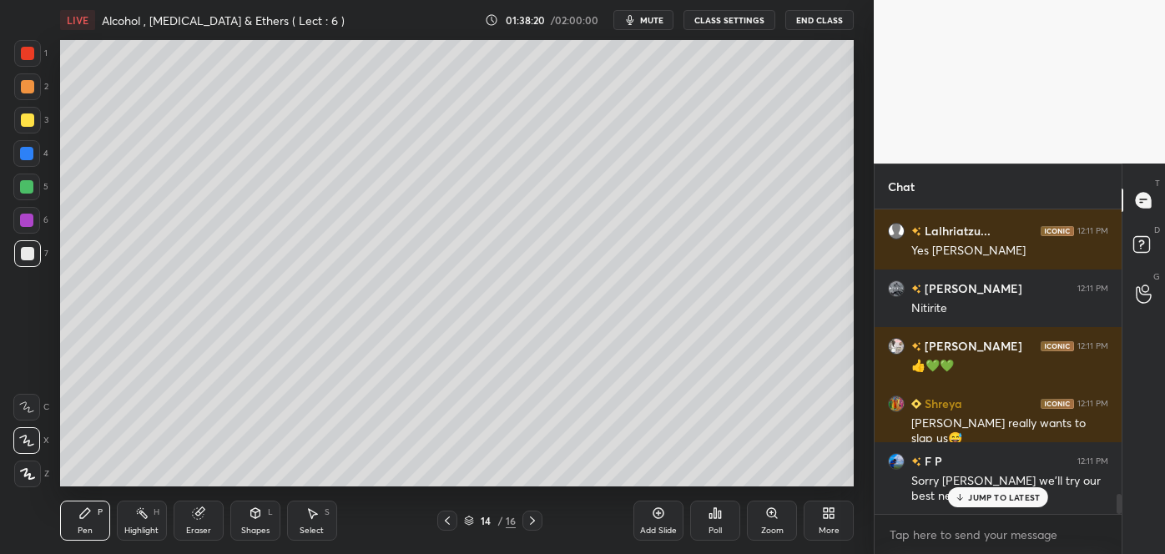
click at [24, 127] on div at bounding box center [27, 120] width 13 height 13
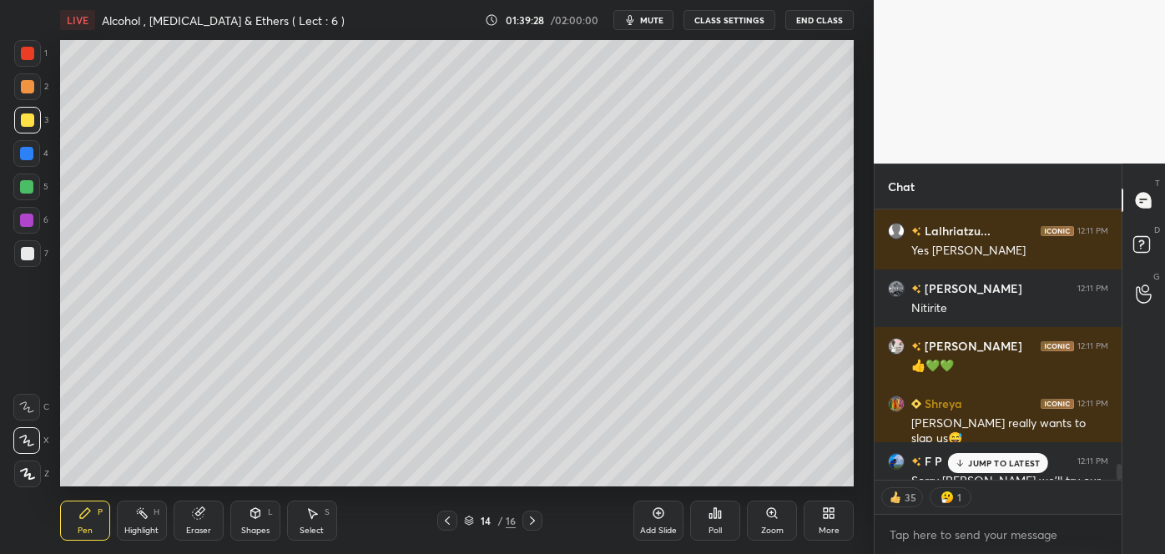
scroll to position [4421, 0]
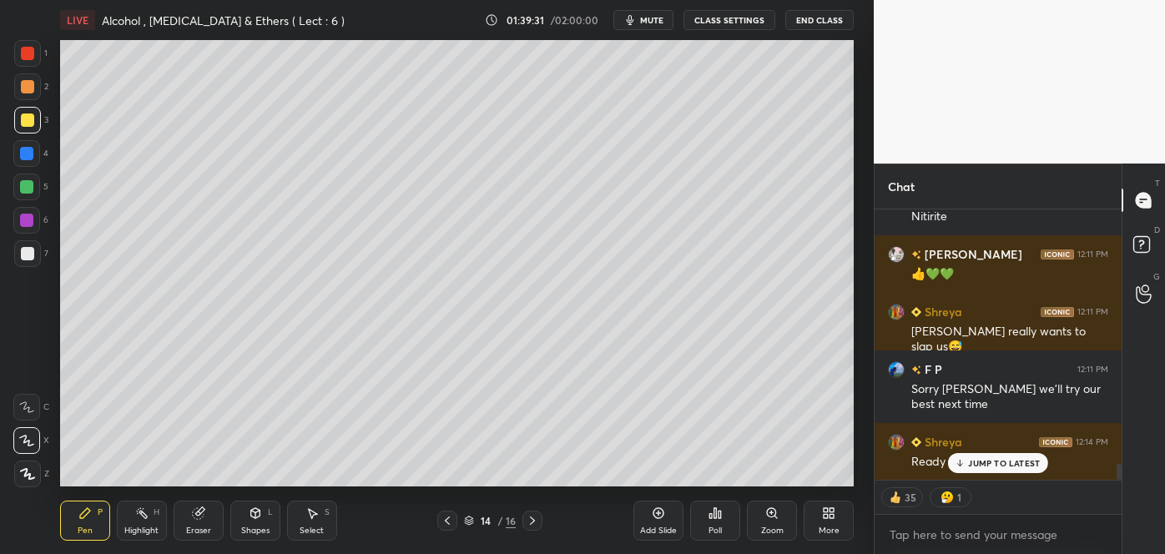
click at [993, 458] on p "JUMP TO LATEST" at bounding box center [1004, 463] width 72 height 10
click at [710, 528] on div "Poll" at bounding box center [715, 531] width 13 height 8
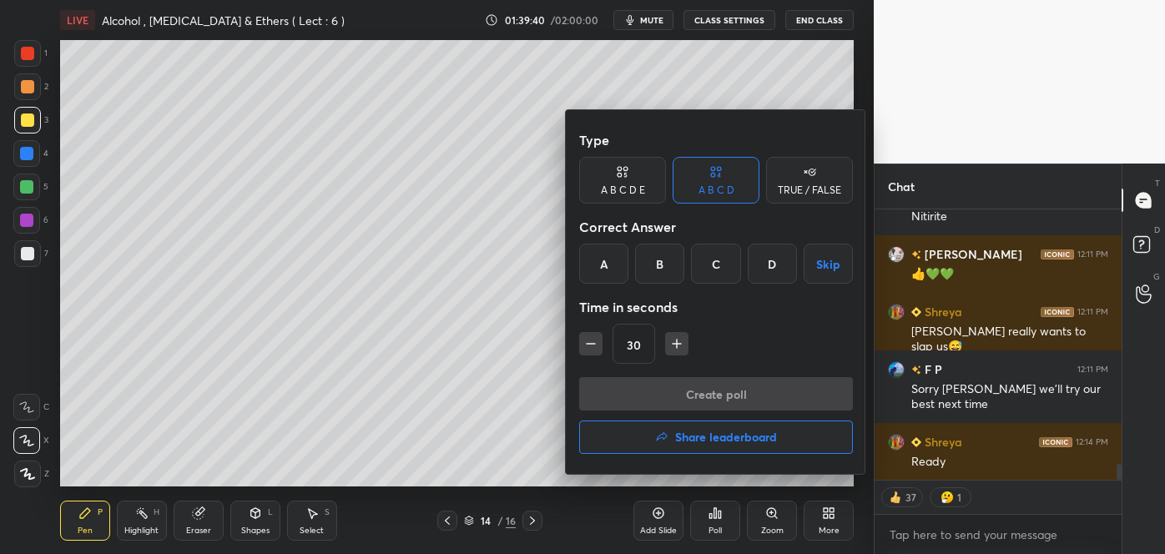
click at [619, 193] on div "A B C D E" at bounding box center [623, 190] width 44 height 10
click at [783, 272] on div "E" at bounding box center [786, 264] width 40 height 40
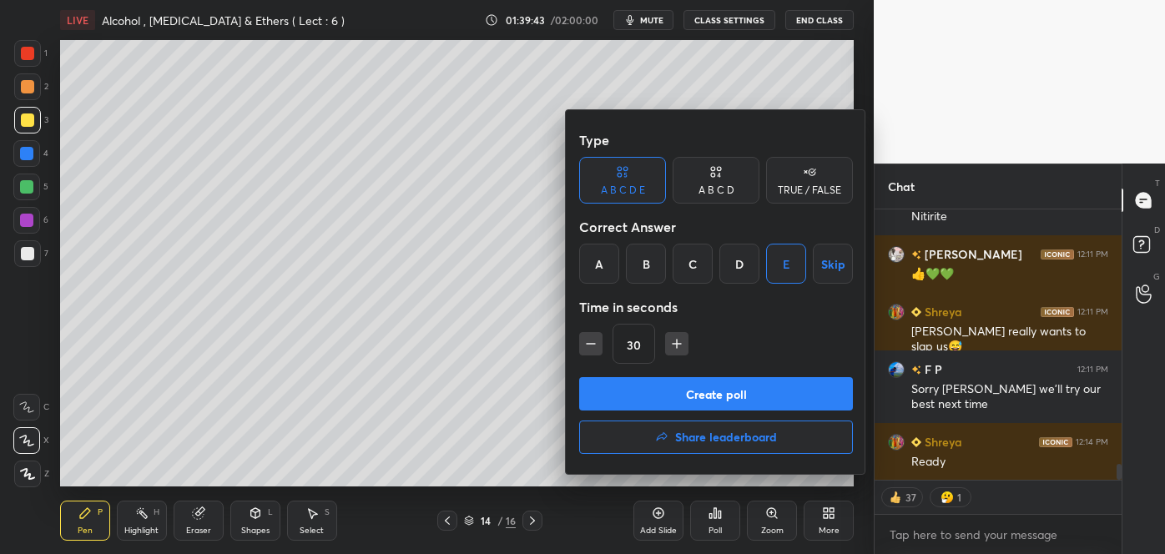
click at [707, 387] on button "Create poll" at bounding box center [716, 393] width 274 height 33
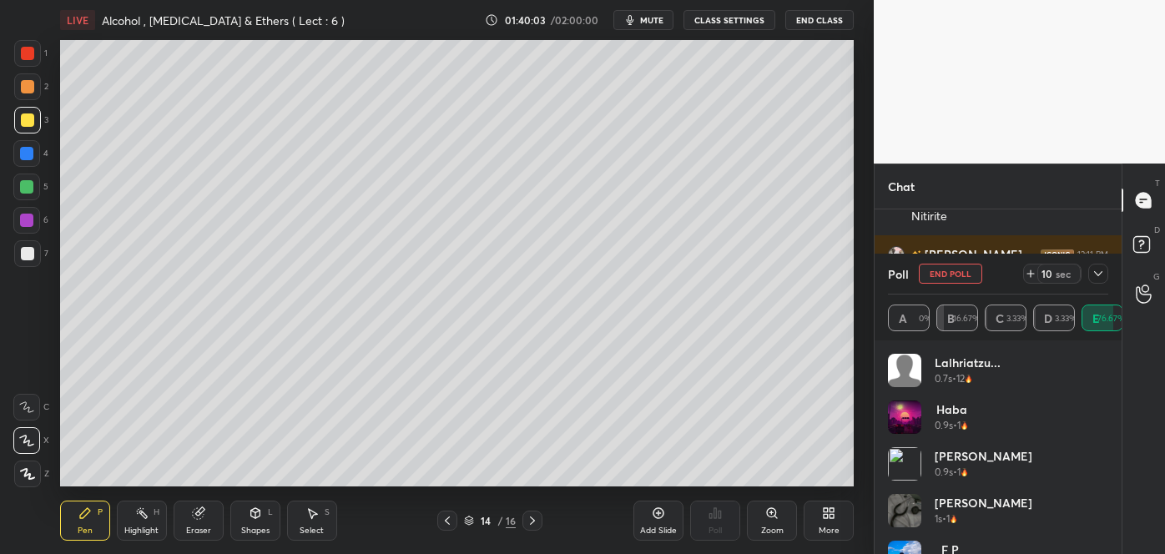
scroll to position [4475, 0]
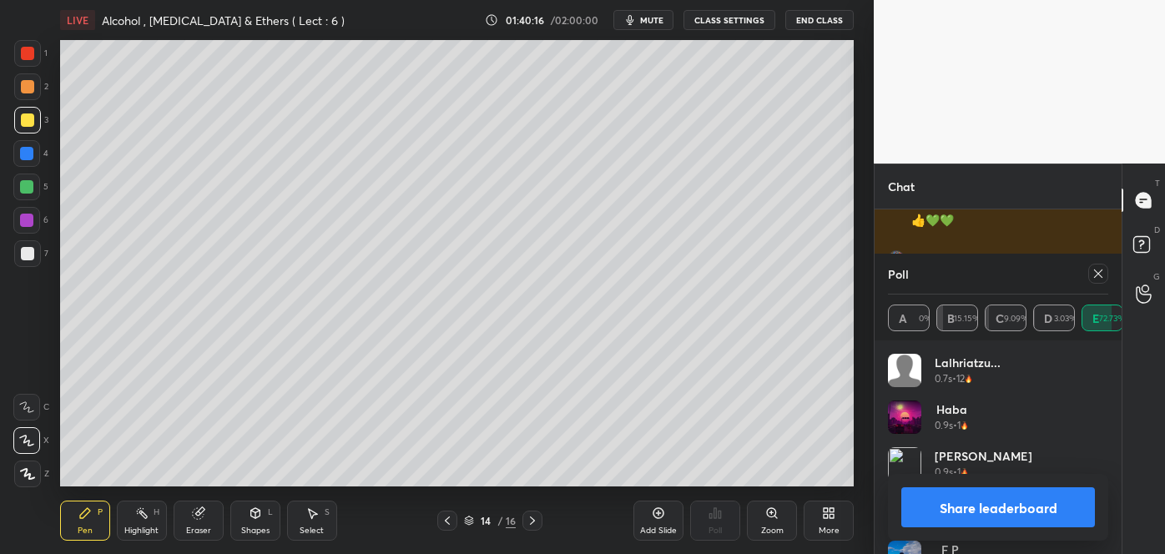
click at [969, 520] on button "Share leaderboard" at bounding box center [999, 508] width 194 height 40
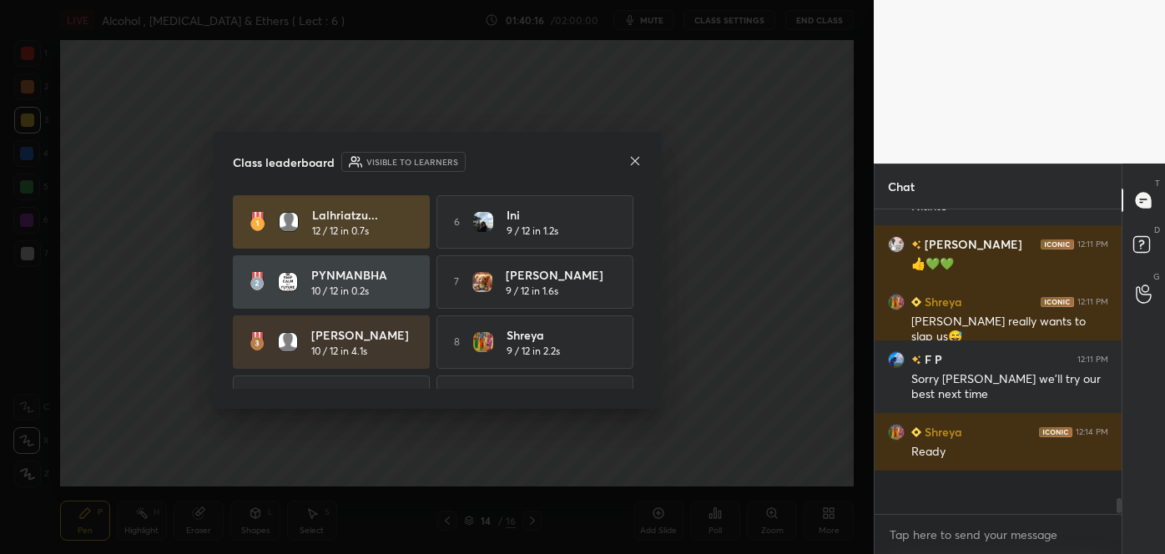
scroll to position [297, 242]
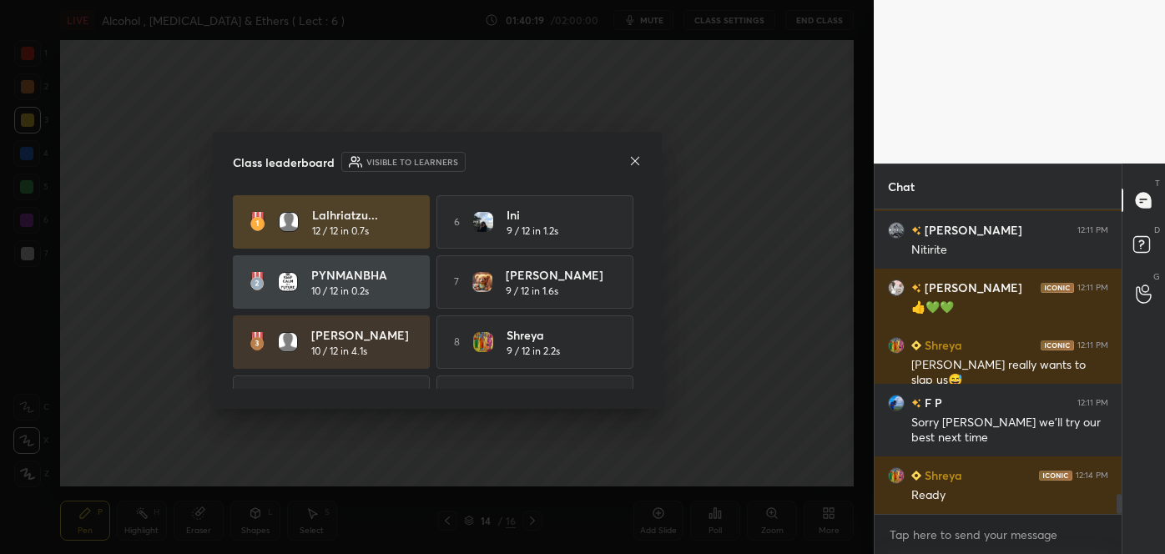
click at [632, 160] on icon at bounding box center [635, 160] width 13 height 13
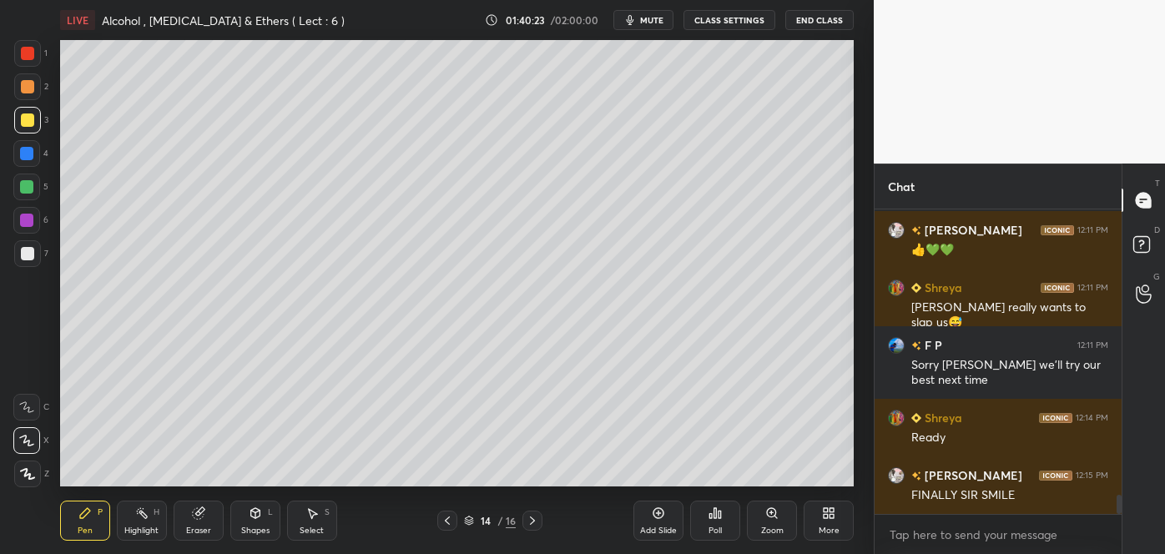
click at [24, 190] on div at bounding box center [26, 186] width 13 height 13
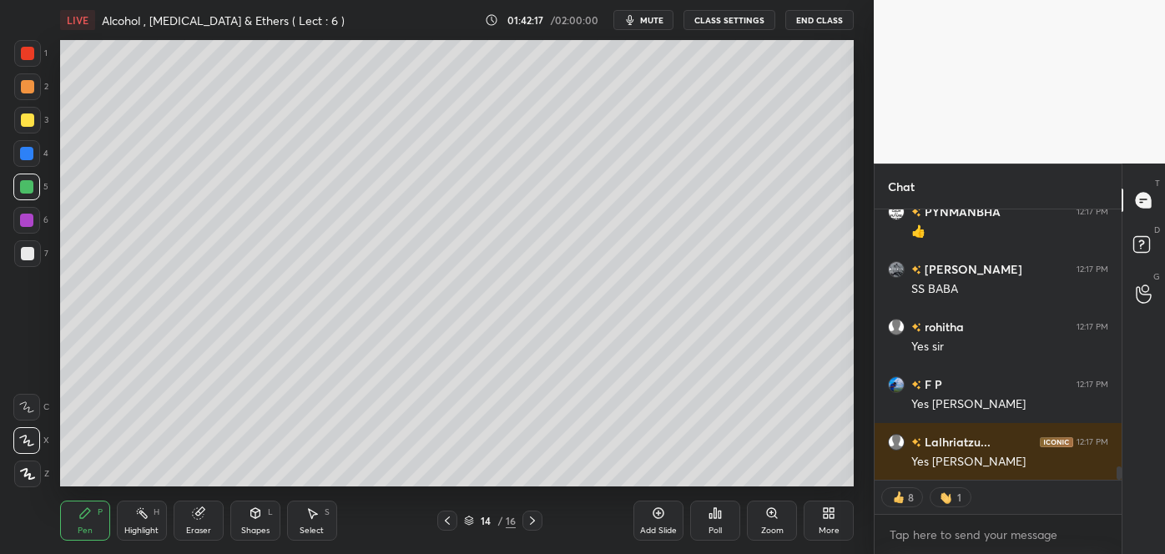
scroll to position [5056, 0]
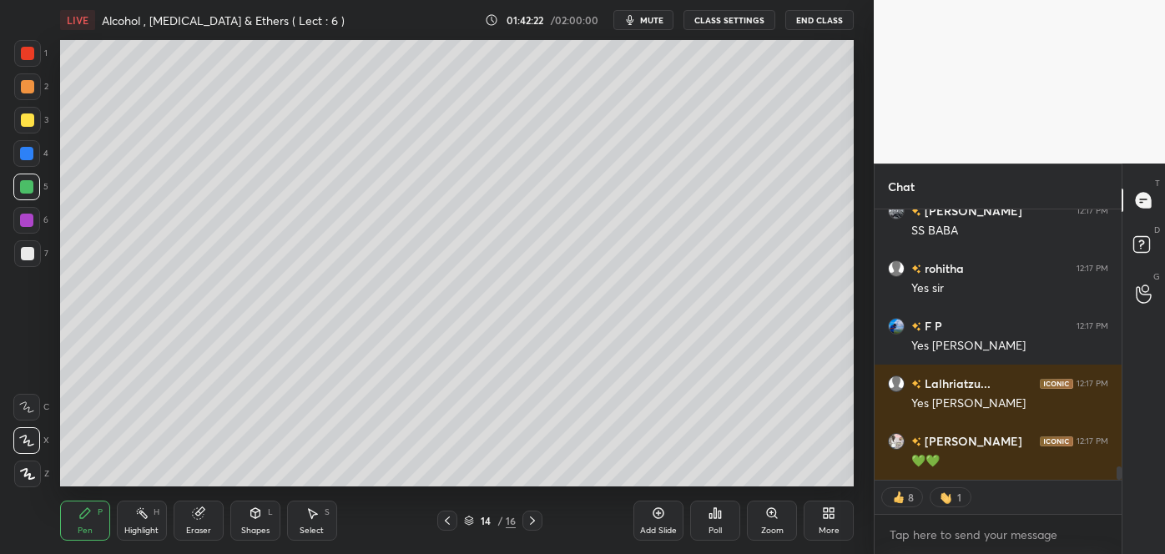
click at [661, 518] on icon at bounding box center [659, 513] width 11 height 11
click at [24, 256] on div at bounding box center [27, 253] width 13 height 13
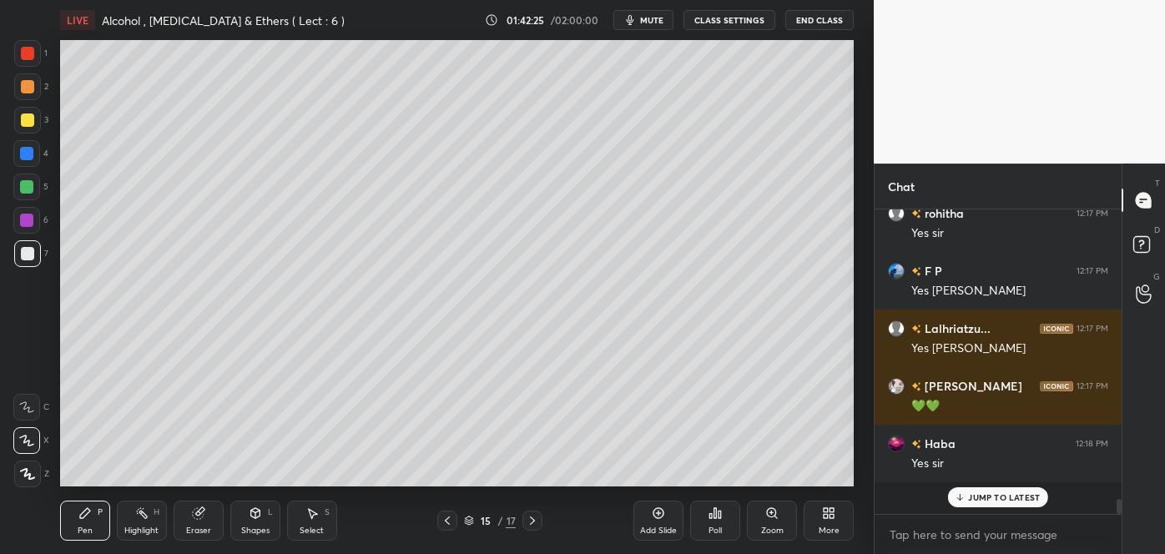
scroll to position [5078, 0]
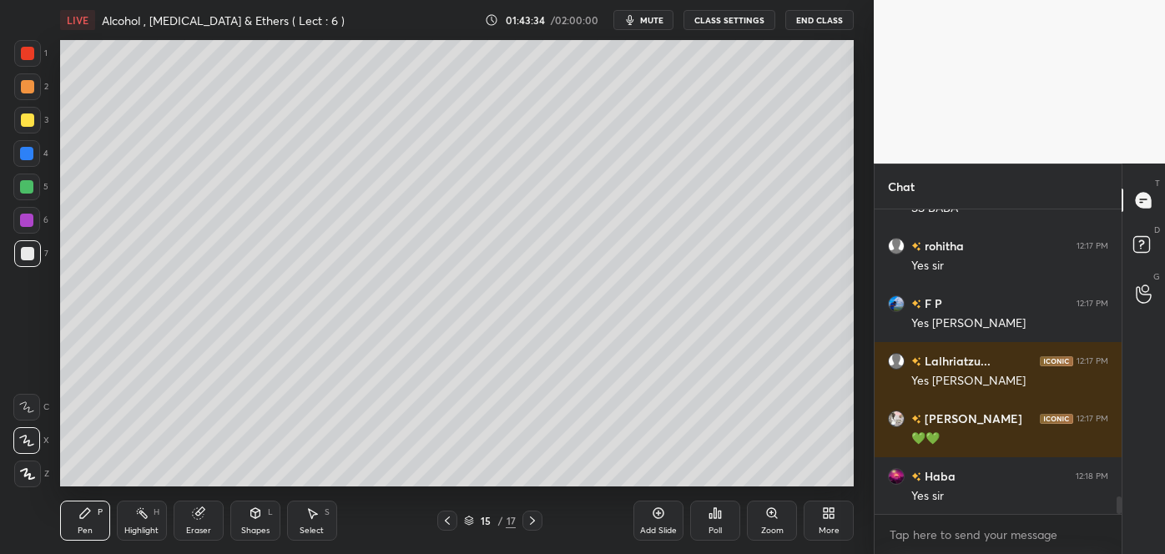
click at [27, 124] on div at bounding box center [27, 120] width 13 height 13
click at [23, 258] on div at bounding box center [27, 253] width 13 height 13
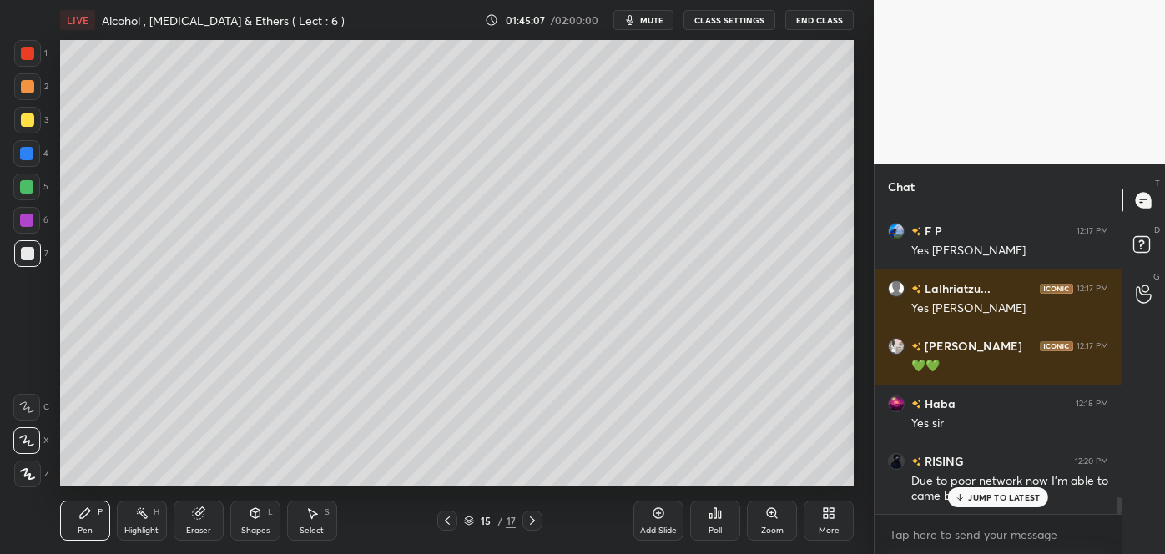
click at [970, 494] on p "JUMP TO LATEST" at bounding box center [1004, 498] width 72 height 10
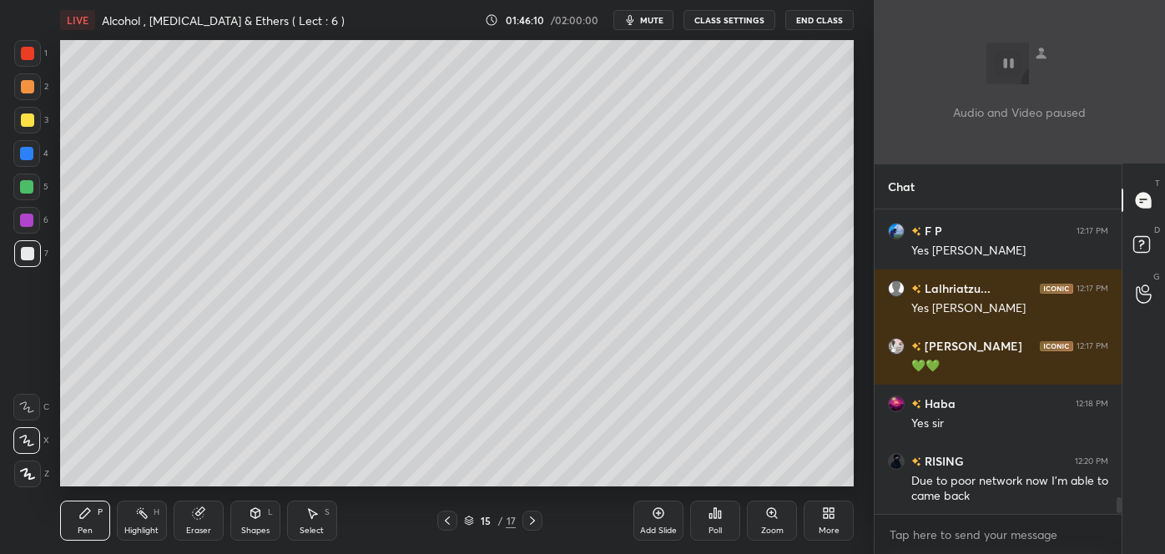
scroll to position [5341, 0]
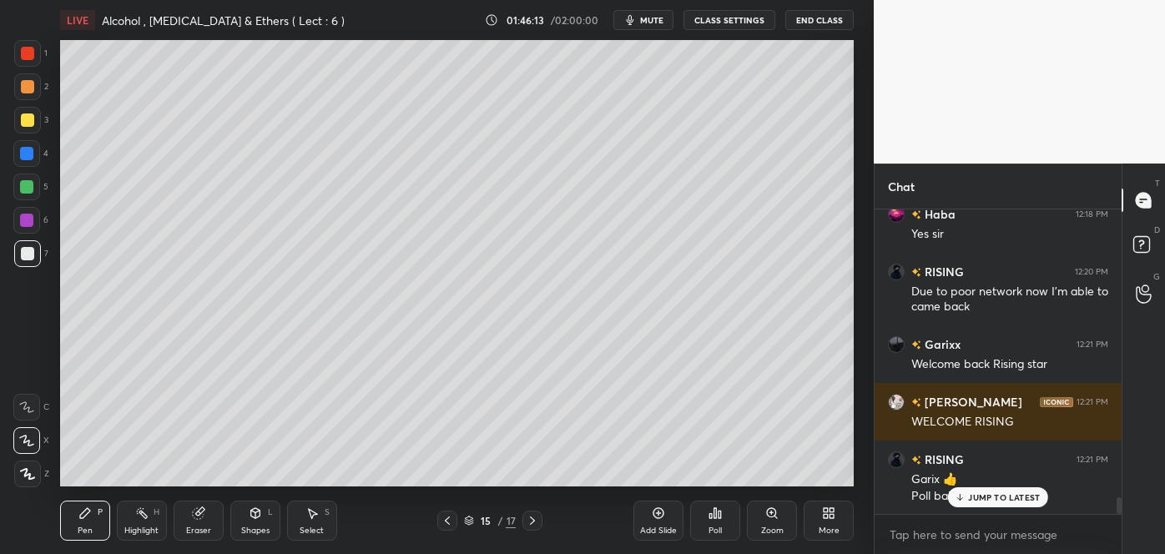
click at [997, 503] on div "JUMP TO LATEST" at bounding box center [998, 498] width 100 height 20
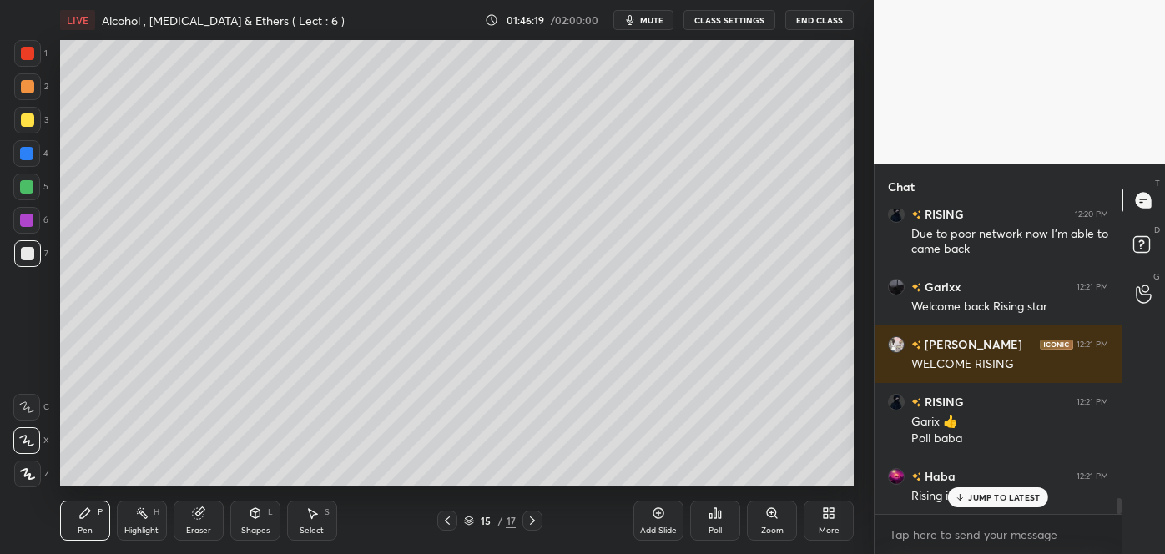
click at [718, 514] on icon at bounding box center [715, 513] width 13 height 13
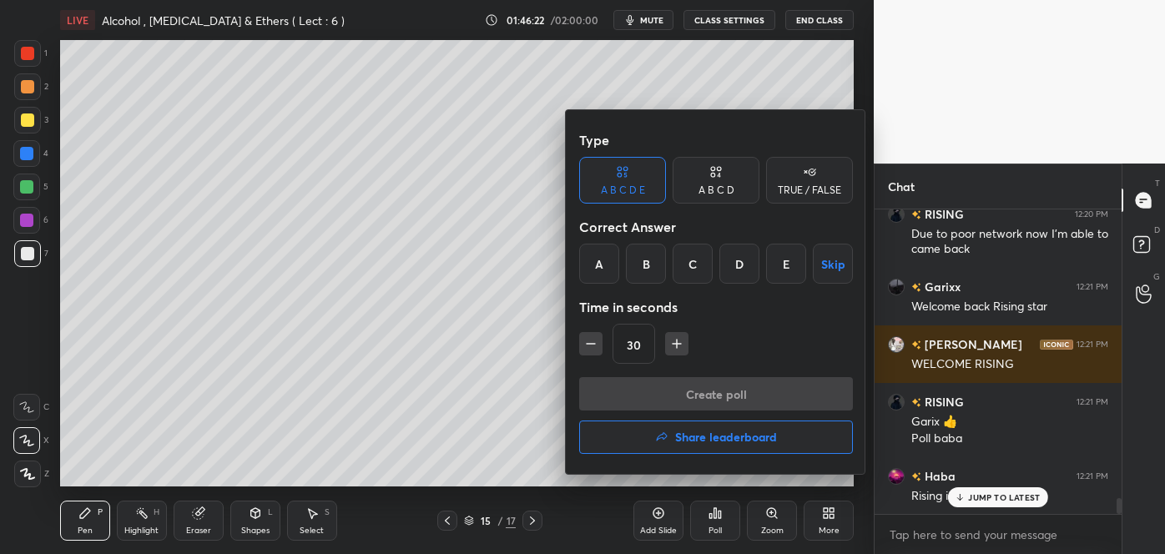
click at [715, 192] on div "A B C D" at bounding box center [717, 190] width 36 height 10
click at [610, 263] on div "A" at bounding box center [603, 264] width 49 height 40
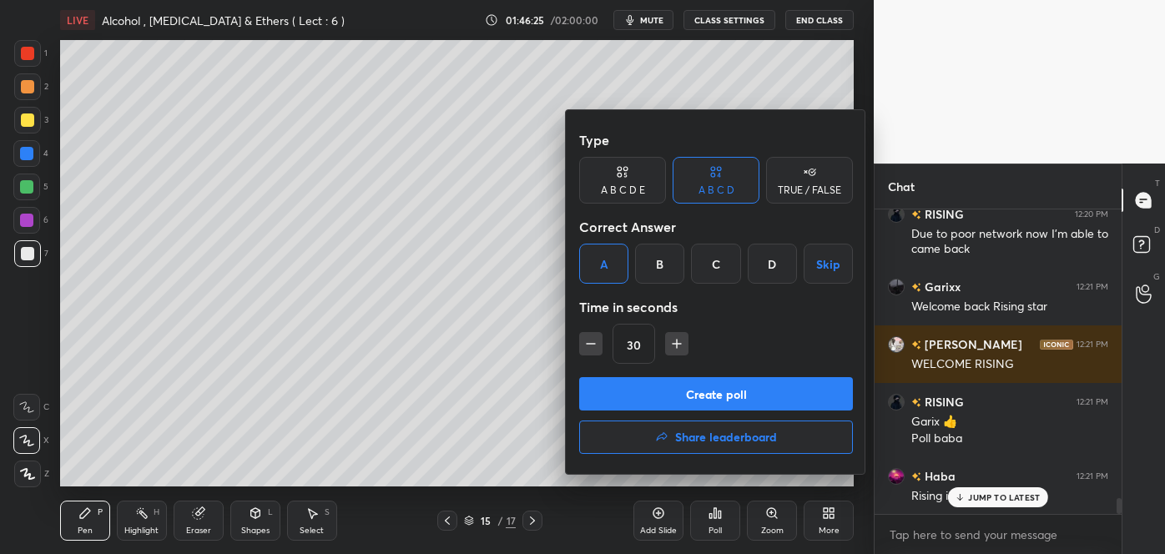
click at [682, 400] on button "Create poll" at bounding box center [716, 393] width 274 height 33
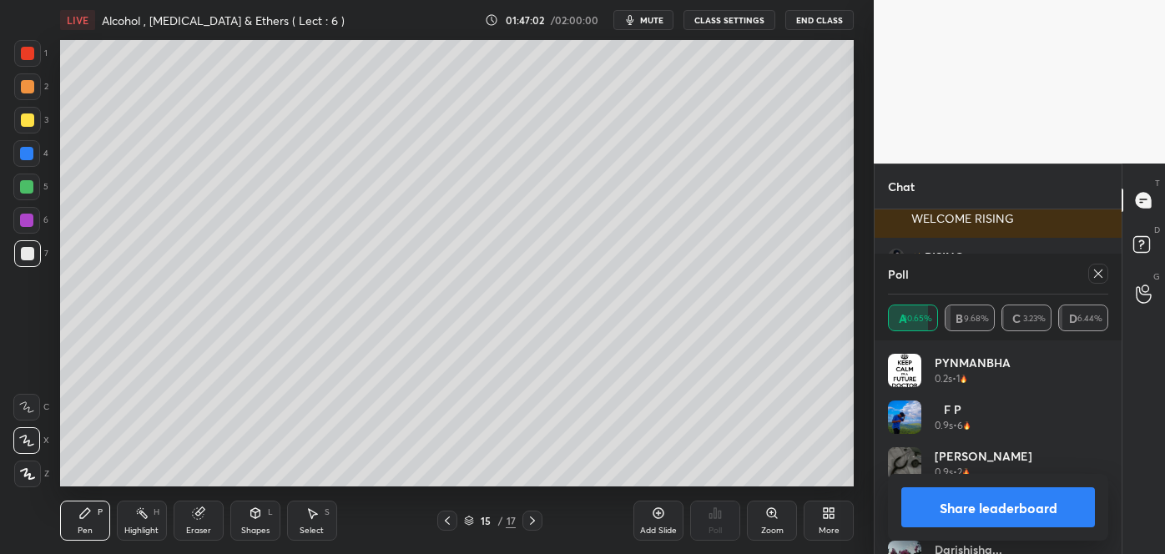
scroll to position [5601, 0]
click at [918, 493] on button "Share leaderboard" at bounding box center [999, 508] width 194 height 40
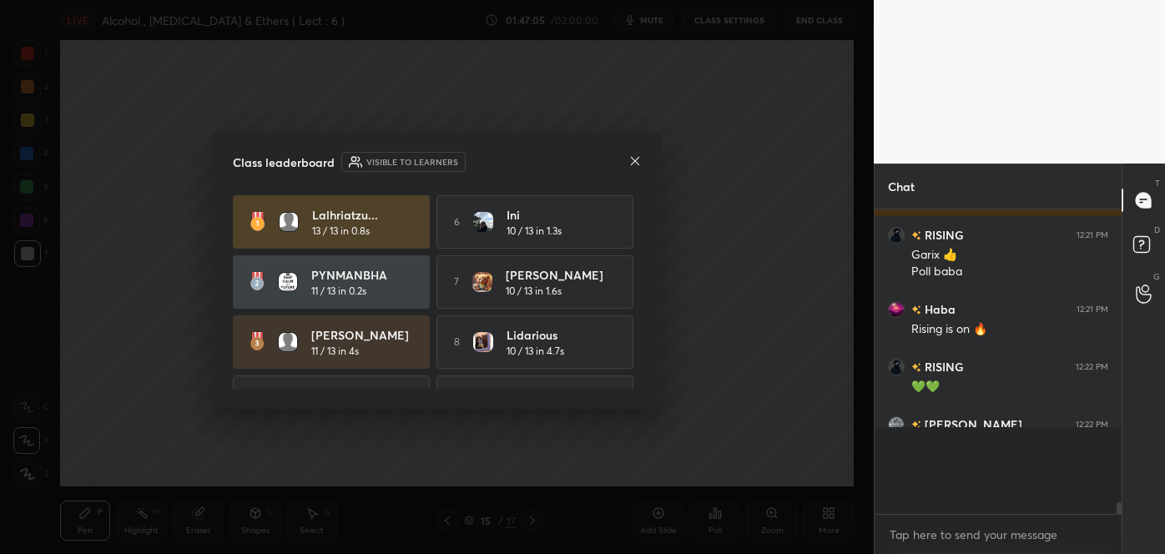
scroll to position [294, 242]
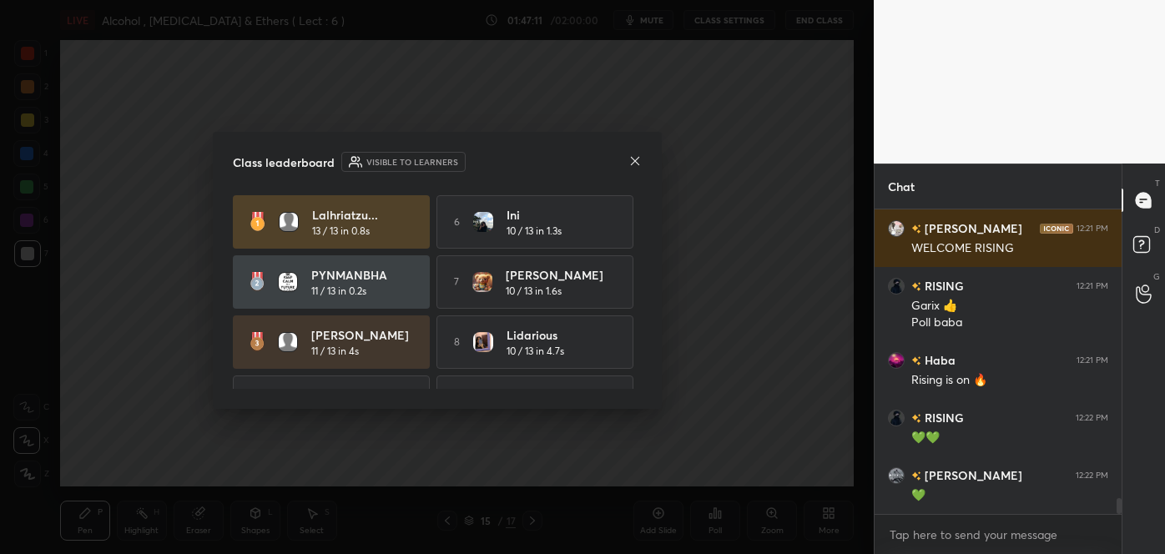
click at [639, 168] on div at bounding box center [635, 163] width 13 height 18
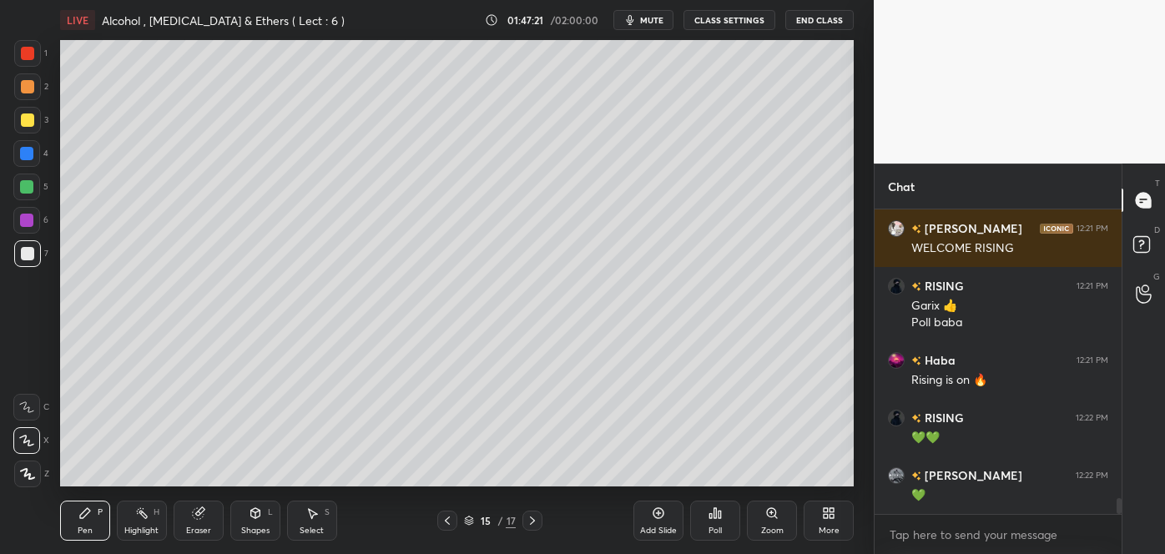
click at [28, 89] on div at bounding box center [27, 86] width 13 height 13
click at [663, 519] on icon at bounding box center [658, 513] width 13 height 13
click at [27, 257] on div at bounding box center [27, 253] width 13 height 13
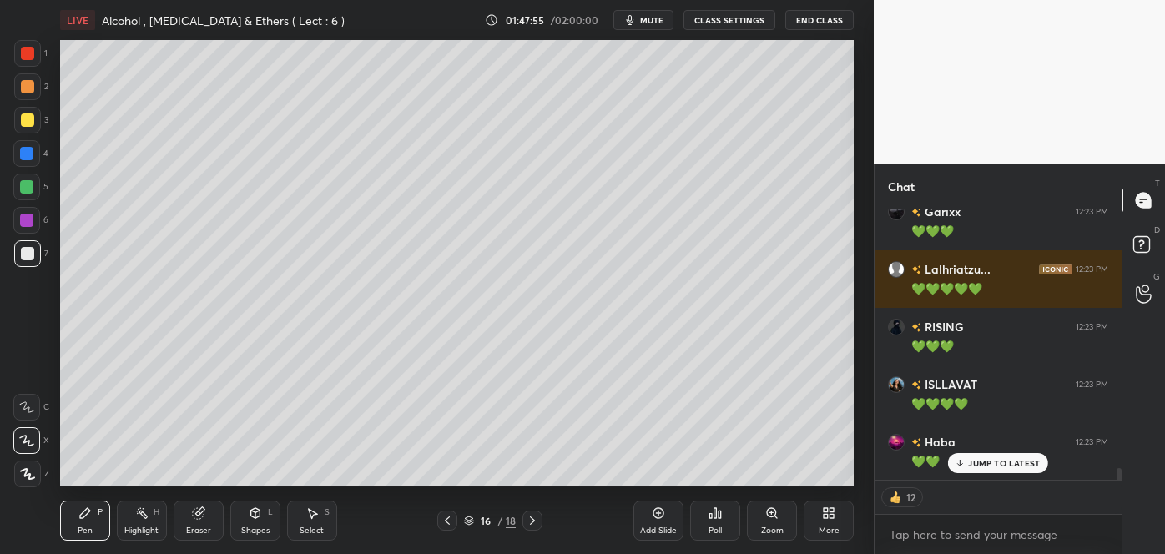
scroll to position [291, 242]
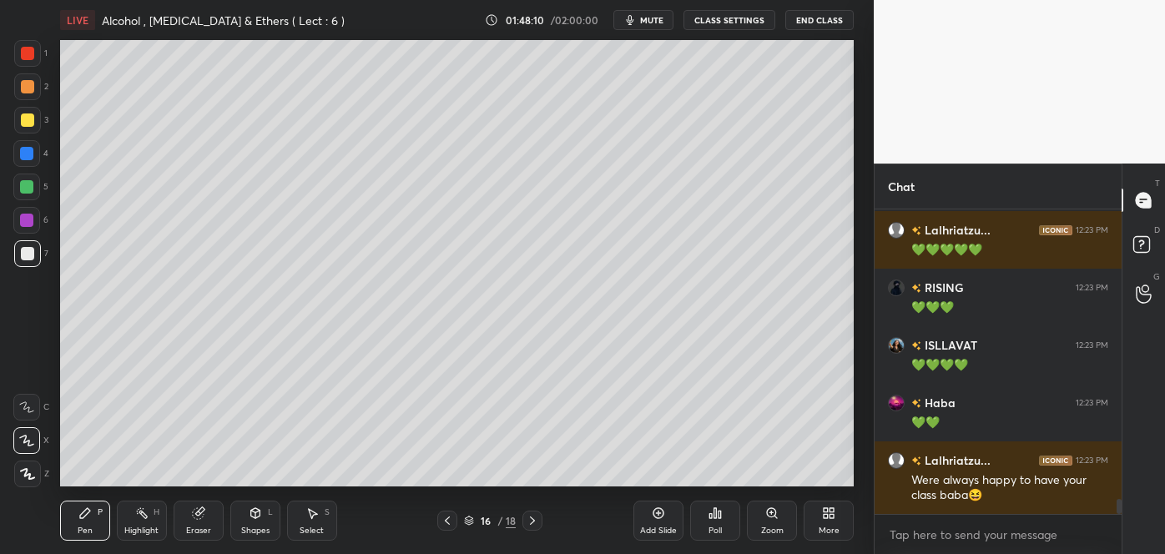
click at [18, 124] on div at bounding box center [27, 120] width 27 height 27
click at [30, 250] on div at bounding box center [27, 253] width 13 height 13
click at [650, 474] on div "Add Slide Poll Zoom More" at bounding box center [744, 521] width 220 height 94
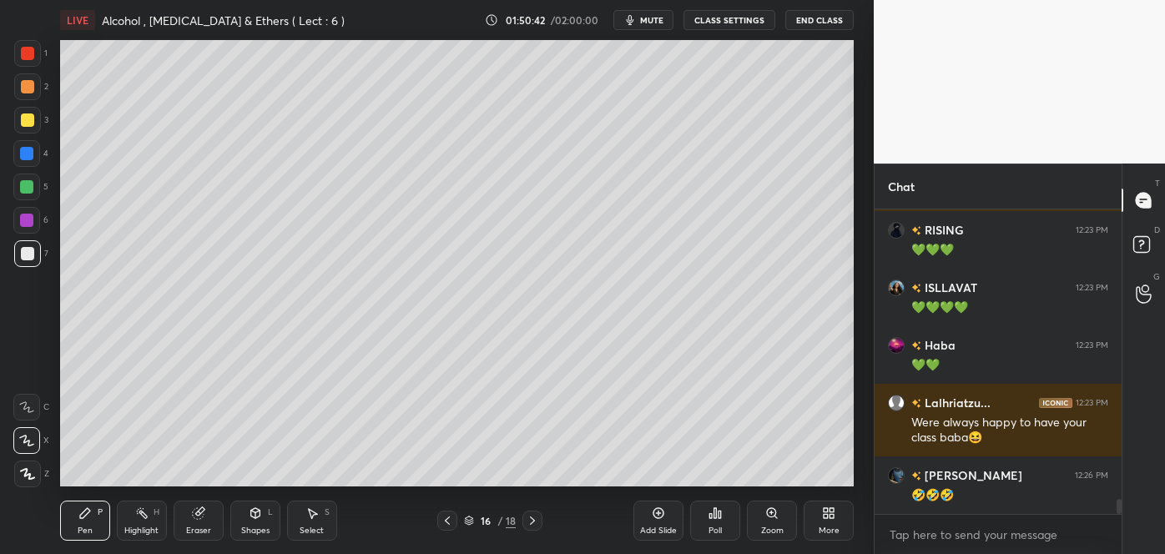
click at [709, 481] on div "Poll" at bounding box center [715, 521] width 50 height 94
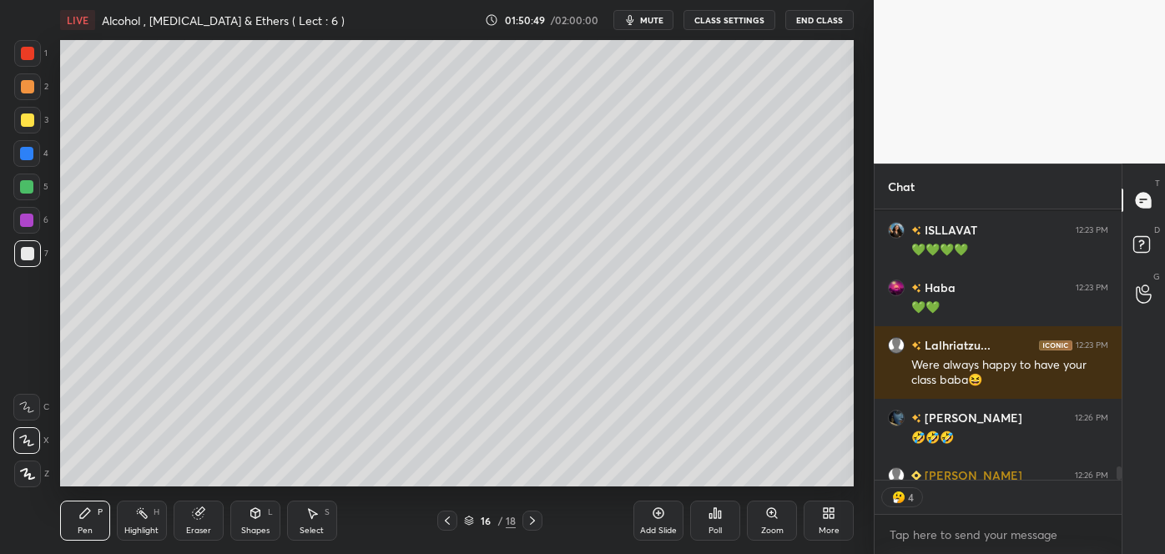
scroll to position [6081, 0]
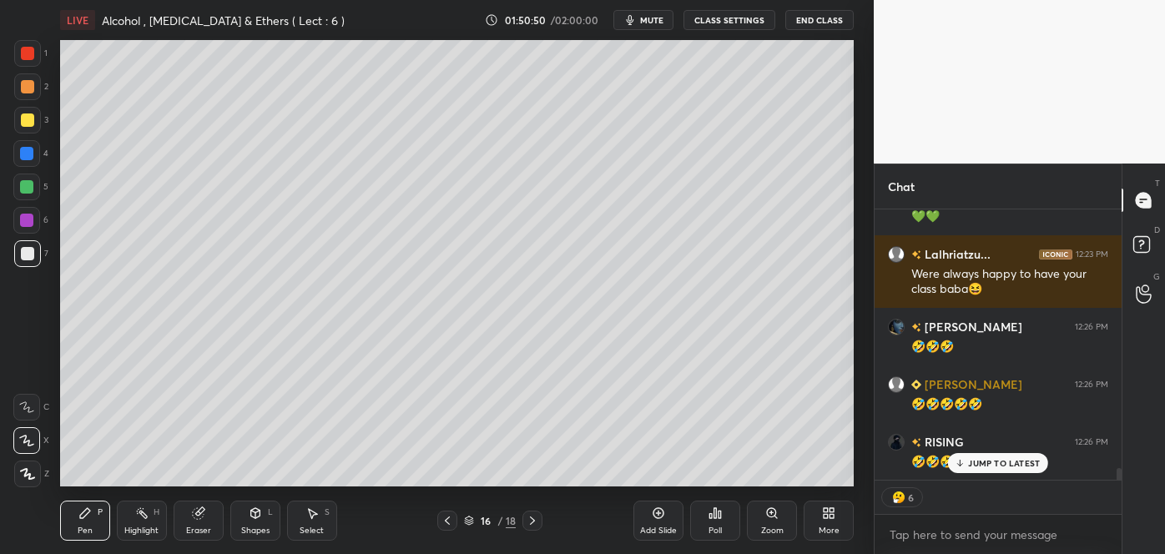
click at [752, 475] on div "Add Slide Poll Zoom More" at bounding box center [744, 521] width 220 height 94
click at [761, 481] on div "Add Slide Poll Zoom More" at bounding box center [744, 521] width 220 height 94
click at [768, 478] on div "Add Slide Poll Zoom More" at bounding box center [744, 521] width 220 height 94
click at [762, 478] on div "Add Slide Poll Zoom More" at bounding box center [744, 521] width 220 height 94
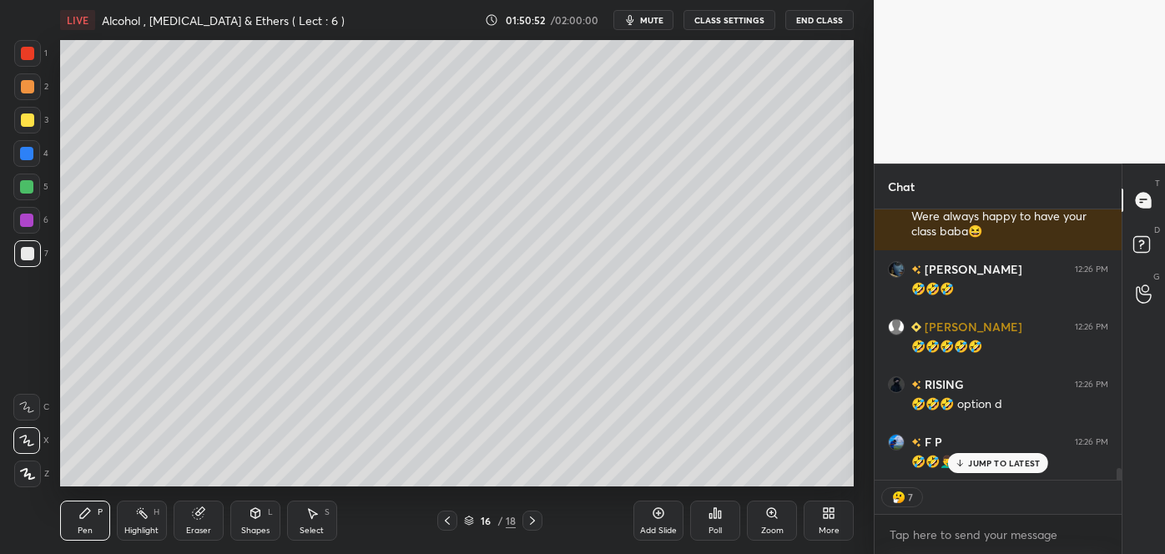
scroll to position [6196, 0]
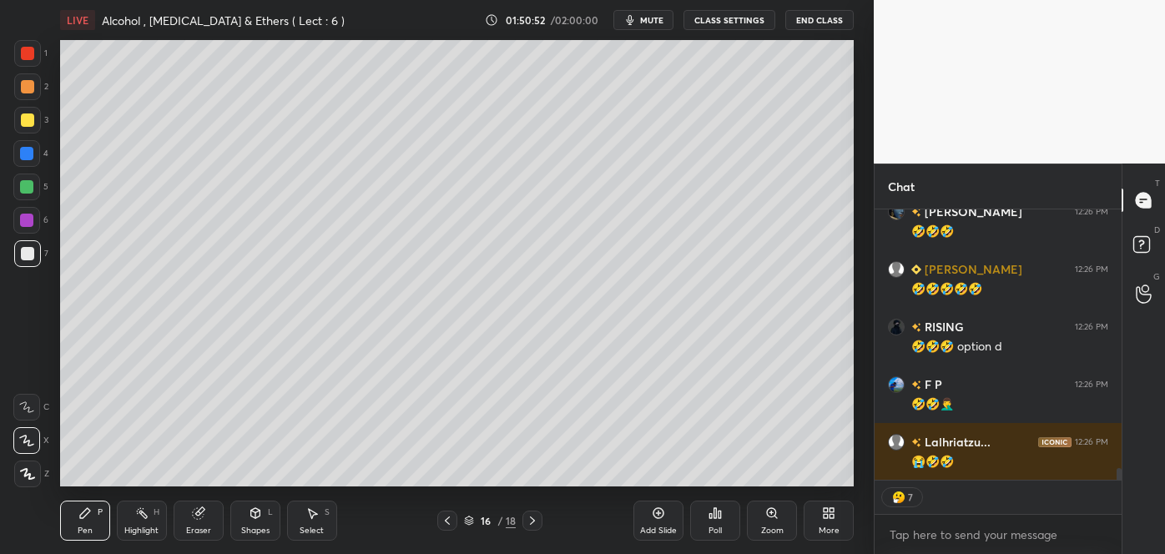
click at [782, 484] on div "Add Slide Poll Zoom More" at bounding box center [744, 521] width 220 height 94
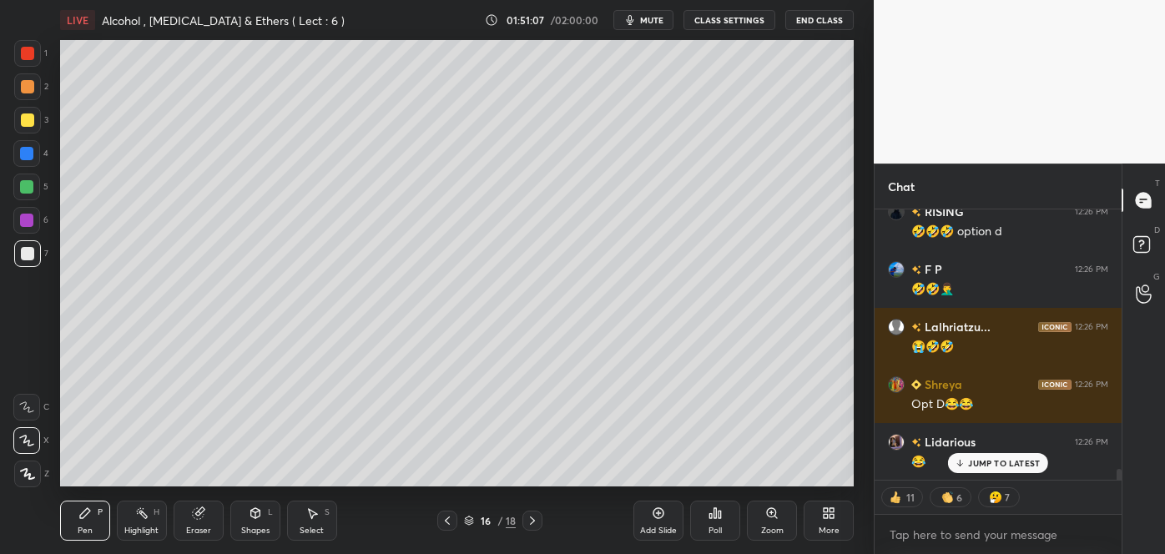
scroll to position [6369, 0]
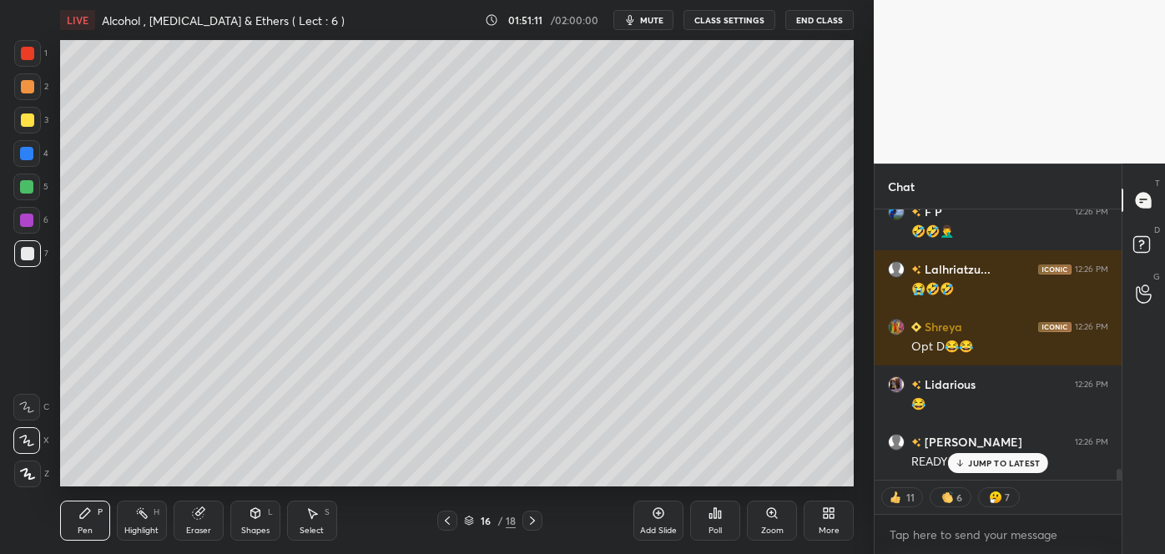
click at [705, 530] on div "Poll" at bounding box center [715, 521] width 50 height 40
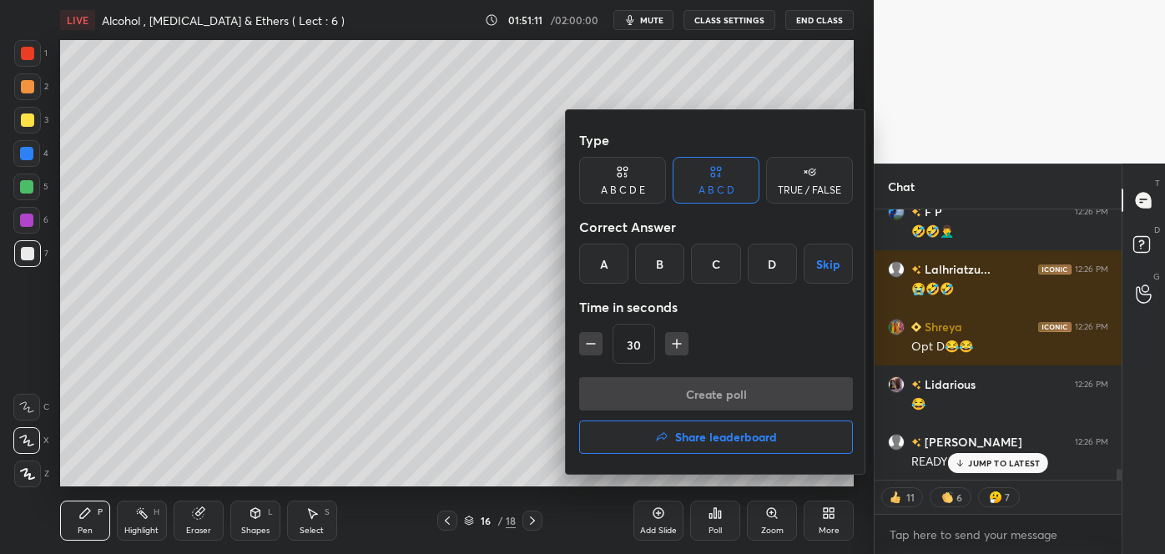
scroll to position [6427, 0]
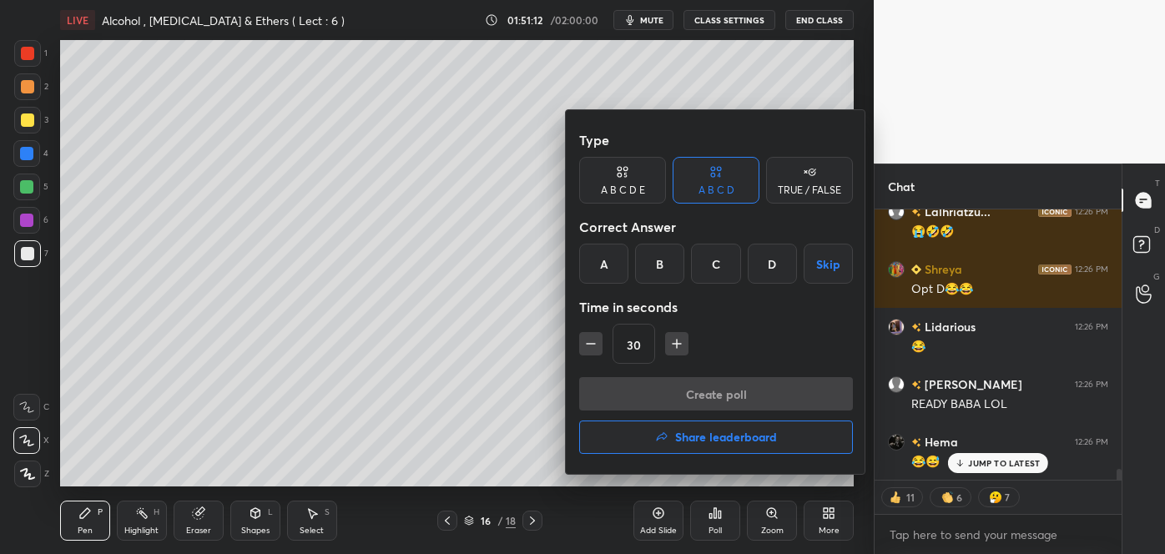
click at [609, 265] on div "A" at bounding box center [603, 264] width 49 height 40
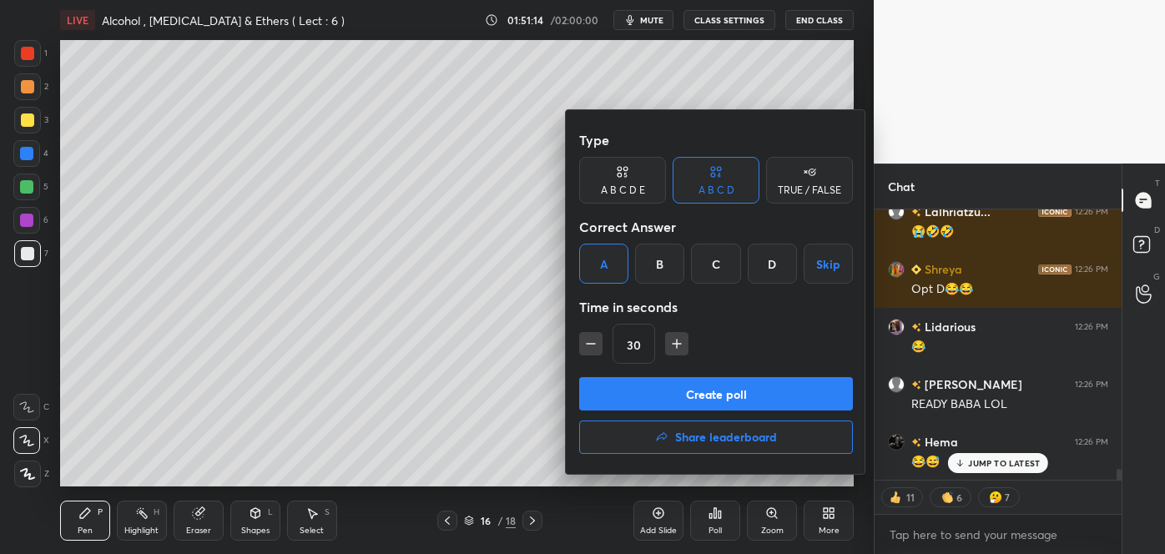
click at [638, 399] on button "Create poll" at bounding box center [716, 393] width 274 height 33
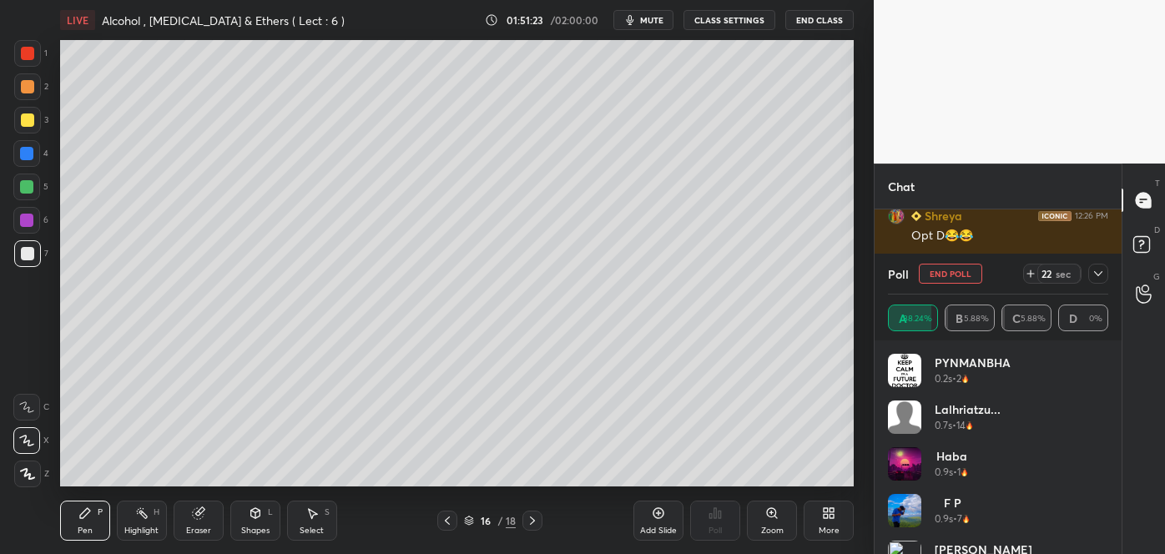
scroll to position [179, 242]
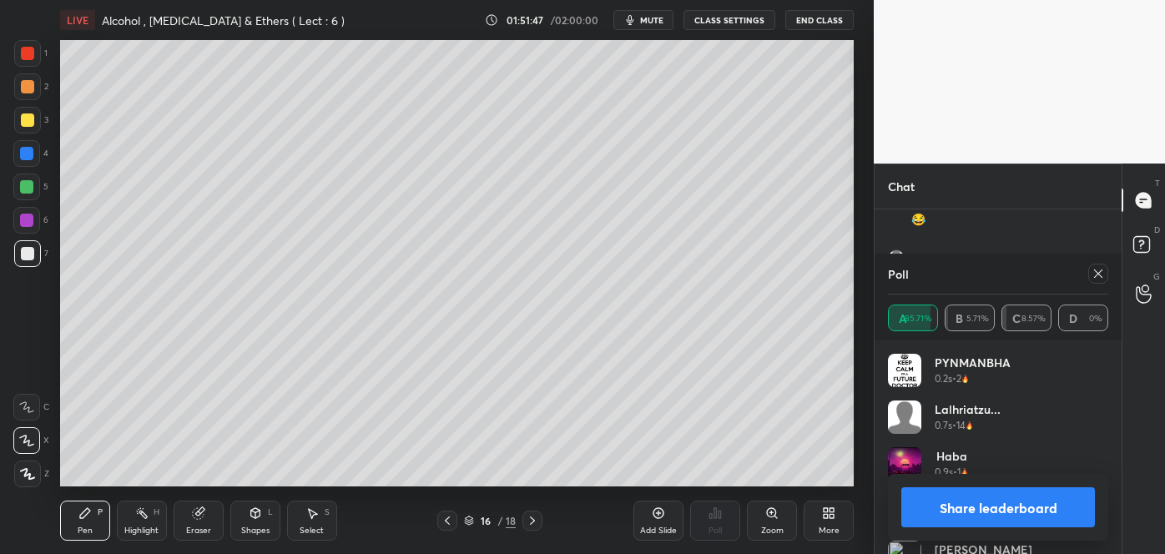
click at [975, 513] on button "Share leaderboard" at bounding box center [999, 508] width 194 height 40
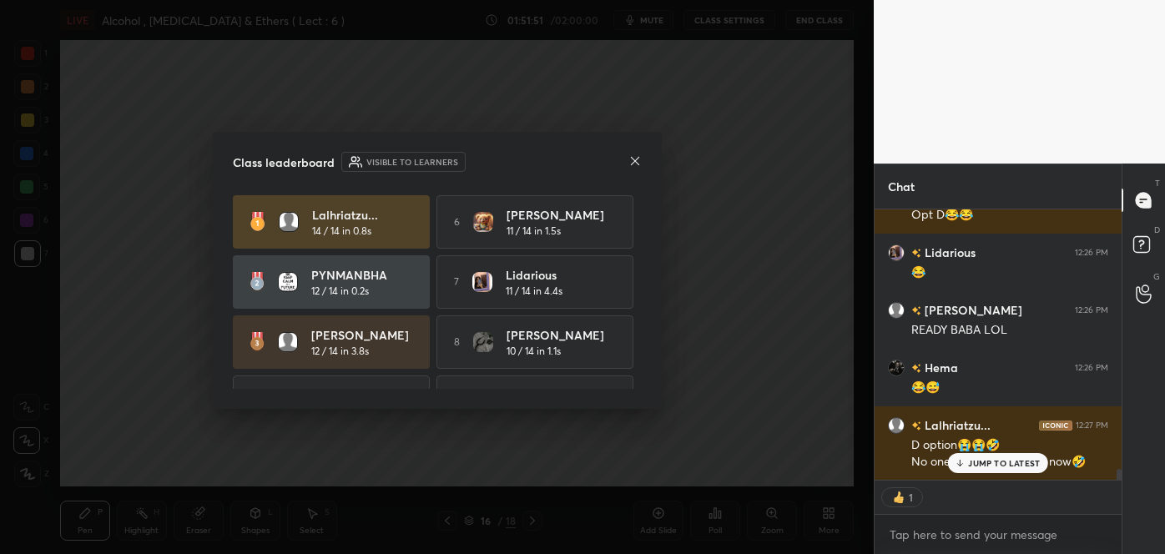
click at [633, 158] on icon at bounding box center [635, 160] width 13 height 13
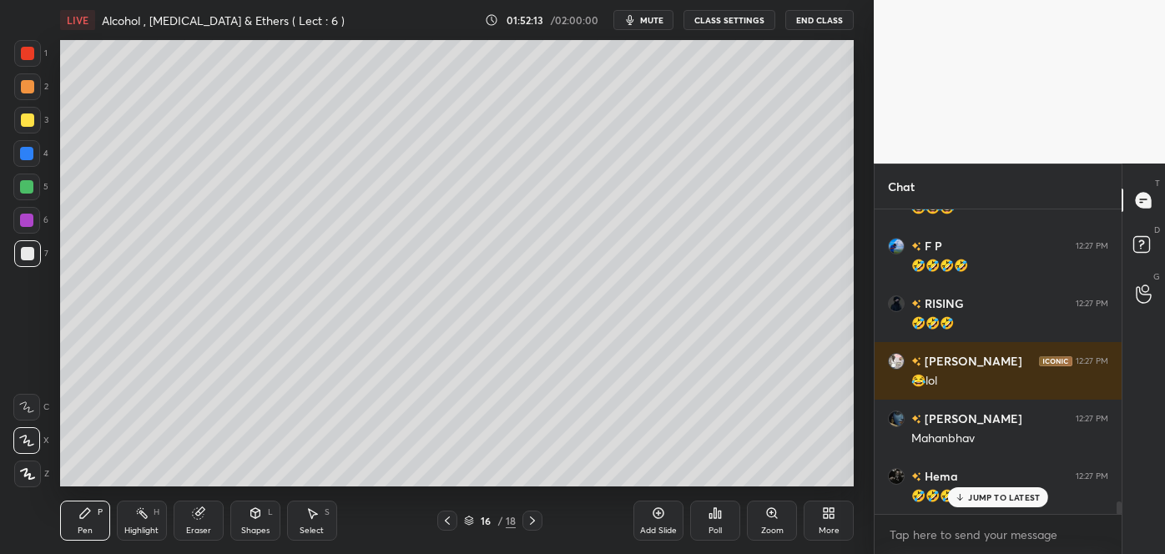
click at [28, 184] on div at bounding box center [26, 186] width 13 height 13
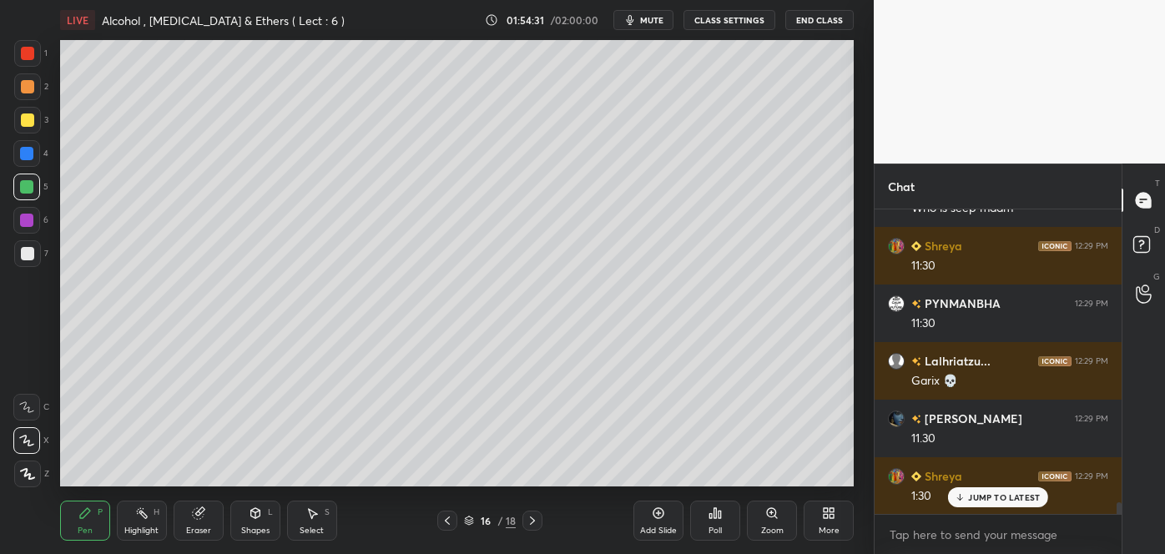
scroll to position [7792, 0]
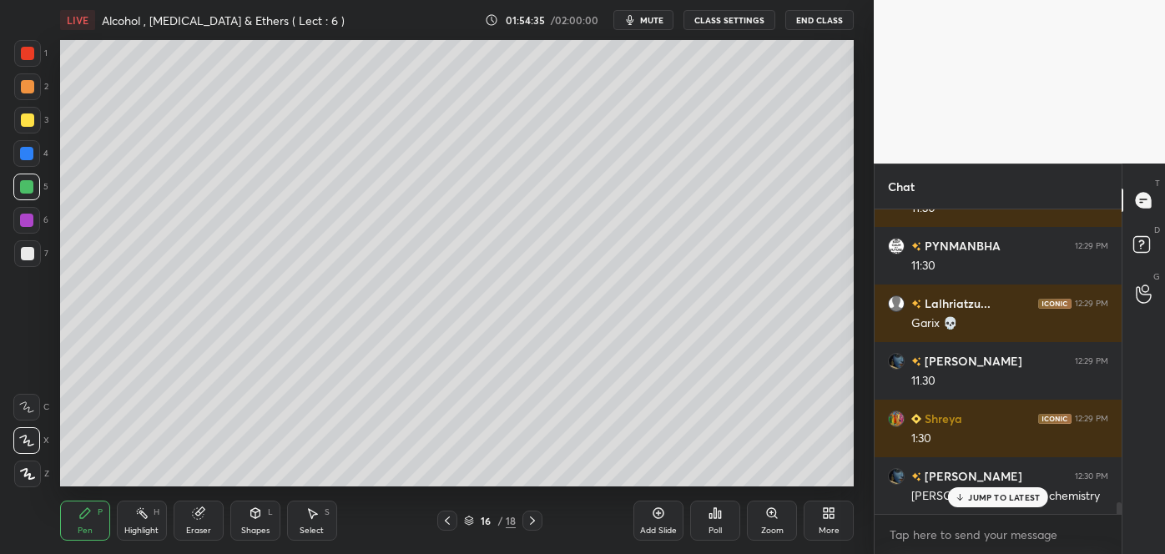
click at [983, 495] on p "JUMP TO LATEST" at bounding box center [1004, 498] width 72 height 10
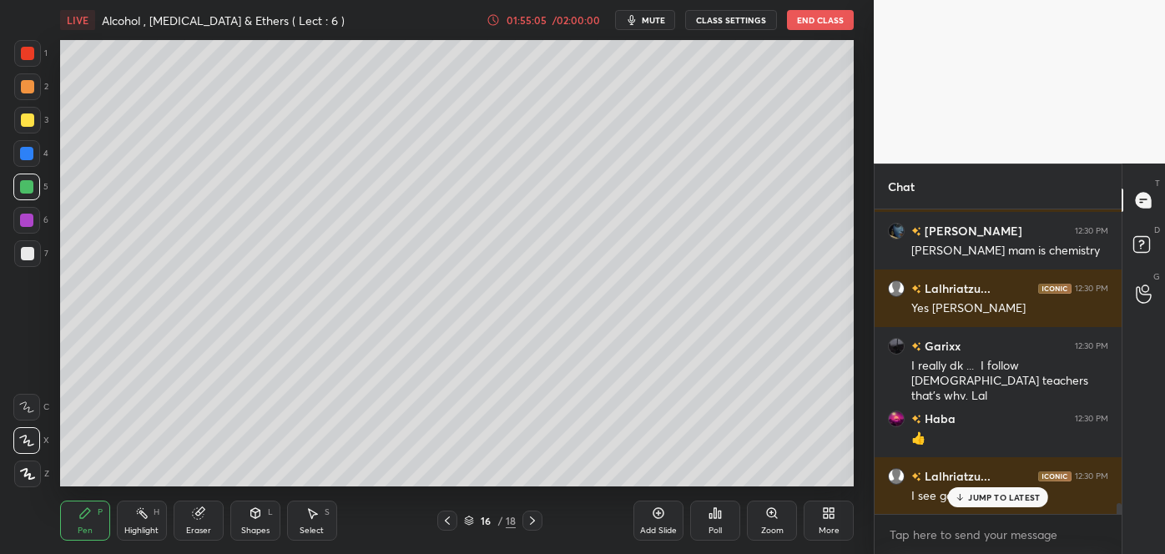
scroll to position [8110, 0]
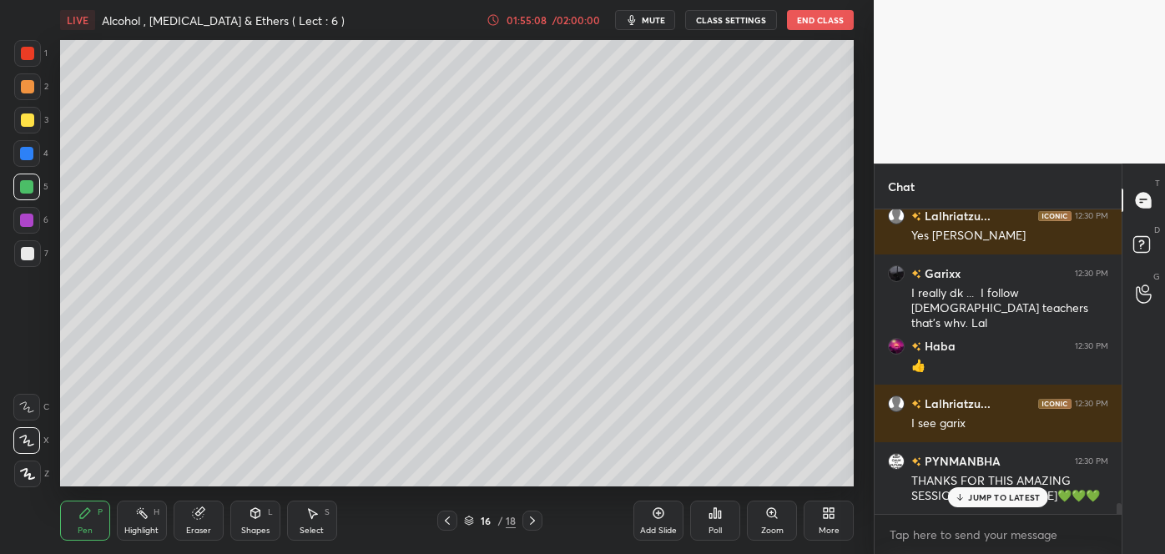
click at [955, 498] on div "JUMP TO LATEST" at bounding box center [998, 498] width 100 height 20
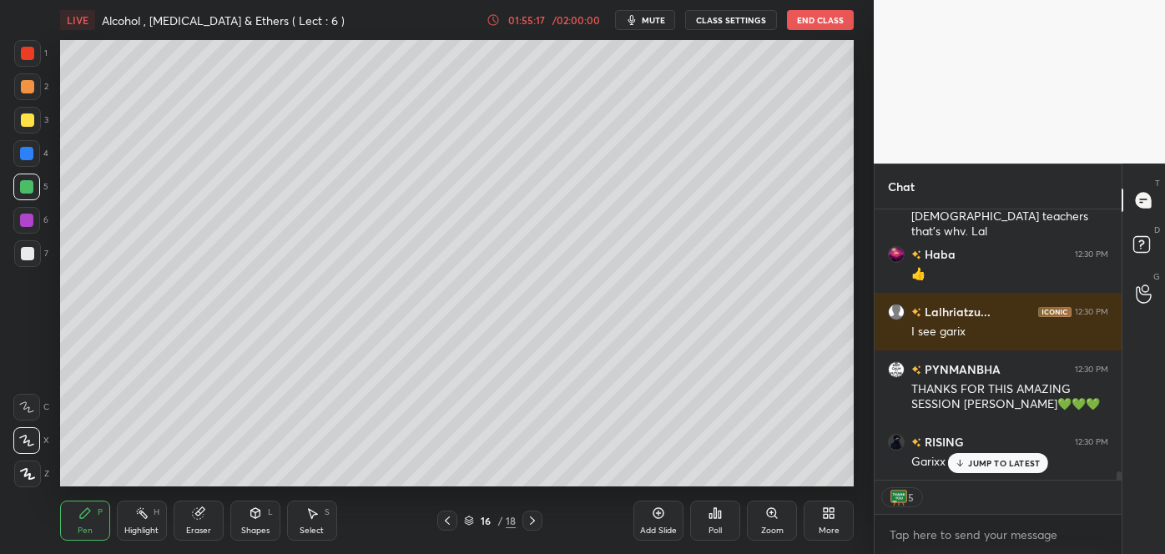
click at [665, 519] on icon at bounding box center [658, 513] width 13 height 13
click at [29, 257] on div at bounding box center [27, 253] width 13 height 13
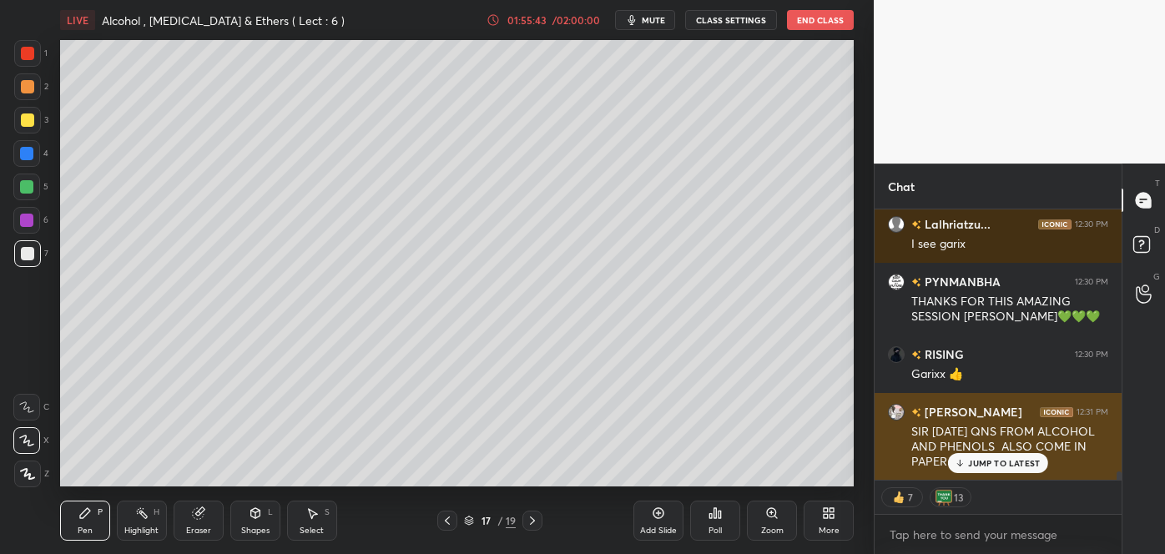
click at [991, 463] on p "JUMP TO LATEST" at bounding box center [1004, 463] width 72 height 10
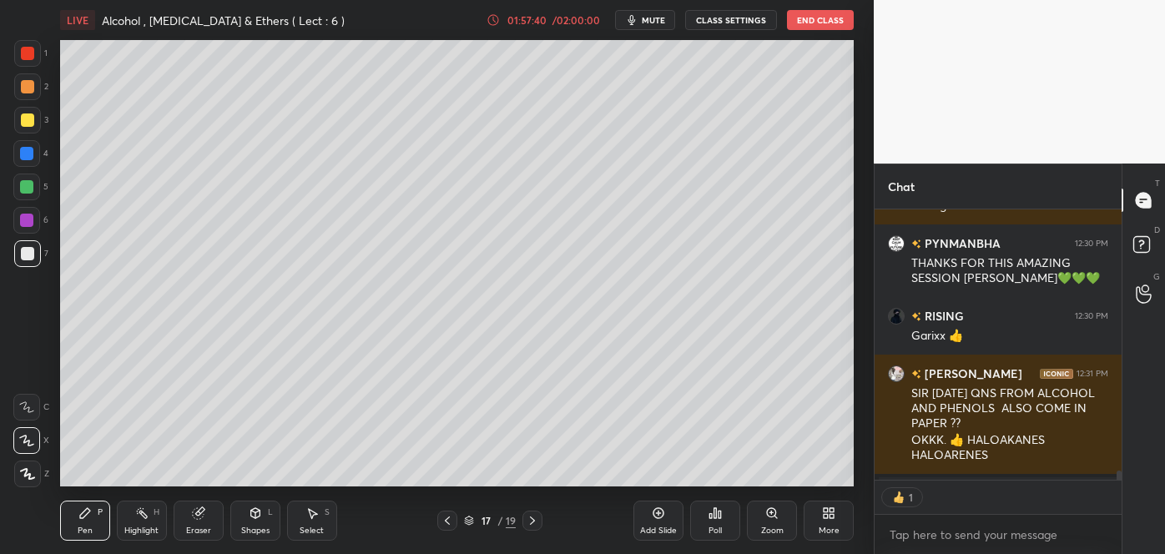
scroll to position [6, 4]
click at [711, 511] on icon at bounding box center [715, 513] width 13 height 13
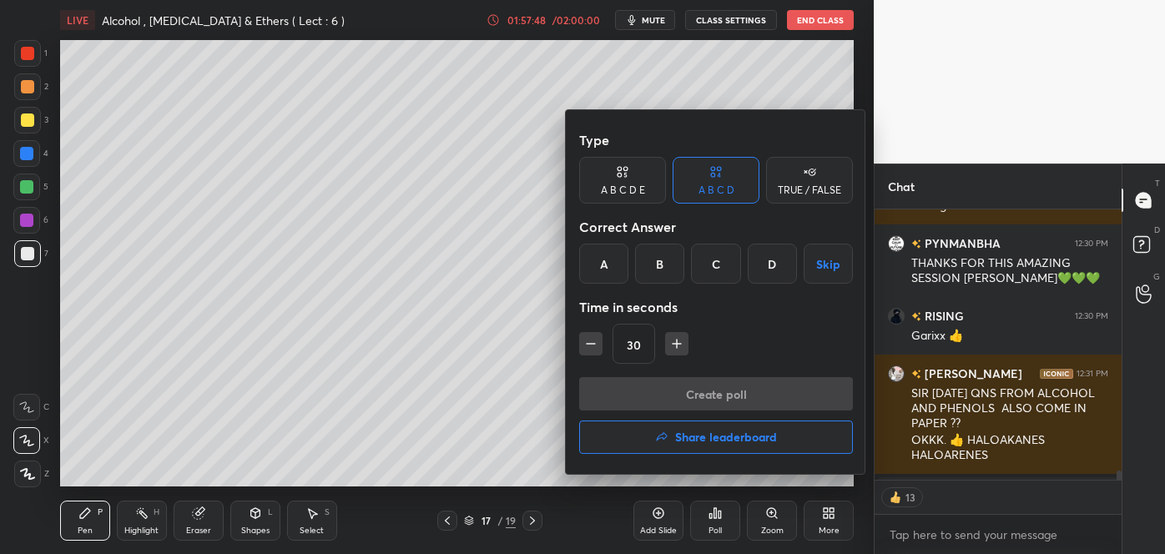
click at [630, 190] on div "A B C D E" at bounding box center [623, 190] width 44 height 10
click at [786, 257] on div "E" at bounding box center [786, 264] width 40 height 40
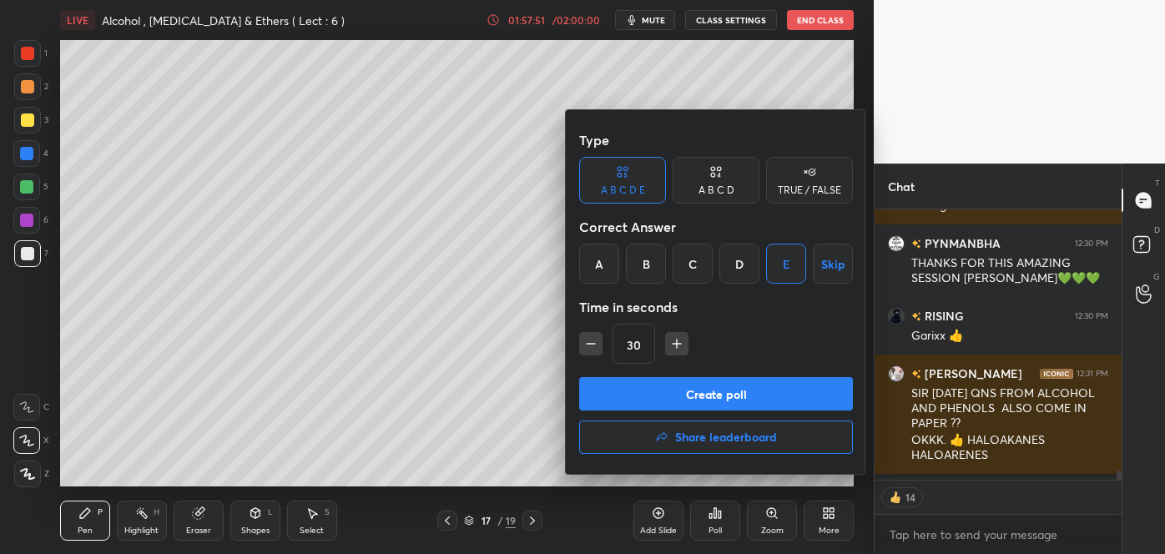
click at [708, 390] on button "Create poll" at bounding box center [716, 393] width 274 height 33
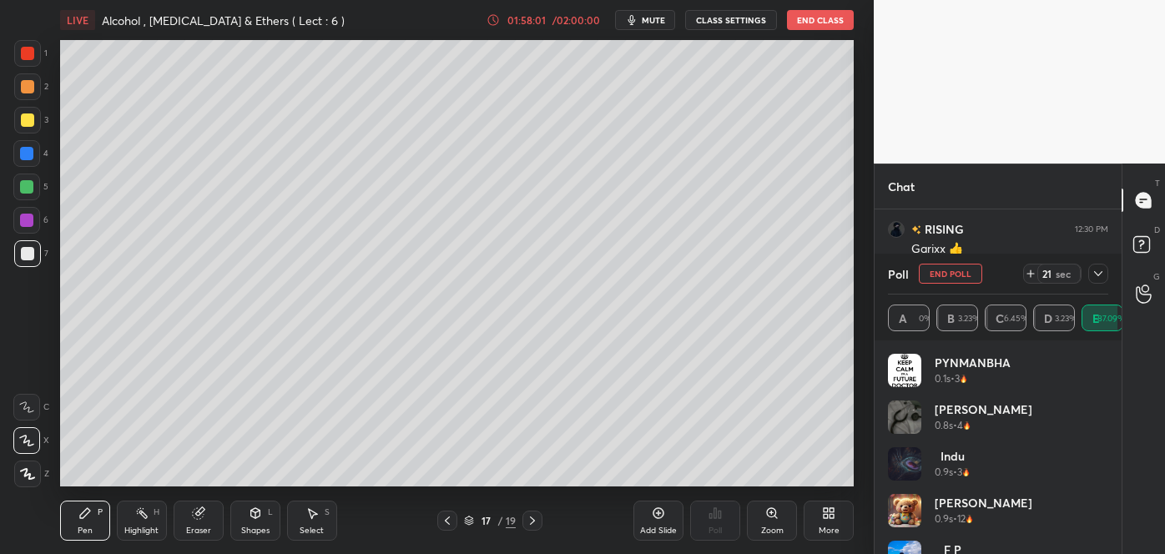
scroll to position [6955, 0]
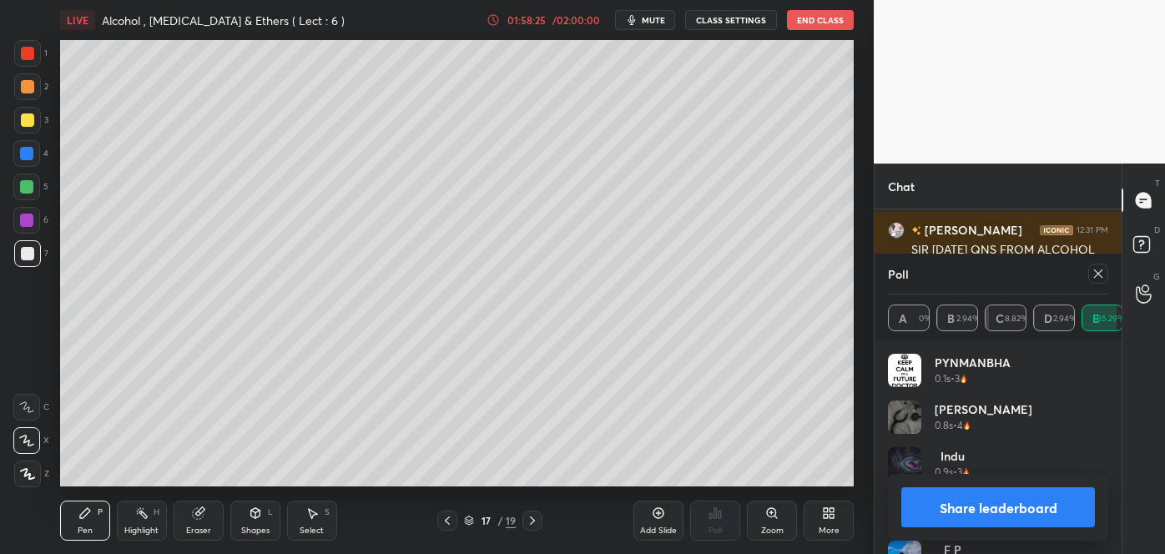
click at [963, 508] on button "Share leaderboard" at bounding box center [999, 508] width 194 height 40
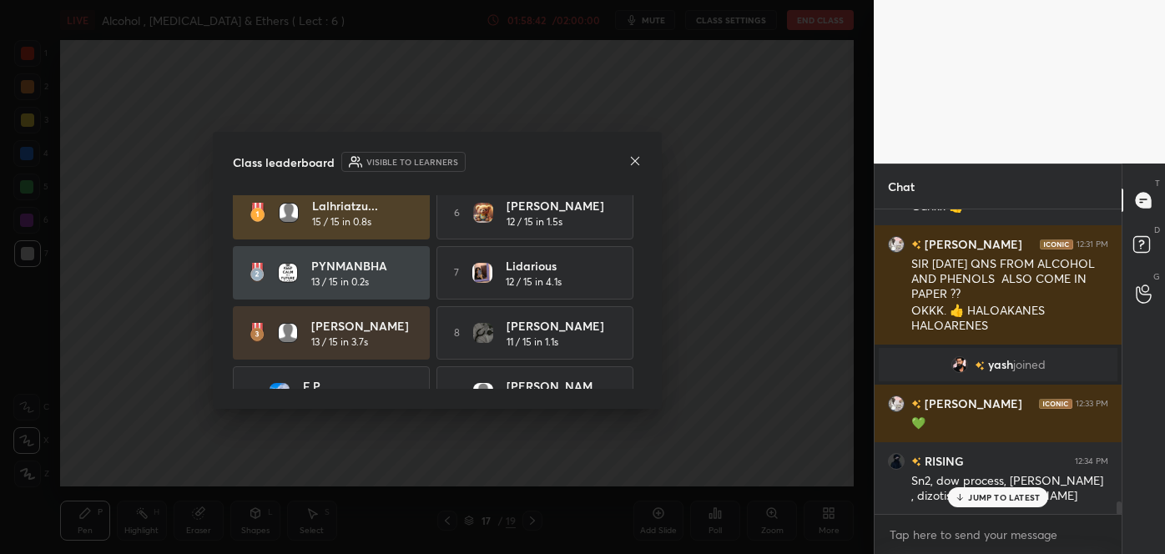
scroll to position [0, 0]
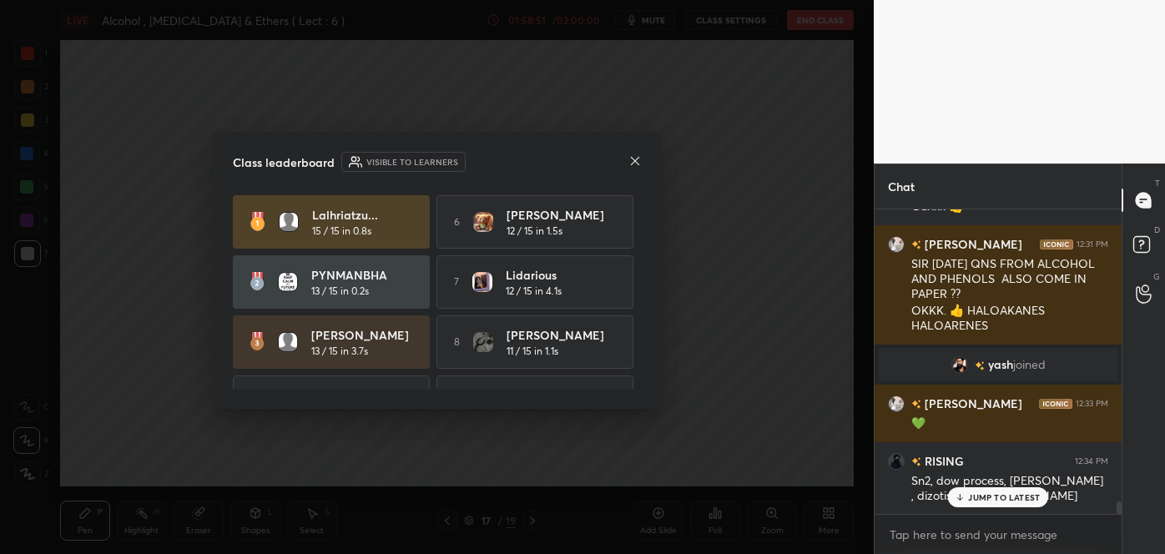
click at [637, 161] on icon at bounding box center [635, 160] width 13 height 13
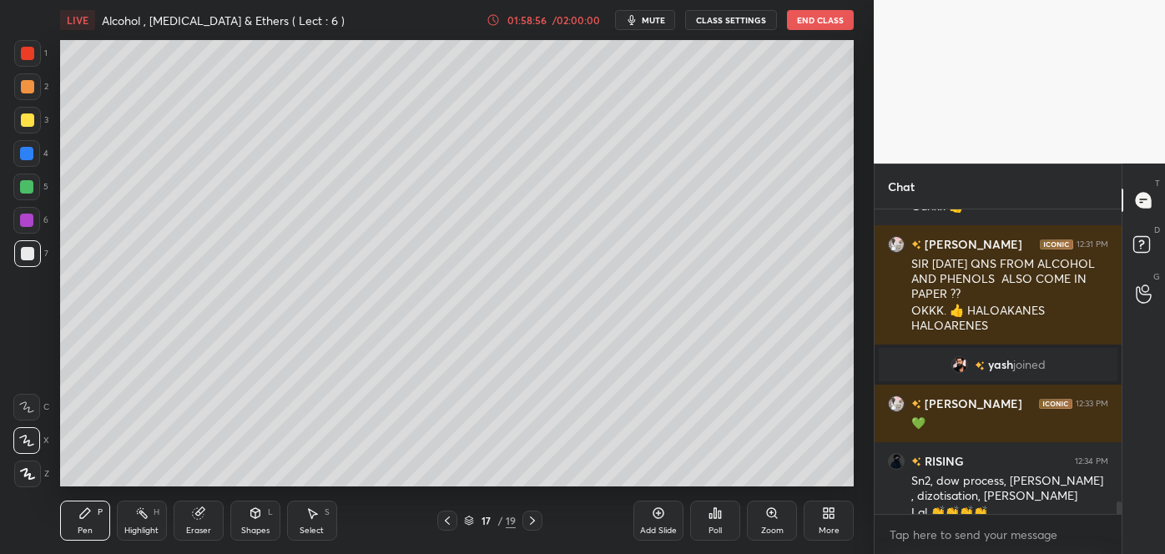
scroll to position [6958, 0]
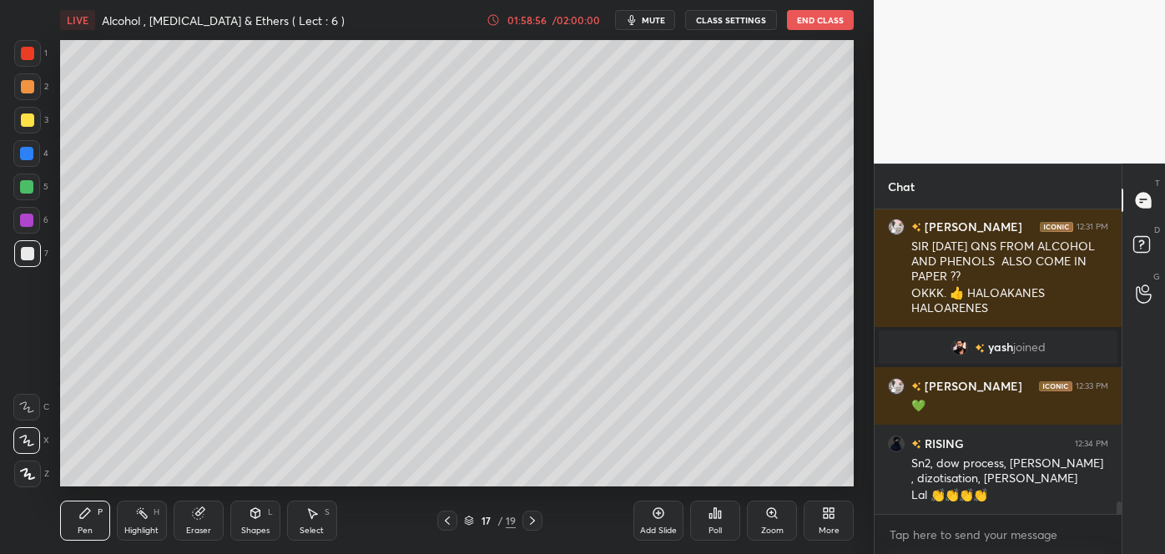
click at [970, 494] on div "RISING 12:30 PM [PERSON_NAME] 👍 [PERSON_NAME] 12:31 PM SIR [DATE] QNS FROM ALCO…" at bounding box center [998, 362] width 247 height 305
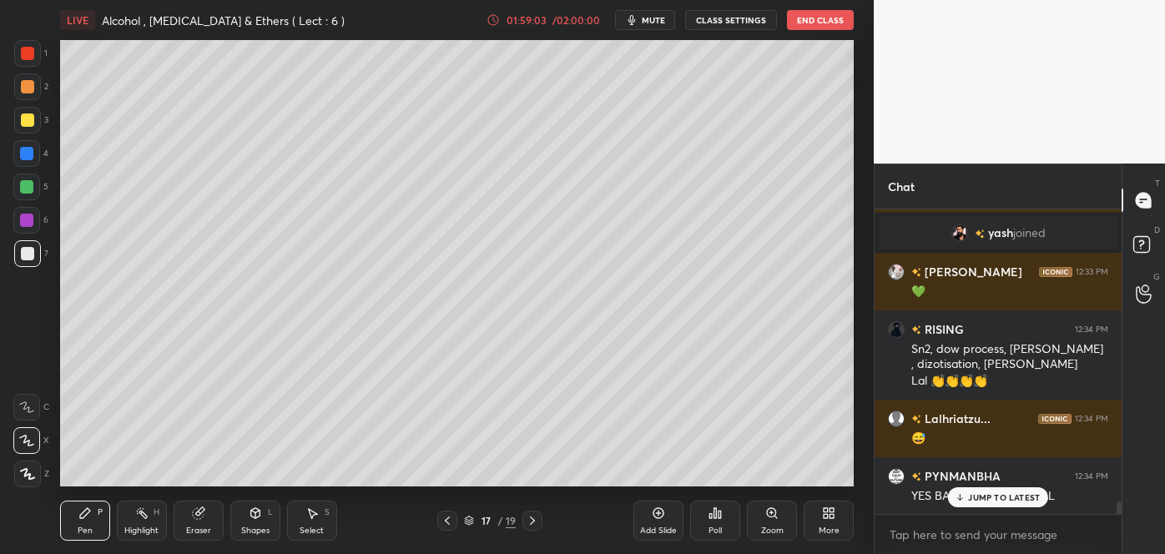
scroll to position [6, 4]
click at [37, 119] on div at bounding box center [27, 120] width 27 height 27
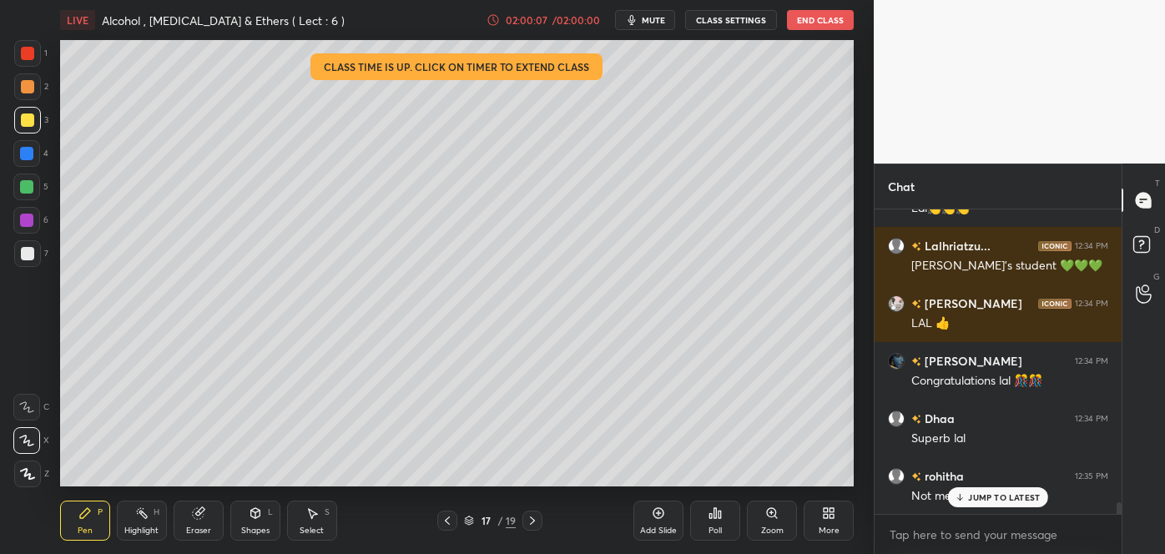
scroll to position [7649, 0]
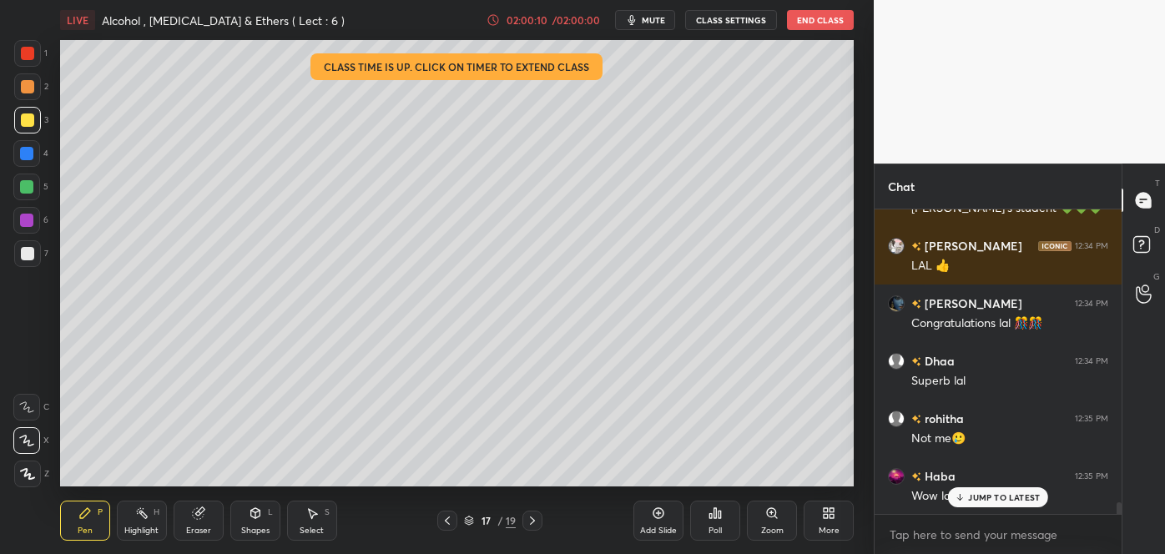
click at [871, 488] on div "1 2 3 4 5 6 7 C X Z C X Z E E Erase all H H LIVE Alcohol , [MEDICAL_DATA] & Eth…" at bounding box center [437, 277] width 874 height 554
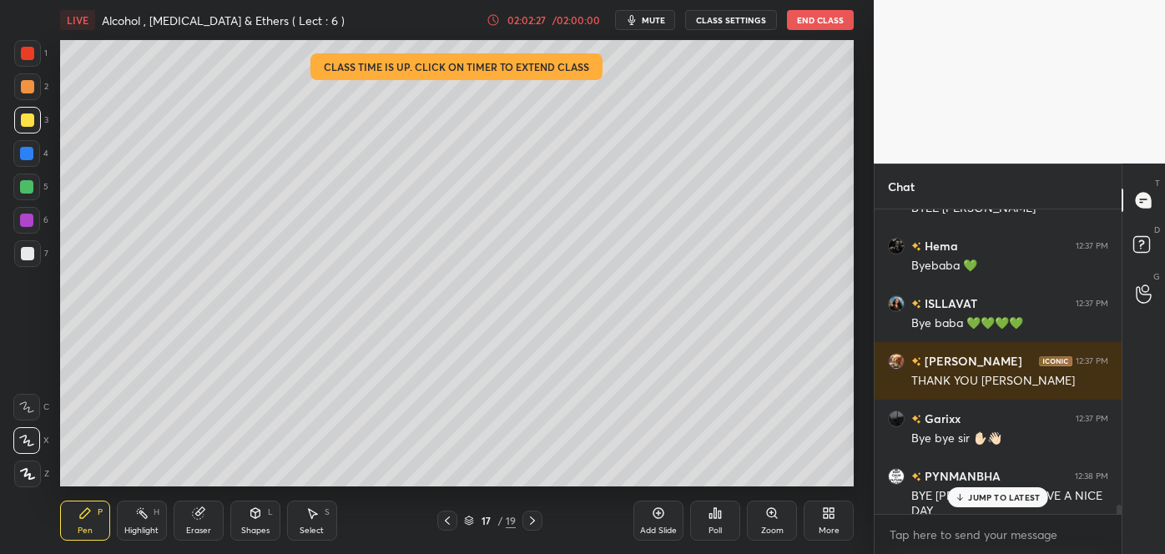
scroll to position [10345, 0]
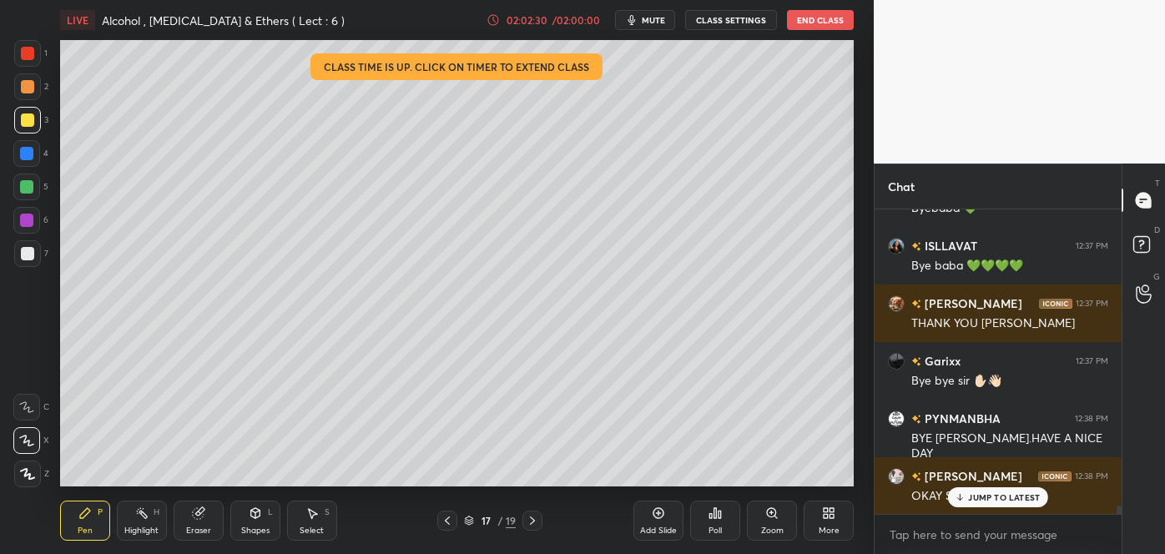
click at [804, 13] on button "End Class" at bounding box center [820, 20] width 67 height 20
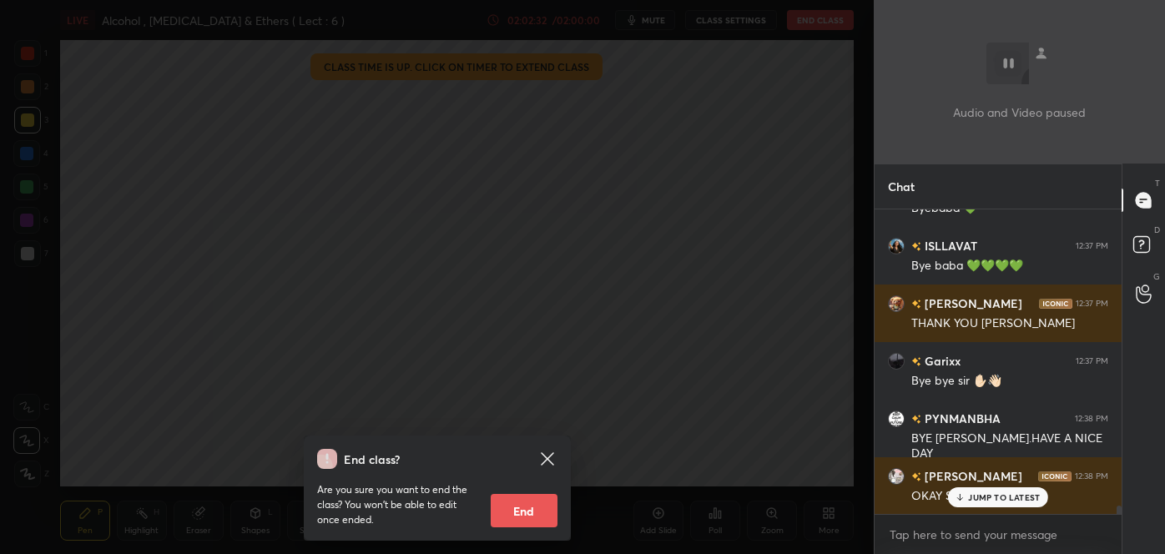
scroll to position [10403, 0]
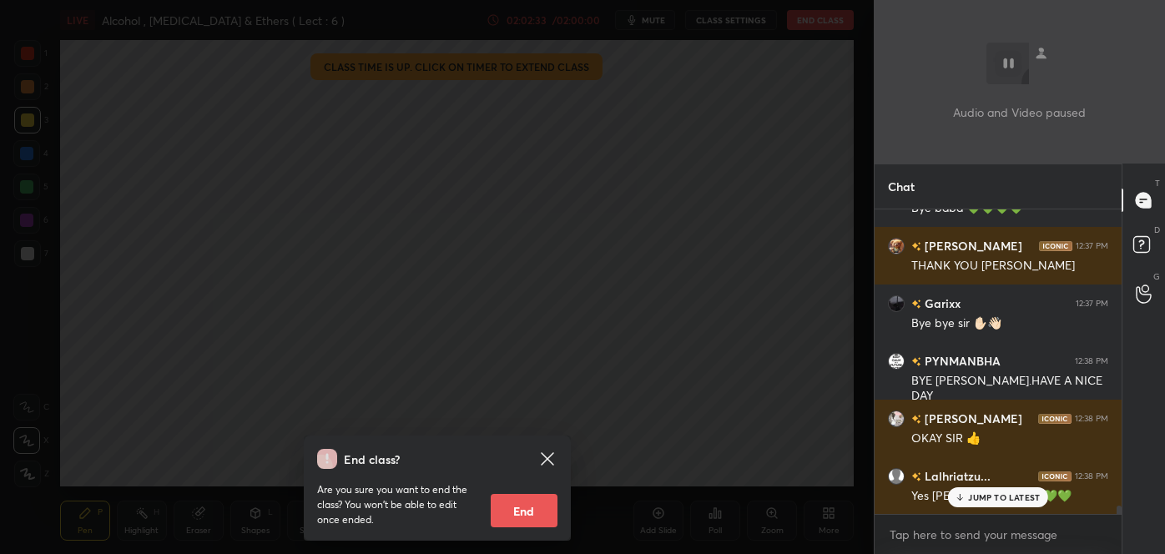
click at [532, 508] on button "End" at bounding box center [524, 510] width 67 height 33
type textarea "x"
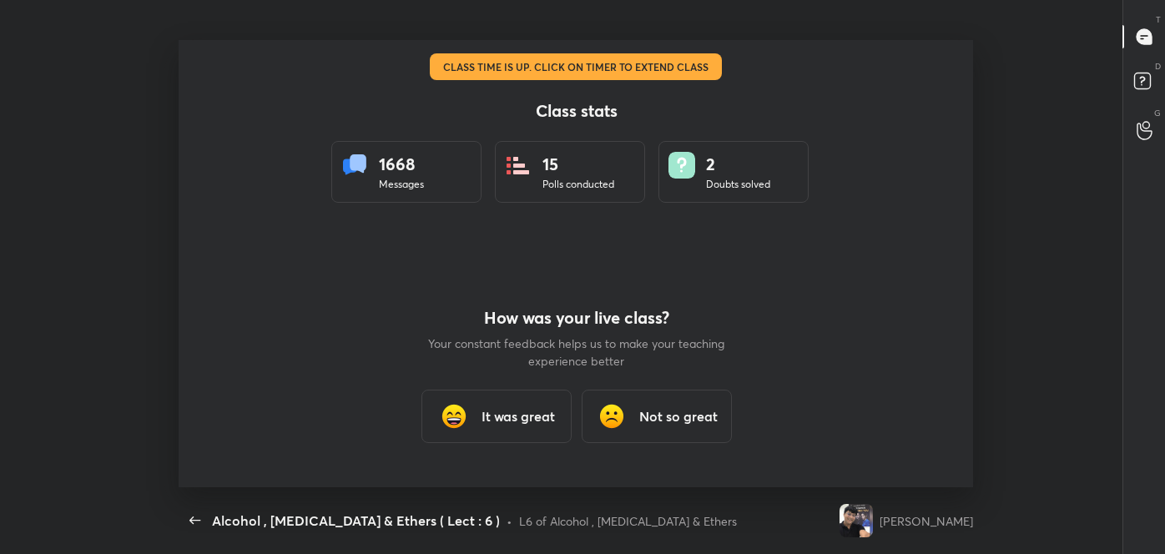
scroll to position [447, 1150]
click at [509, 423] on h3 "It was great" at bounding box center [517, 417] width 73 height 20
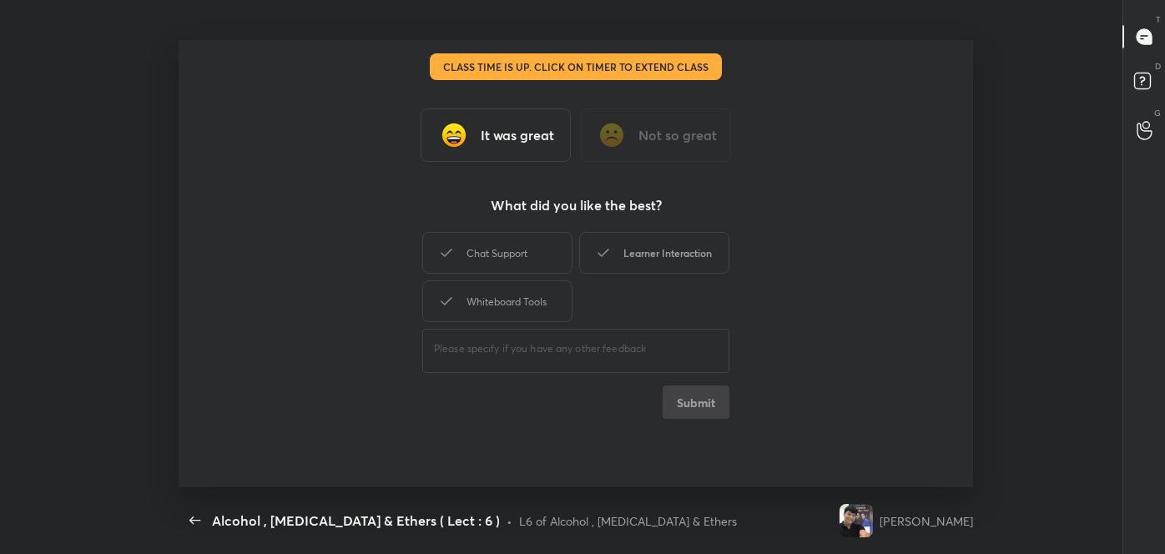
click at [646, 250] on div "Learner Interaction" at bounding box center [654, 253] width 150 height 42
click at [690, 402] on button "Submit" at bounding box center [696, 402] width 67 height 33
